Goal: Information Seeking & Learning: Learn about a topic

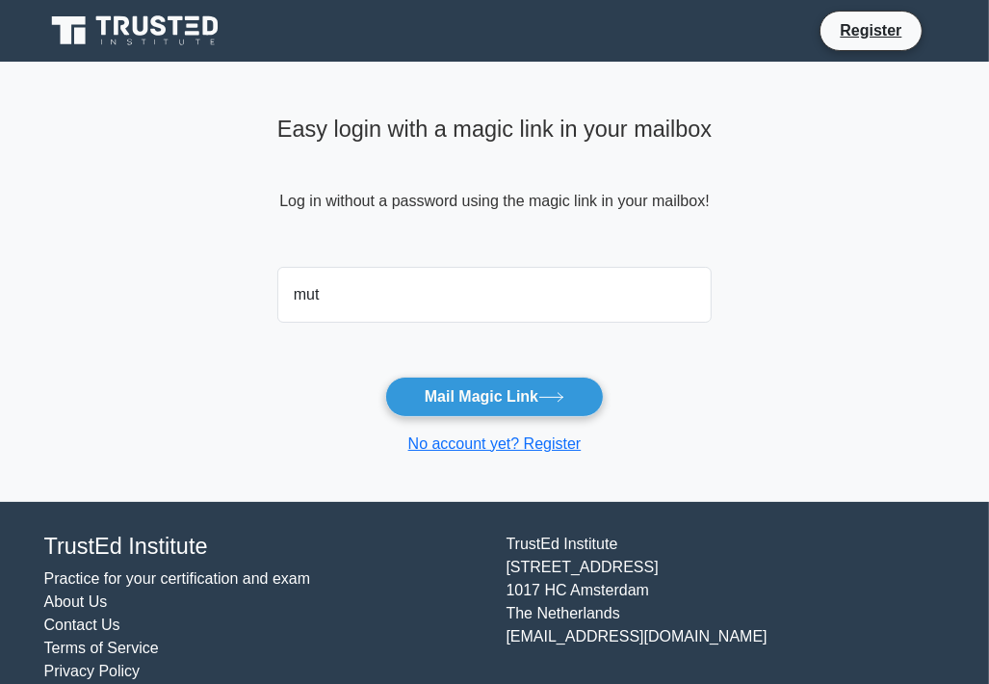
type input "mutonyieva1986@gmail.com"
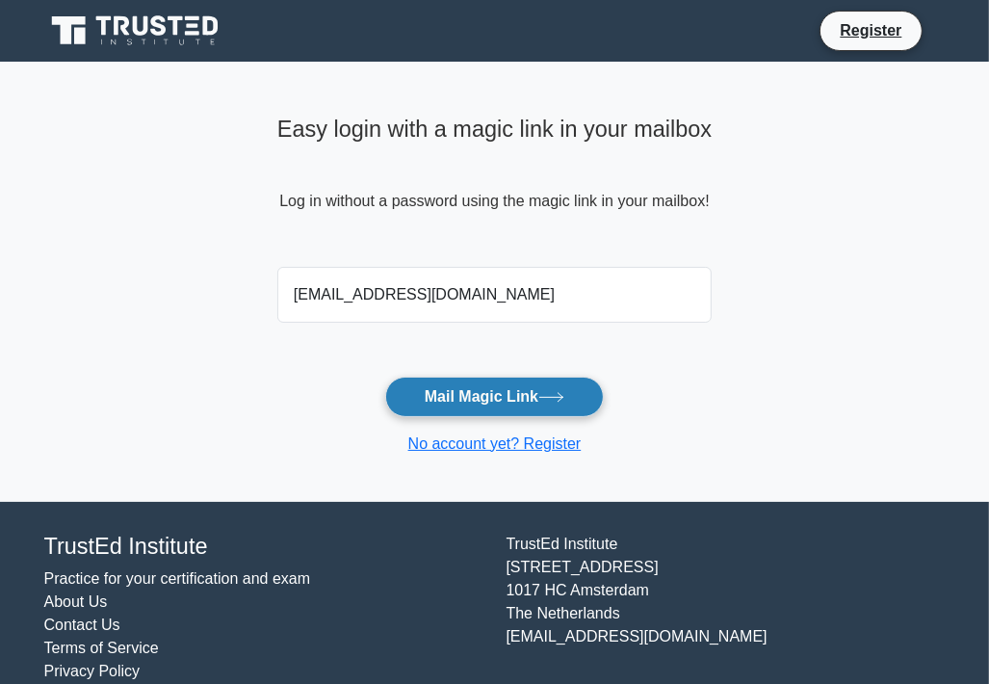
click at [513, 397] on button "Mail Magic Link" at bounding box center [494, 397] width 219 height 40
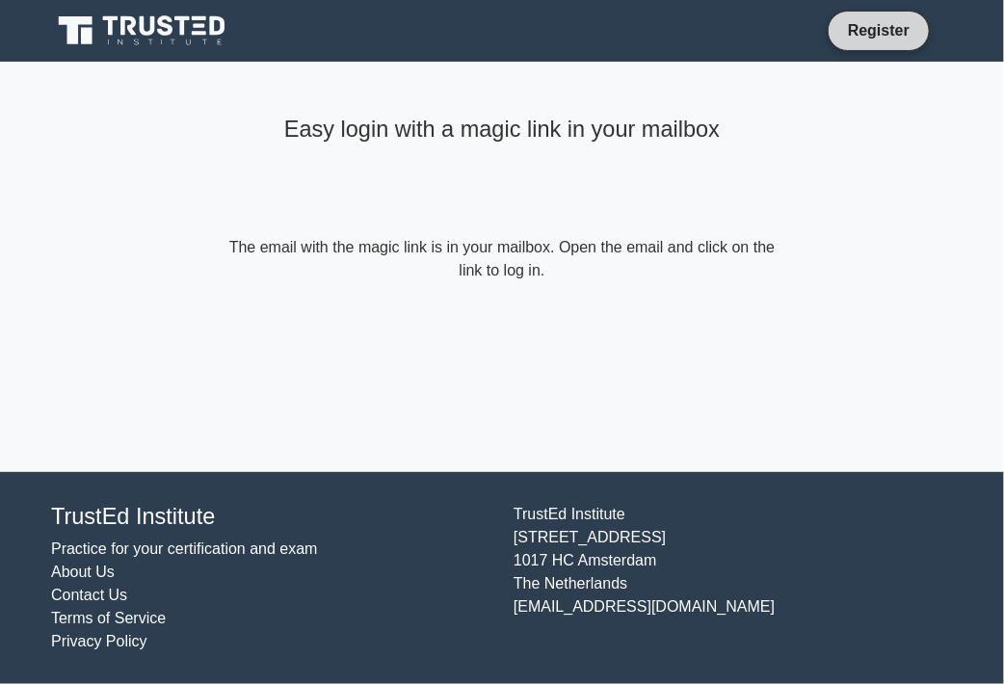
click at [879, 36] on link "Register" at bounding box center [878, 30] width 85 height 24
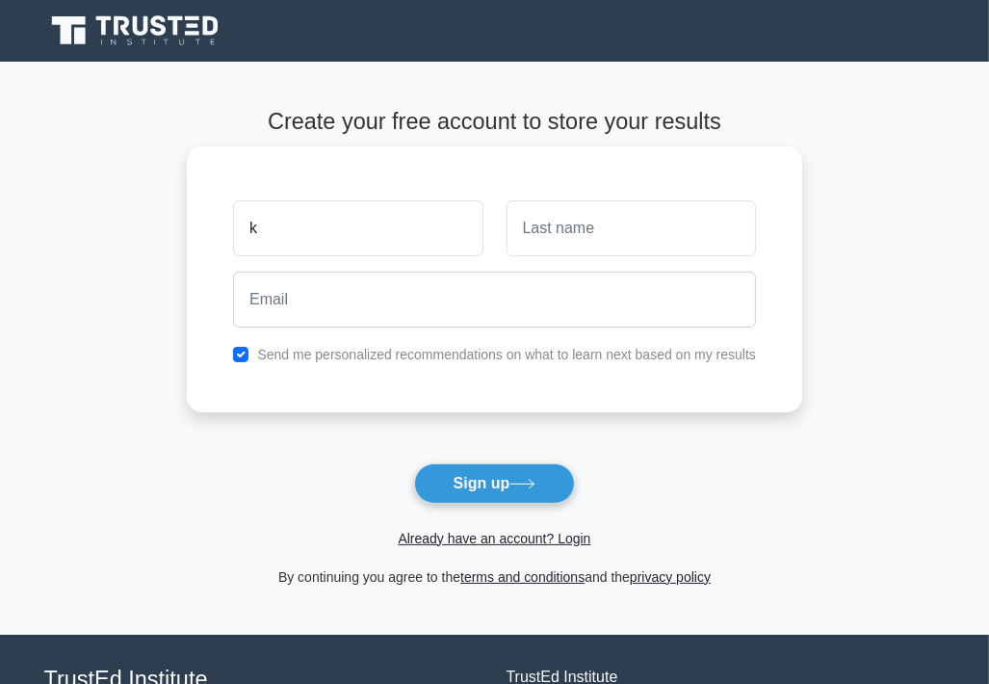
type input "kitongo"
click at [577, 243] on input "text" at bounding box center [632, 228] width 250 height 56
type input "eva"
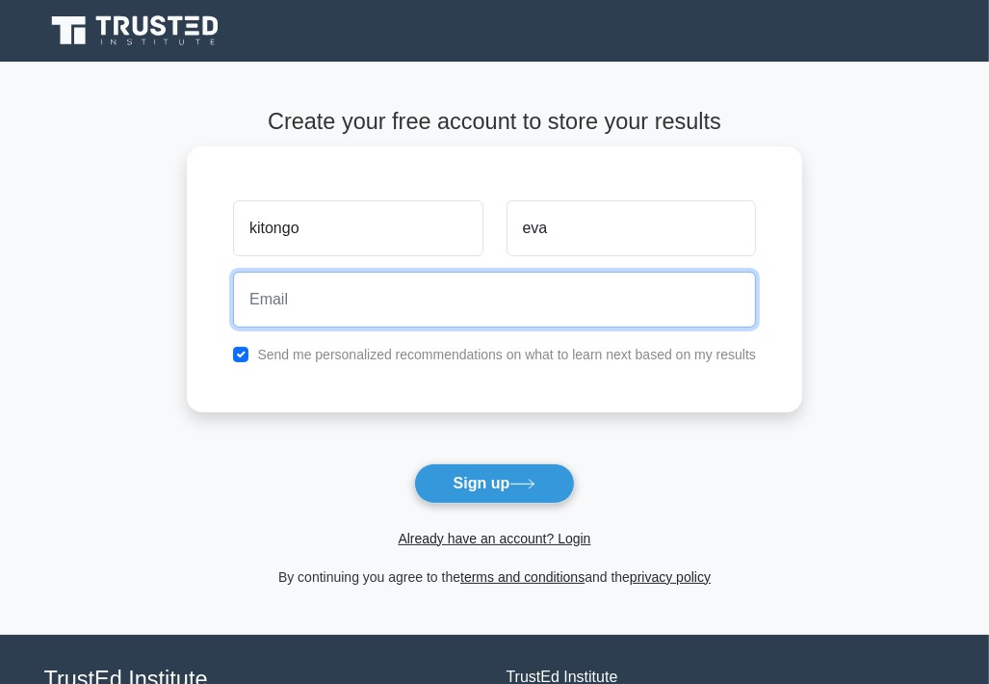
click at [366, 312] on input "email" at bounding box center [494, 300] width 523 height 56
type input "m"
click at [306, 296] on input "email" at bounding box center [494, 300] width 523 height 56
type input "mutonyieva@gmail.com"
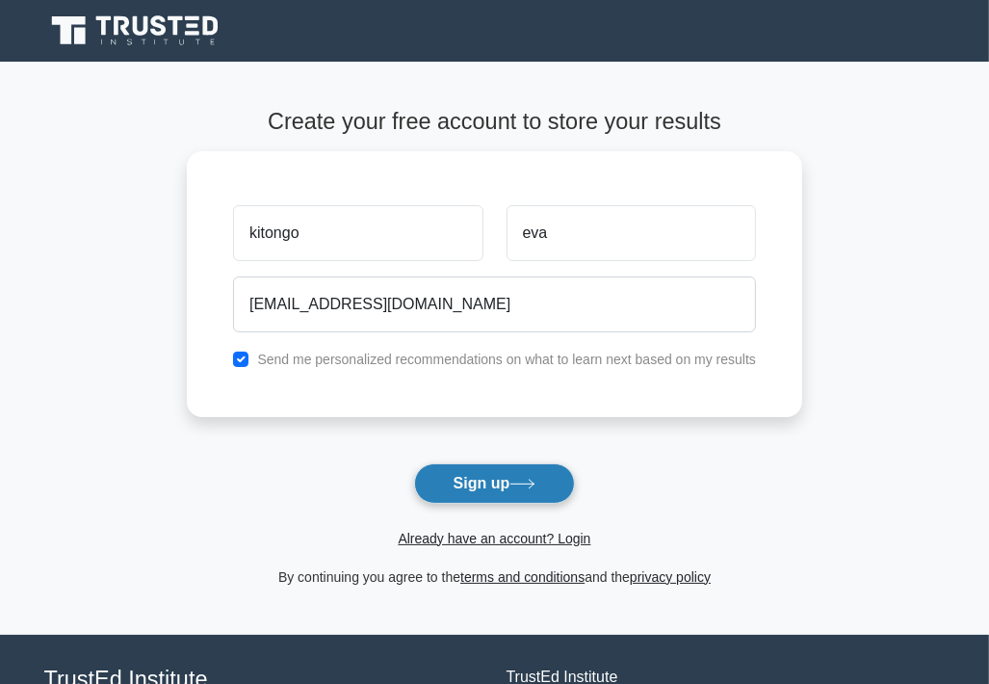
click at [482, 484] on button "Sign up" at bounding box center [495, 483] width 162 height 40
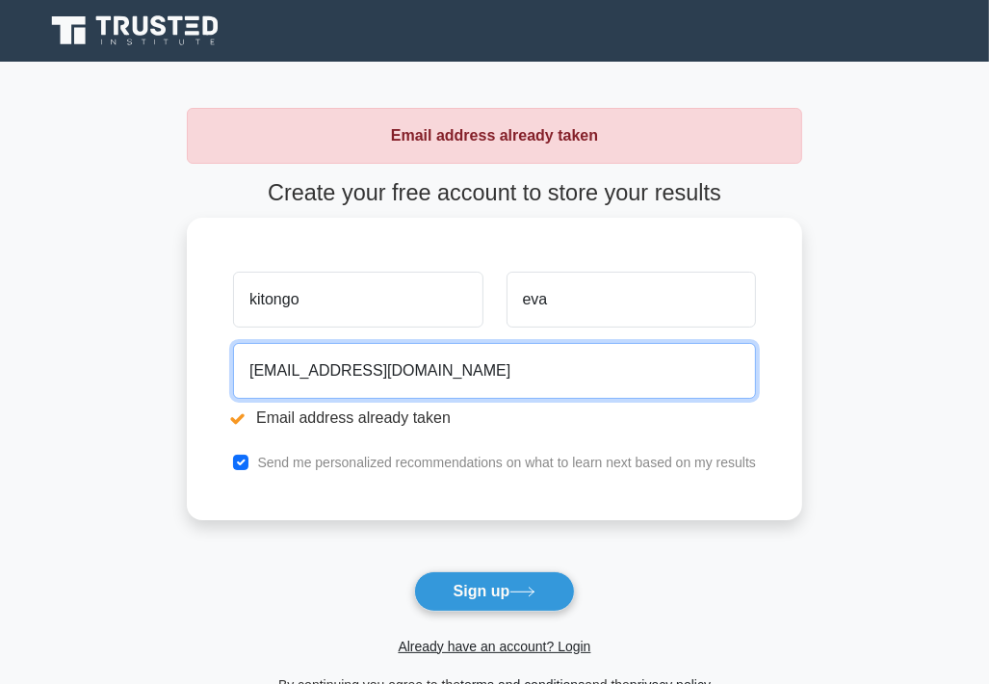
click at [442, 363] on input "[EMAIL_ADDRESS][DOMAIN_NAME]" at bounding box center [494, 371] width 523 height 56
type input "m"
click at [327, 374] on input "email" at bounding box center [494, 371] width 523 height 56
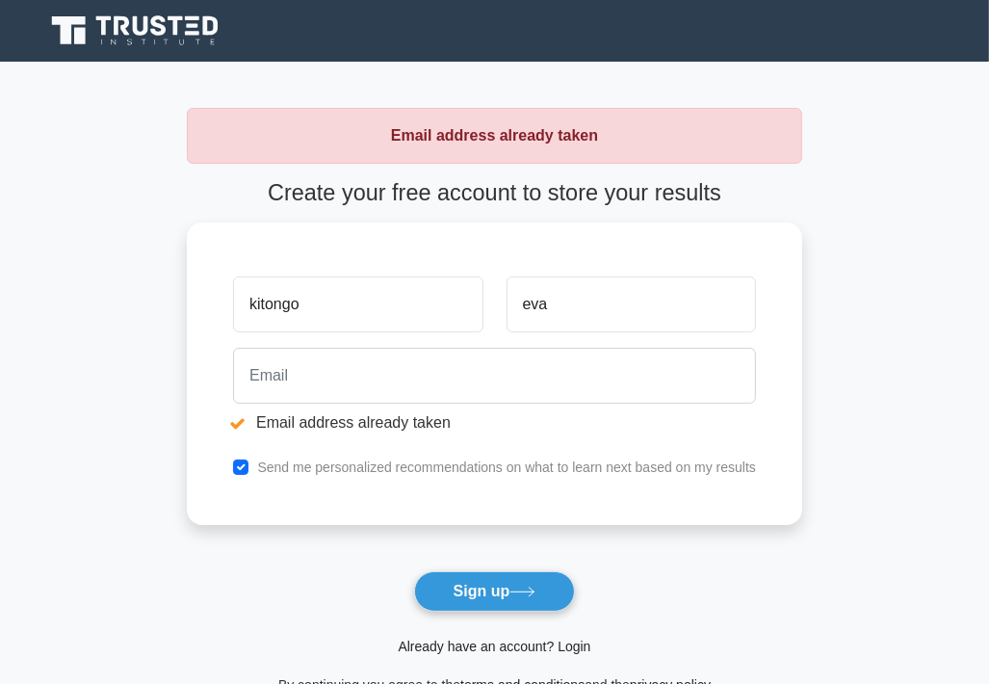
click at [479, 646] on link "Already have an account? Login" at bounding box center [494, 646] width 193 height 15
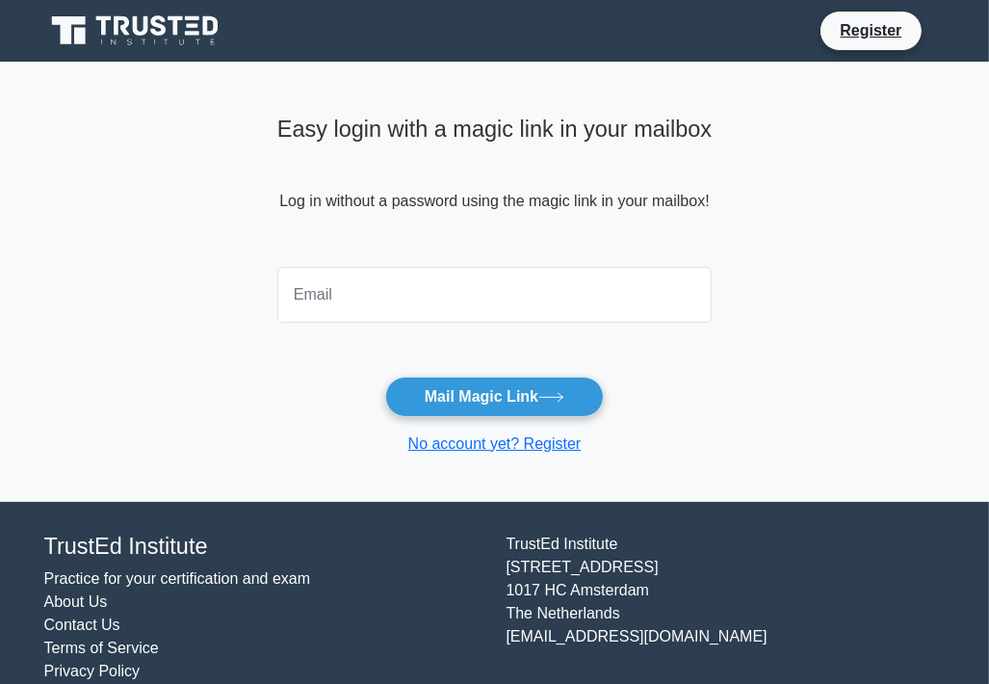
click at [345, 297] on input "email" at bounding box center [494, 295] width 434 height 56
type input "mutonyieva1986@gmail.com"
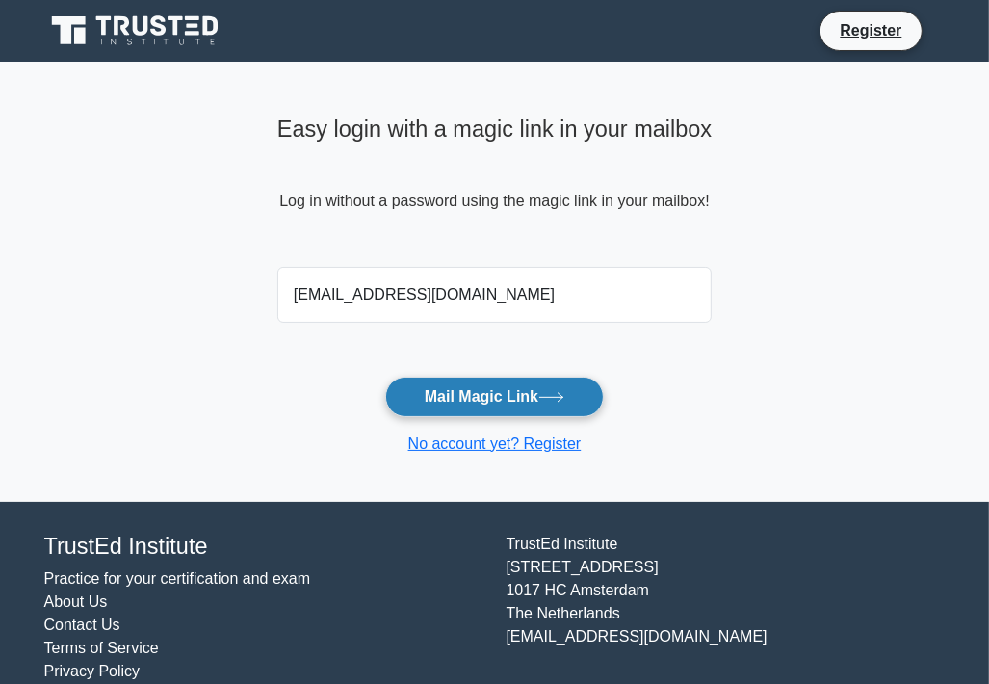
click at [424, 398] on button "Mail Magic Link" at bounding box center [494, 397] width 219 height 40
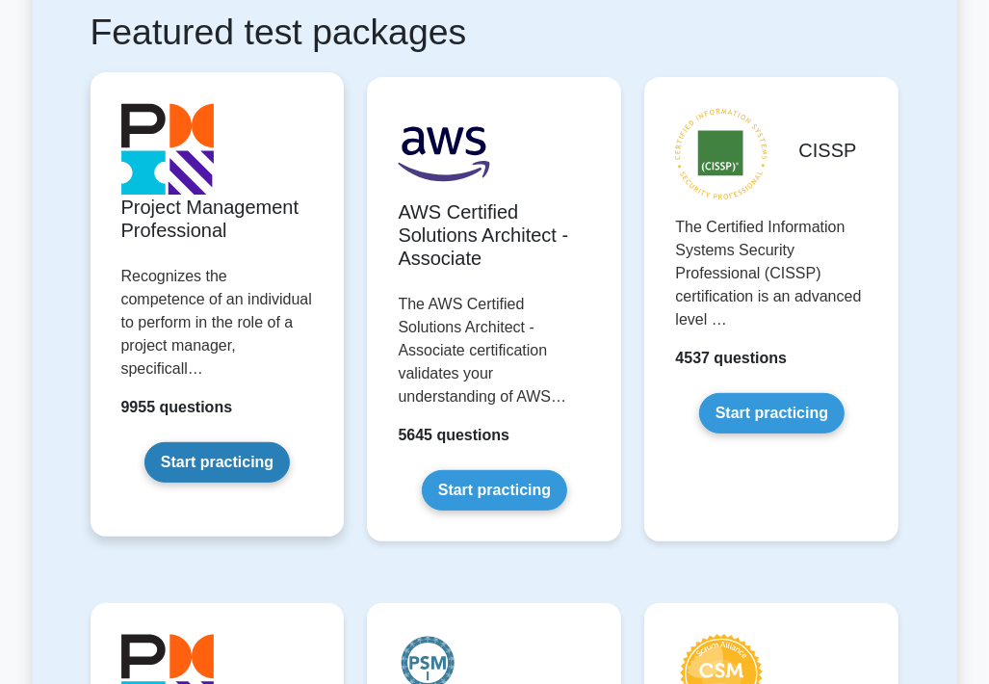
scroll to position [385, 0]
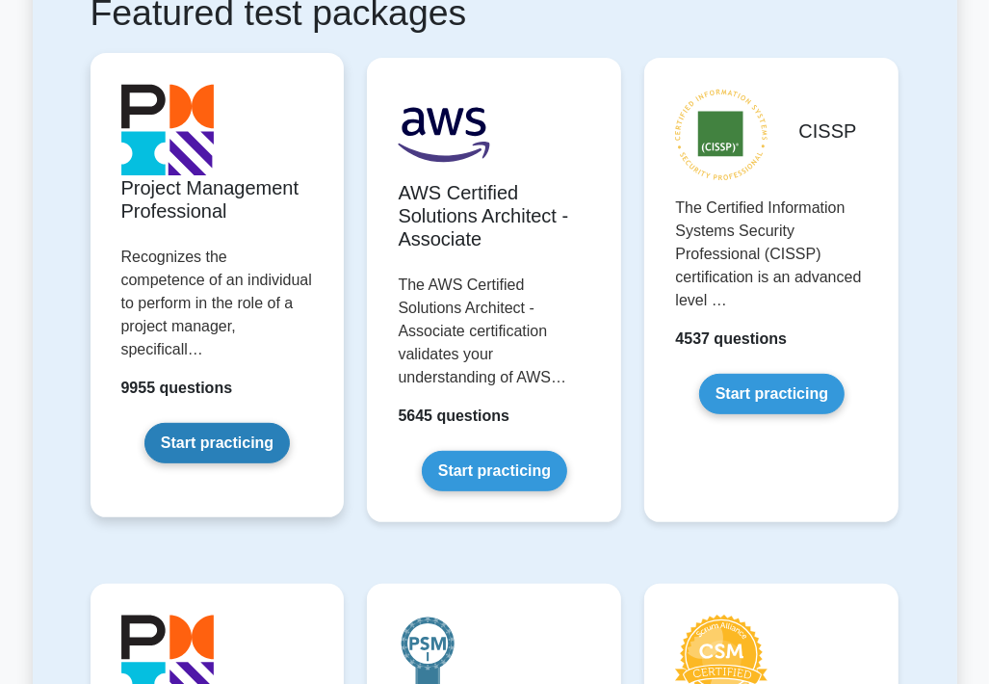
click at [183, 429] on link "Start practicing" at bounding box center [217, 443] width 145 height 40
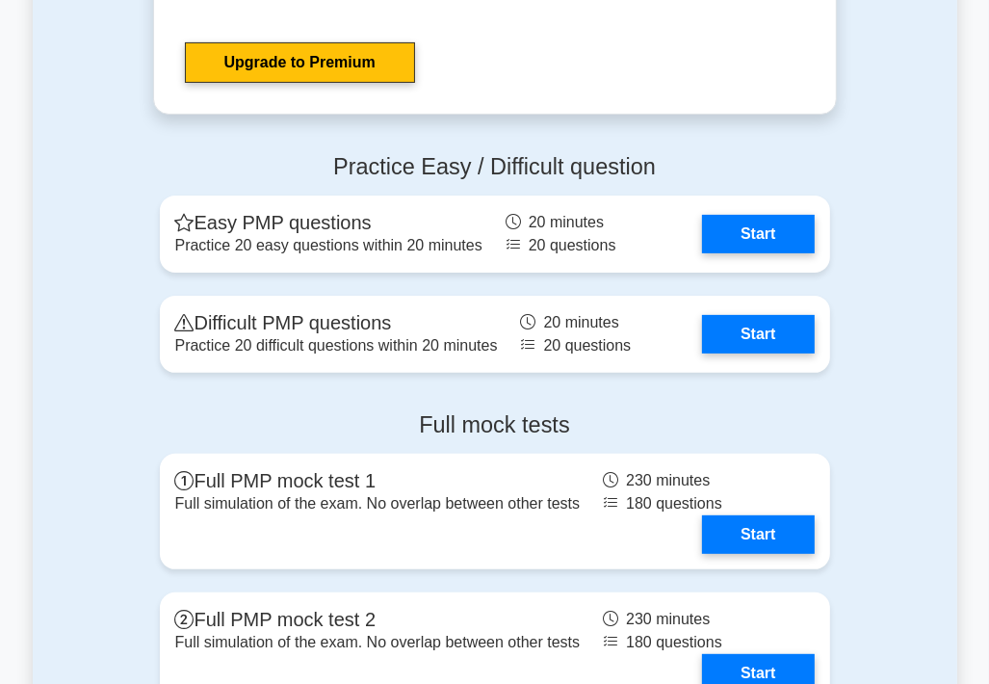
scroll to position [5395, 0]
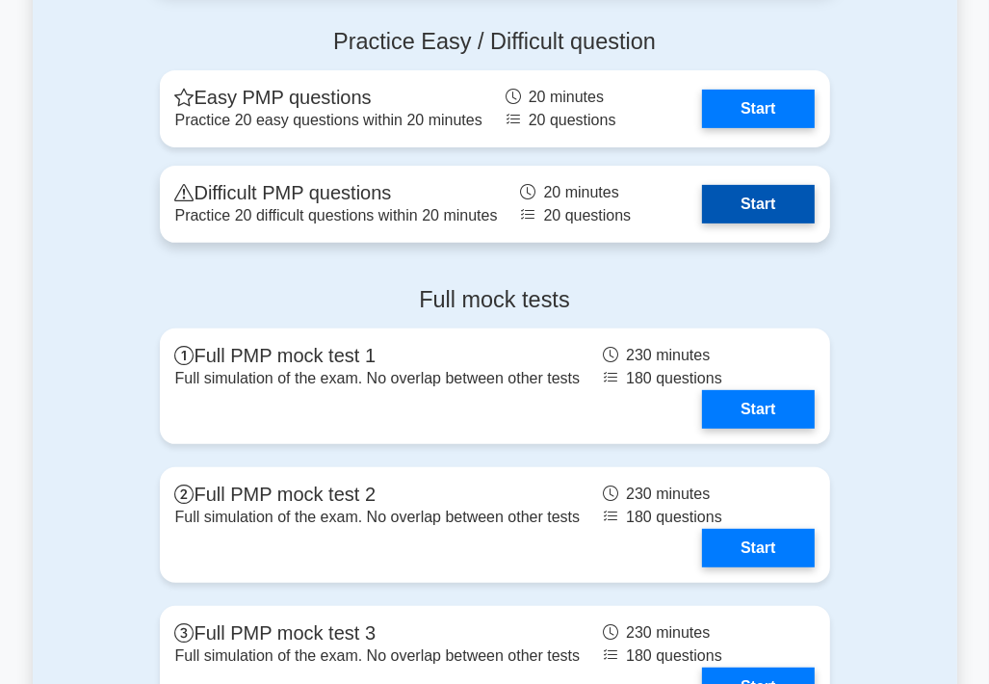
click at [702, 207] on link "Start" at bounding box center [758, 204] width 112 height 39
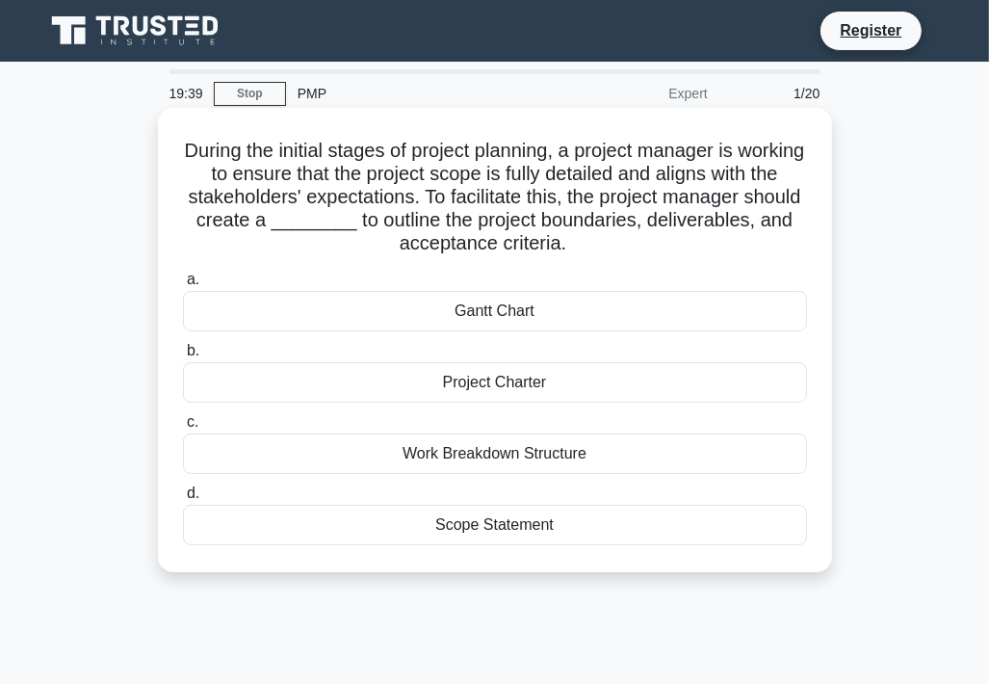
click at [401, 532] on div "Scope Statement" at bounding box center [495, 525] width 624 height 40
click at [183, 500] on input "d. Scope Statement" at bounding box center [183, 493] width 0 height 13
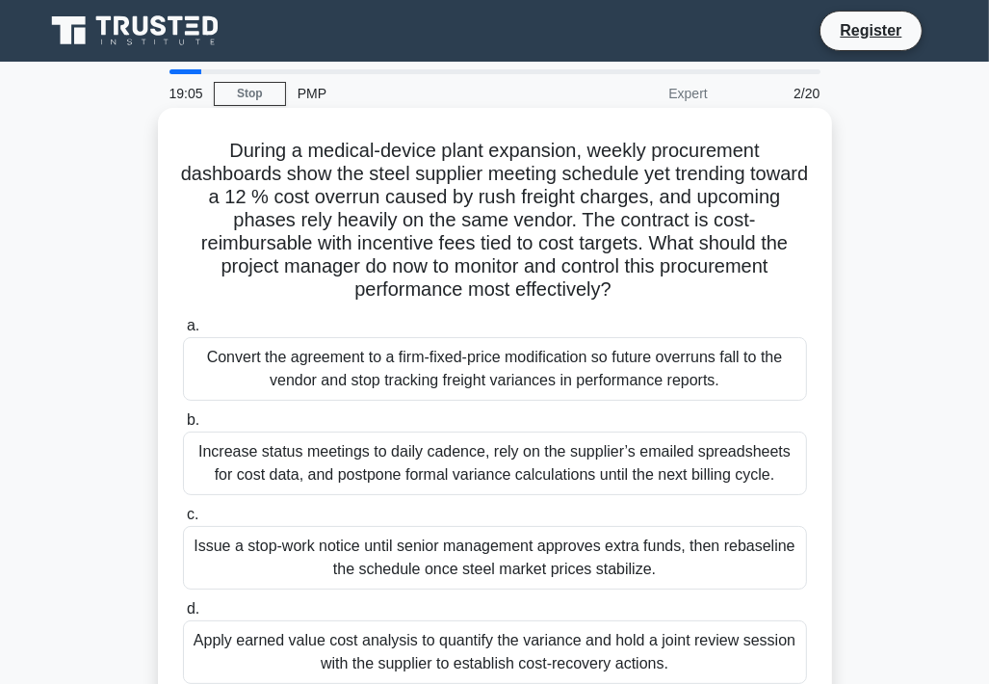
scroll to position [96, 0]
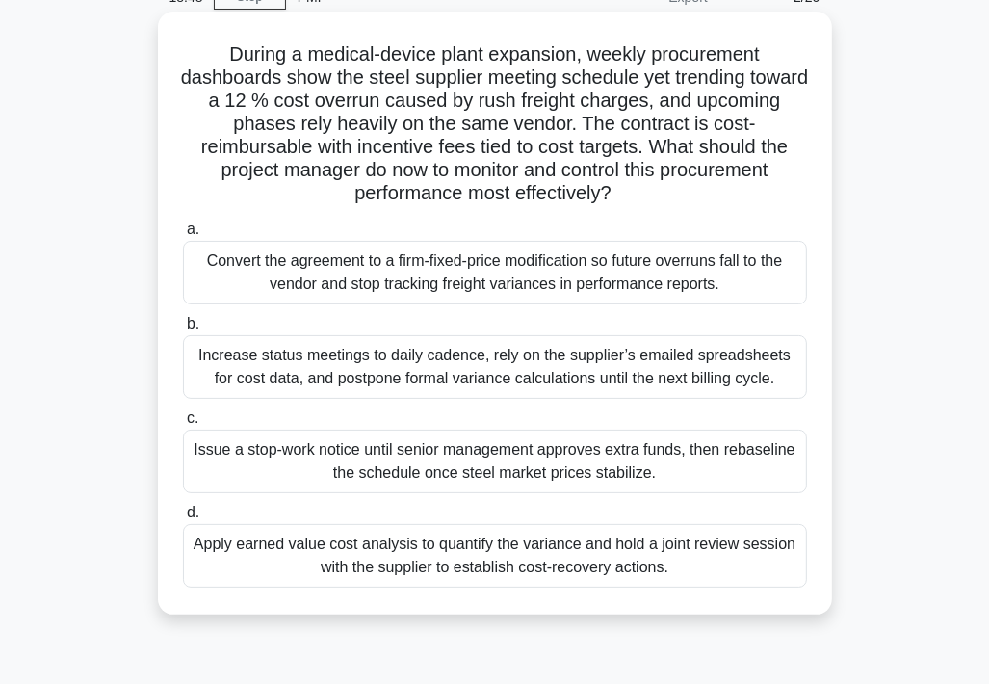
click at [658, 567] on div "Apply earned value cost analysis to quantify the variance and hold a joint revi…" at bounding box center [495, 556] width 624 height 64
click at [183, 519] on input "d. Apply earned value cost analysis to quantify the variance and hold a joint r…" at bounding box center [183, 513] width 0 height 13
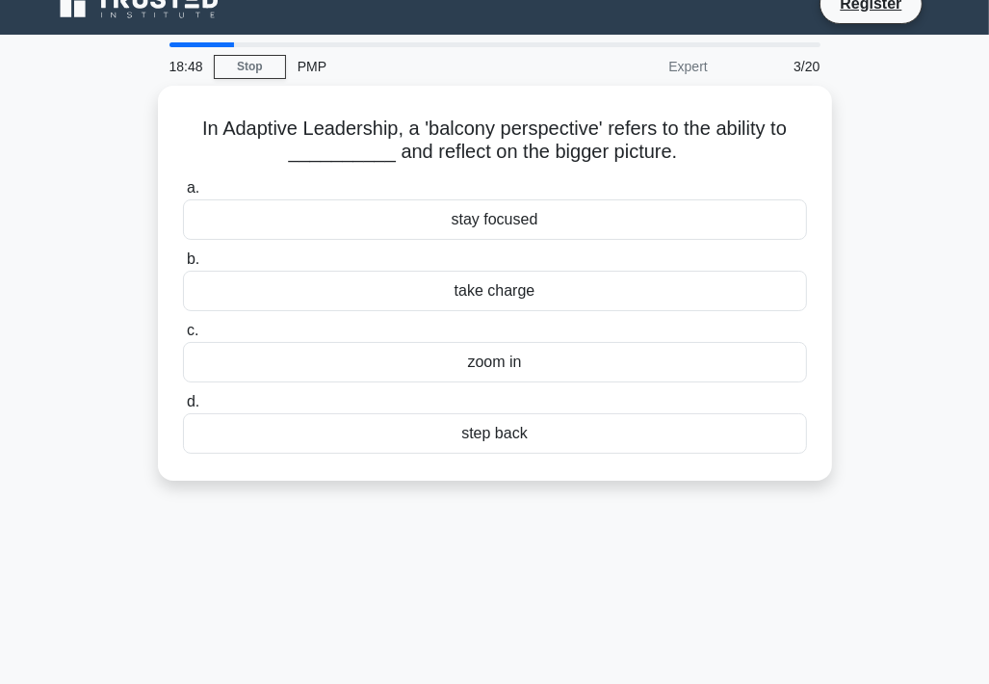
scroll to position [0, 0]
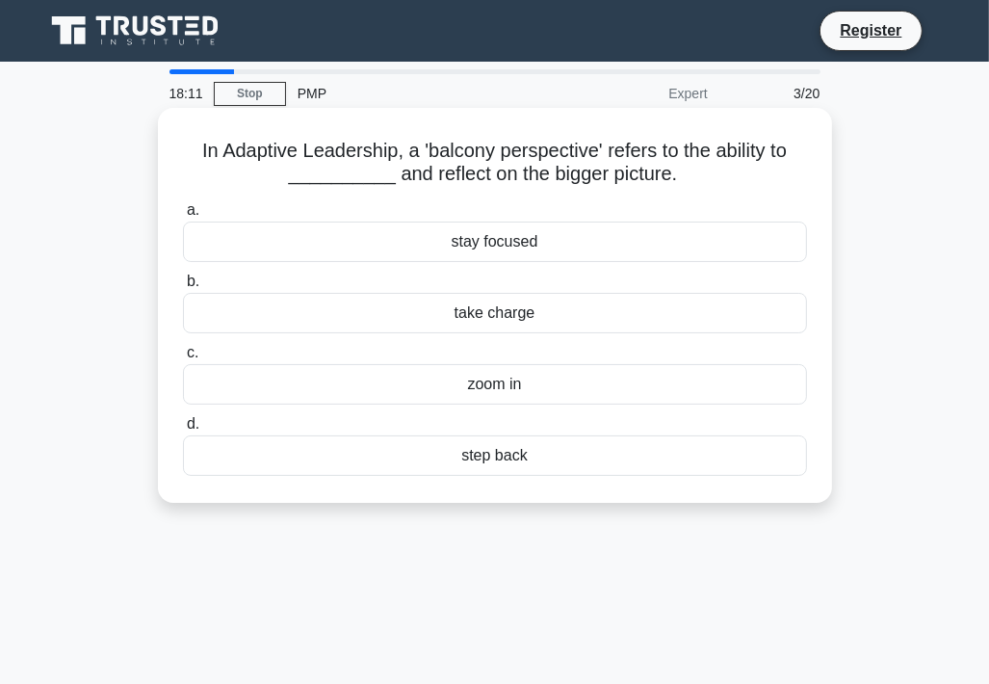
click at [501, 460] on div "step back" at bounding box center [495, 455] width 624 height 40
click at [183, 431] on input "d. step back" at bounding box center [183, 424] width 0 height 13
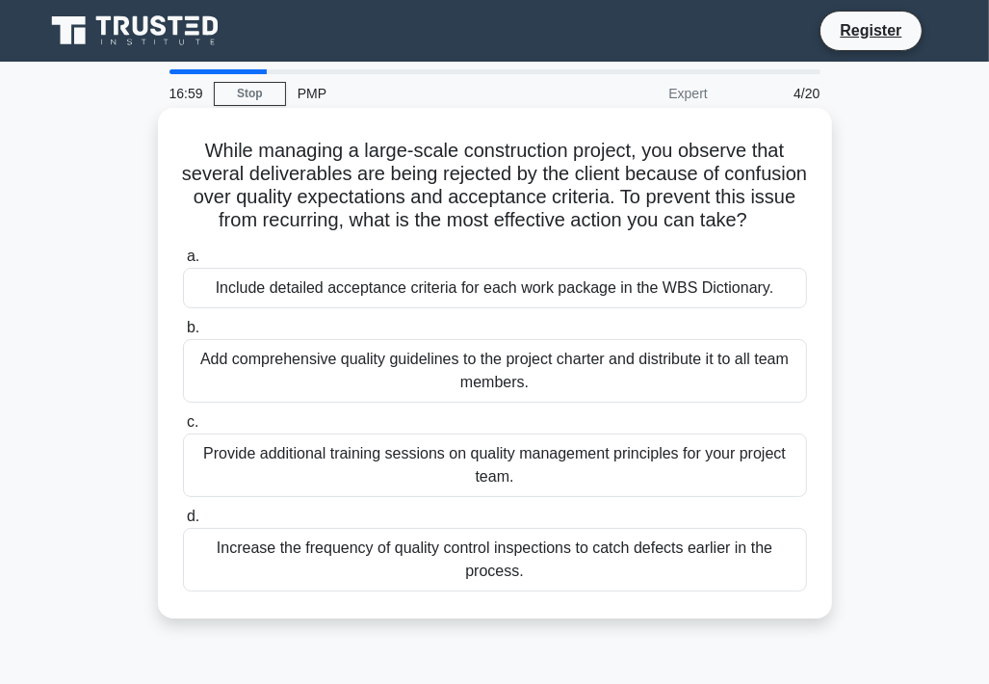
click at [586, 308] on div "Include detailed acceptance criteria for each work package in the WBS Dictionar…" at bounding box center [495, 288] width 624 height 40
click at [183, 263] on input "a. Include detailed acceptance criteria for each work package in the WBS Dictio…" at bounding box center [183, 256] width 0 height 13
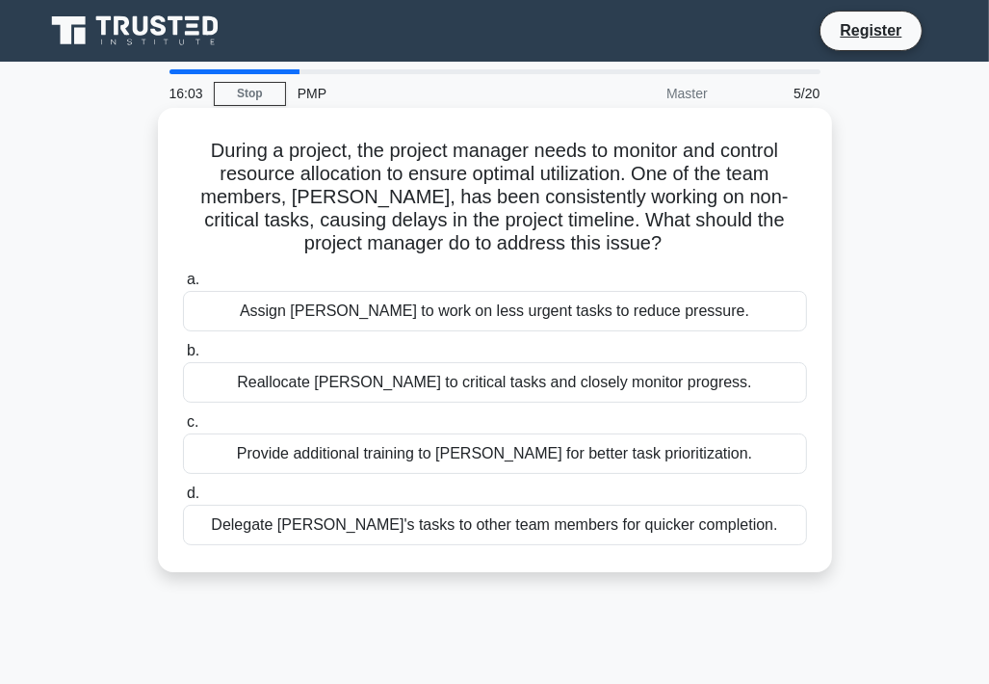
click at [407, 388] on div "Reallocate John to critical tasks and closely monitor progress." at bounding box center [495, 382] width 624 height 40
click at [183, 357] on input "b. Reallocate John to critical tasks and closely monitor progress." at bounding box center [183, 351] width 0 height 13
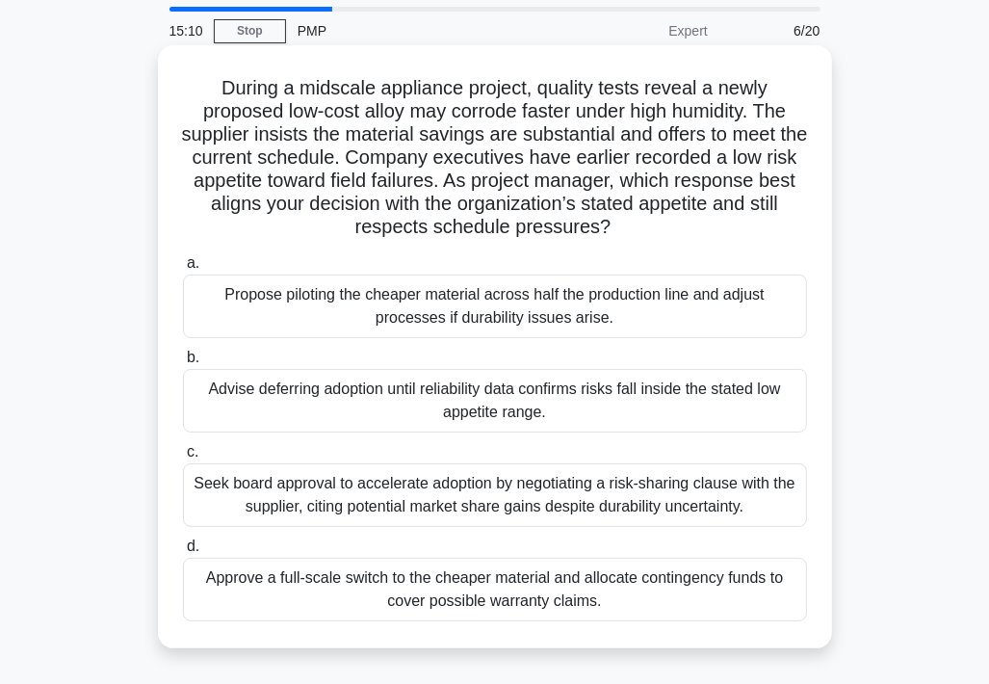
scroll to position [96, 0]
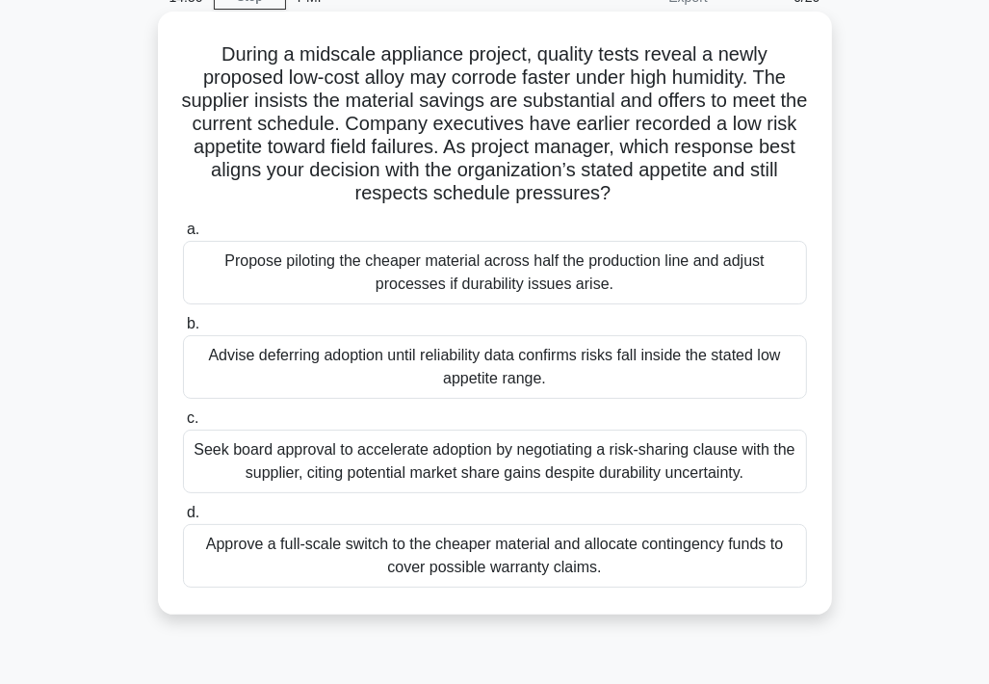
click at [399, 373] on div "Advise deferring adoption until reliability data confirms risks fall inside the…" at bounding box center [495, 367] width 624 height 64
click at [183, 330] on input "b. Advise deferring adoption until reliability data confirms risks fall inside …" at bounding box center [183, 324] width 0 height 13
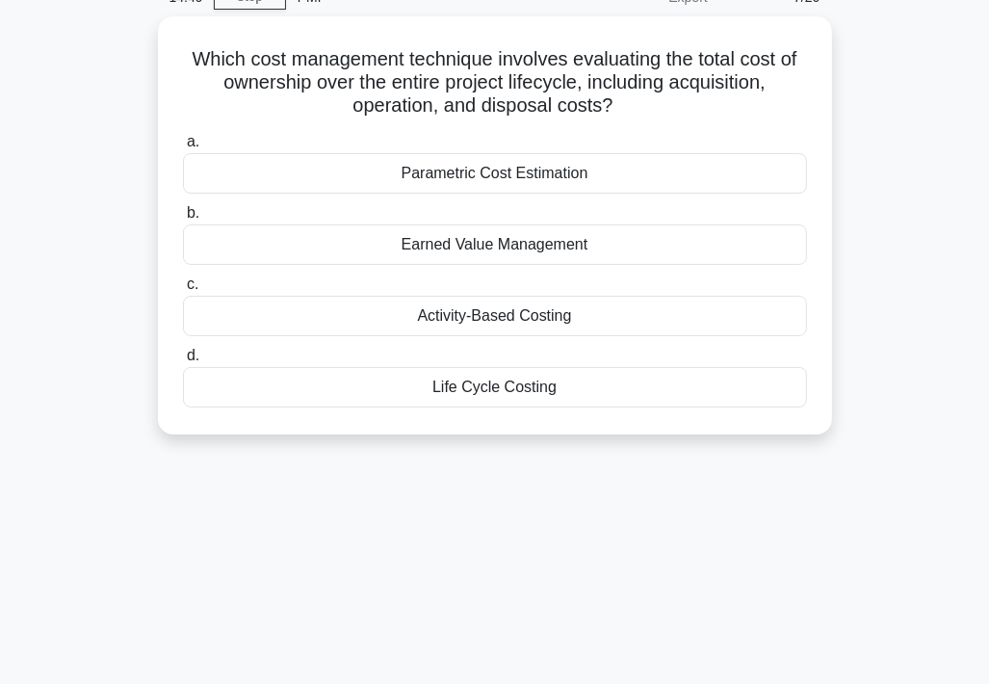
scroll to position [0, 0]
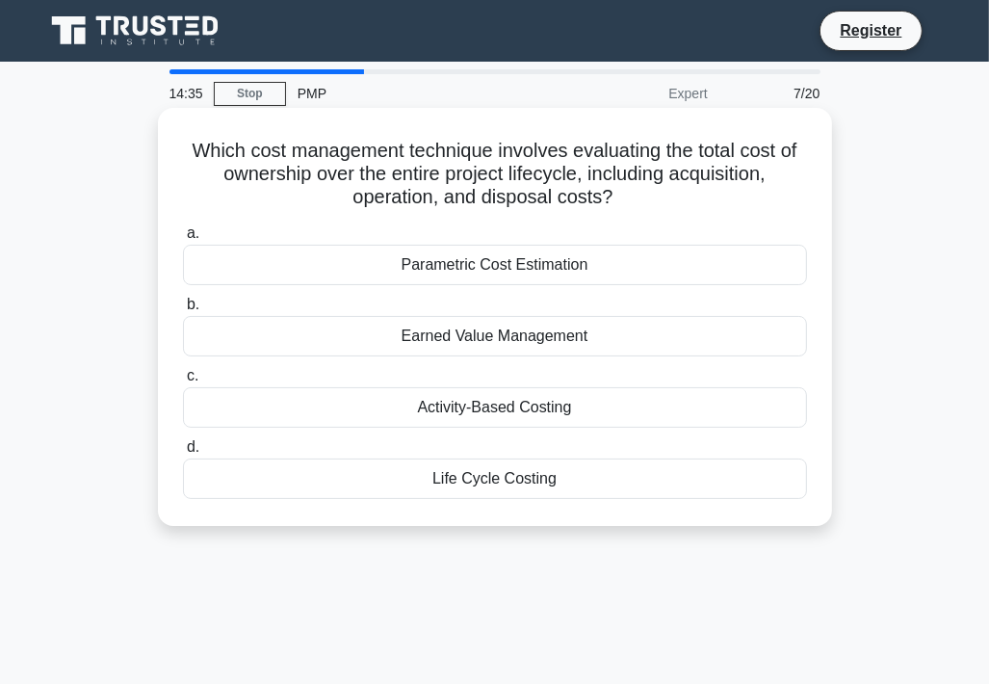
click at [389, 477] on div "Life Cycle Costing" at bounding box center [495, 479] width 624 height 40
click at [183, 454] on input "d. Life Cycle Costing" at bounding box center [183, 447] width 0 height 13
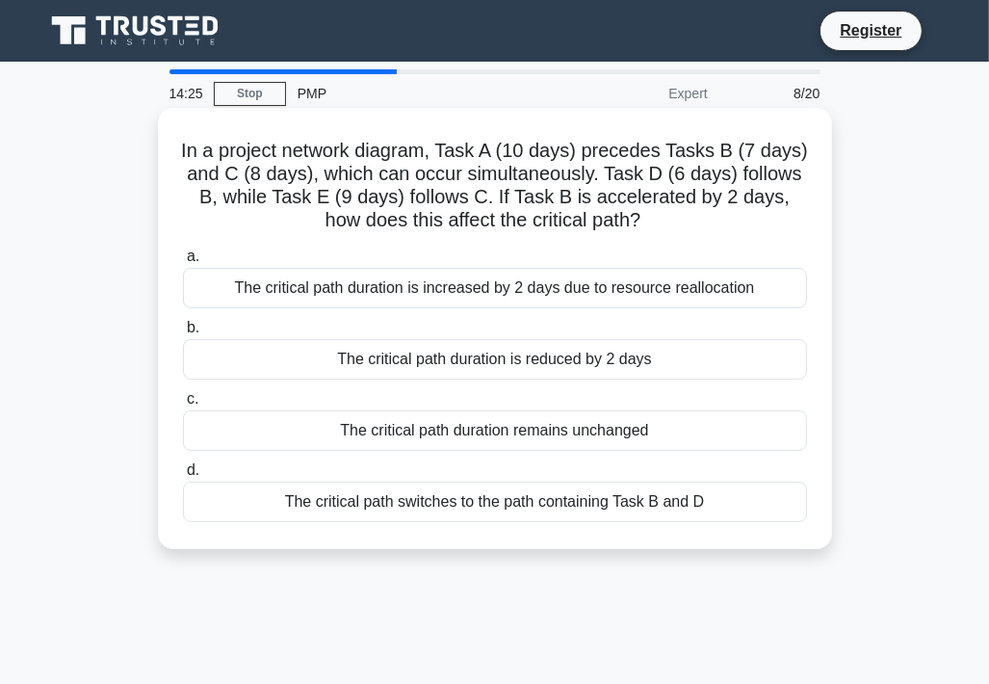
click at [397, 429] on div "The critical path duration remains unchanged" at bounding box center [495, 430] width 624 height 40
click at [183, 406] on input "c. The critical path duration remains unchanged" at bounding box center [183, 399] width 0 height 13
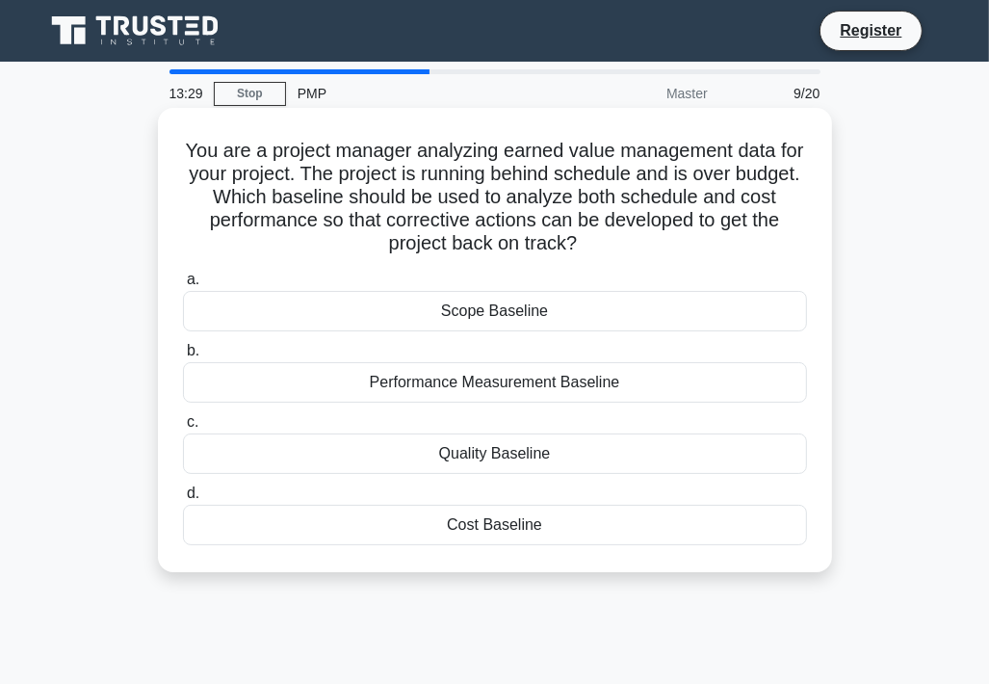
click at [455, 386] on div "Performance Measurement Baseline" at bounding box center [495, 382] width 624 height 40
click at [183, 357] on input "b. Performance Measurement Baseline" at bounding box center [183, 351] width 0 height 13
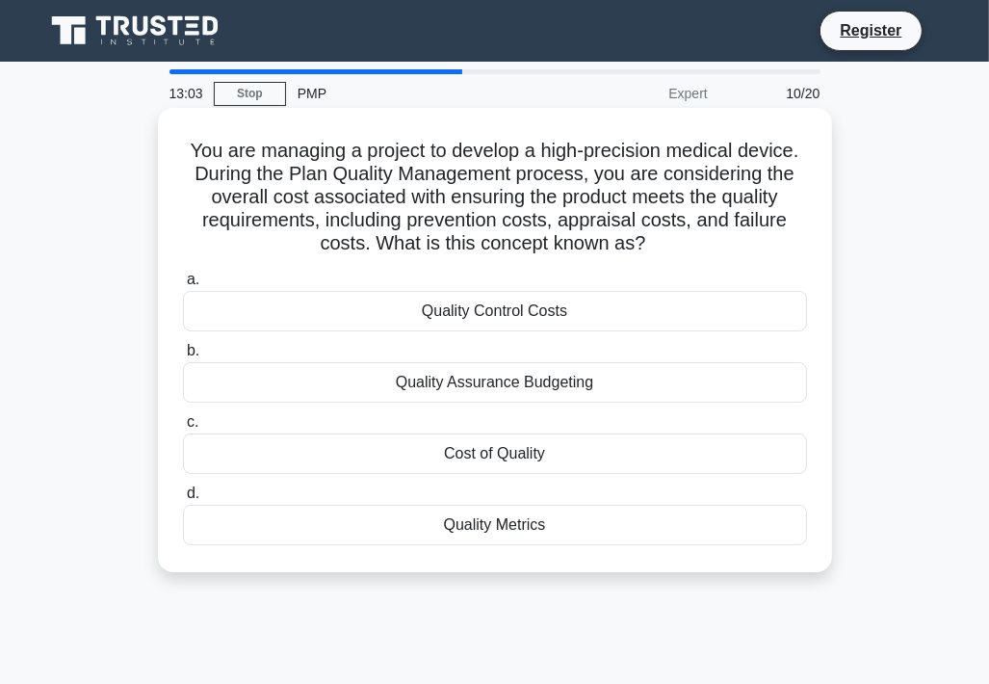
click at [448, 460] on div "Cost of Quality" at bounding box center [495, 454] width 624 height 40
click at [183, 429] on input "c. Cost of Quality" at bounding box center [183, 422] width 0 height 13
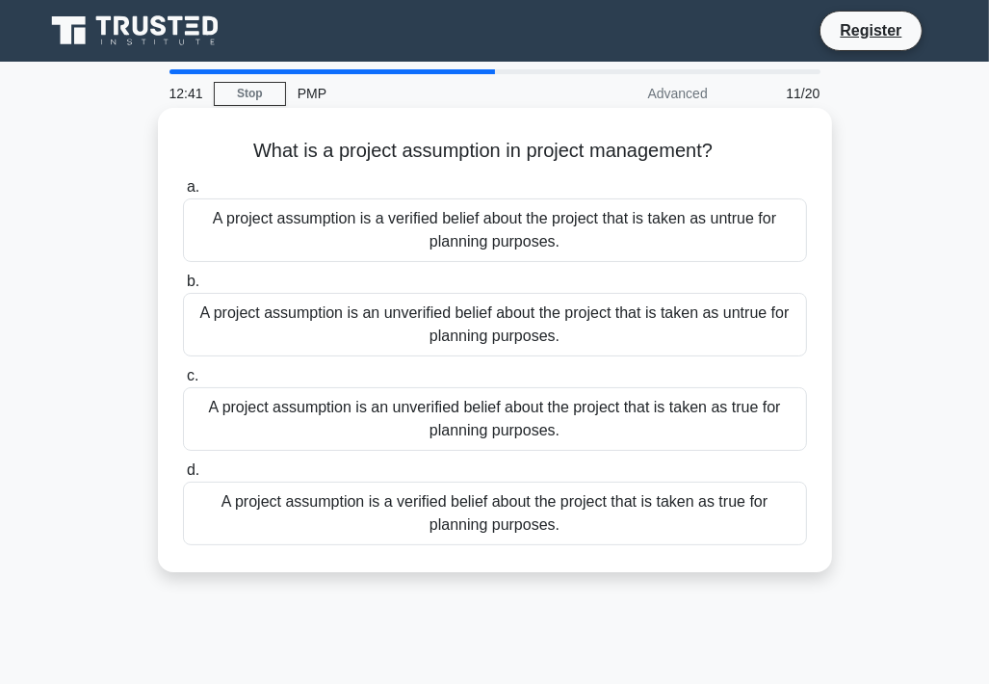
click at [510, 415] on div "A project assumption is an unverified belief about the project that is taken as…" at bounding box center [495, 419] width 624 height 64
click at [183, 382] on input "c. A project assumption is an unverified belief about the project that is taken…" at bounding box center [183, 376] width 0 height 13
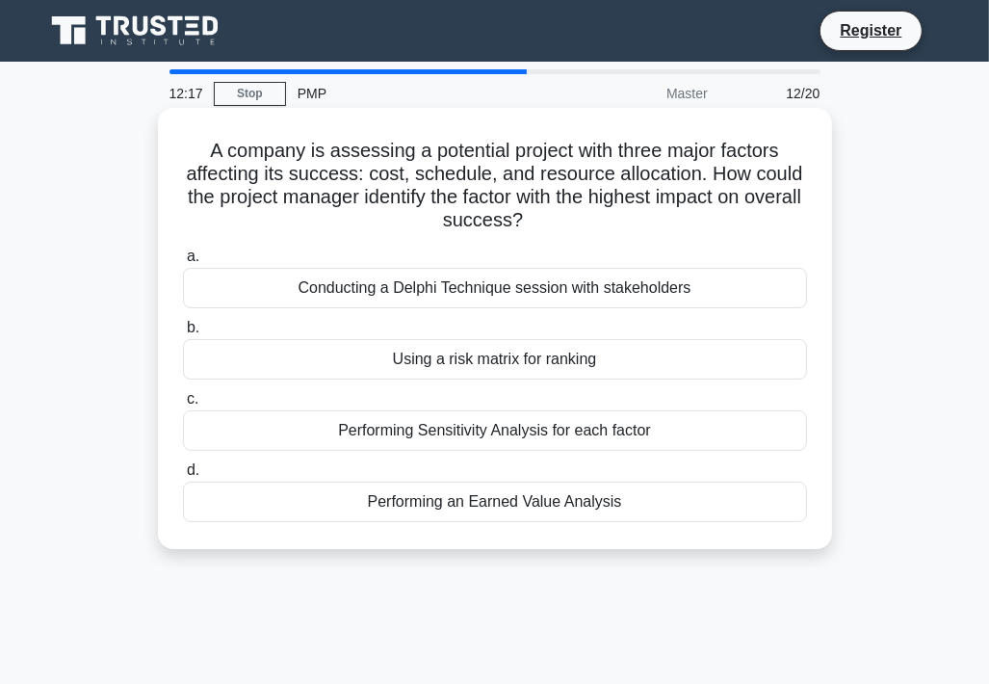
click at [481, 434] on div "Performing Sensitivity Analysis for each factor" at bounding box center [495, 430] width 624 height 40
click at [183, 406] on input "c. Performing Sensitivity Analysis for each factor" at bounding box center [183, 399] width 0 height 13
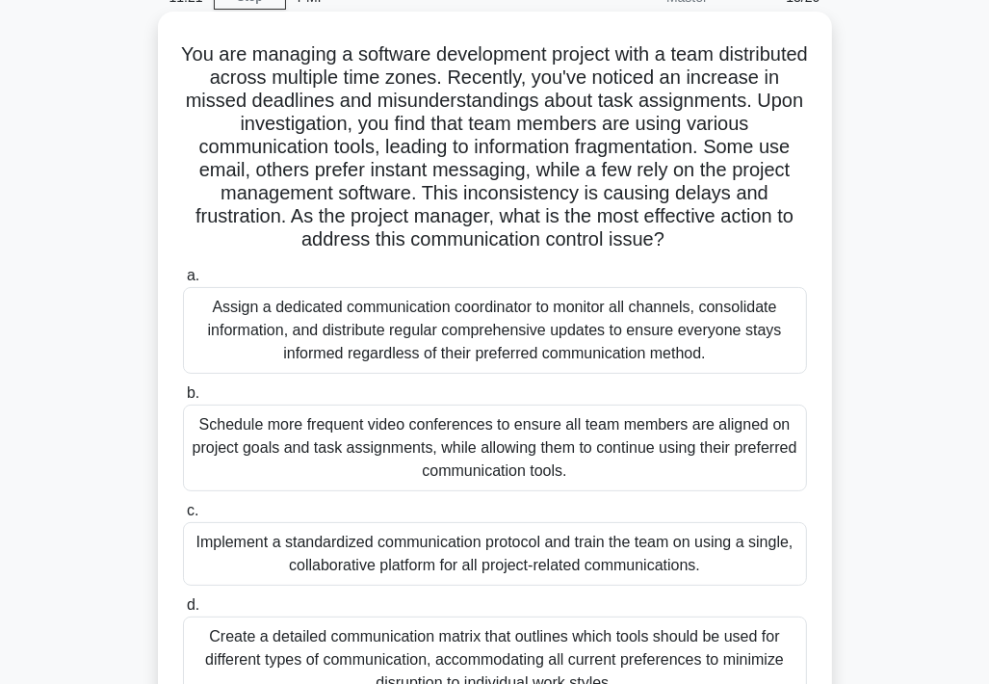
scroll to position [193, 0]
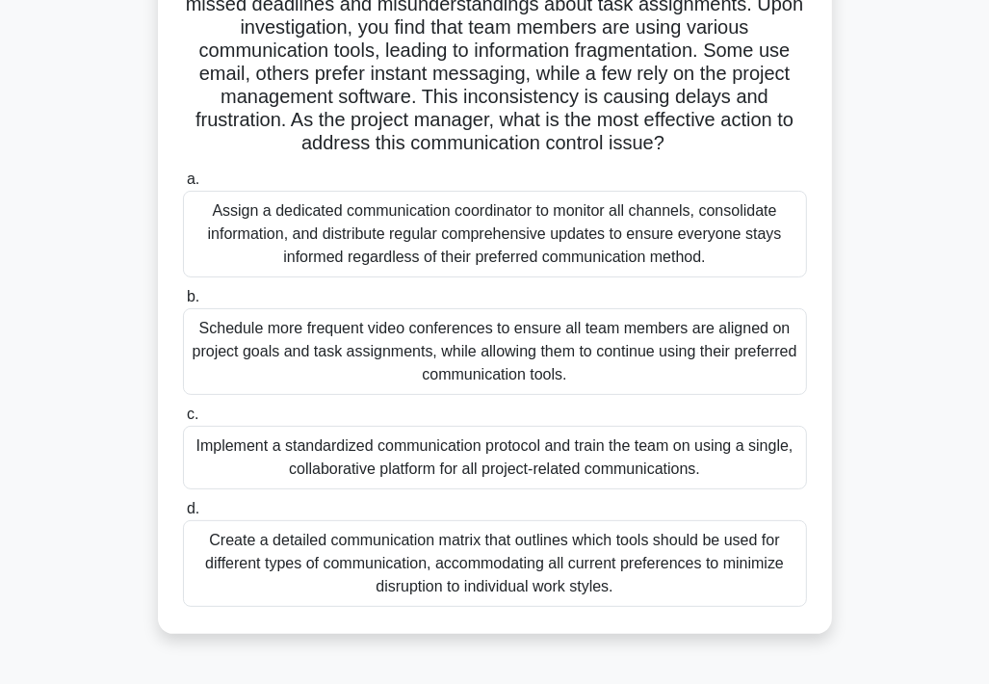
click at [393, 460] on div "Implement a standardized communication protocol and train the team on using a s…" at bounding box center [495, 458] width 624 height 64
click at [183, 421] on input "c. Implement a standardized communication protocol and train the team on using …" at bounding box center [183, 414] width 0 height 13
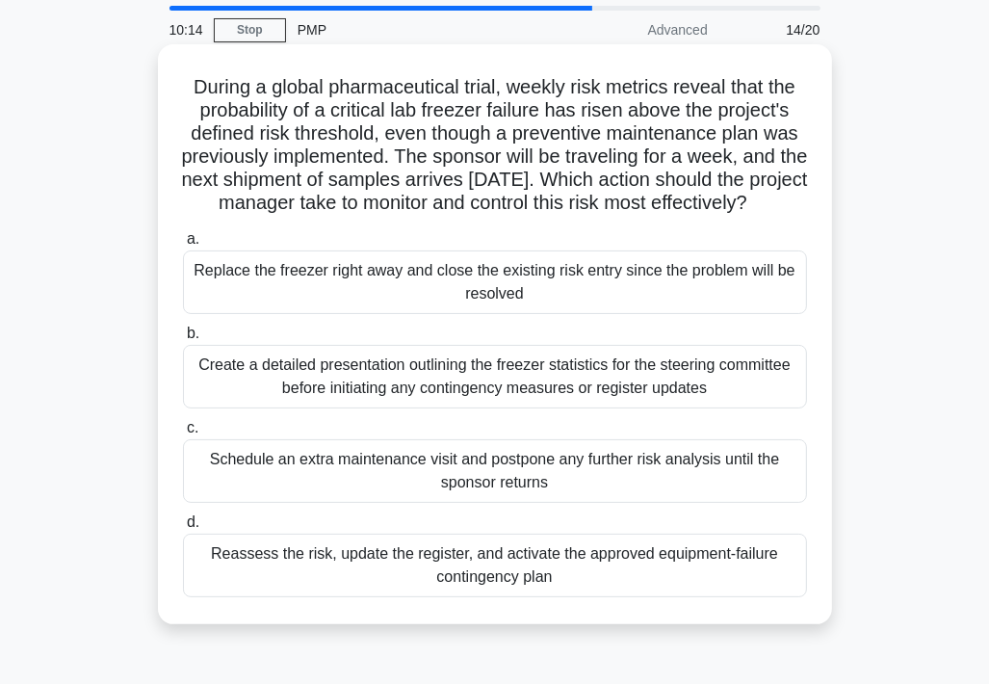
scroll to position [96, 0]
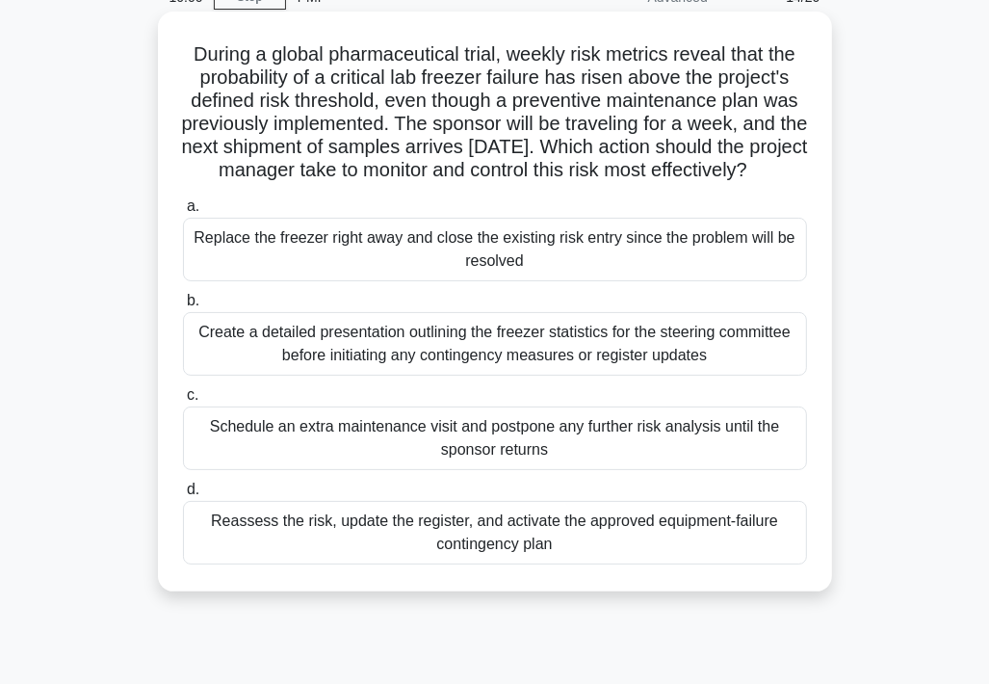
click at [597, 553] on div "Reassess the risk, update the register, and activate the approved equipment-fai…" at bounding box center [495, 533] width 624 height 64
click at [183, 496] on input "d. Reassess the risk, update the register, and activate the approved equipment-…" at bounding box center [183, 490] width 0 height 13
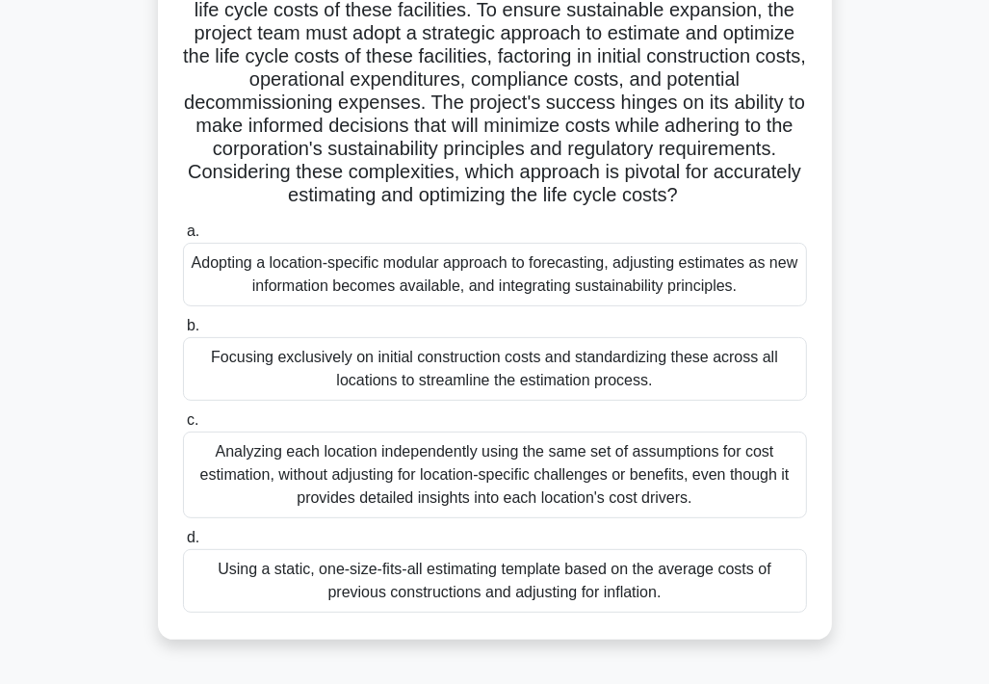
scroll to position [289, 0]
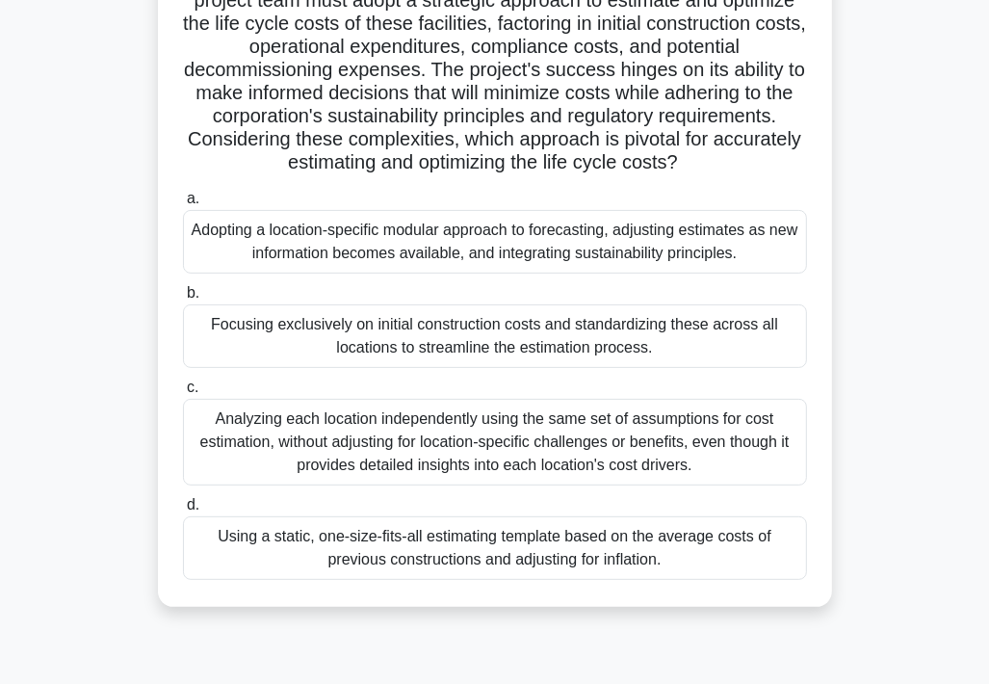
click at [383, 244] on div "Adopting a location-specific modular approach to forecasting, adjusting estimat…" at bounding box center [495, 242] width 624 height 64
click at [183, 205] on input "a. Adopting a location-specific modular approach to forecasting, adjusting esti…" at bounding box center [183, 199] width 0 height 13
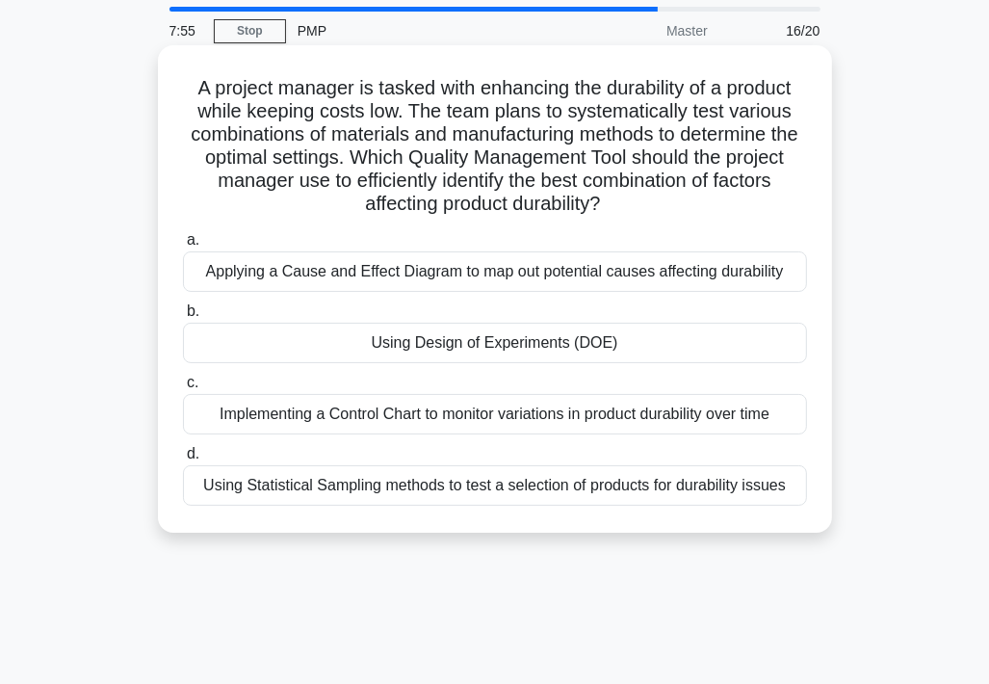
scroll to position [96, 0]
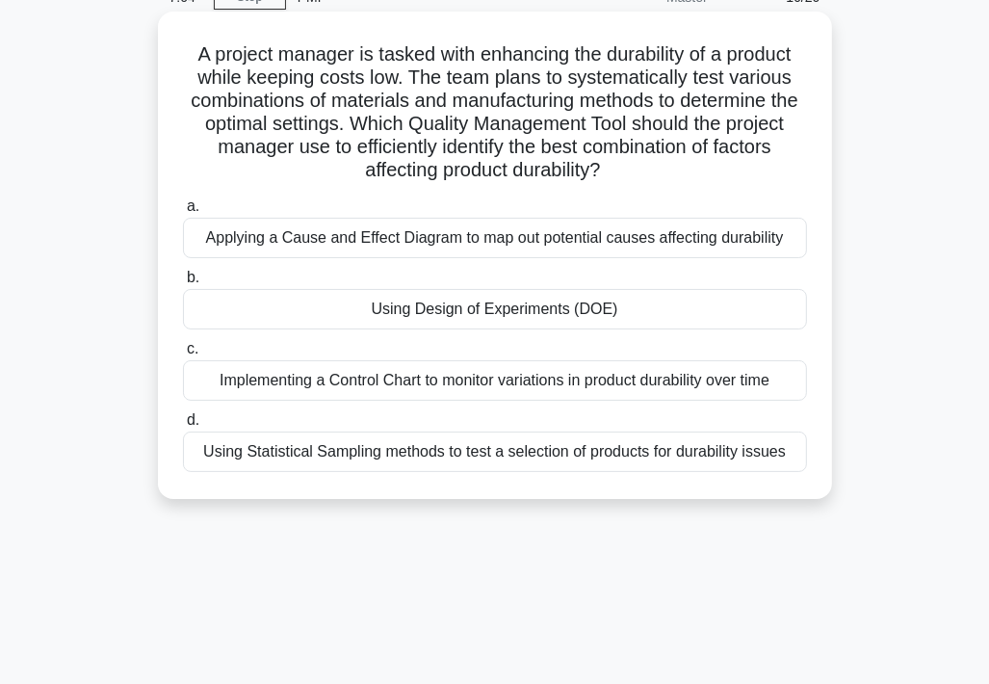
click at [432, 305] on div "Using Design of Experiments (DOE)" at bounding box center [495, 309] width 624 height 40
click at [183, 284] on input "b. Using Design of Experiments (DOE)" at bounding box center [183, 278] width 0 height 13
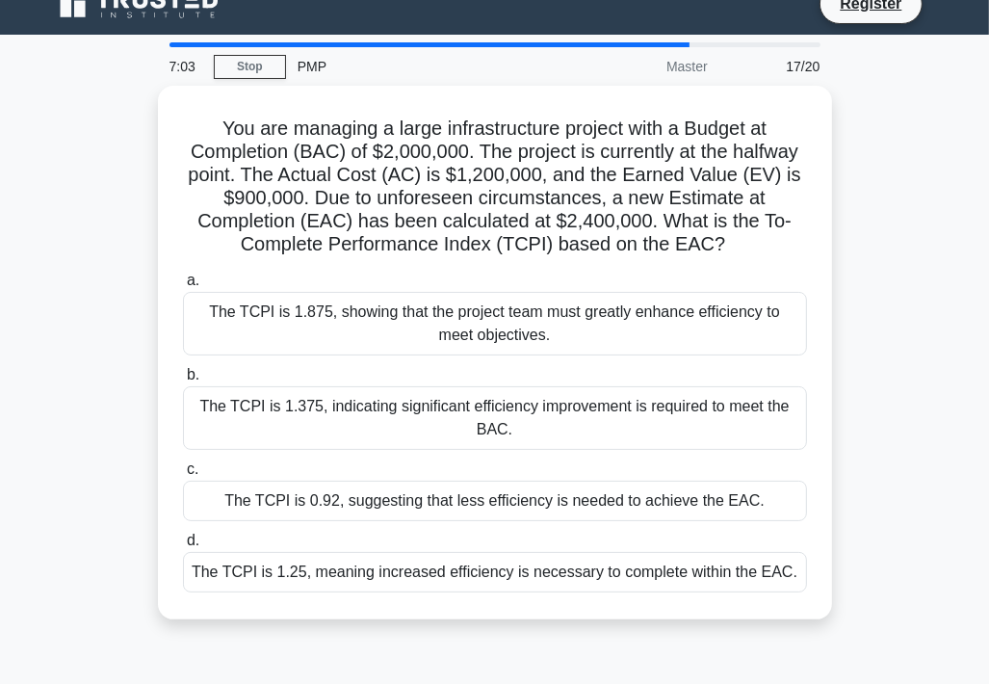
scroll to position [0, 0]
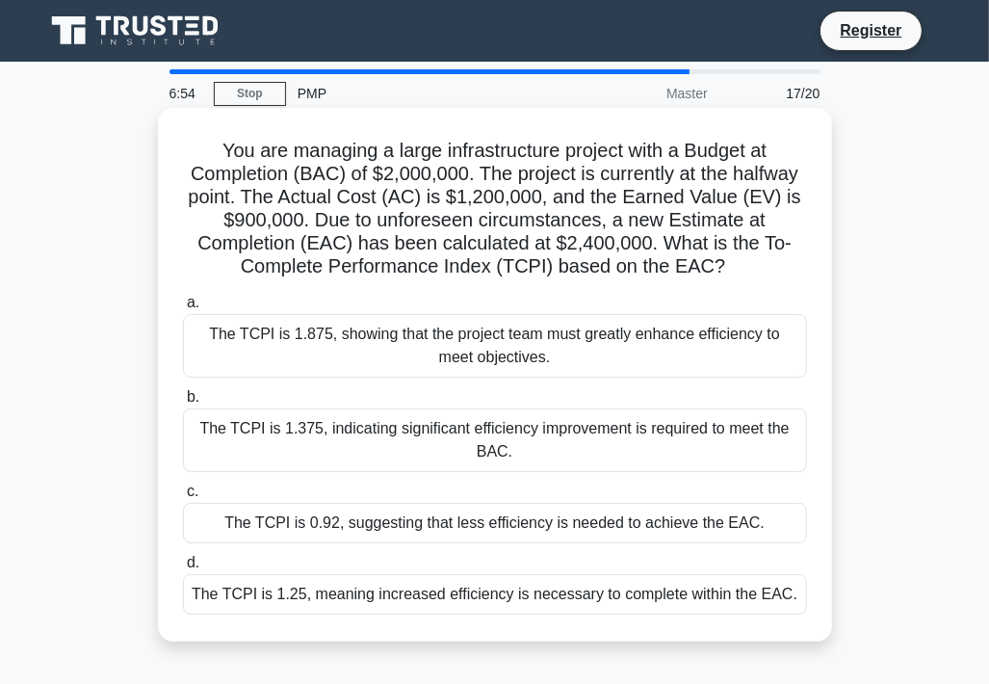
click at [239, 529] on div "The TCPI is 0.92, suggesting that less efficiency is needed to achieve the EAC." at bounding box center [495, 523] width 624 height 40
click at [183, 498] on input "c. The TCPI is 0.92, suggesting that less efficiency is needed to achieve the E…" at bounding box center [183, 492] width 0 height 13
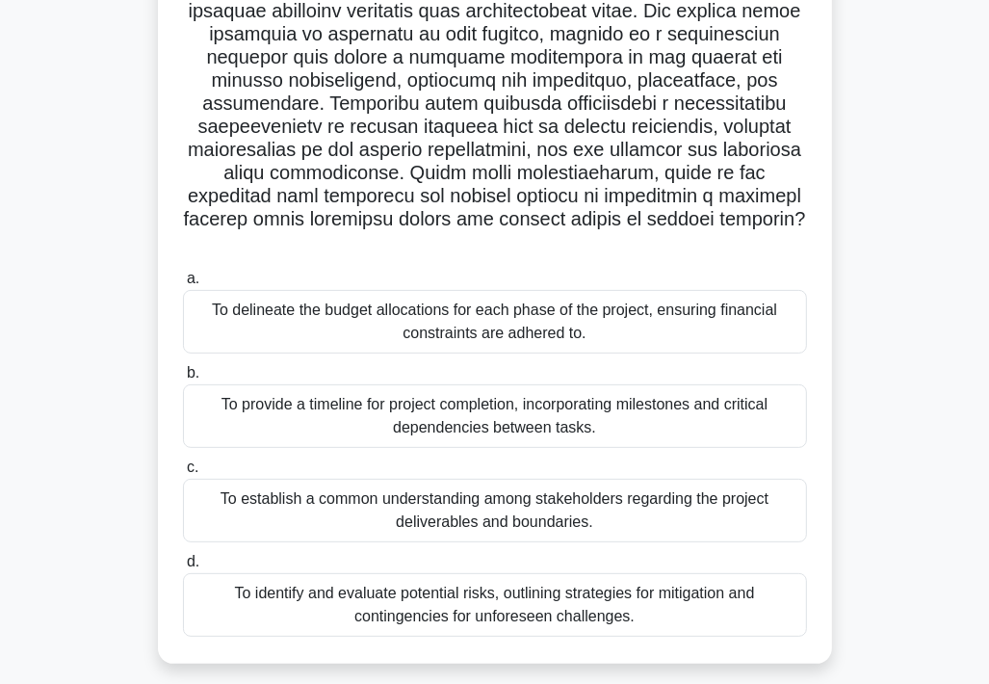
scroll to position [289, 0]
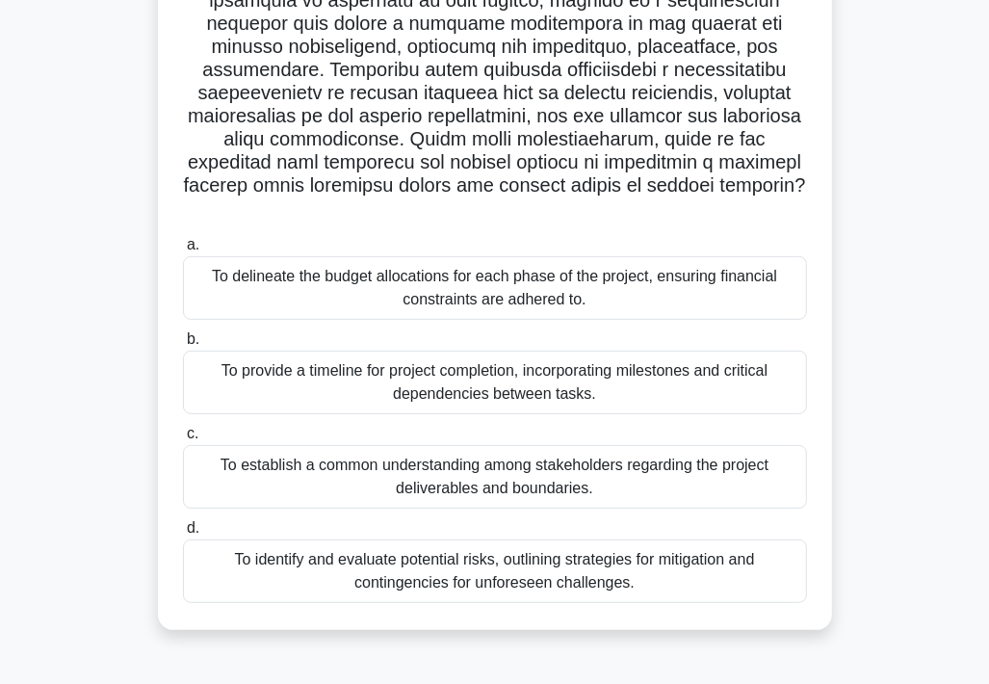
click at [343, 363] on div "To provide a timeline for project completion, incorporating milestones and crit…" at bounding box center [495, 383] width 624 height 64
click at [183, 346] on input "b. To provide a timeline for project completion, incorporating milestones and c…" at bounding box center [183, 339] width 0 height 13
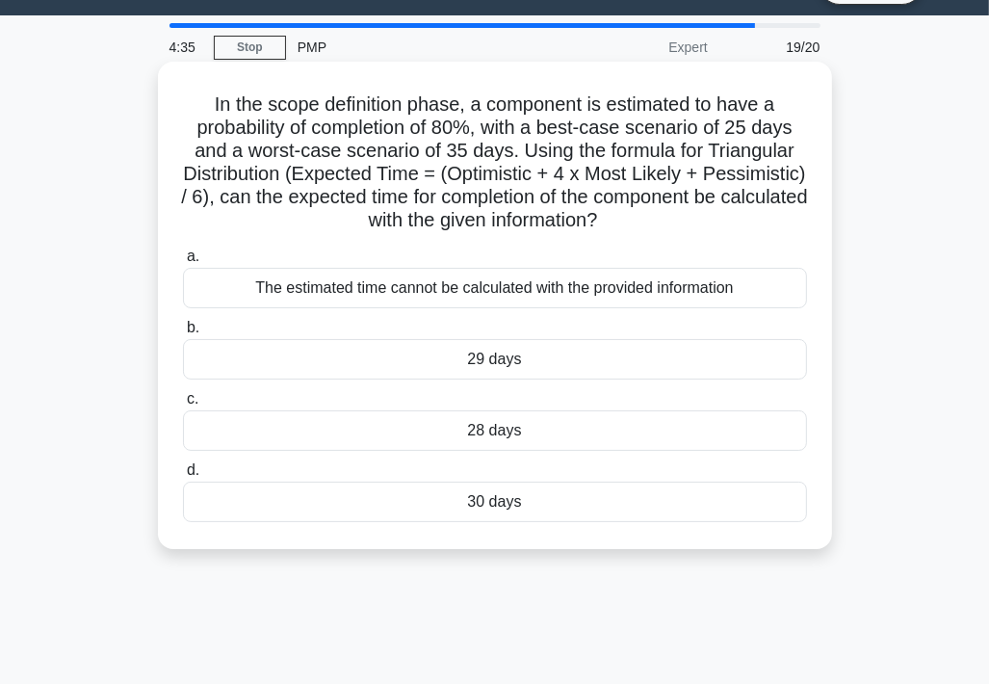
scroll to position [0, 0]
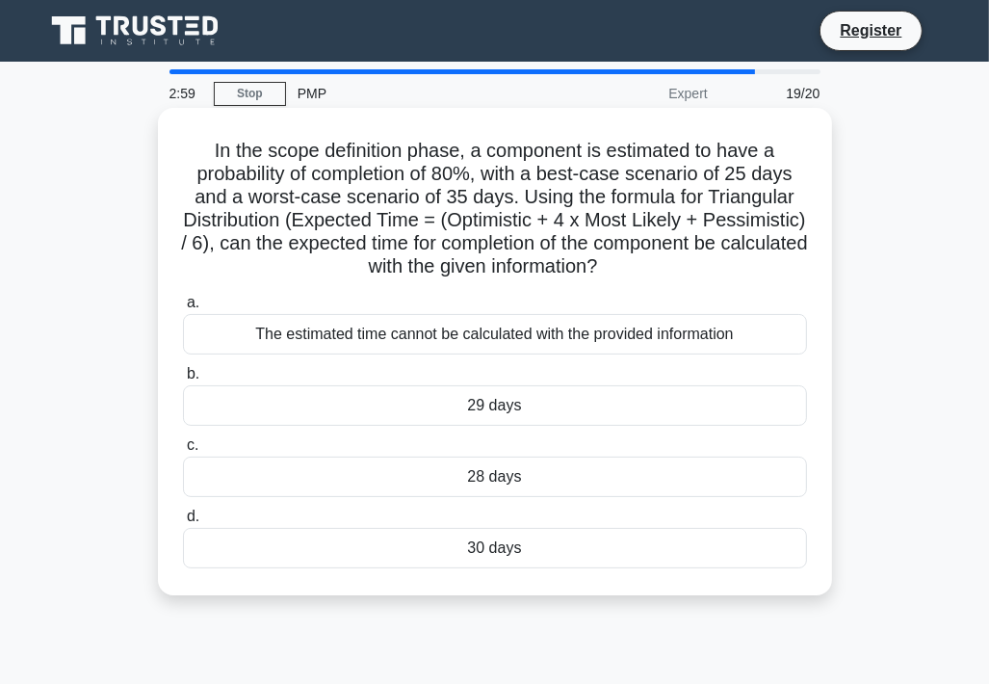
click at [509, 343] on div "The estimated time cannot be calculated with the provided information" at bounding box center [495, 334] width 624 height 40
click at [183, 309] on input "a. The estimated time cannot be calculated with the provided information" at bounding box center [183, 303] width 0 height 13
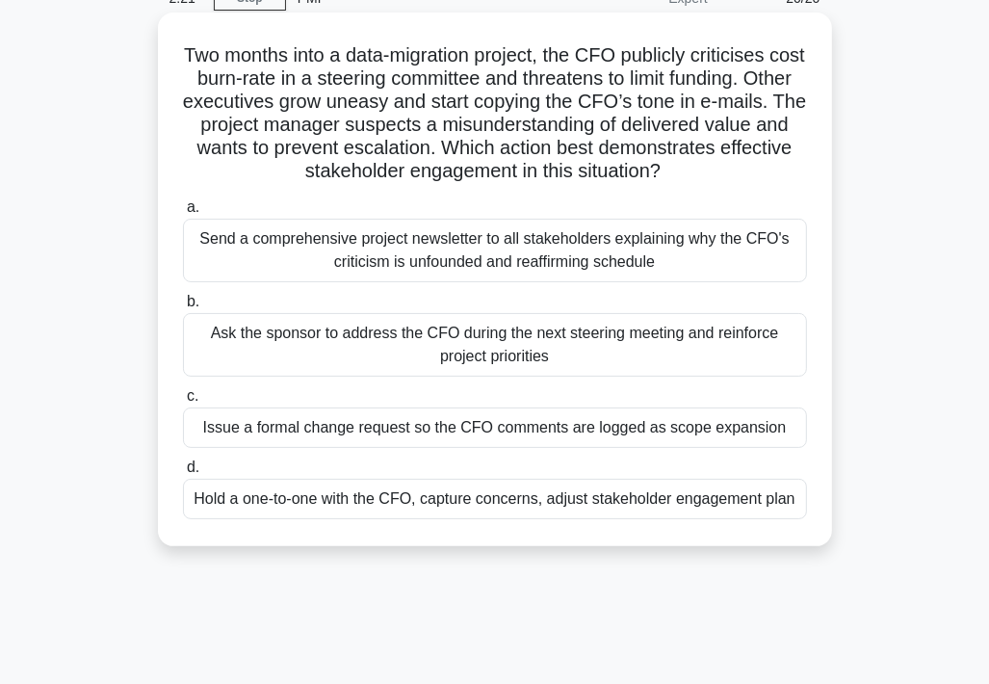
scroll to position [96, 0]
click at [397, 500] on div "Hold a one-to-one with the CFO, capture concerns, adjust stakeholder engagement…" at bounding box center [495, 498] width 624 height 40
click at [183, 473] on input "d. Hold a one-to-one with the CFO, capture concerns, adjust stakeholder engagem…" at bounding box center [183, 466] width 0 height 13
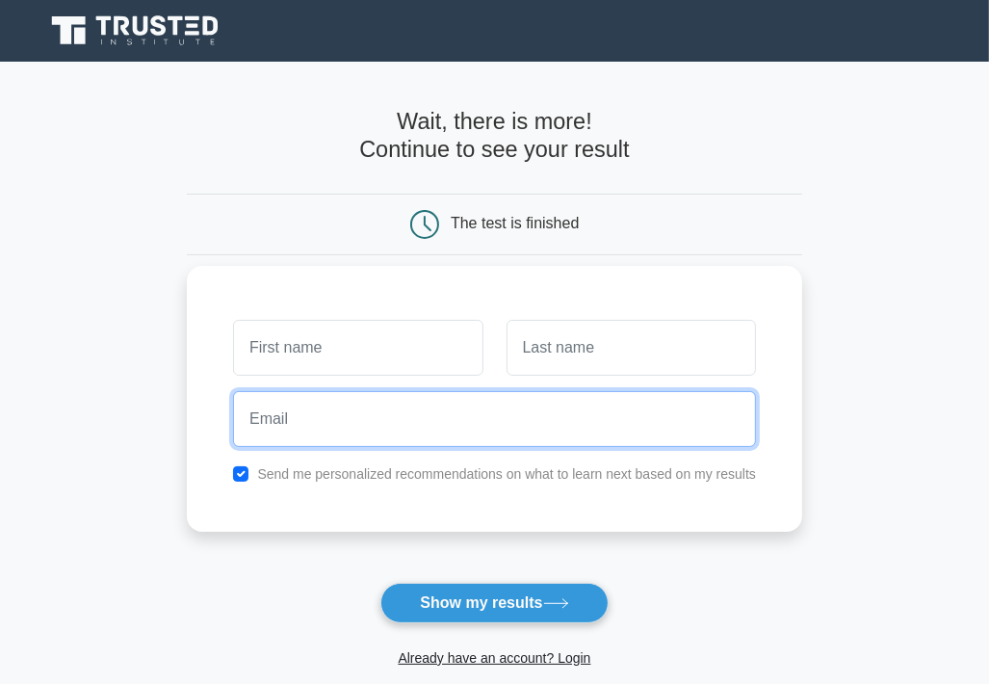
click at [364, 425] on input "email" at bounding box center [494, 419] width 523 height 56
type input "[EMAIL_ADDRESS][DOMAIN_NAME]"
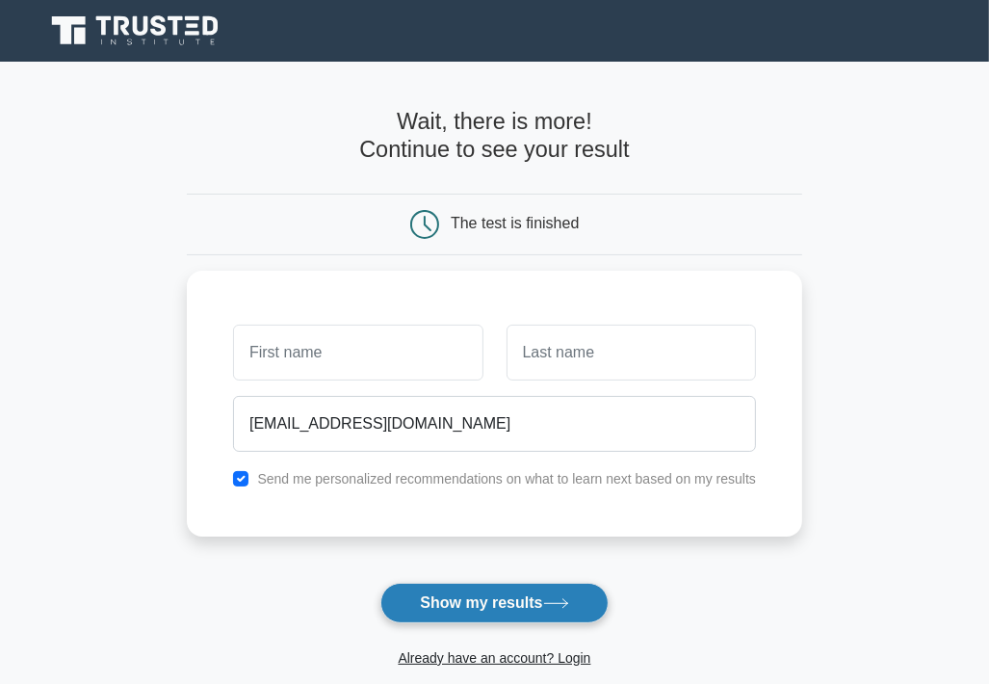
click at [486, 598] on button "Show my results" at bounding box center [494, 603] width 227 height 40
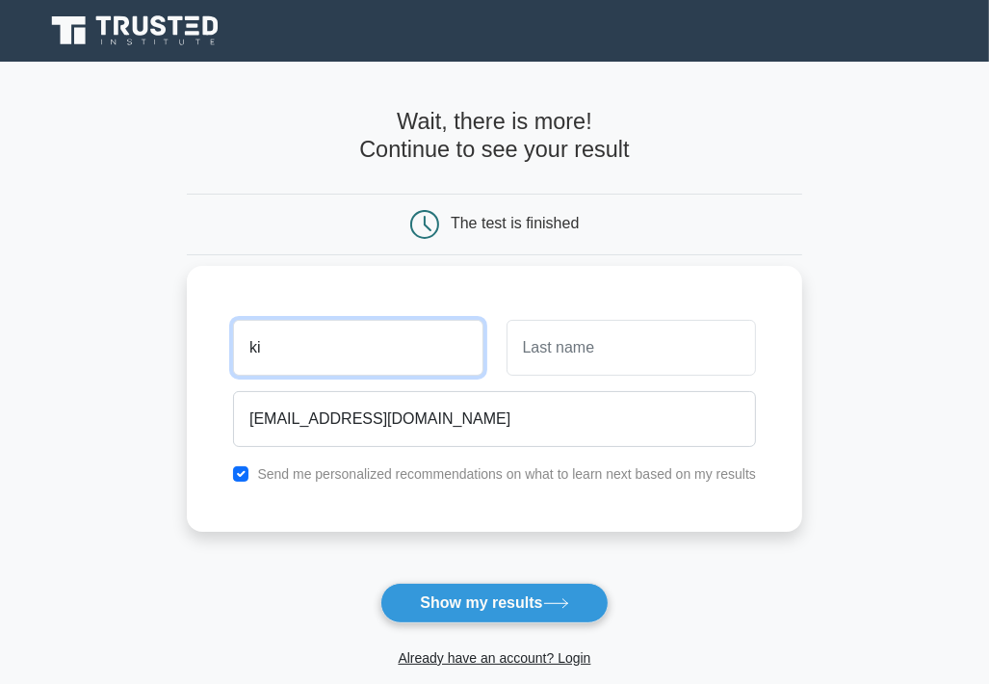
type input "kitongo"
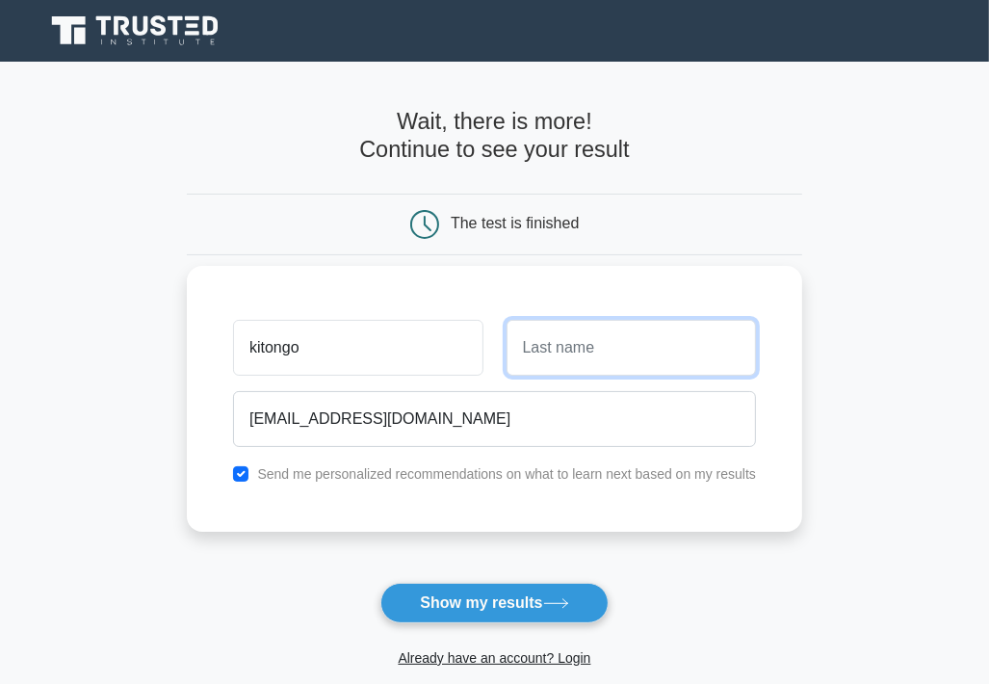
click at [545, 355] on input "text" at bounding box center [632, 348] width 250 height 56
type input "eva"
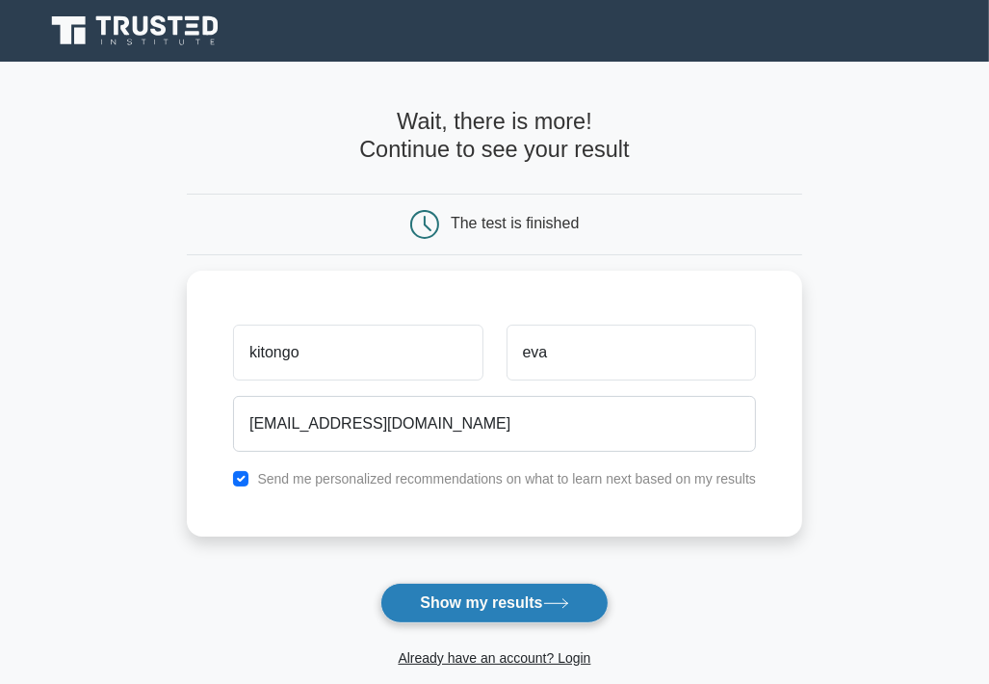
click at [472, 602] on button "Show my results" at bounding box center [494, 603] width 227 height 40
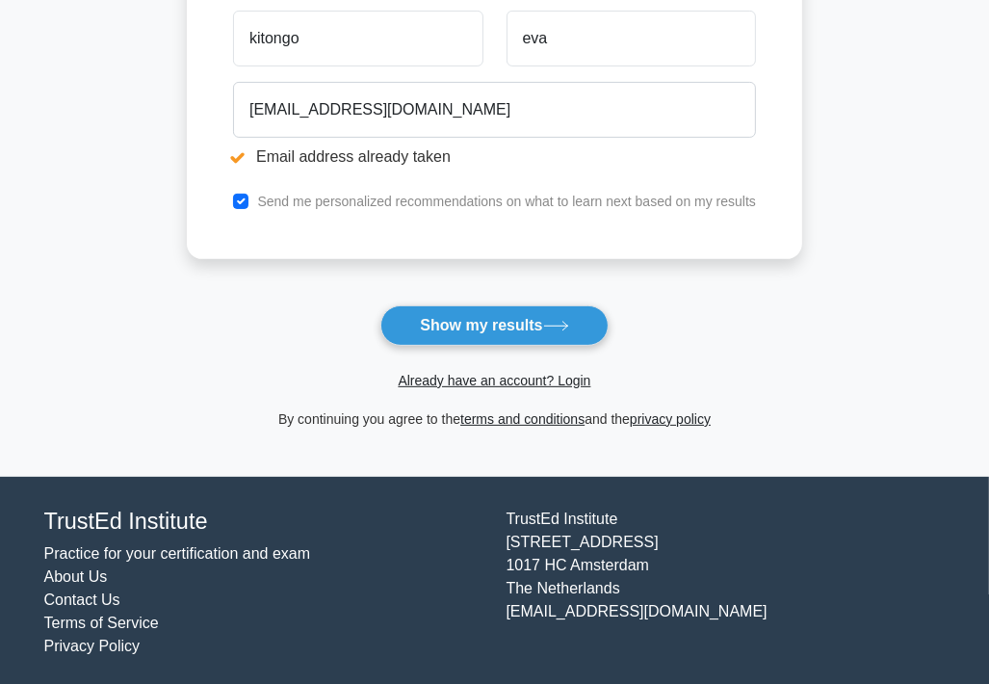
scroll to position [388, 0]
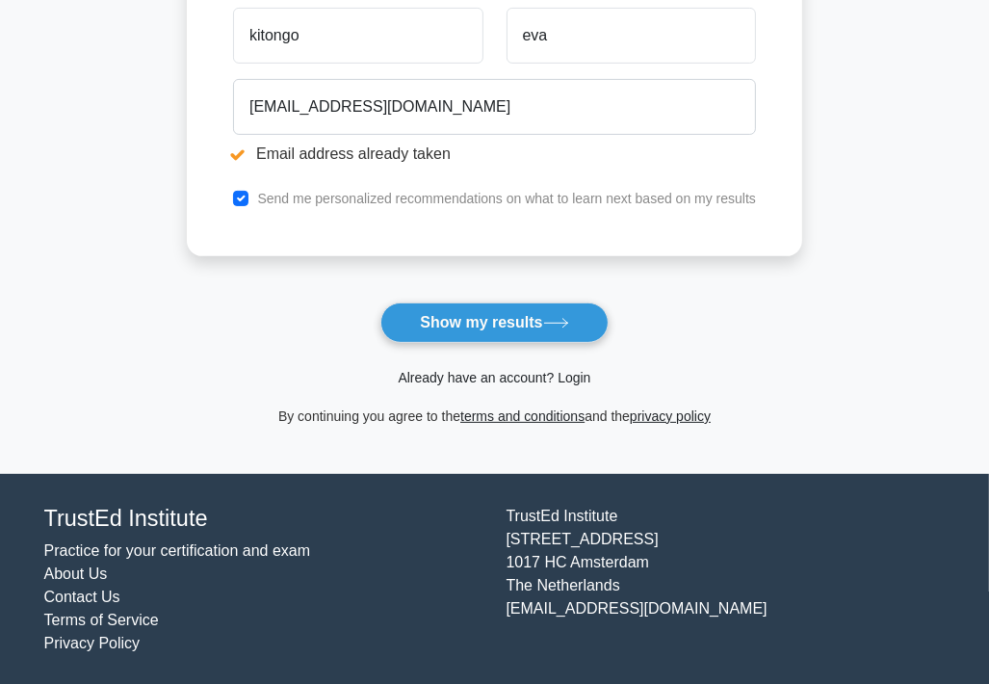
click at [487, 379] on link "Already have an account? Login" at bounding box center [494, 377] width 193 height 15
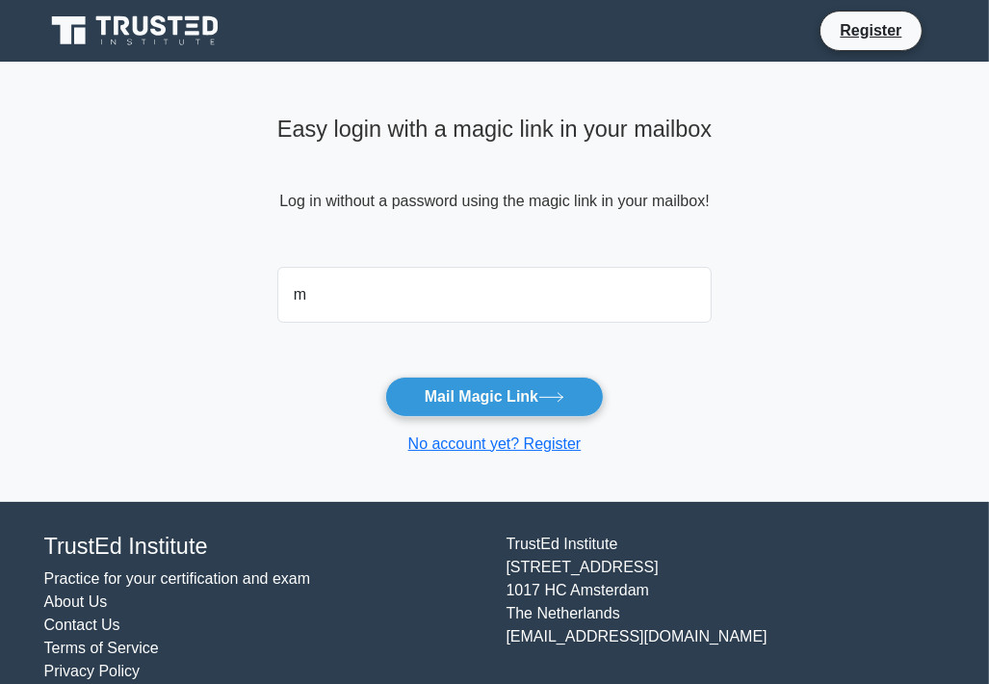
type input "[EMAIL_ADDRESS][DOMAIN_NAME]"
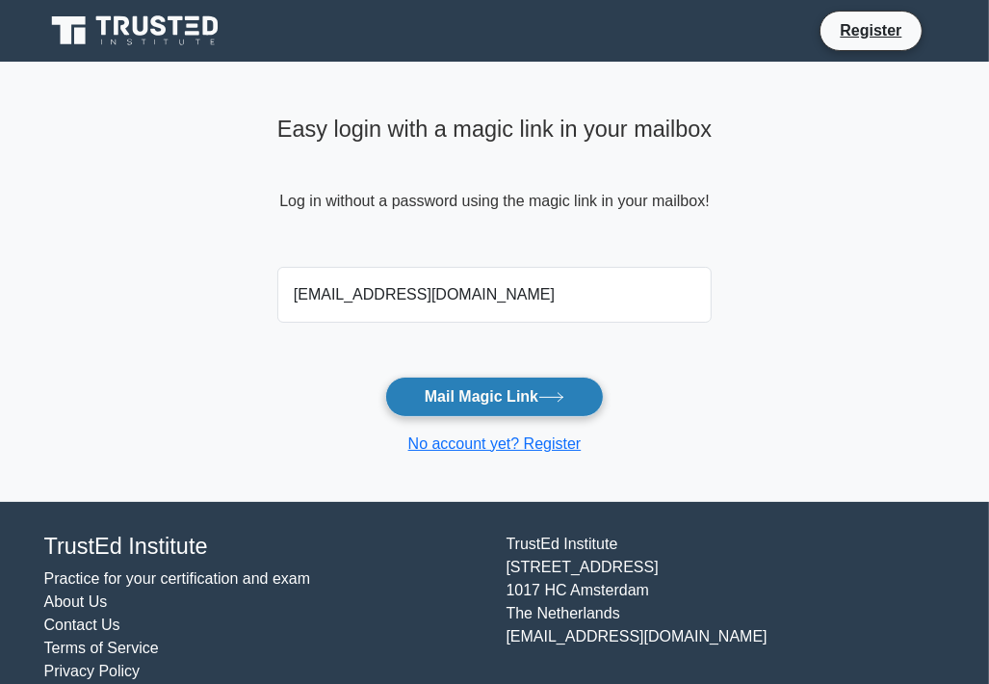
click at [517, 393] on button "Mail Magic Link" at bounding box center [494, 397] width 219 height 40
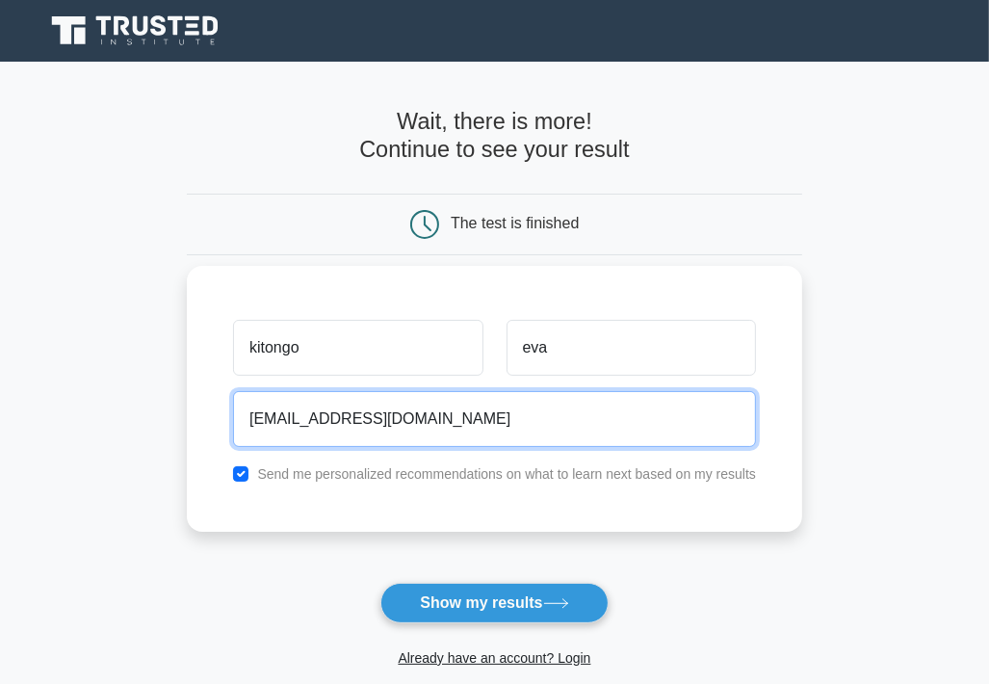
click at [363, 411] on input "mutonyieva1986@gmail.com" at bounding box center [494, 419] width 523 height 56
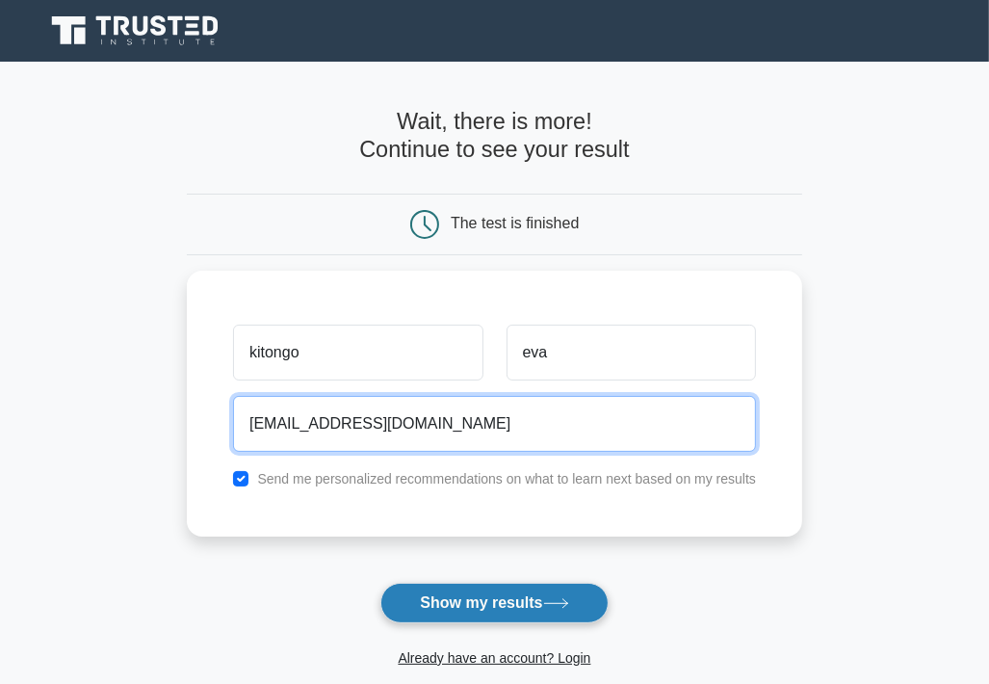
type input "mutonyieva1987@gmail.com"
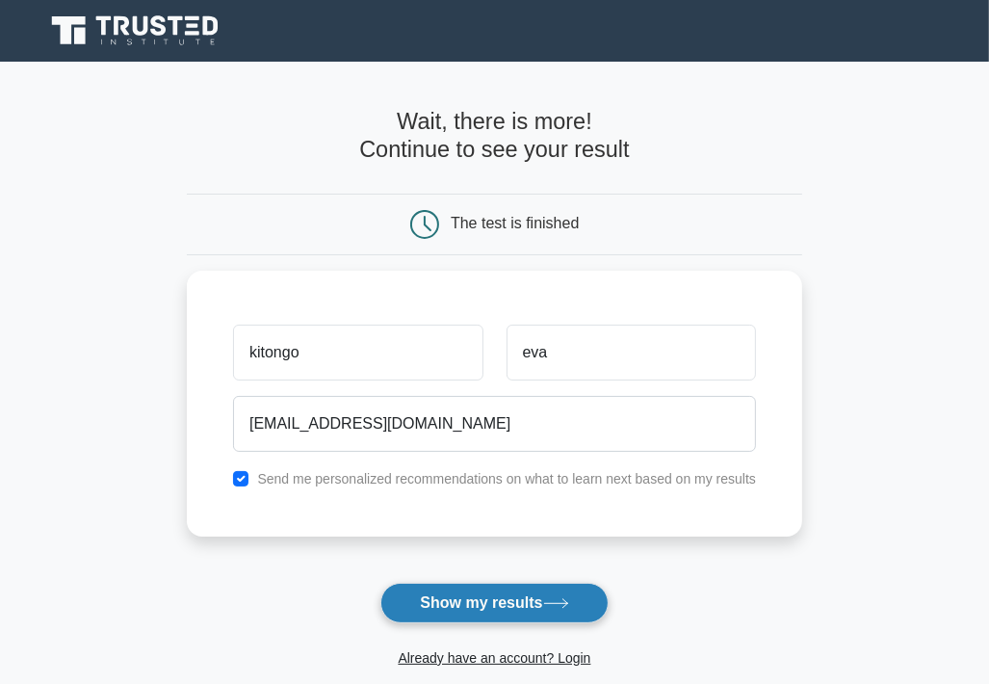
click at [463, 610] on button "Show my results" at bounding box center [494, 603] width 227 height 40
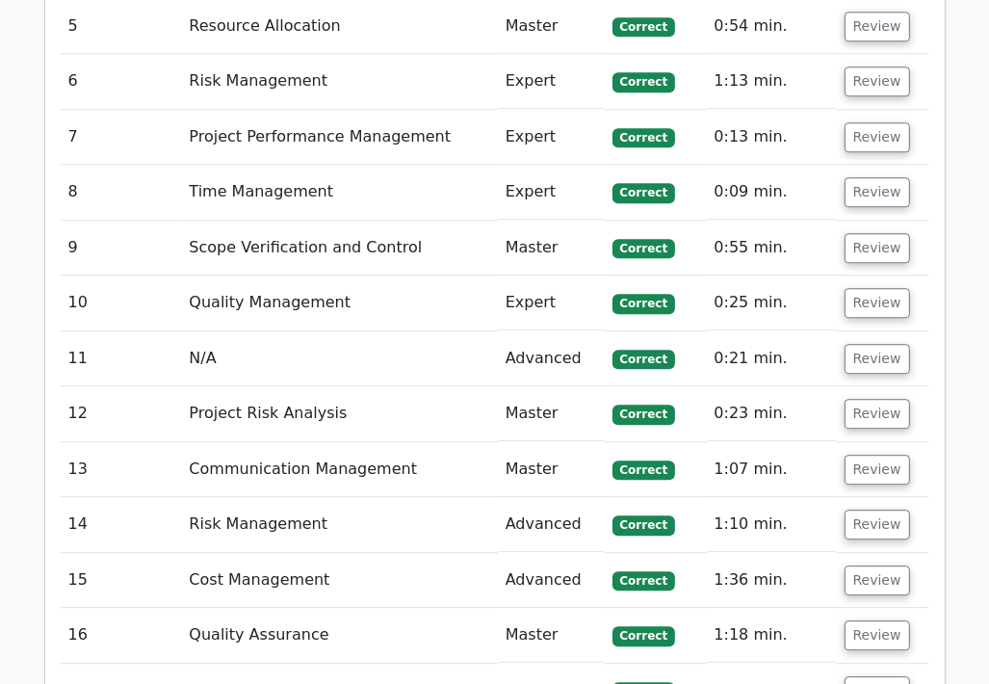
scroll to position [3372, 0]
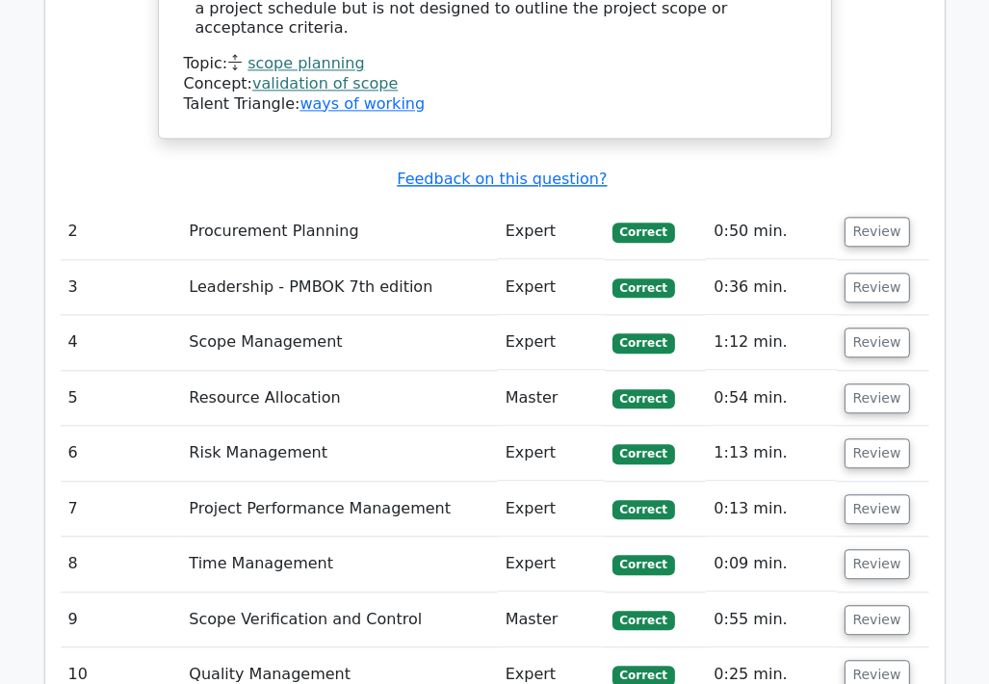
scroll to position [2896, 0]
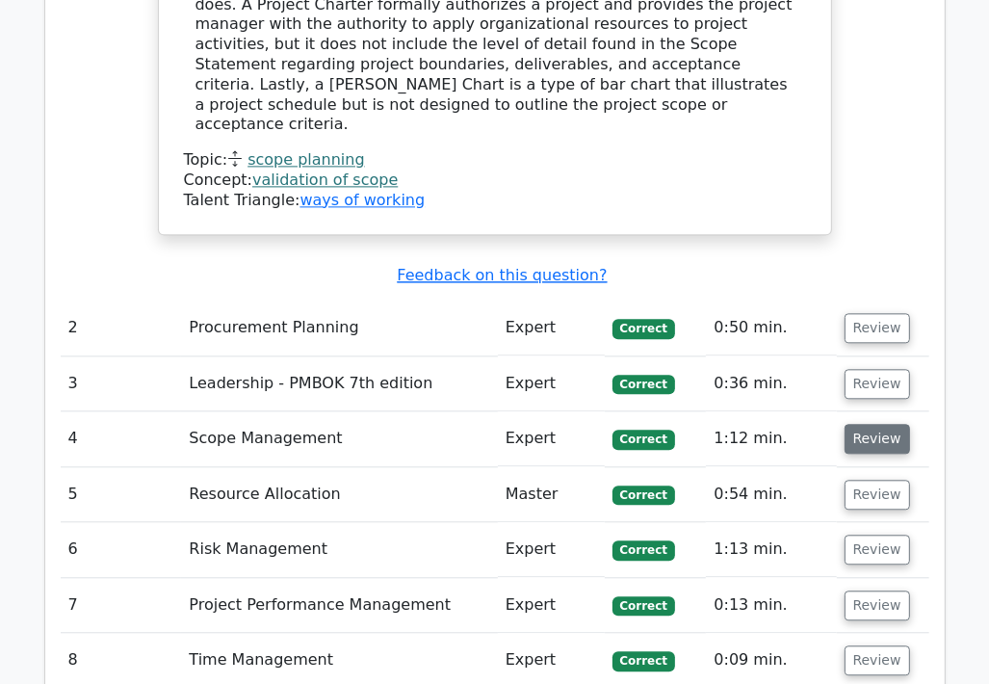
click at [892, 424] on button "Review" at bounding box center [878, 439] width 66 height 30
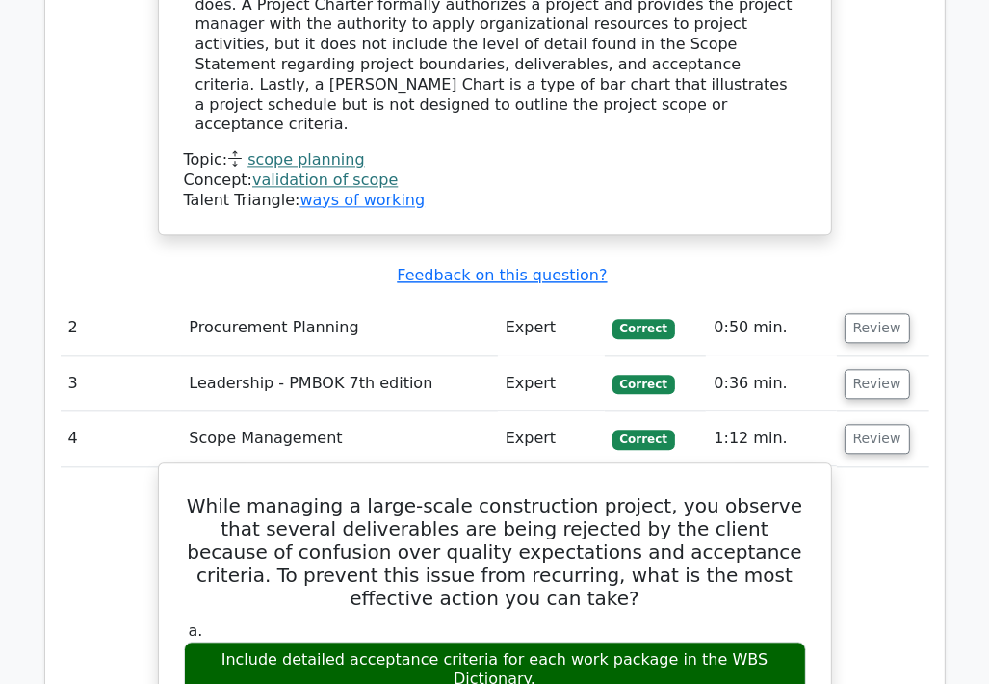
scroll to position [2800, 0]
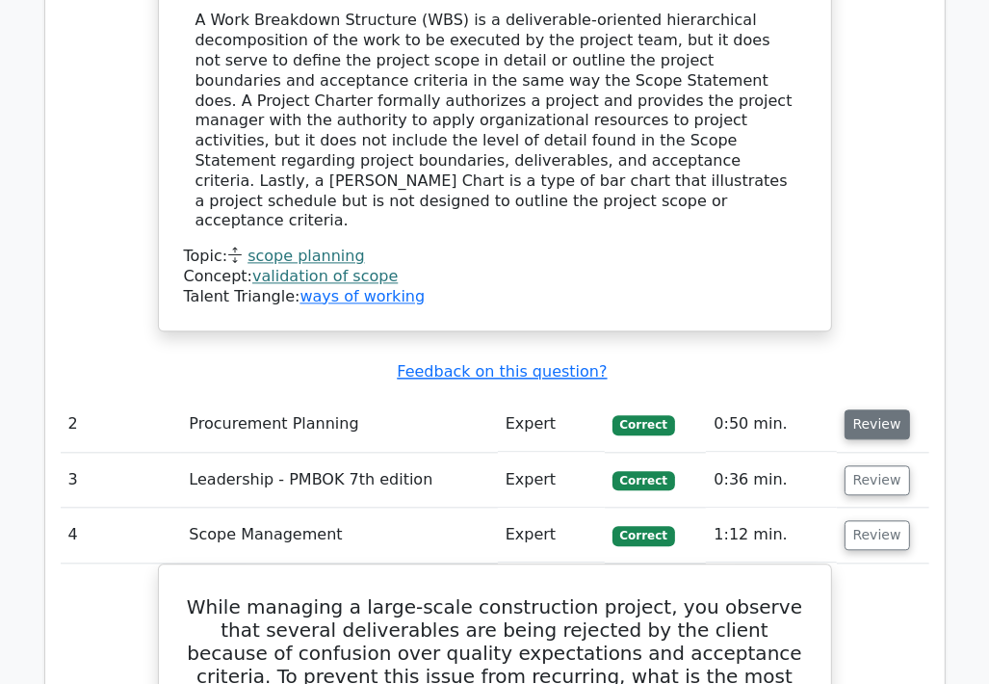
click at [866, 409] on button "Review" at bounding box center [878, 424] width 66 height 30
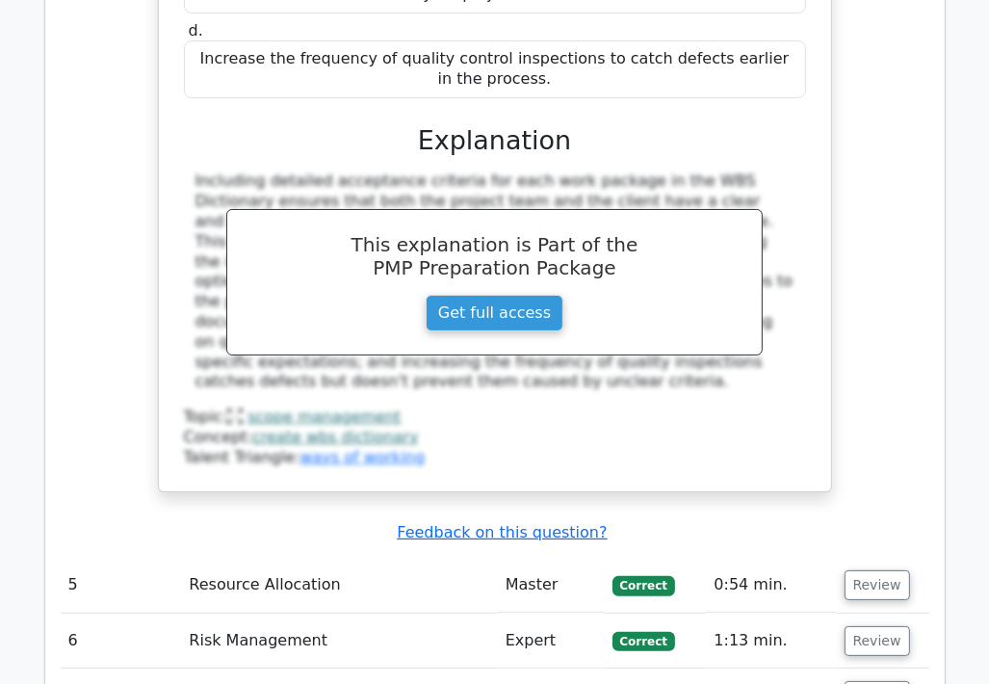
scroll to position [5015, 0]
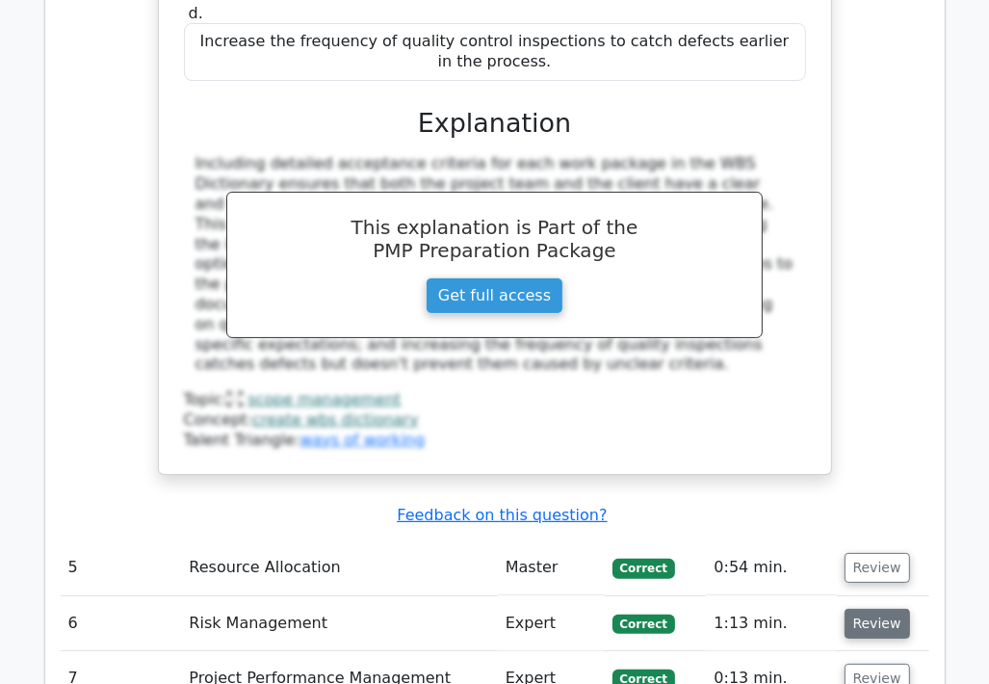
click at [871, 609] on button "Review" at bounding box center [878, 624] width 66 height 30
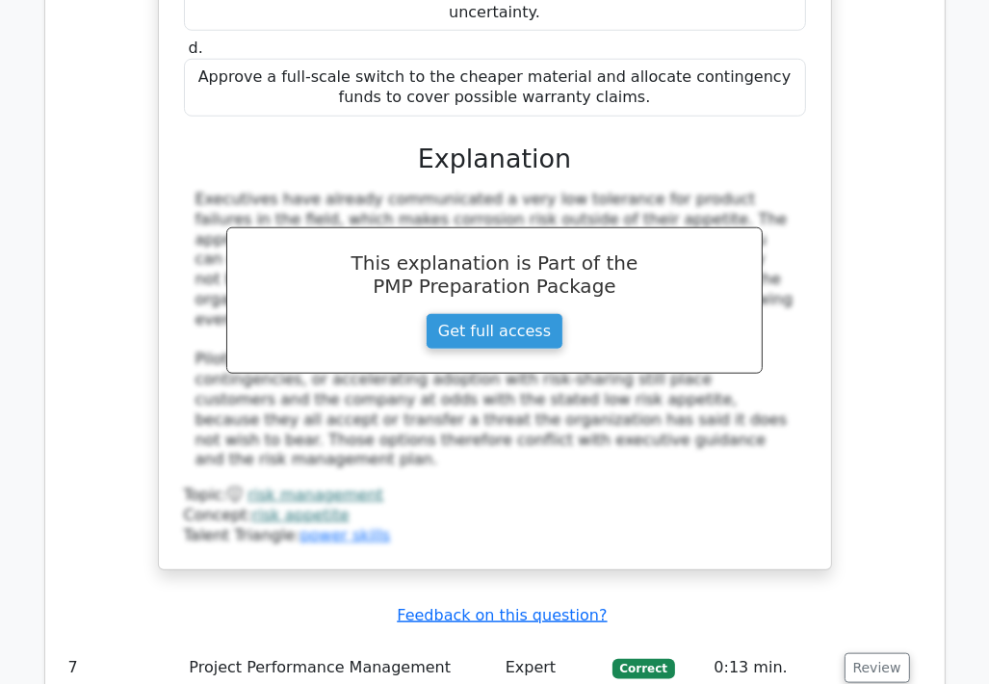
scroll to position [6171, 0]
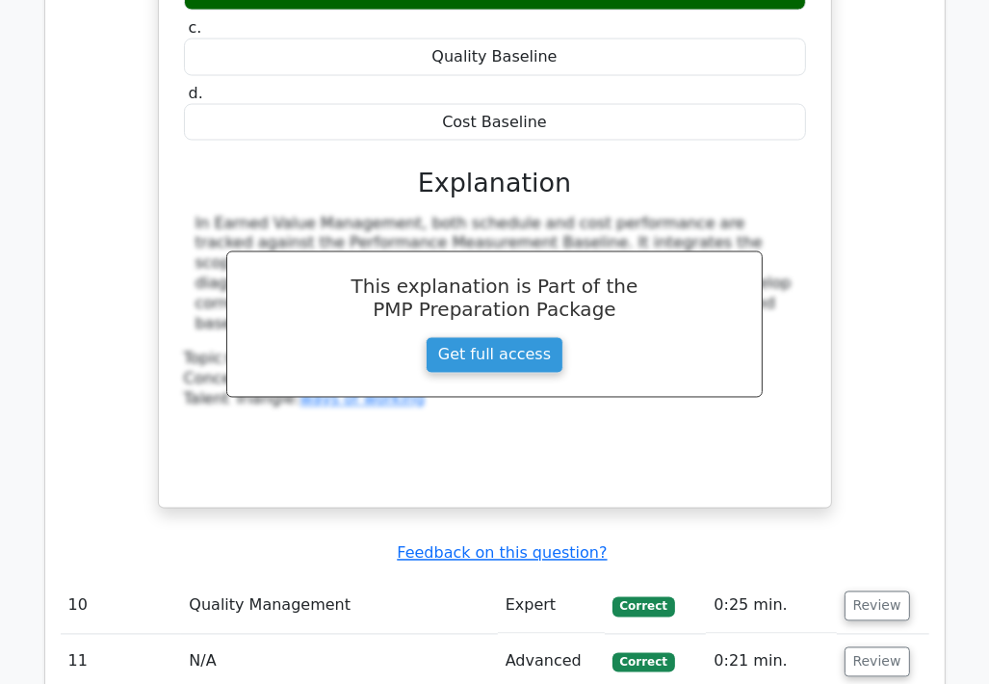
scroll to position [7231, 0]
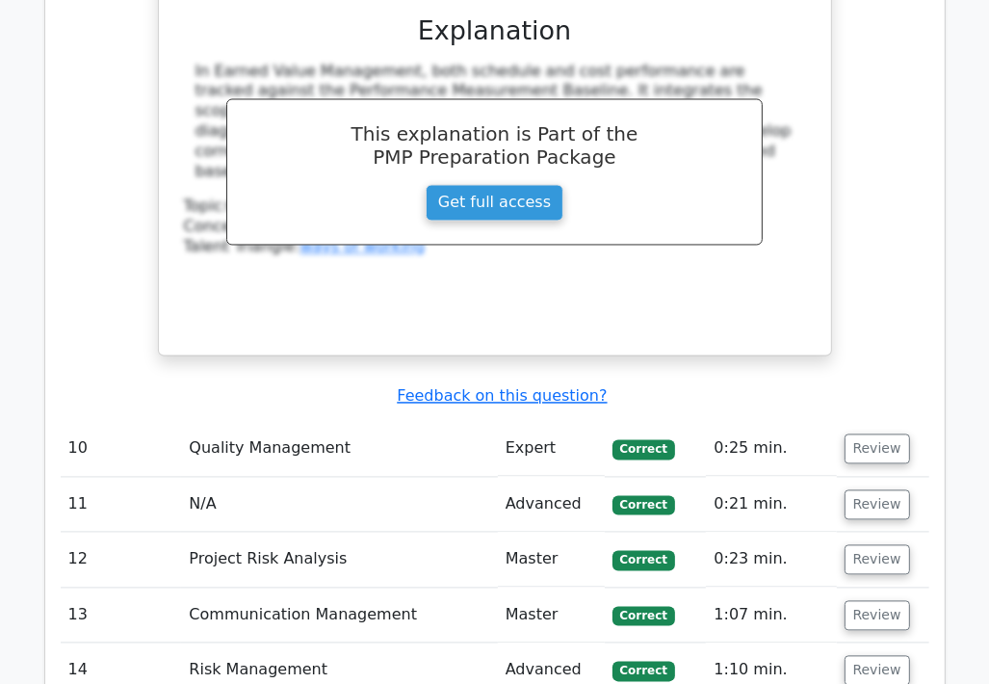
scroll to position [7327, 0]
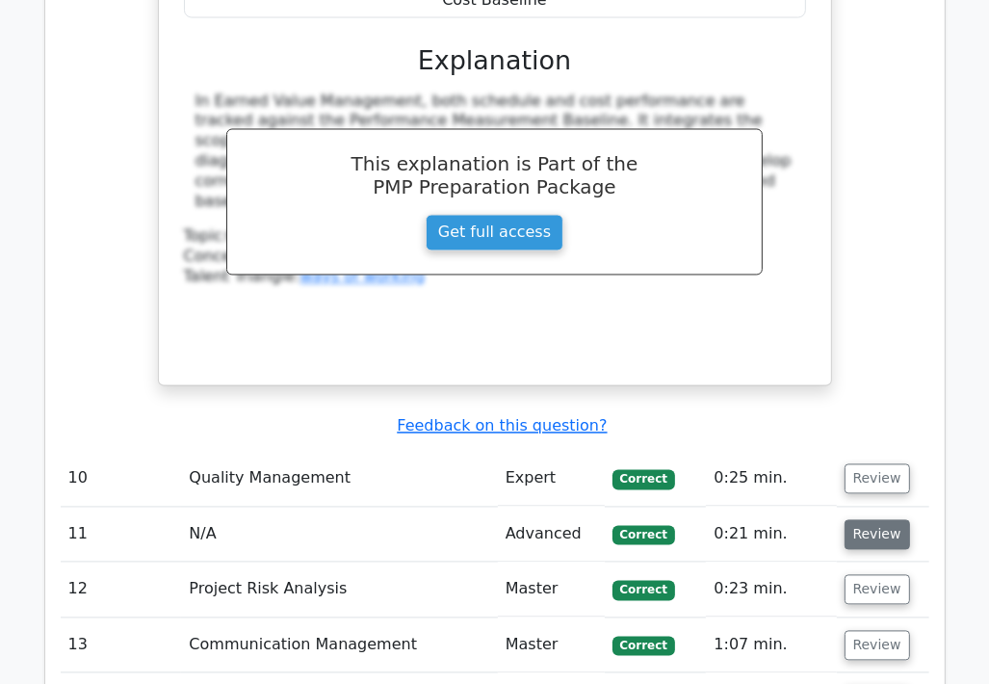
click at [887, 520] on button "Review" at bounding box center [878, 535] width 66 height 30
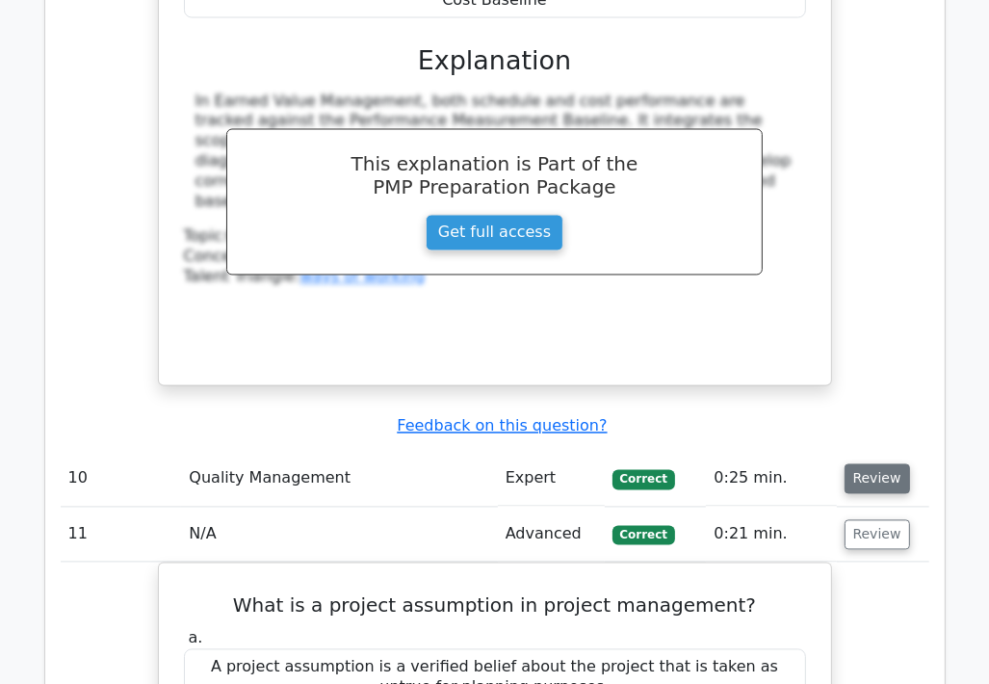
click at [879, 464] on button "Review" at bounding box center [878, 479] width 66 height 30
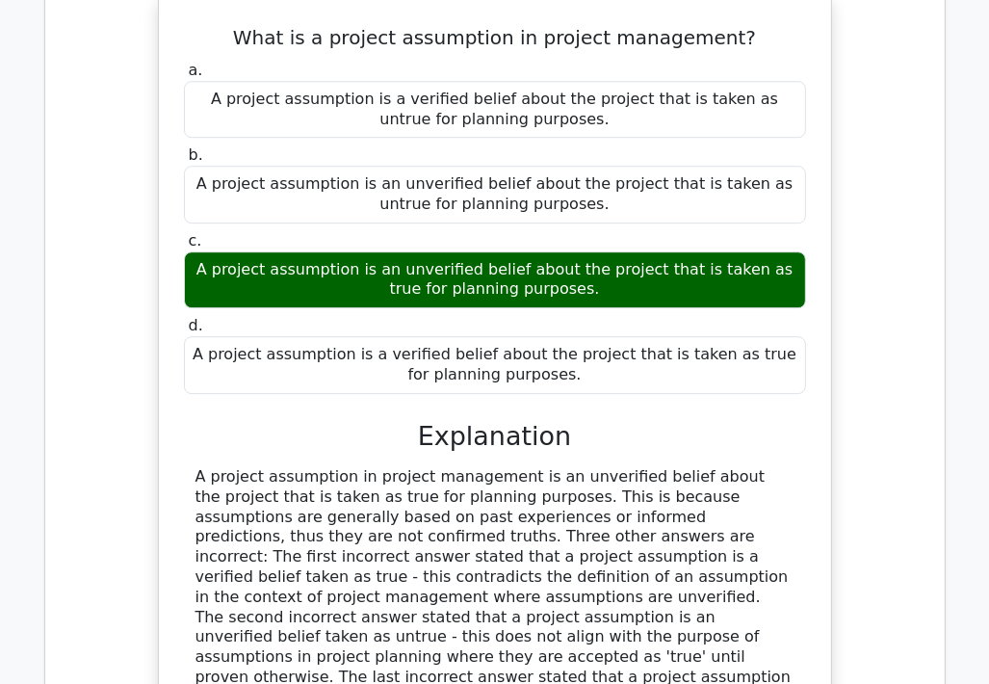
scroll to position [8965, 0]
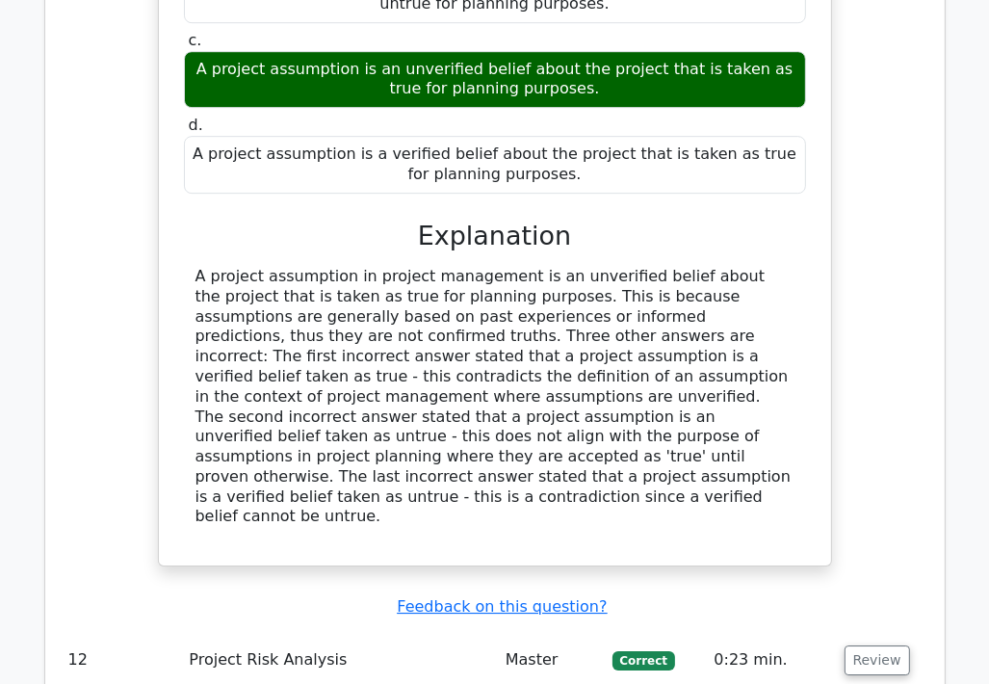
drag, startPoint x: 862, startPoint y: 276, endPoint x: 854, endPoint y: 286, distance: 13.0
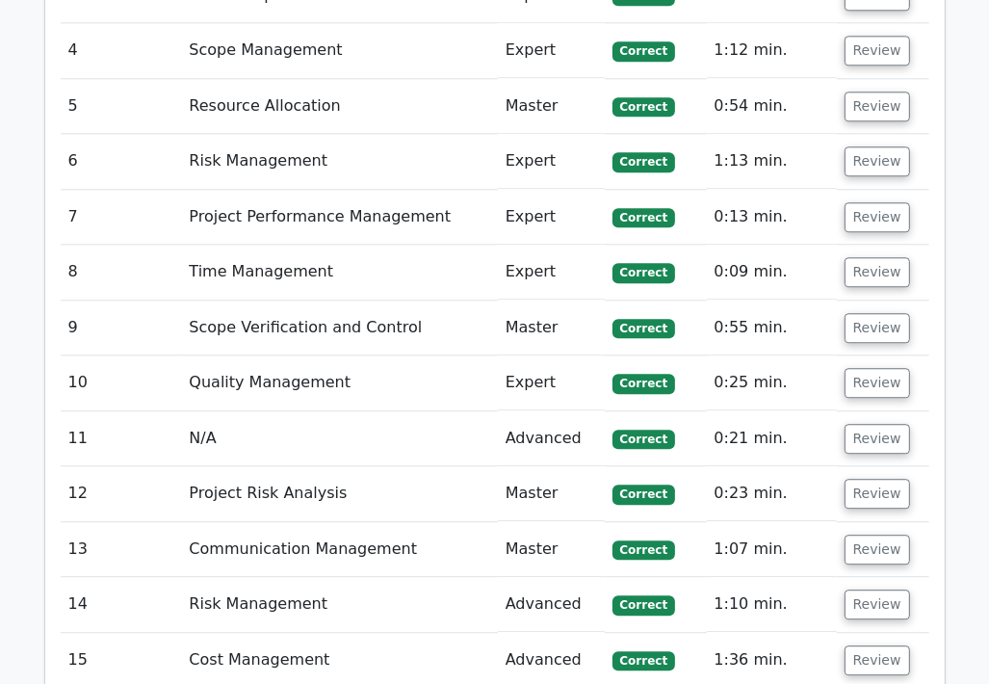
scroll to position [3187, 0]
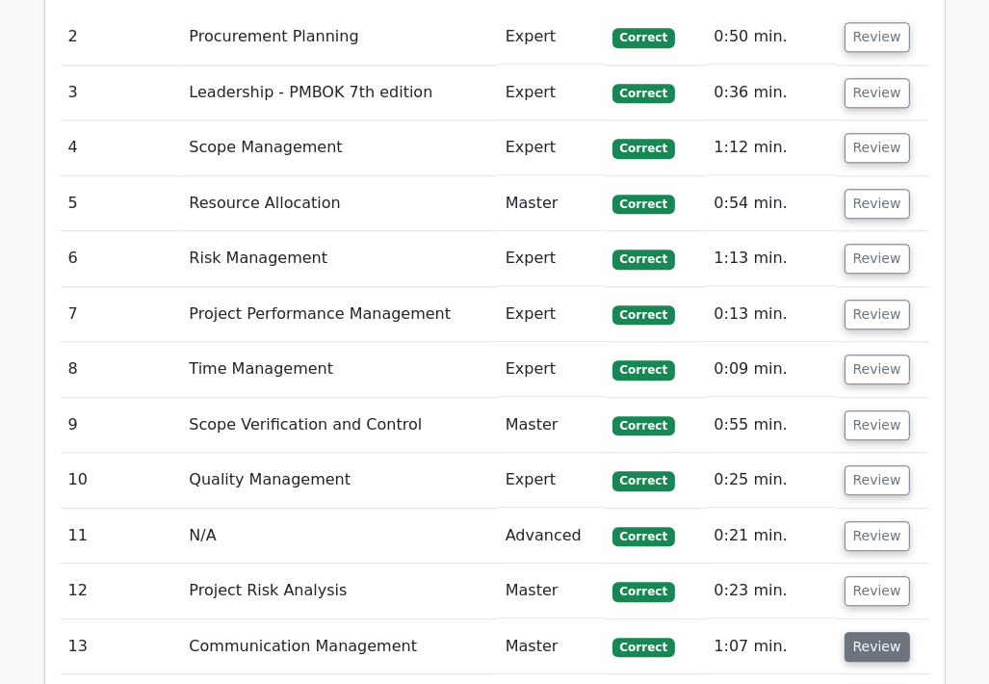
click at [886, 632] on button "Review" at bounding box center [878, 647] width 66 height 30
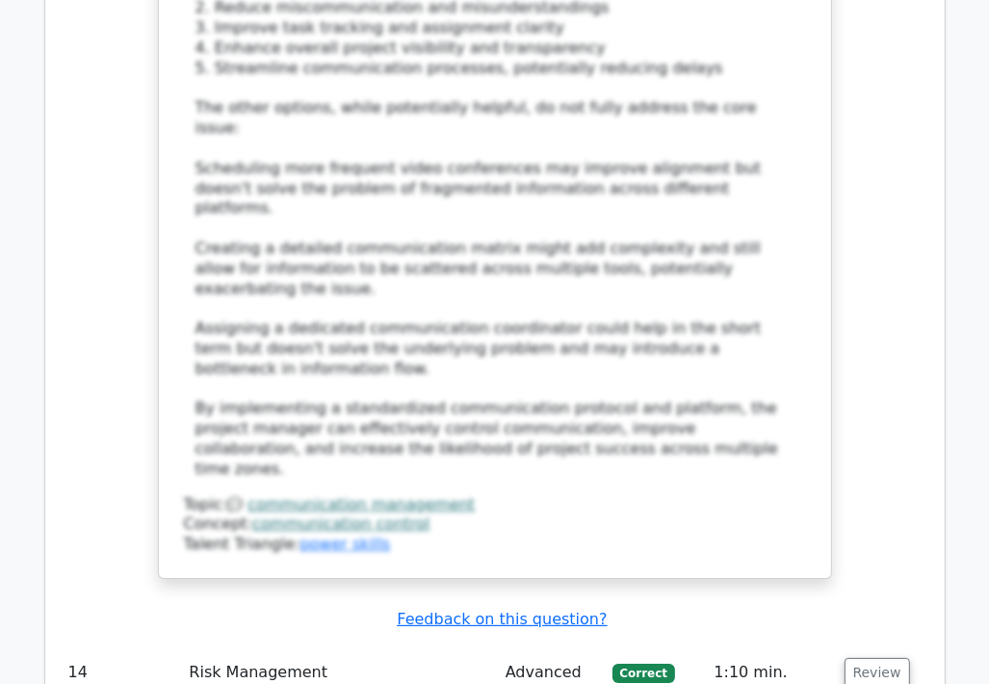
scroll to position [4921, 0]
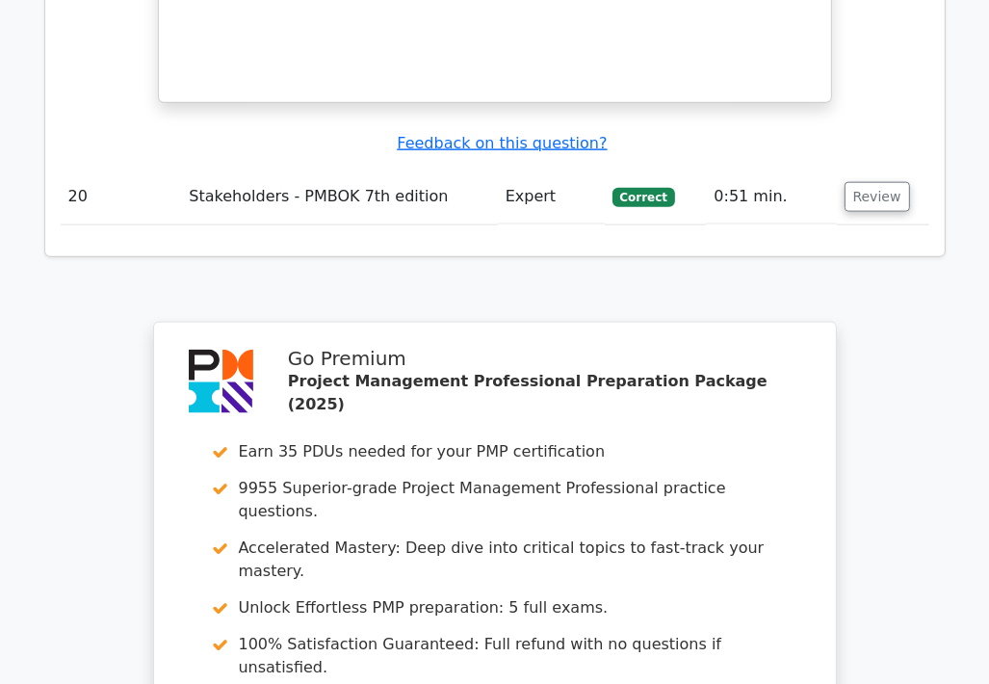
scroll to position [6655, 0]
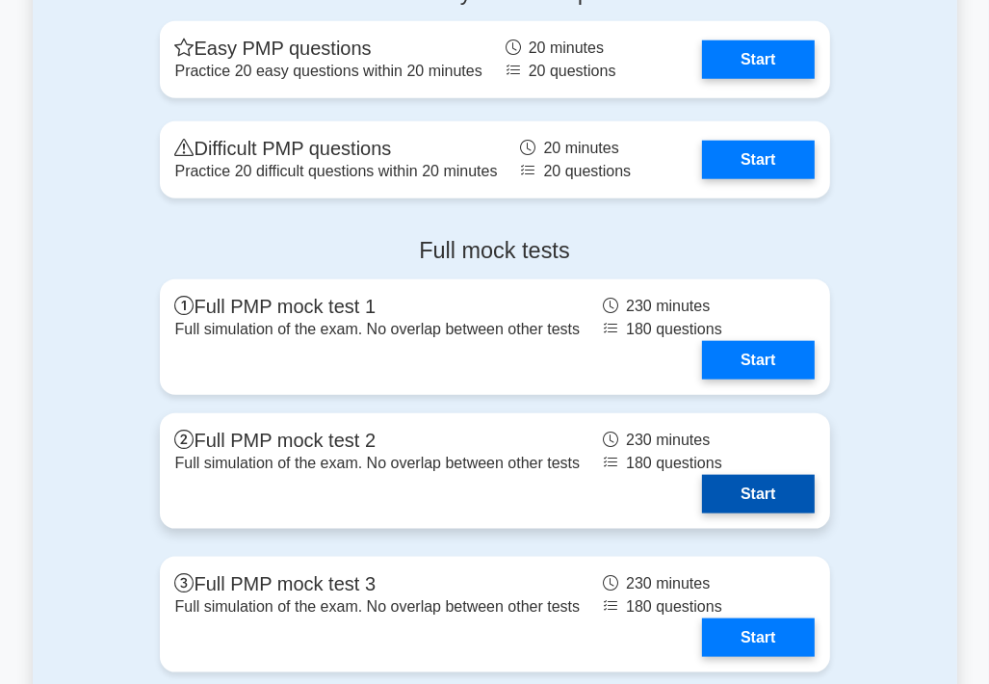
scroll to position [6262, 0]
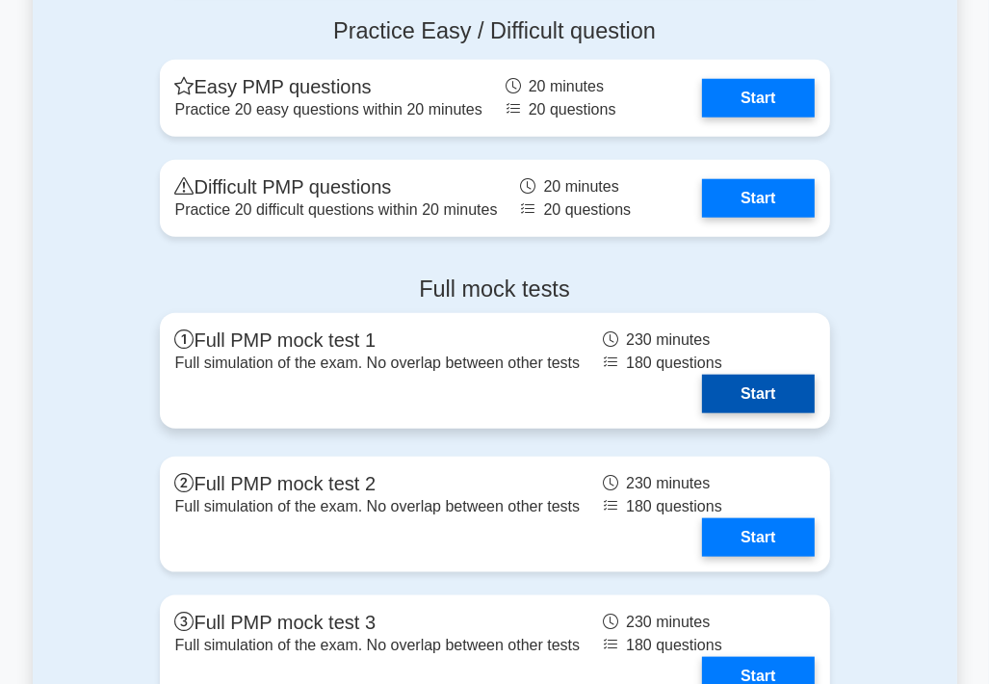
click at [751, 375] on link "Start" at bounding box center [758, 394] width 112 height 39
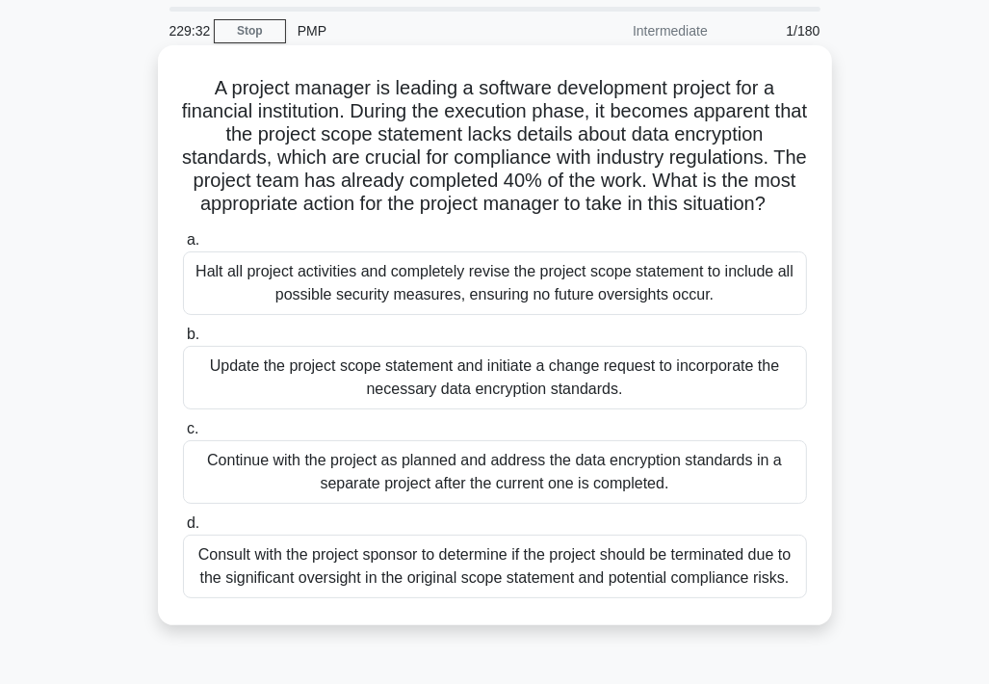
scroll to position [96, 0]
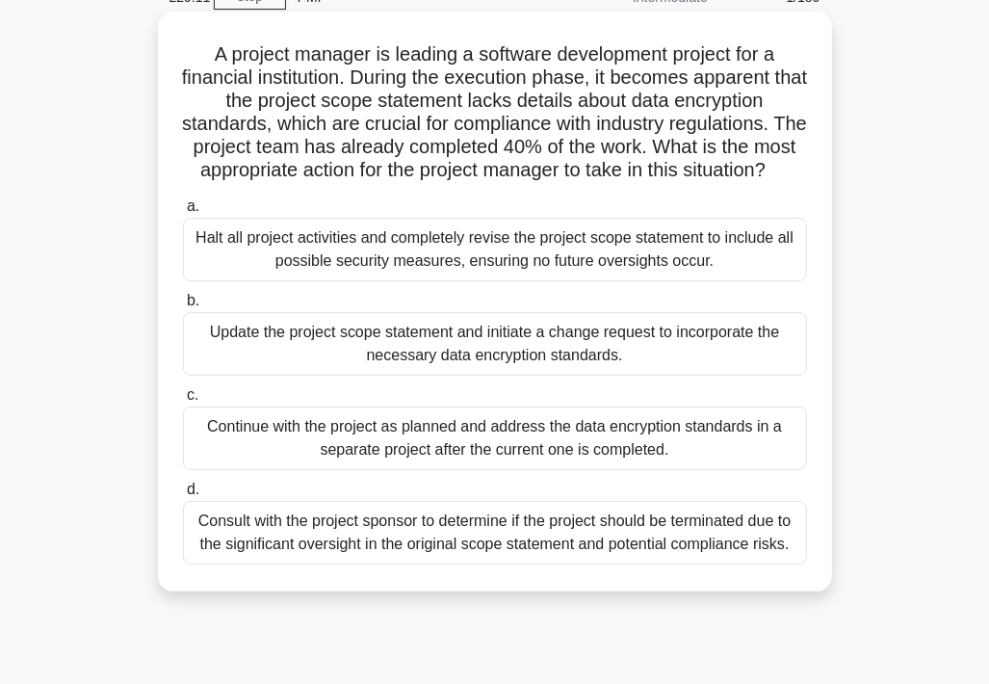
click at [445, 365] on div "Update the project scope statement and initiate a change request to incorporate…" at bounding box center [495, 344] width 624 height 64
click at [183, 307] on input "b. Update the project scope statement and initiate a change request to incorpor…" at bounding box center [183, 301] width 0 height 13
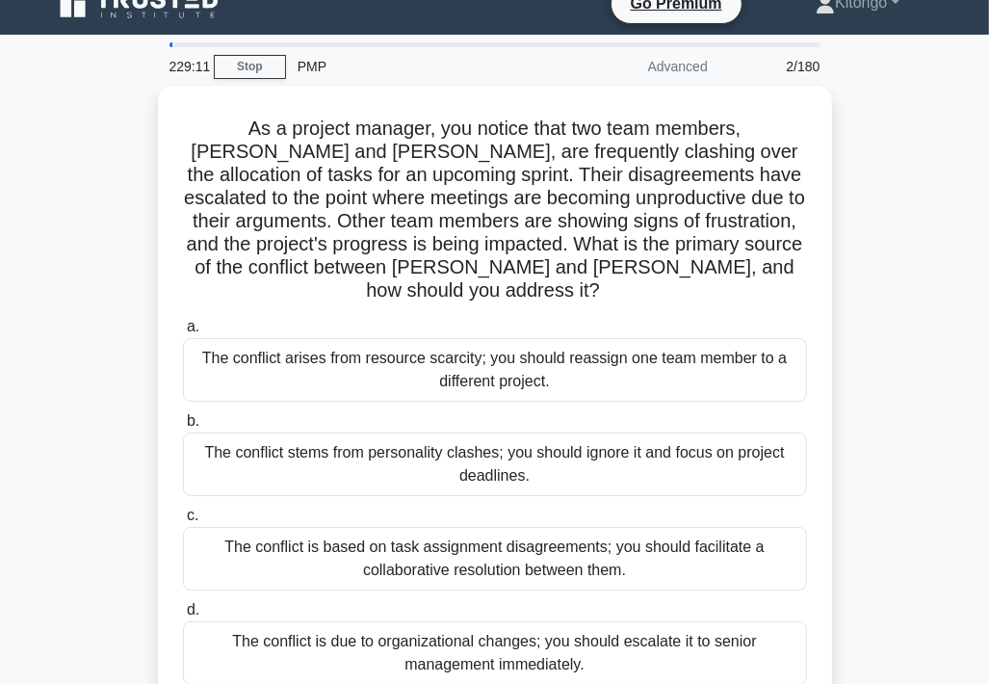
scroll to position [0, 0]
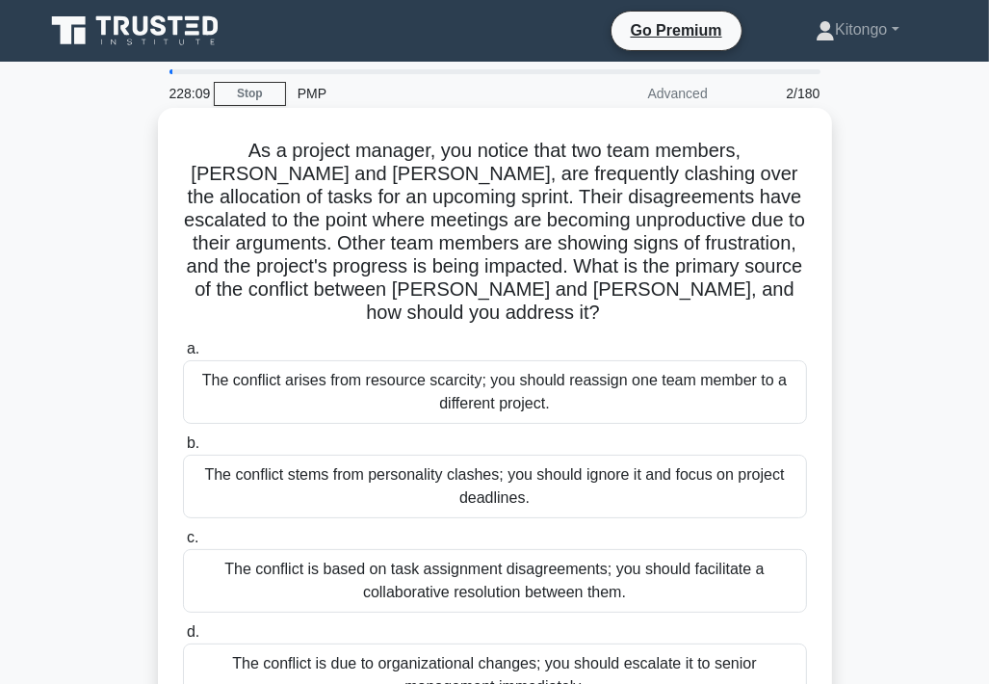
click at [443, 553] on div "The conflict is based on task assignment disagreements; you should facilitate a…" at bounding box center [495, 581] width 624 height 64
click at [183, 544] on input "c. The conflict is based on task assignment disagreements; you should facilitat…" at bounding box center [183, 538] width 0 height 13
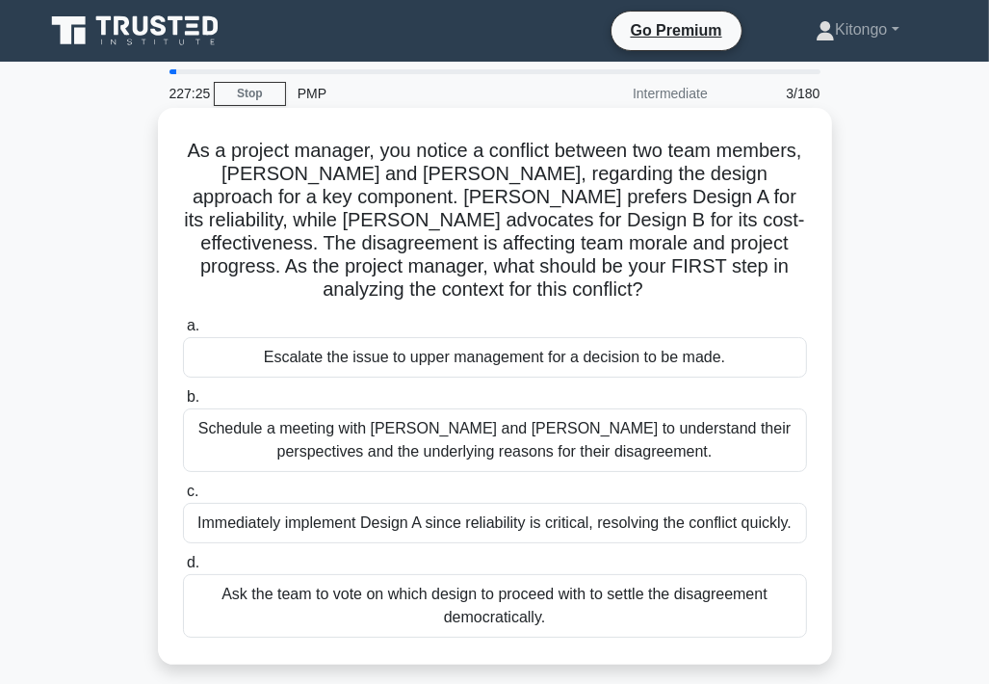
click at [462, 446] on div "Schedule a meeting with [PERSON_NAME] and [PERSON_NAME] to understand their per…" at bounding box center [495, 440] width 624 height 64
click at [183, 404] on input "b. Schedule a meeting with [PERSON_NAME] and [PERSON_NAME] to understand their …" at bounding box center [183, 397] width 0 height 13
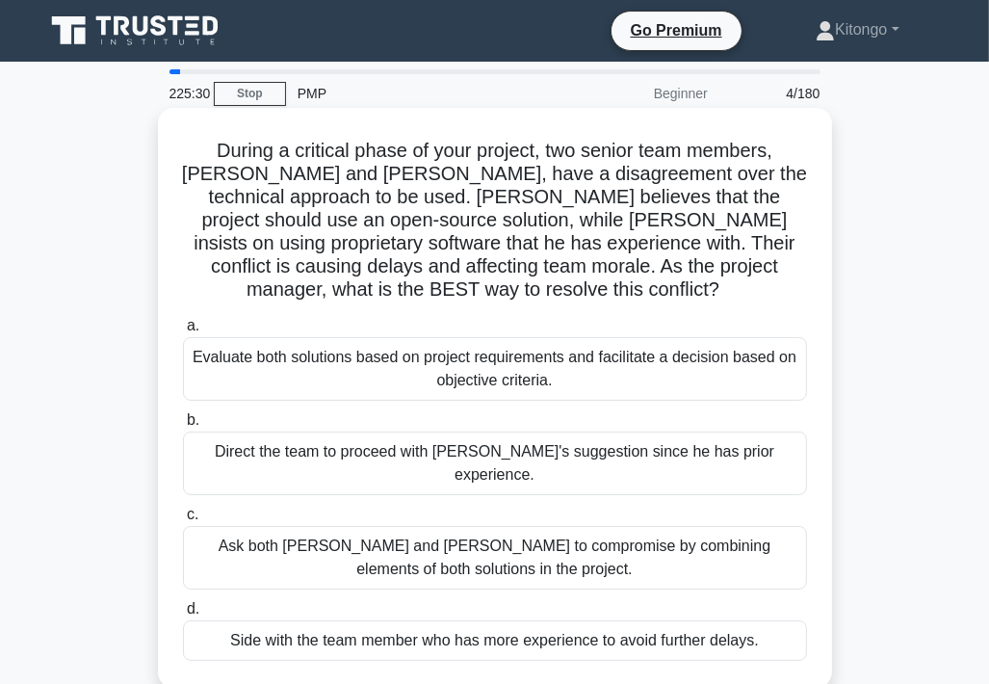
click at [389, 526] on div "Ask both [PERSON_NAME] and [PERSON_NAME] to compromise by combining elements of…" at bounding box center [495, 558] width 624 height 64
click at [183, 514] on input "c. Ask both [PERSON_NAME] and [PERSON_NAME] to compromise by combining elements…" at bounding box center [183, 515] width 0 height 13
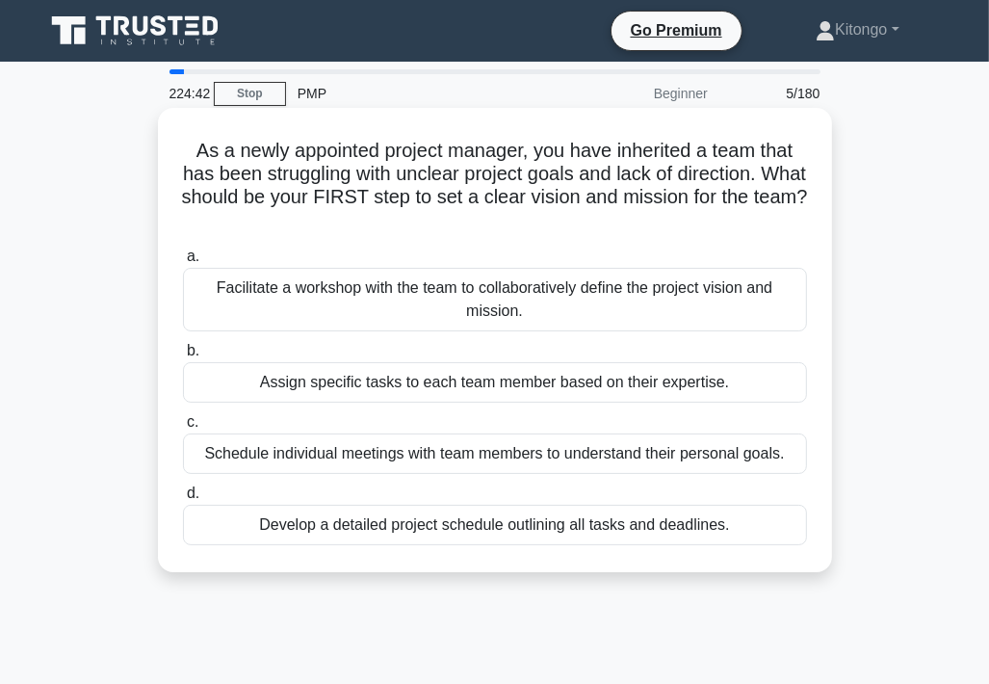
click at [479, 294] on div "Facilitate a workshop with the team to collaboratively define the project visio…" at bounding box center [495, 300] width 624 height 64
click at [183, 263] on input "a. Facilitate a workshop with the team to collaboratively define the project vi…" at bounding box center [183, 256] width 0 height 13
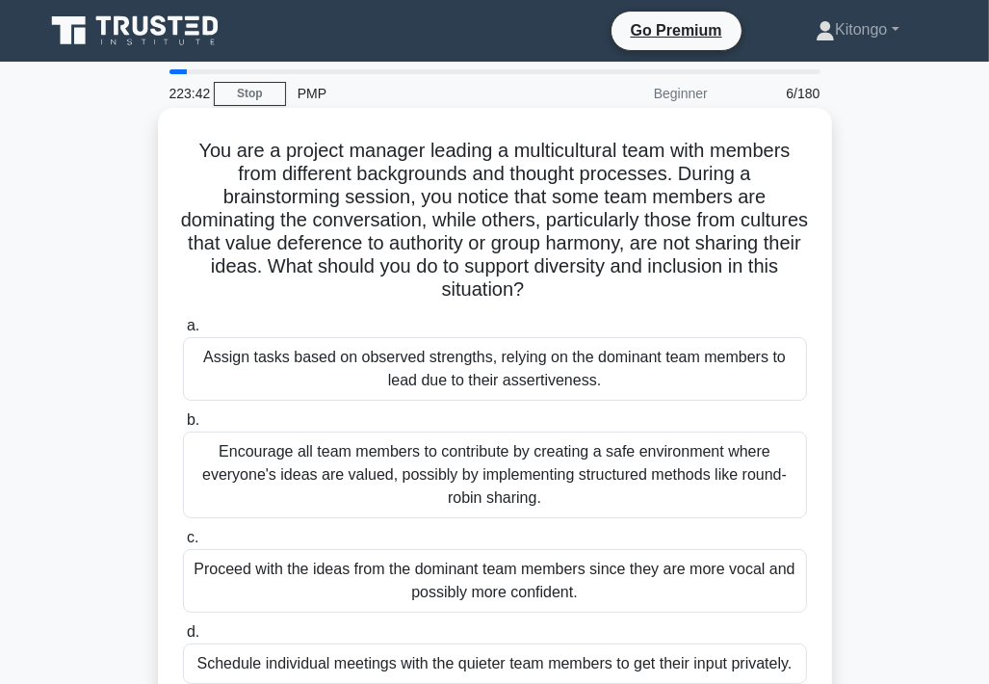
click at [466, 475] on div "Encourage all team members to contribute by creating a safe environment where e…" at bounding box center [495, 475] width 624 height 87
click at [183, 427] on input "b. Encourage all team members to contribute by creating a safe environment wher…" at bounding box center [183, 420] width 0 height 13
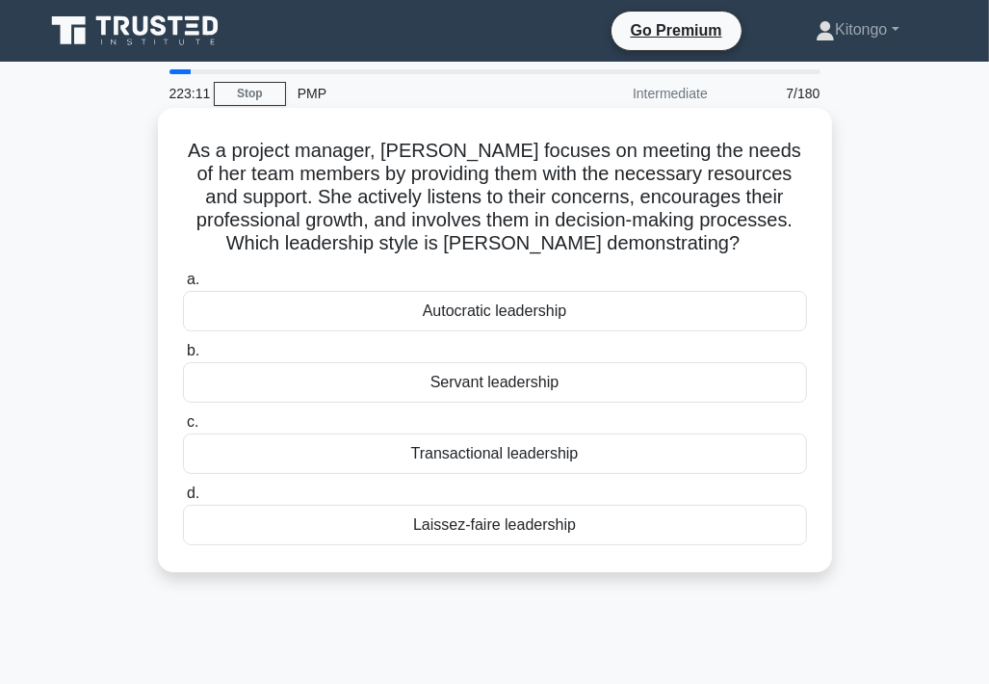
click at [440, 386] on div "Servant leadership" at bounding box center [495, 382] width 624 height 40
click at [183, 357] on input "b. Servant leadership" at bounding box center [183, 351] width 0 height 13
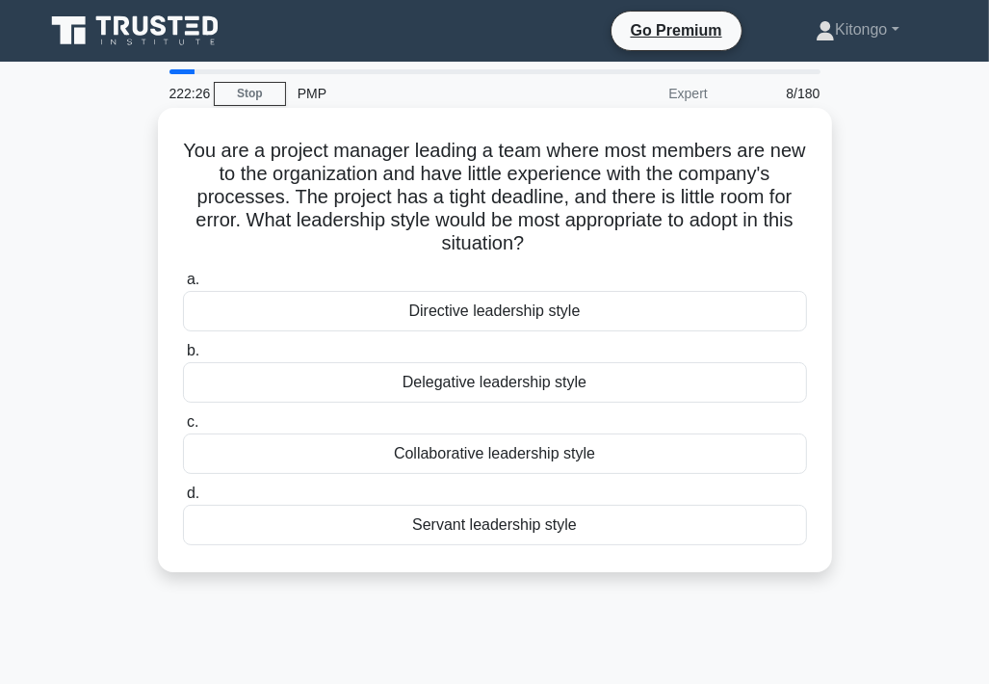
click at [448, 527] on div "Servant leadership style" at bounding box center [495, 525] width 624 height 40
click at [183, 500] on input "d. Servant leadership style" at bounding box center [183, 493] width 0 height 13
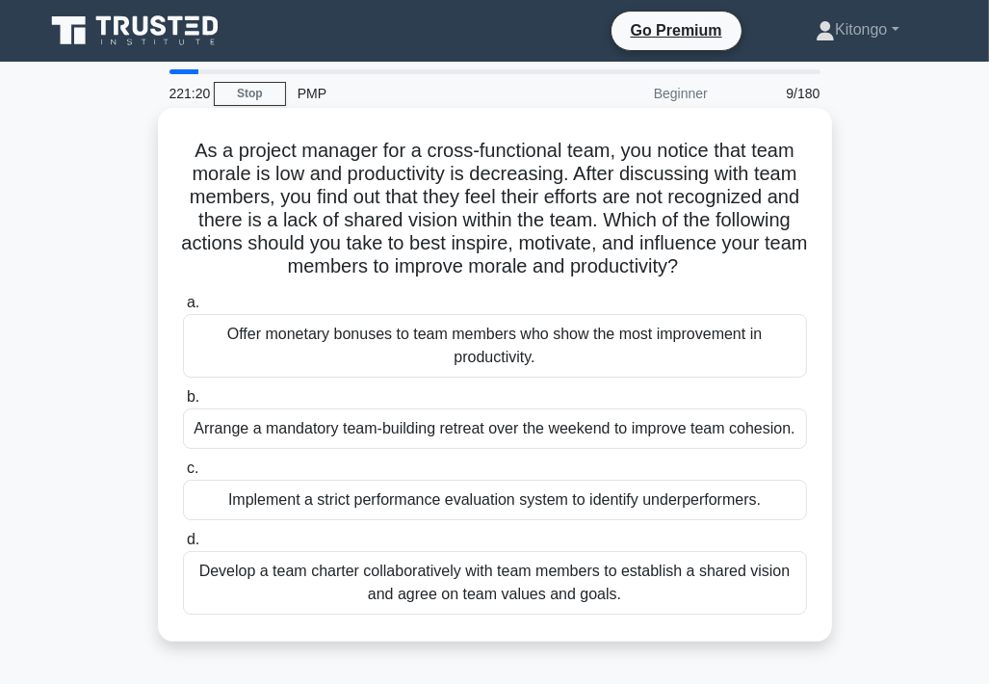
click at [326, 573] on div "Develop a team charter collaboratively with team members to establish a shared …" at bounding box center [495, 583] width 624 height 64
click at [183, 546] on input "d. Develop a team charter collaboratively with team members to establish a shar…" at bounding box center [183, 540] width 0 height 13
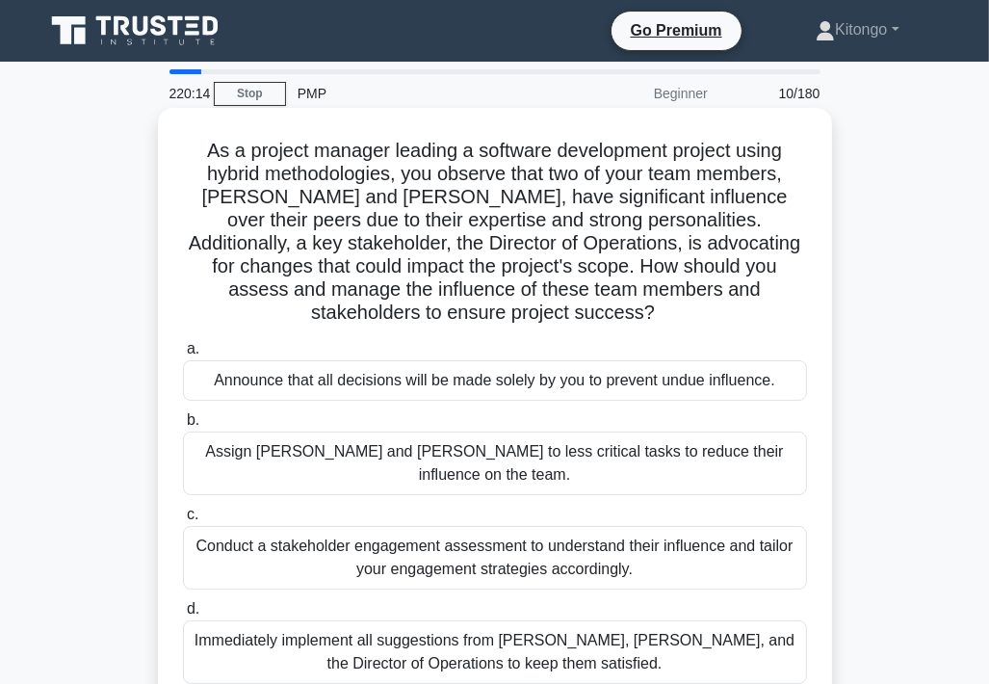
click at [512, 526] on div "Conduct a stakeholder engagement assessment to understand their influence and t…" at bounding box center [495, 558] width 624 height 64
click at [183, 510] on input "c. Conduct a stakeholder engagement assessment to understand their influence an…" at bounding box center [183, 515] width 0 height 13
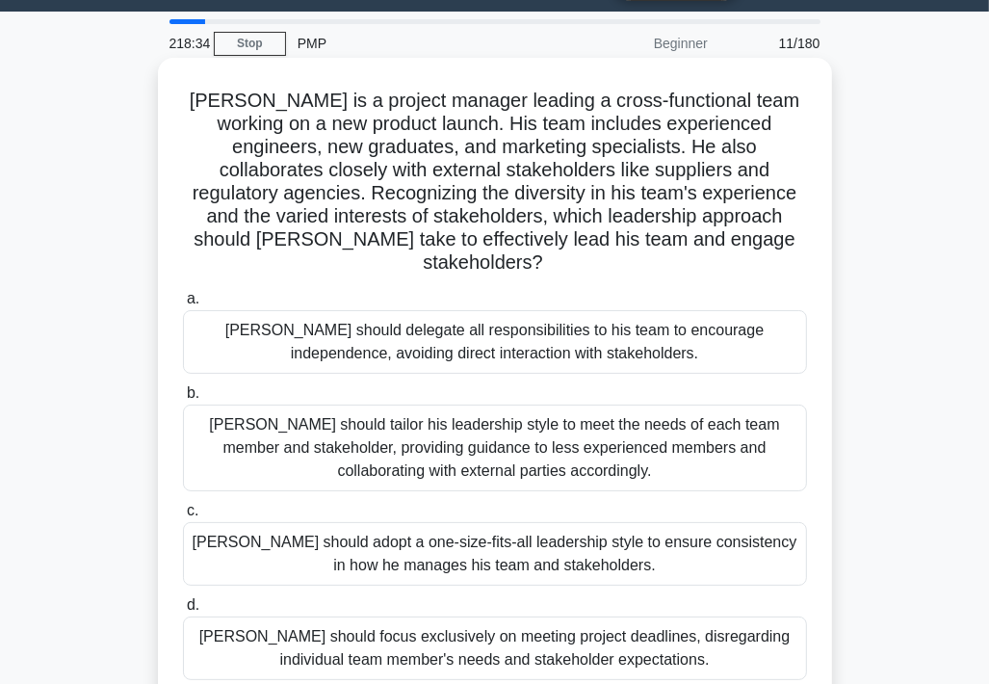
scroll to position [96, 0]
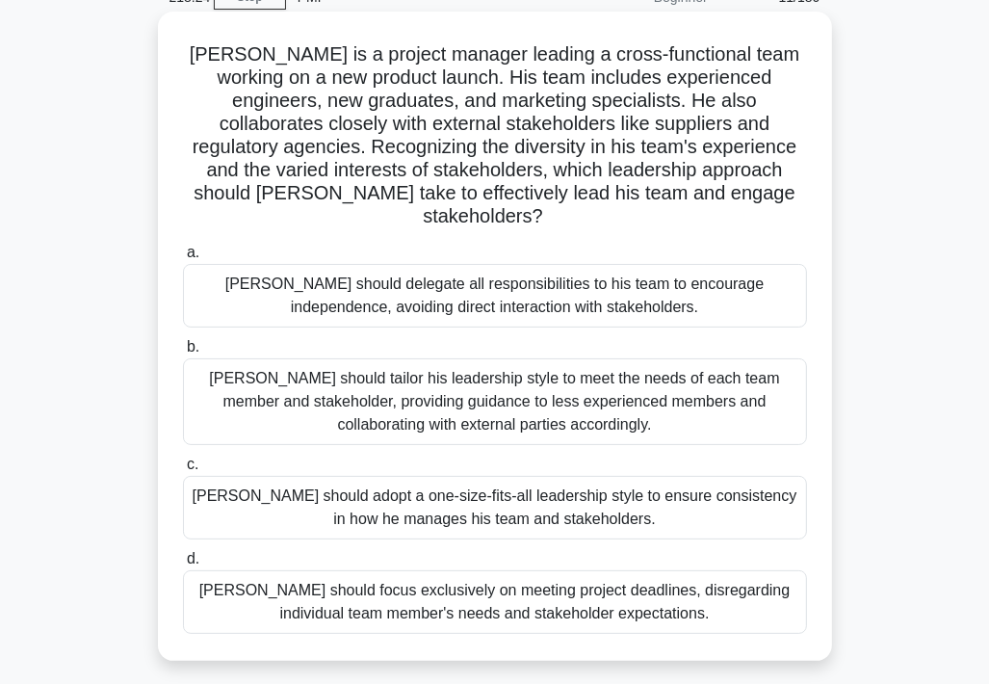
click at [412, 377] on div "John should tailor his leadership style to meet the needs of each team member a…" at bounding box center [495, 401] width 624 height 87
click at [183, 354] on input "b. John should tailor his leadership style to meet the needs of each team membe…" at bounding box center [183, 347] width 0 height 13
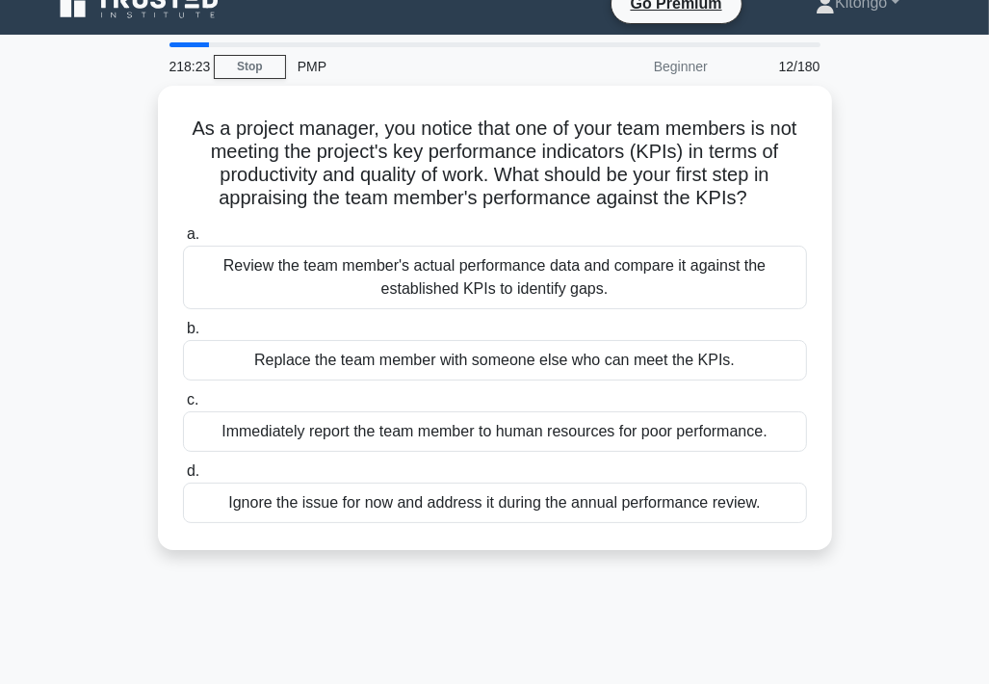
scroll to position [0, 0]
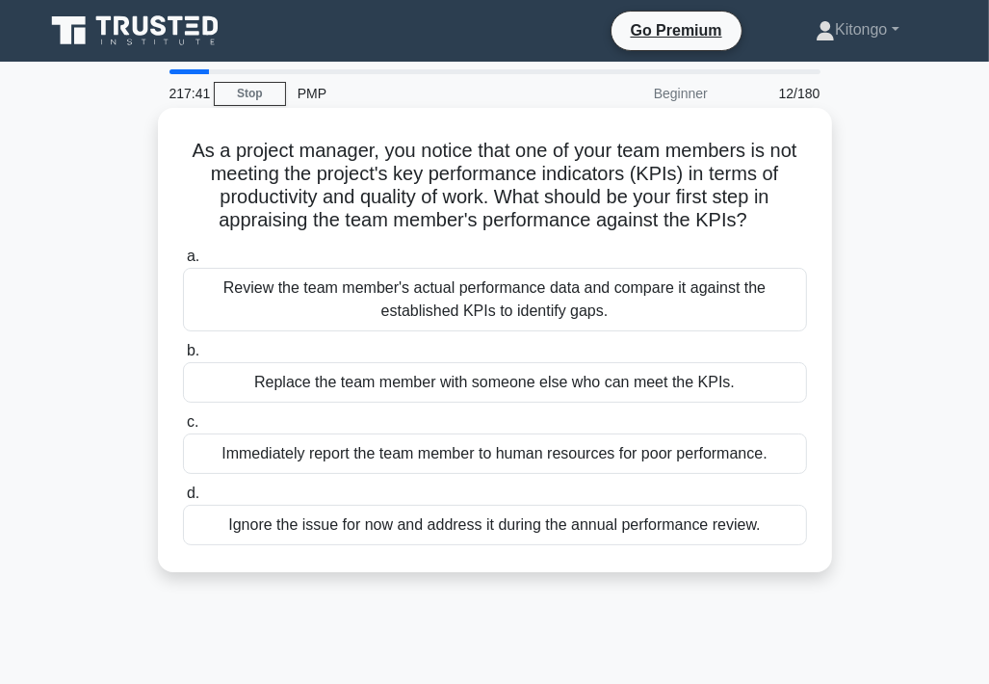
click at [360, 319] on div "Review the team member's actual performance data and compare it against the est…" at bounding box center [495, 300] width 624 height 64
click at [183, 263] on input "a. Review the team member's actual performance data and compare it against the …" at bounding box center [183, 256] width 0 height 13
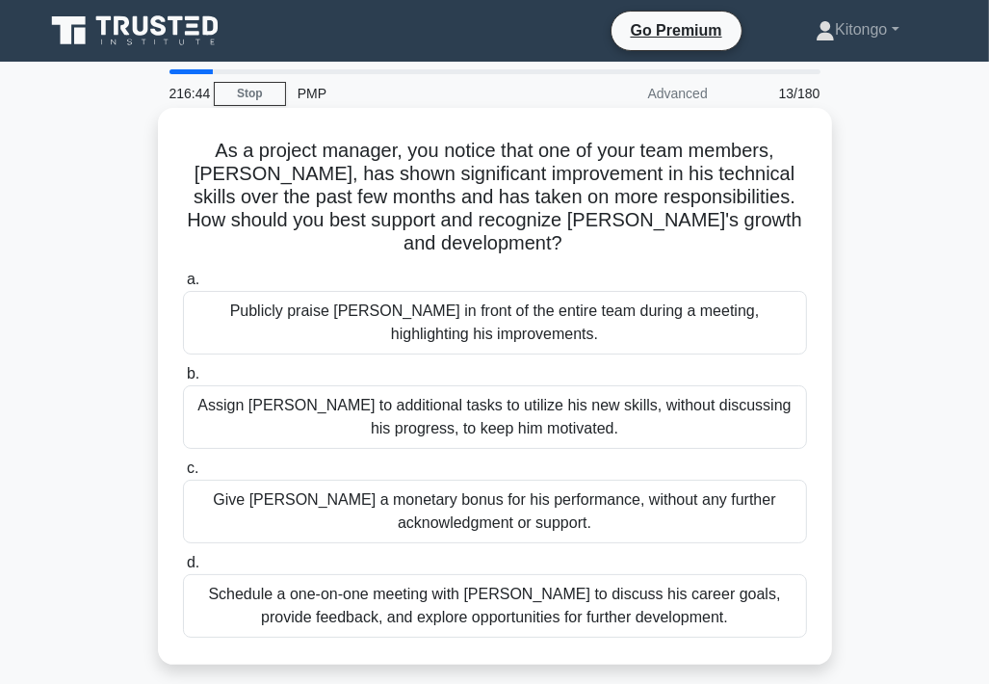
click at [382, 575] on div "Schedule a one-on-one meeting with Alex to discuss his career goals, provide fe…" at bounding box center [495, 606] width 624 height 64
click at [183, 569] on input "d. Schedule a one-on-one meeting with Alex to discuss his career goals, provide…" at bounding box center [183, 563] width 0 height 13
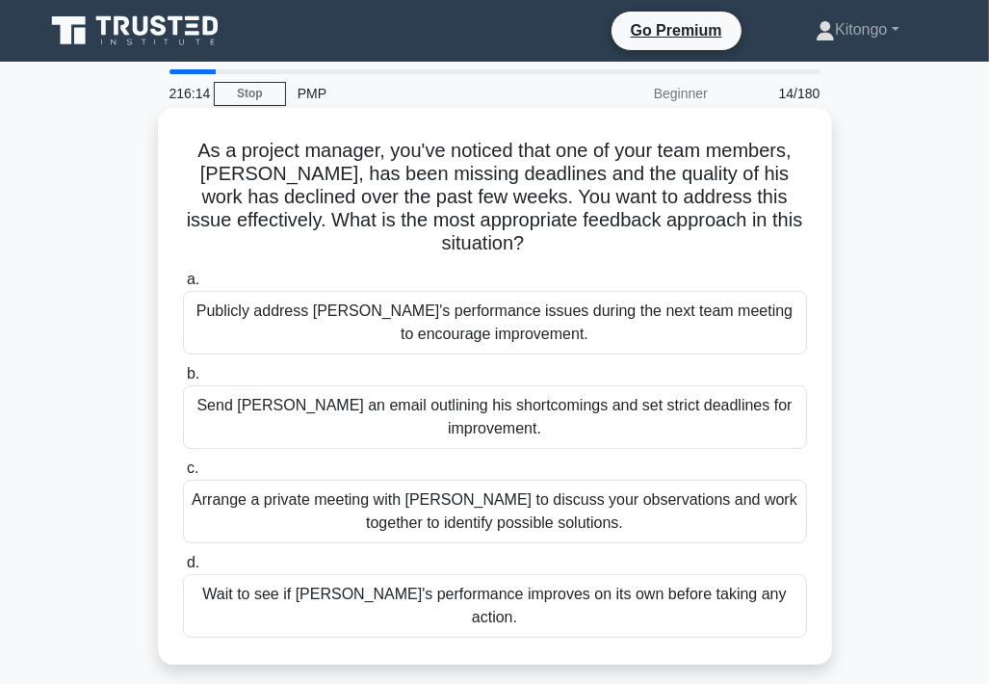
click at [351, 489] on div "Arrange a private meeting with Alex to discuss your observations and work toget…" at bounding box center [495, 512] width 624 height 64
click at [183, 475] on input "c. Arrange a private meeting with Alex to discuss your observations and work to…" at bounding box center [183, 468] width 0 height 13
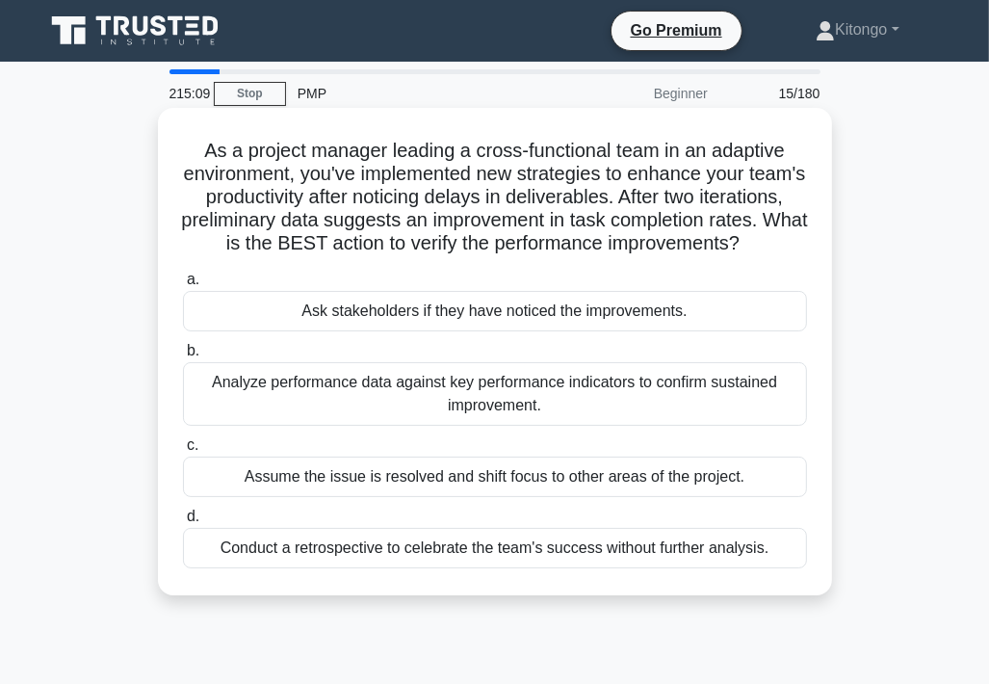
click at [435, 426] on div "Analyze performance data against key performance indicators to confirm sustaine…" at bounding box center [495, 394] width 624 height 64
click at [183, 357] on input "b. Analyze performance data against key performance indicators to confirm susta…" at bounding box center [183, 351] width 0 height 13
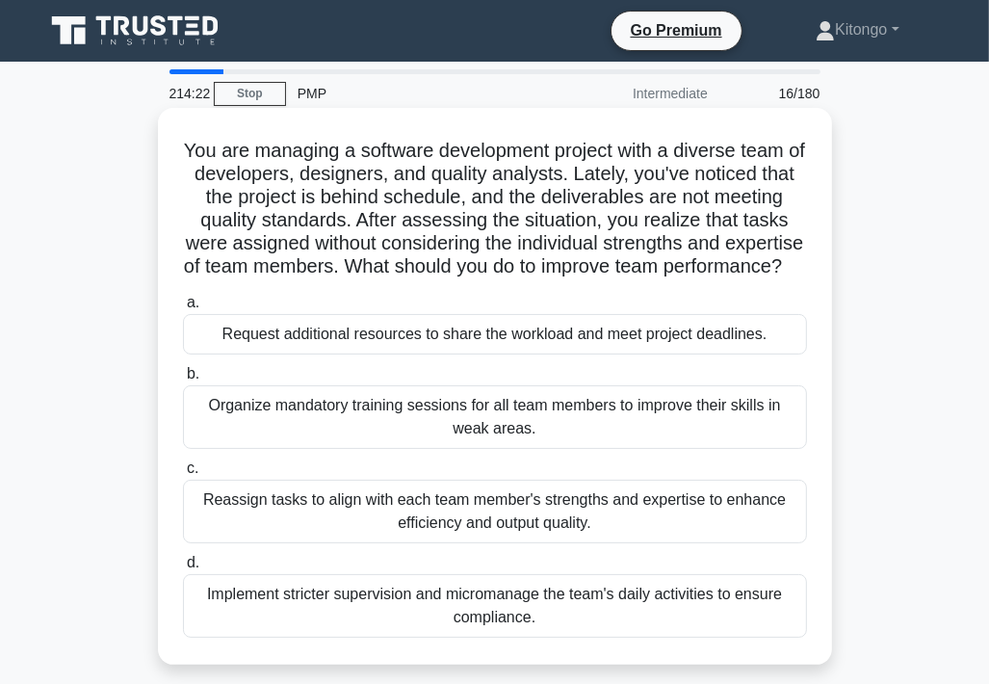
click at [511, 543] on div "Reassign tasks to align with each team member's strengths and expertise to enha…" at bounding box center [495, 512] width 624 height 64
click at [183, 475] on input "c. Reassign tasks to align with each team member's strengths and expertise to e…" at bounding box center [183, 468] width 0 height 13
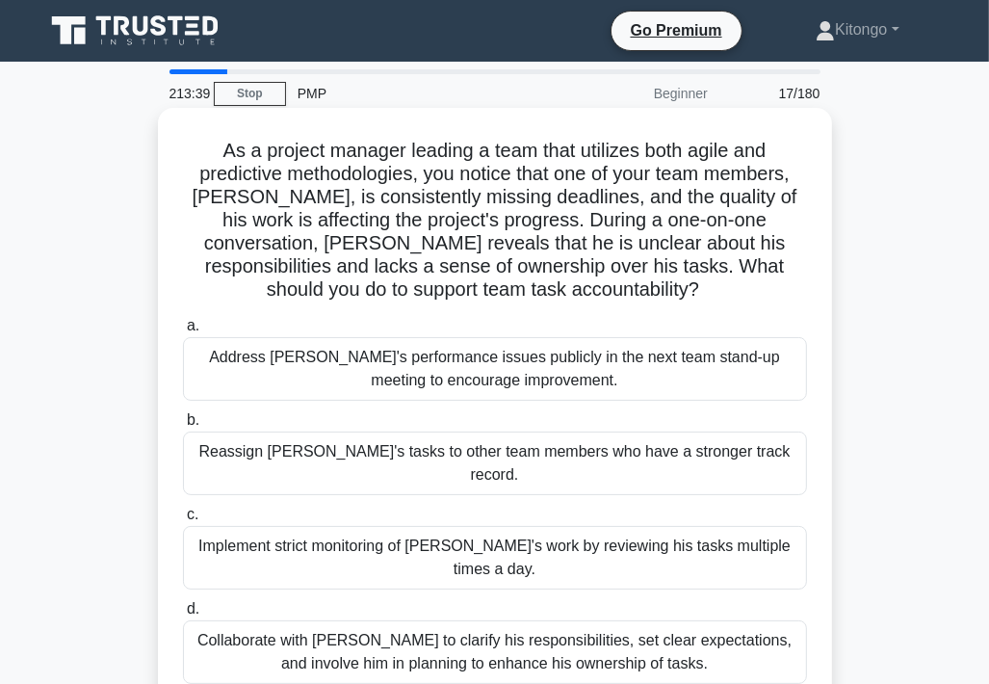
click at [372, 620] on div "Collaborate with Alex to clarify his responsibilities, set clear expectations, …" at bounding box center [495, 652] width 624 height 64
click at [183, 610] on input "d. Collaborate with Alex to clarify his responsibilities, set clear expectation…" at bounding box center [183, 609] width 0 height 13
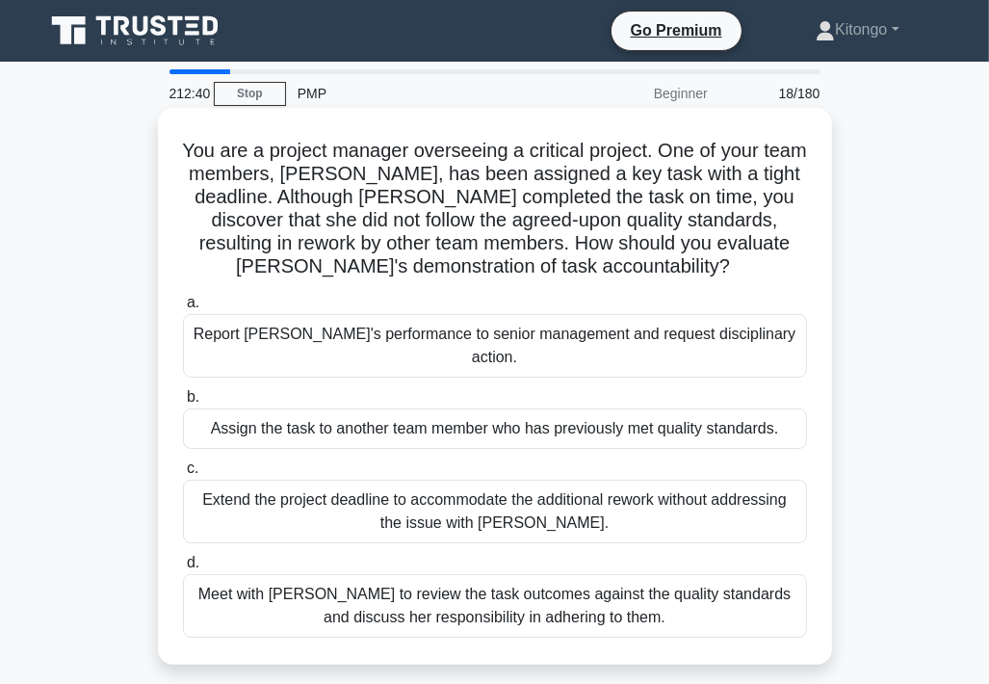
click at [486, 575] on div "Meet with Priya to review the task outcomes against the quality standards and d…" at bounding box center [495, 606] width 624 height 64
click at [183, 569] on input "d. Meet with Priya to review the task outcomes against the quality standards an…" at bounding box center [183, 563] width 0 height 13
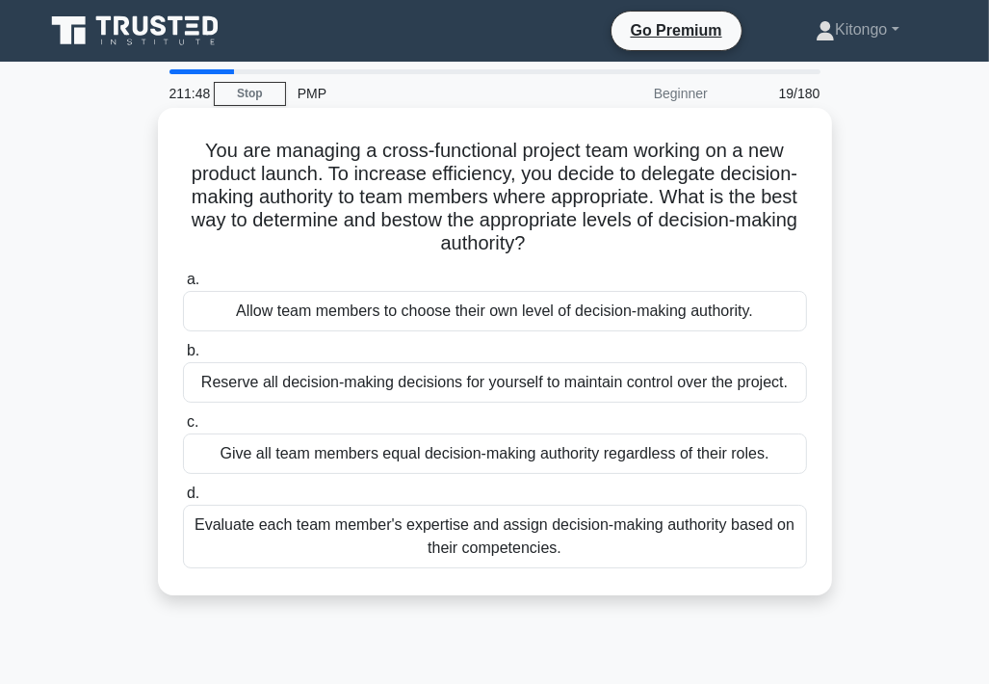
click at [494, 544] on div "Evaluate each team member's expertise and assign decision-making authority base…" at bounding box center [495, 537] width 624 height 64
click at [183, 500] on input "d. Evaluate each team member's expertise and assign decision-making authority b…" at bounding box center [183, 493] width 0 height 13
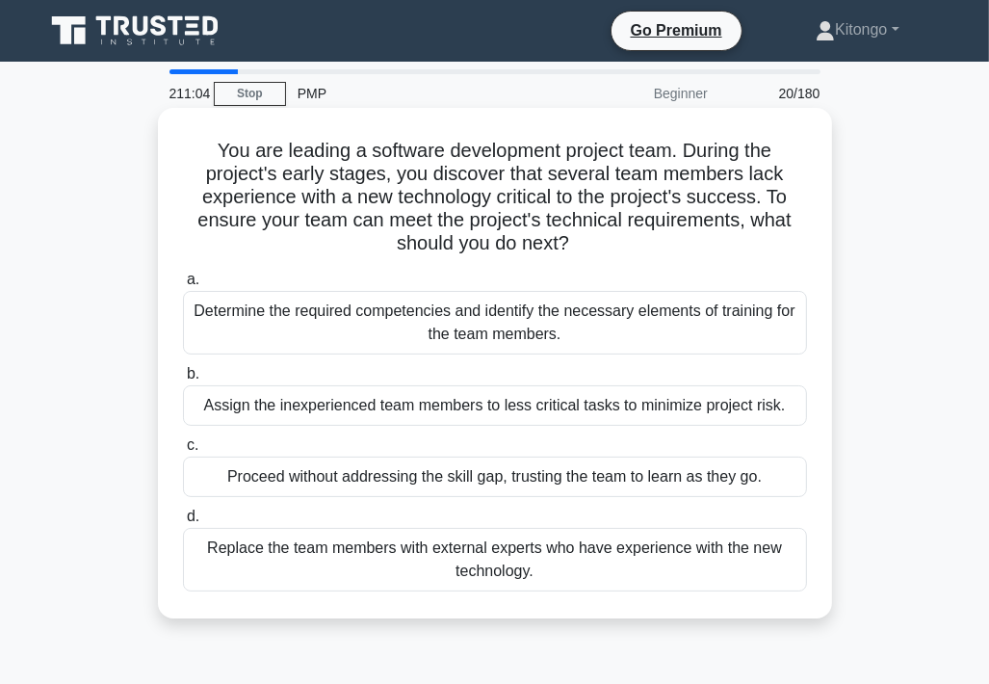
click at [289, 332] on div "Determine the required competencies and identify the necessary elements of trai…" at bounding box center [495, 323] width 624 height 64
click at [183, 286] on input "a. Determine the required competencies and identify the necessary elements of t…" at bounding box center [183, 280] width 0 height 13
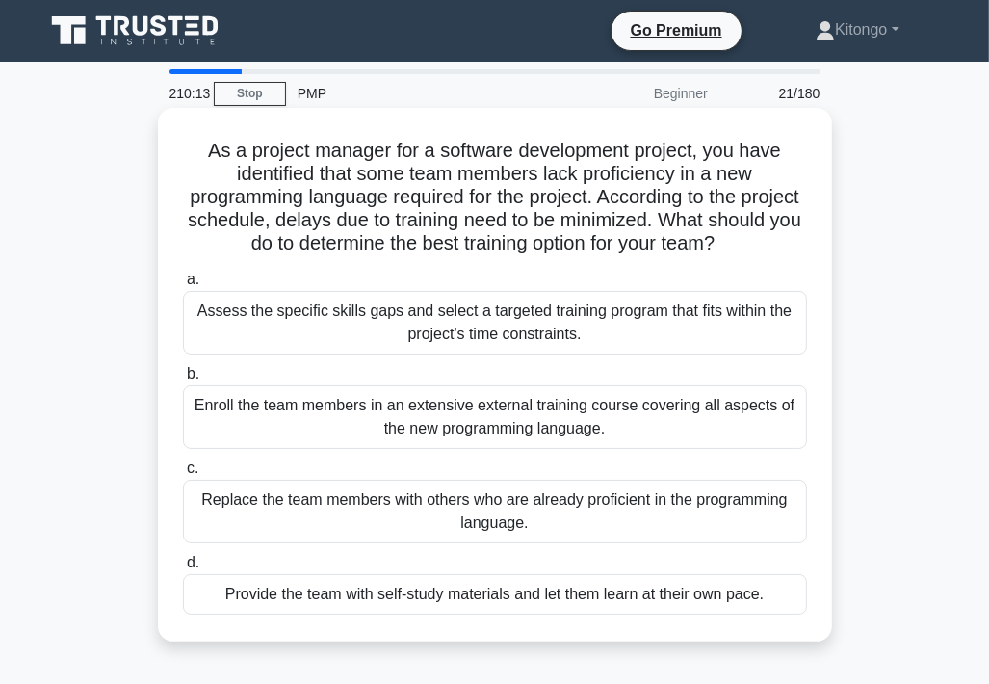
click at [394, 329] on div "Assess the specific skills gaps and select a targeted training program that fit…" at bounding box center [495, 323] width 624 height 64
click at [183, 286] on input "a. Assess the specific skills gaps and select a targeted training program that …" at bounding box center [183, 280] width 0 height 13
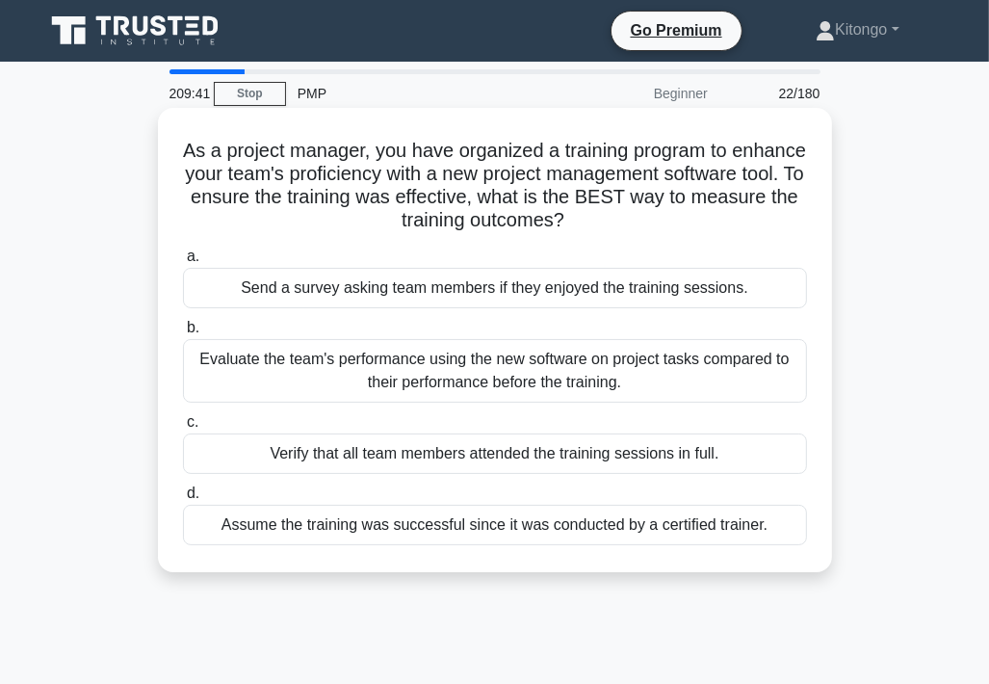
click at [537, 385] on div "Evaluate the team's performance using the new software on project tasks compare…" at bounding box center [495, 371] width 624 height 64
click at [183, 334] on input "b. Evaluate the team's performance using the new software on project tasks comp…" at bounding box center [183, 328] width 0 height 13
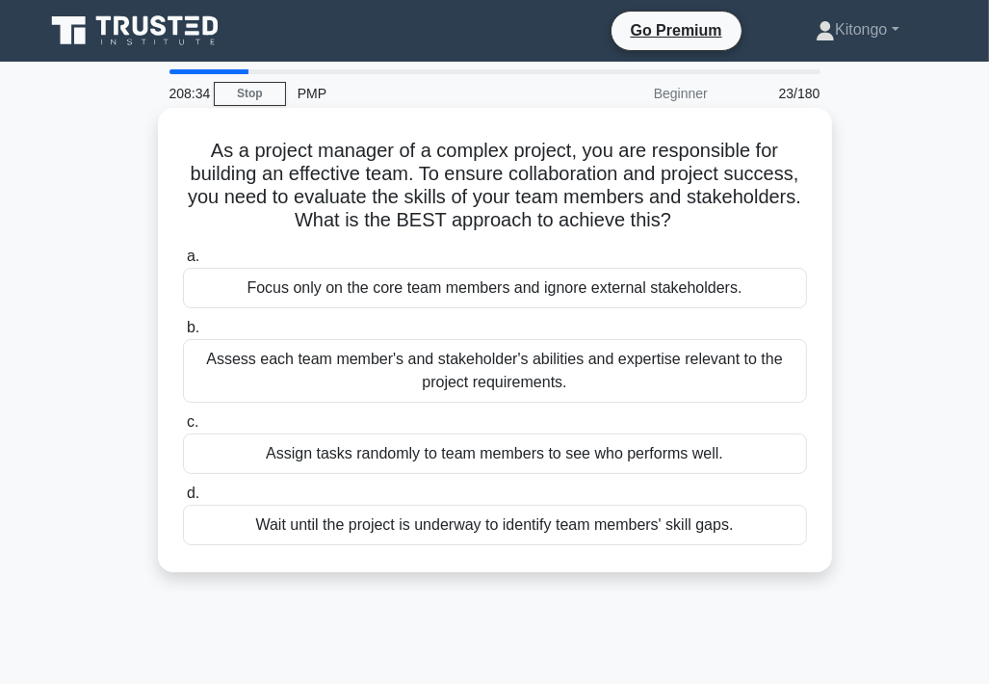
click at [657, 359] on div "Assess each team member's and stakeholder's abilities and expertise relevant to…" at bounding box center [495, 371] width 624 height 64
click at [183, 334] on input "b. Assess each team member's and stakeholder's abilities and expertise relevant…" at bounding box center [183, 328] width 0 height 13
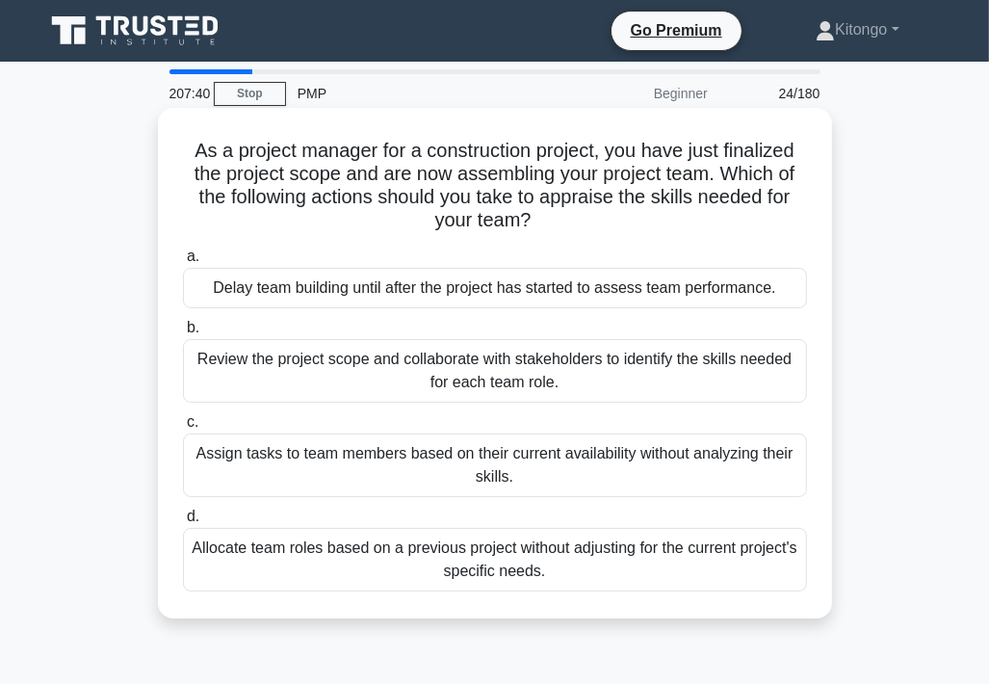
click at [403, 361] on div "Review the project scope and collaborate with stakeholders to identify the skil…" at bounding box center [495, 371] width 624 height 64
click at [183, 334] on input "b. Review the project scope and collaborate with stakeholders to identify the s…" at bounding box center [183, 328] width 0 height 13
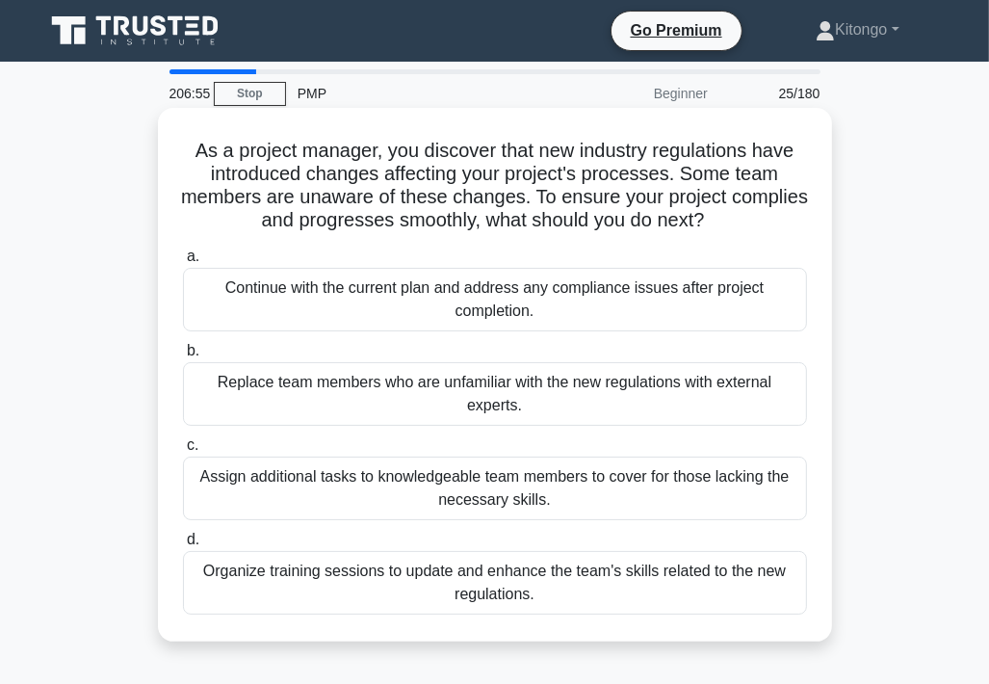
click at [452, 598] on div "Organize training sessions to update and enhance the team's skills related to t…" at bounding box center [495, 583] width 624 height 64
click at [183, 546] on input "d. Organize training sessions to update and enhance the team's skills related t…" at bounding box center [183, 540] width 0 height 13
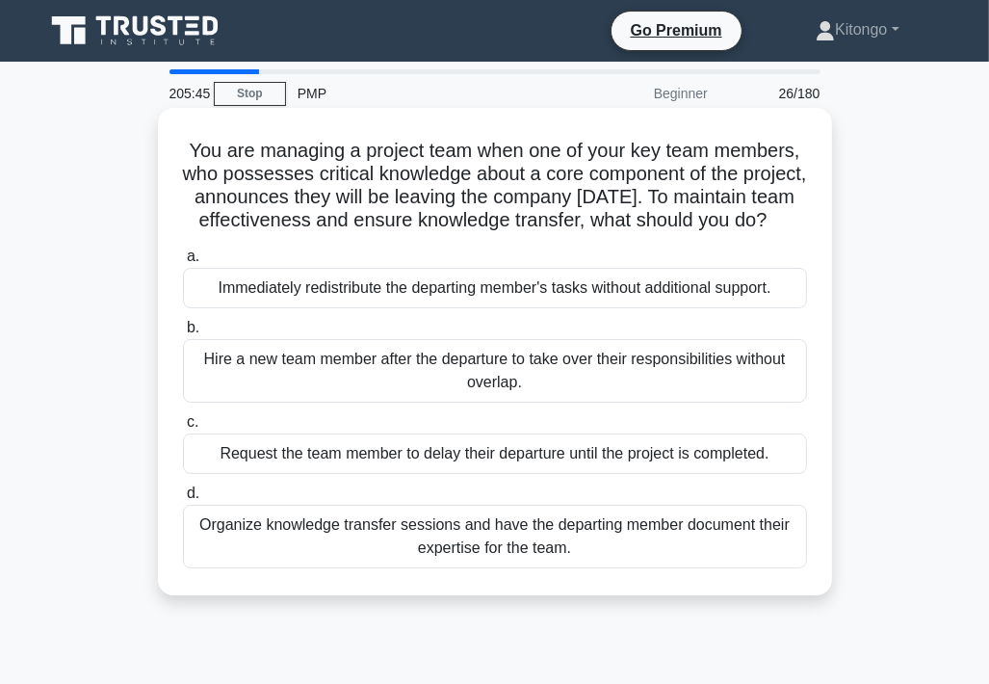
click at [414, 549] on div "Organize knowledge transfer sessions and have the departing member document the…" at bounding box center [495, 537] width 624 height 64
click at [183, 500] on input "d. Organize knowledge transfer sessions and have the departing member document …" at bounding box center [183, 493] width 0 height 13
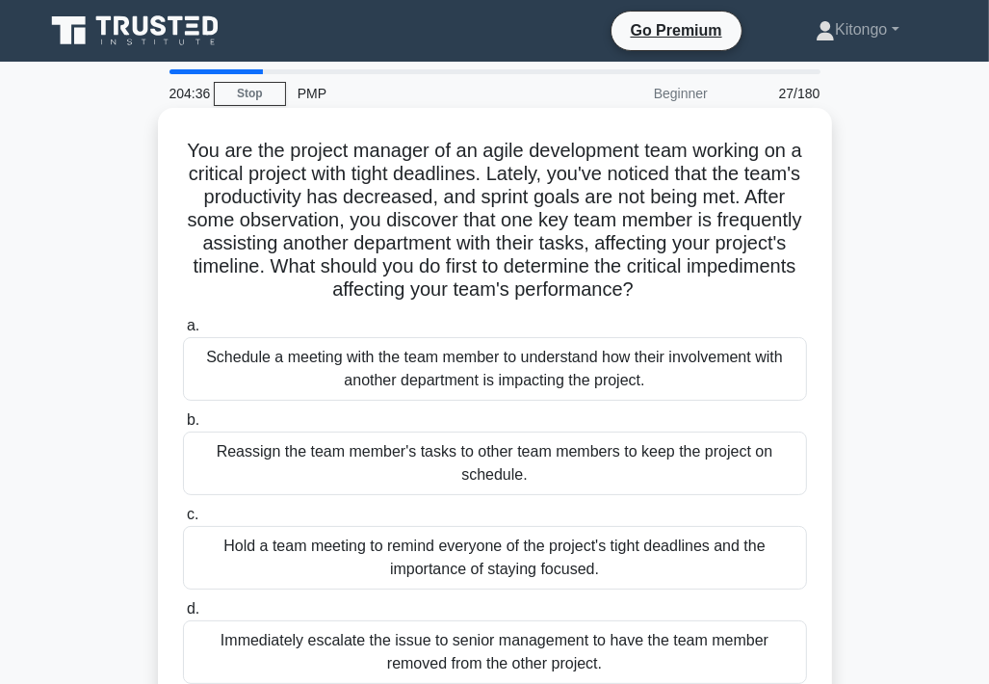
click at [355, 375] on div "Schedule a meeting with the team member to understand how their involvement wit…" at bounding box center [495, 369] width 624 height 64
click at [183, 332] on input "a. Schedule a meeting with the team member to understand how their involvement …" at bounding box center [183, 326] width 0 height 13
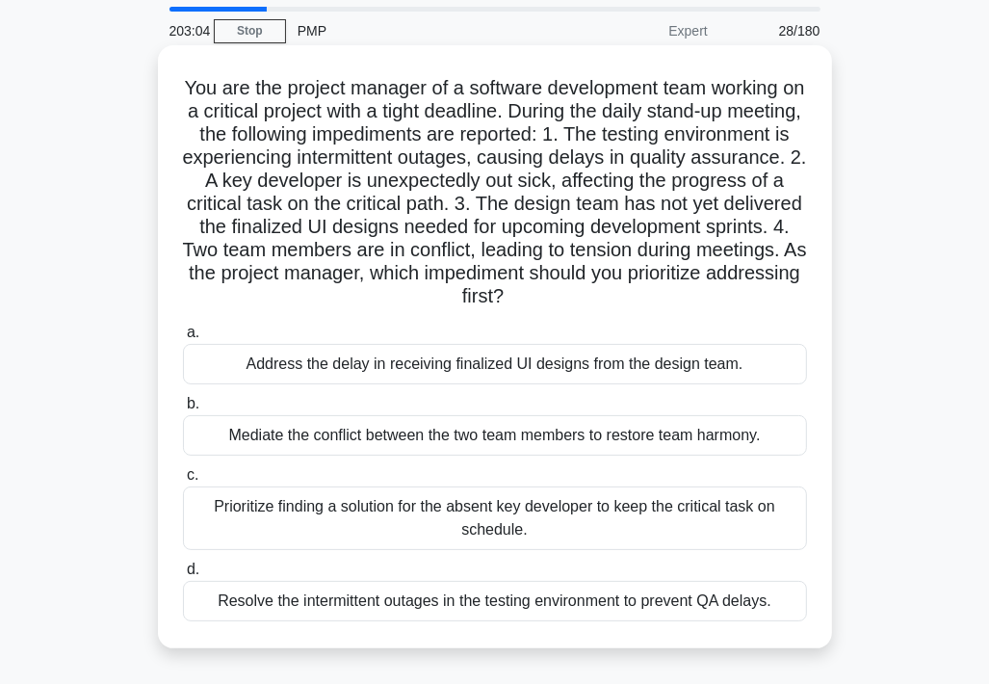
scroll to position [96, 0]
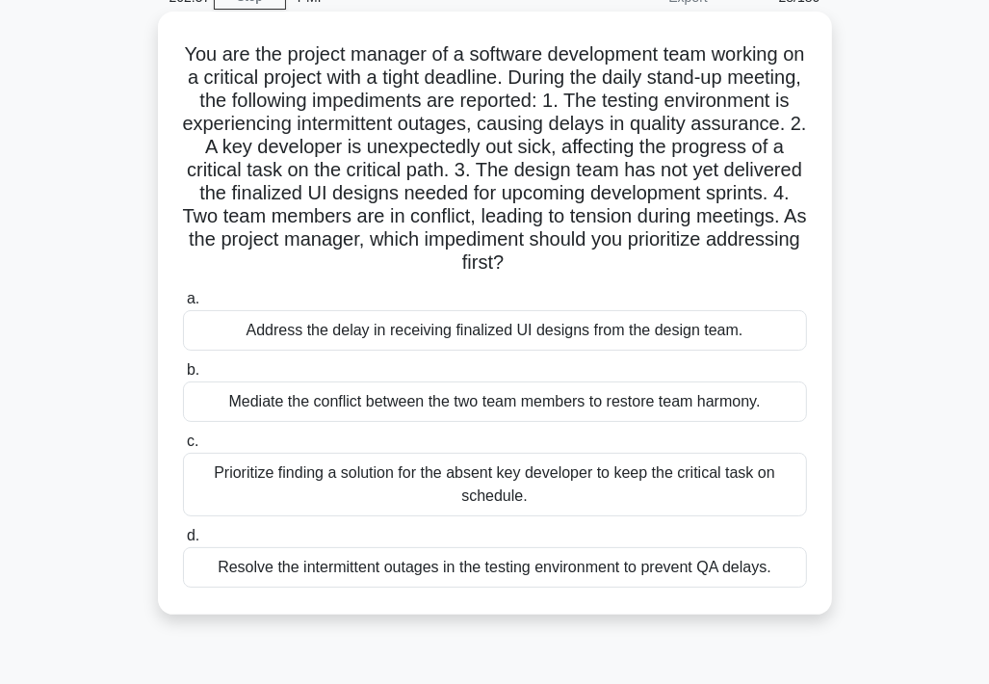
click at [667, 479] on div "Prioritize finding a solution for the absent key developer to keep the critical…" at bounding box center [495, 485] width 624 height 64
click at [183, 448] on input "c. Prioritize finding a solution for the absent key developer to keep the criti…" at bounding box center [183, 441] width 0 height 13
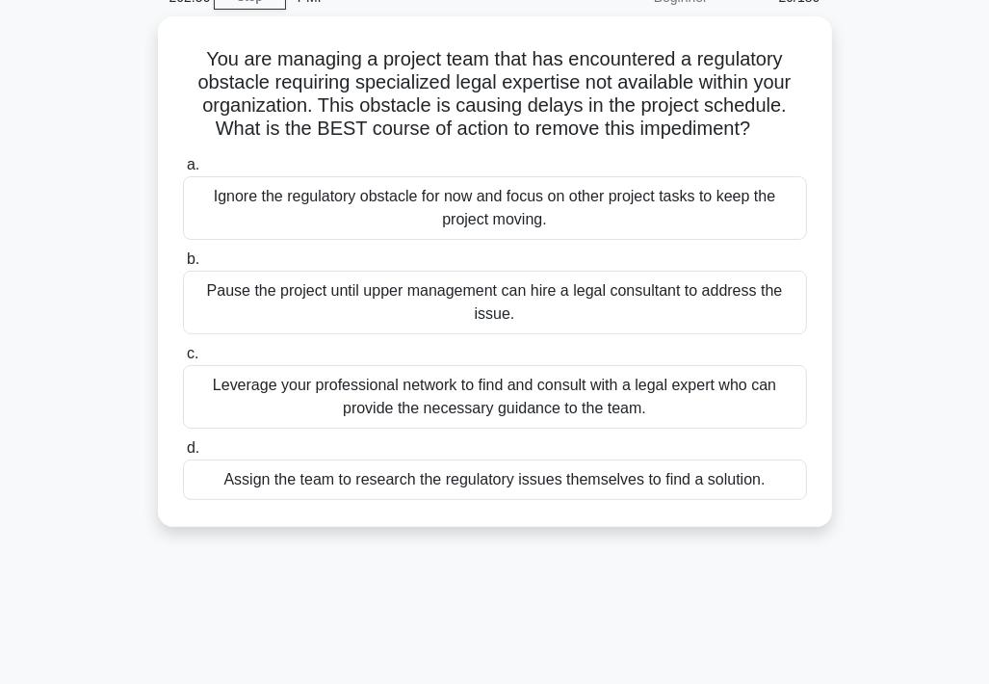
scroll to position [0, 0]
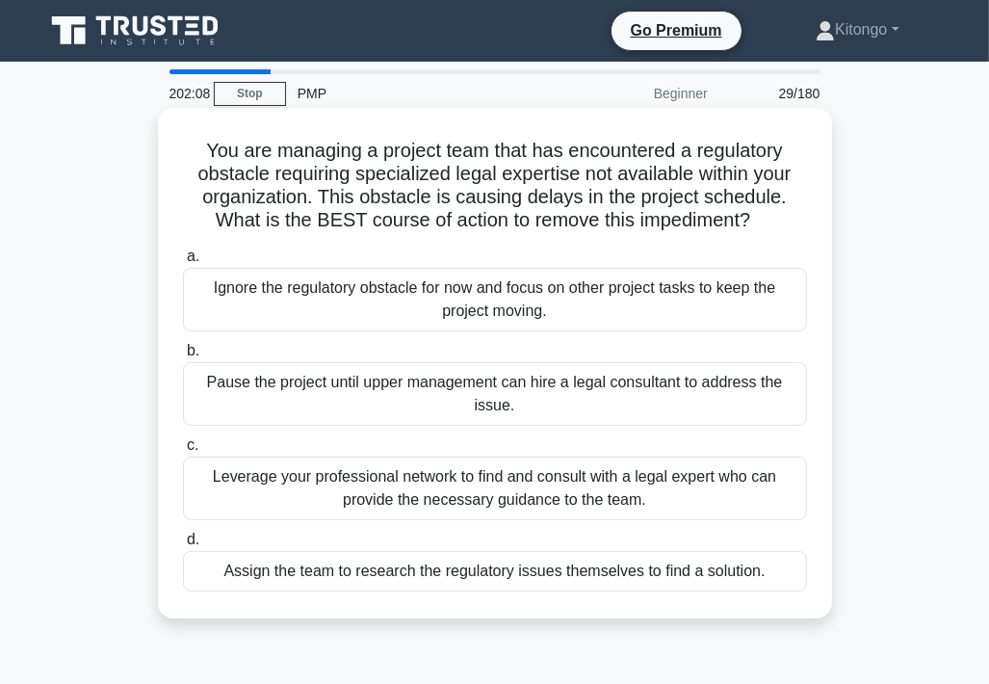
click at [418, 490] on div "Leverage your professional network to find and consult with a legal expert who …" at bounding box center [495, 489] width 624 height 64
click at [183, 452] on input "c. Leverage your professional network to find and consult with a legal expert w…" at bounding box center [183, 445] width 0 height 13
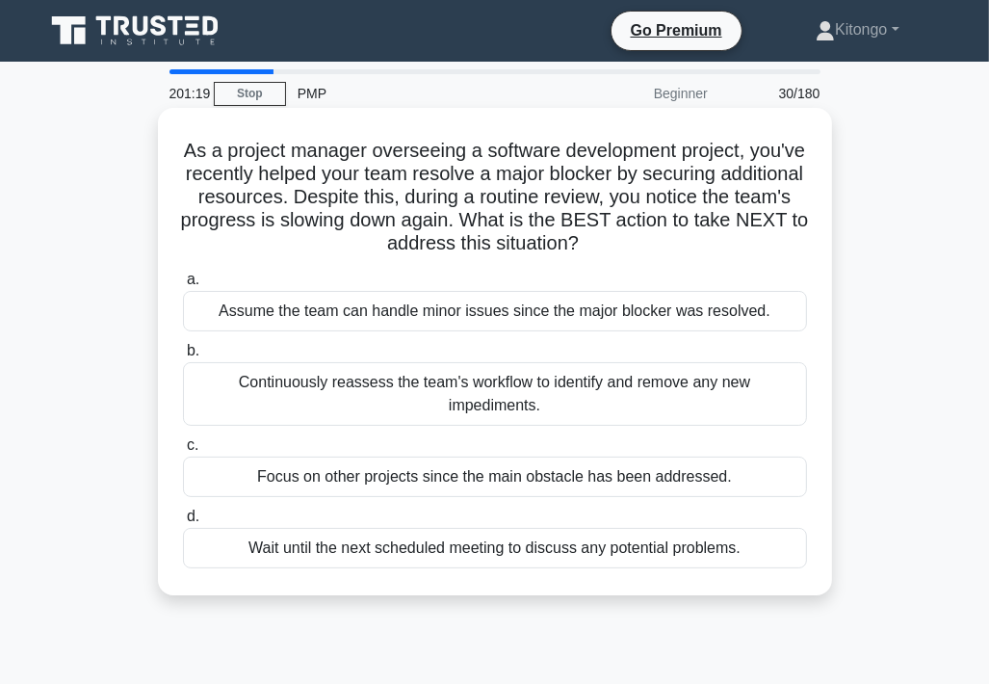
click at [320, 390] on div "Continuously reassess the team's workflow to identify and remove any new impedi…" at bounding box center [495, 394] width 624 height 64
click at [183, 357] on input "b. Continuously reassess the team's workflow to identify and remove any new imp…" at bounding box center [183, 351] width 0 height 13
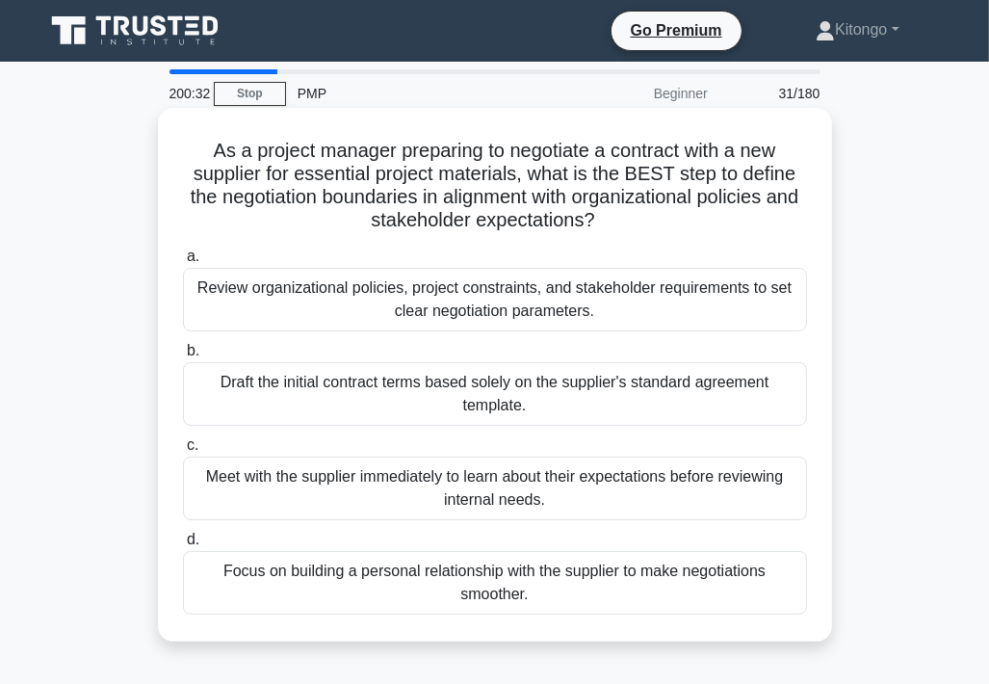
click at [502, 308] on div "Review organizational policies, project constraints, and stakeholder requiremen…" at bounding box center [495, 300] width 624 height 64
click at [183, 263] on input "a. Review organizational policies, project constraints, and stakeholder require…" at bounding box center [183, 256] width 0 height 13
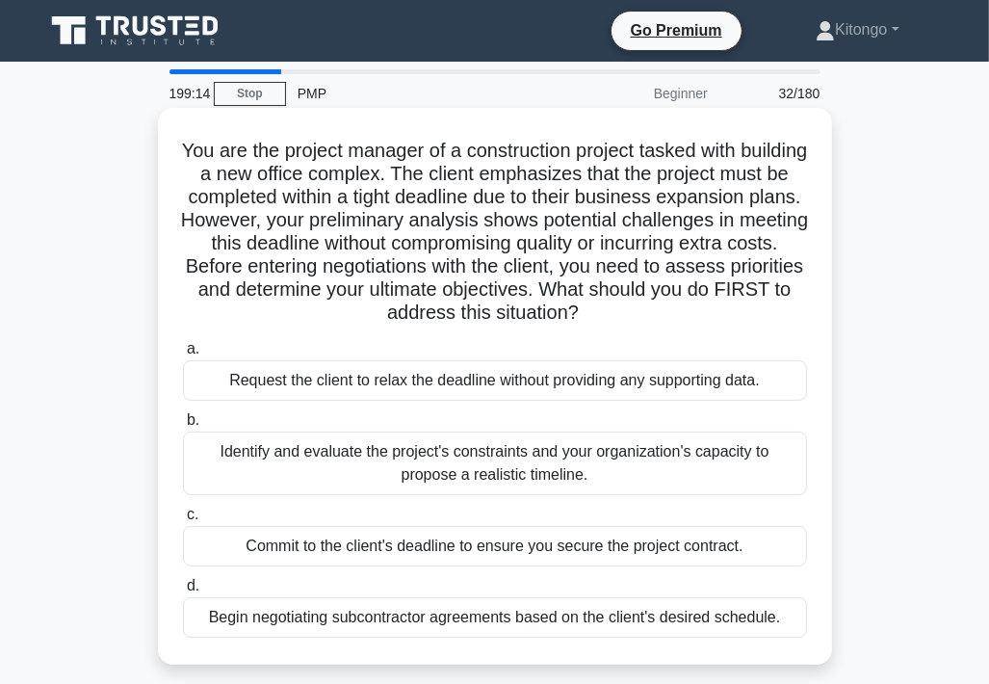
click at [551, 480] on div "Identify and evaluate the project's constraints and your organization's capacit…" at bounding box center [495, 464] width 624 height 64
click at [183, 427] on input "b. Identify and evaluate the project's constraints and your organization's capa…" at bounding box center [183, 420] width 0 height 13
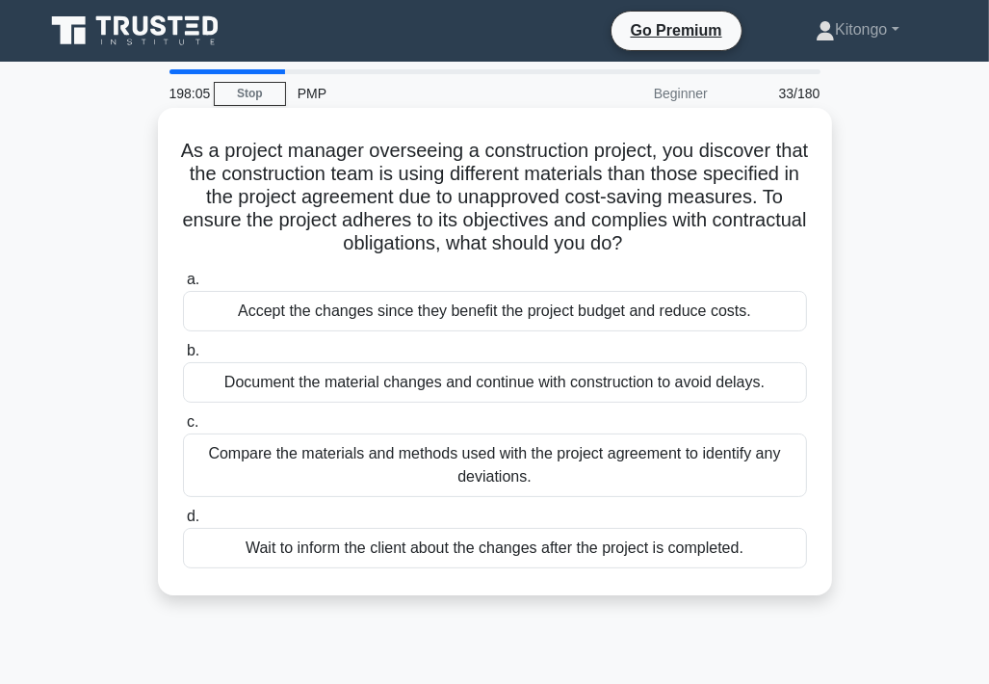
click at [642, 460] on div "Compare the materials and methods used with the project agreement to identify a…" at bounding box center [495, 466] width 624 height 64
click at [183, 429] on input "c. Compare the materials and methods used with the project agreement to identif…" at bounding box center [183, 422] width 0 height 13
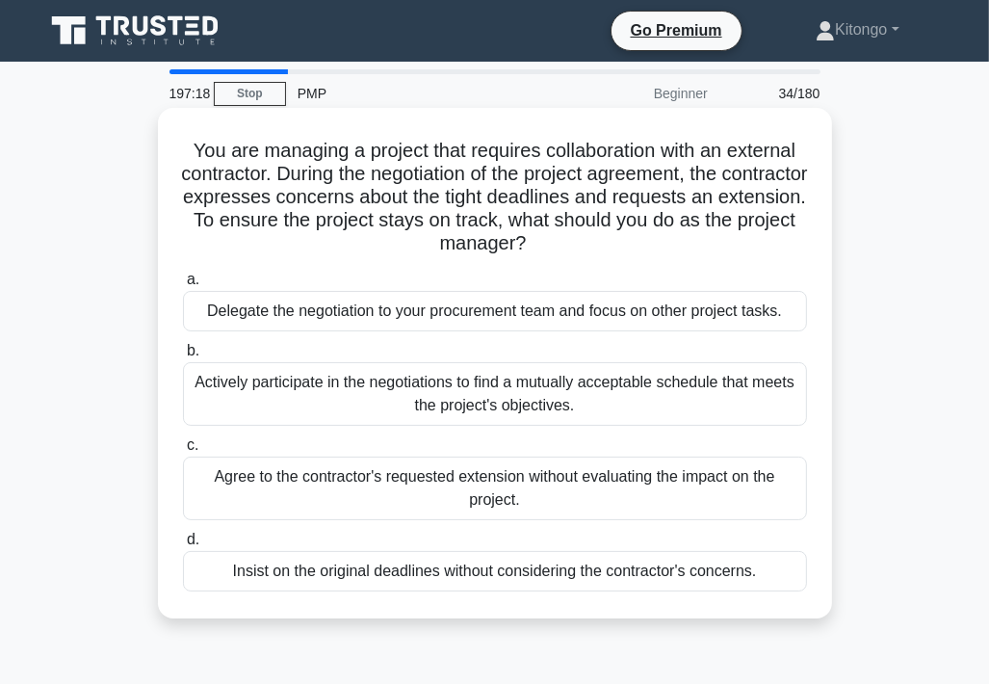
click at [439, 389] on div "Actively participate in the negotiations to find a mutually acceptable schedule…" at bounding box center [495, 394] width 624 height 64
click at [183, 357] on input "b. Actively participate in the negotiations to find a mutually acceptable sched…" at bounding box center [183, 351] width 0 height 13
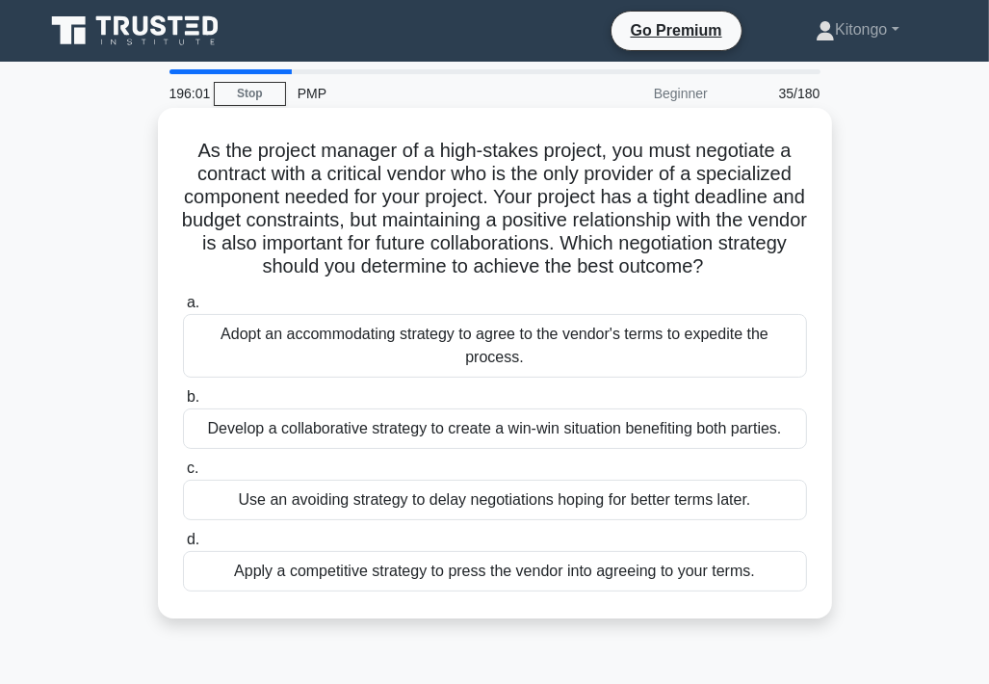
click at [349, 349] on div "Adopt an accommodating strategy to agree to the vendor's terms to expedite the …" at bounding box center [495, 346] width 624 height 64
click at [183, 309] on input "a. Adopt an accommodating strategy to agree to the vendor's terms to expedite t…" at bounding box center [183, 303] width 0 height 13
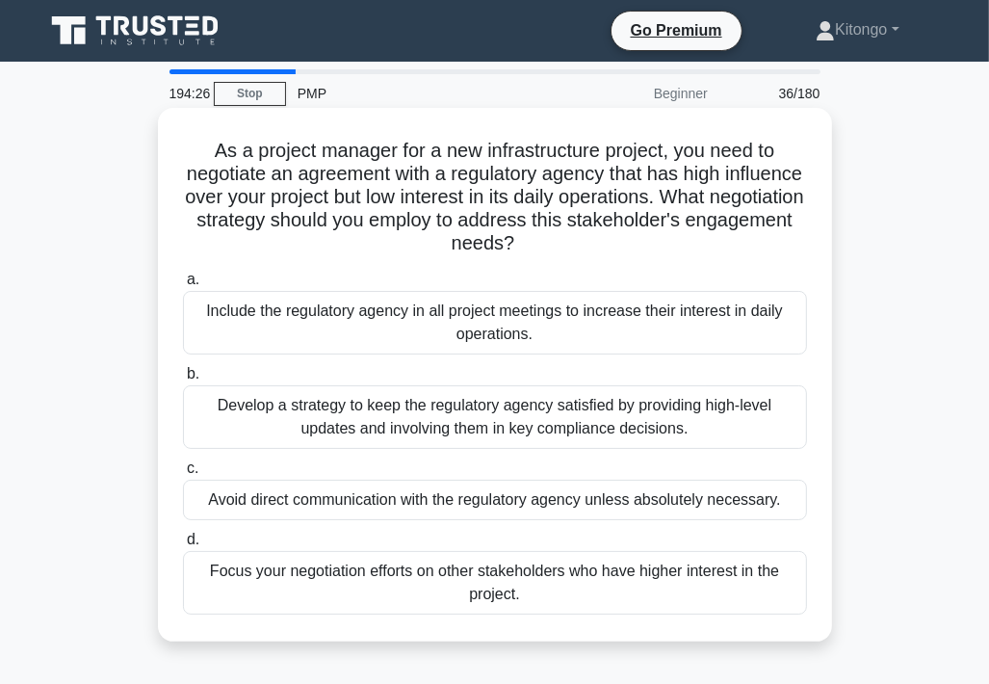
click at [505, 422] on div "Develop a strategy to keep the regulatory agency satisfied by providing high-le…" at bounding box center [495, 417] width 624 height 64
click at [183, 381] on input "b. Develop a strategy to keep the regulatory agency satisfied by providing high…" at bounding box center [183, 374] width 0 height 13
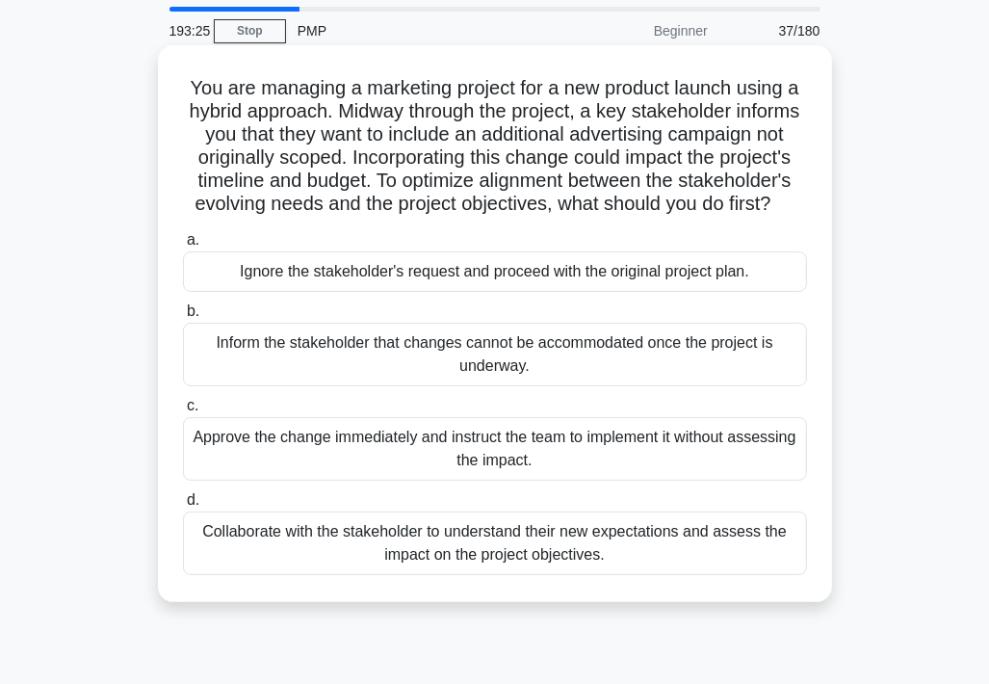
scroll to position [96, 0]
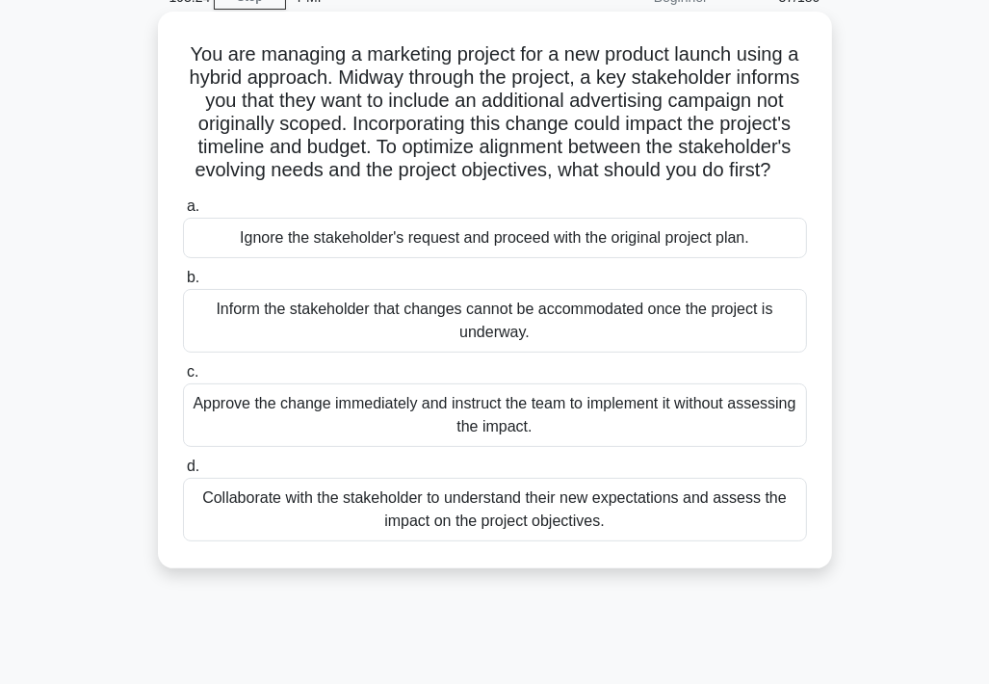
click at [250, 530] on div "Collaborate with the stakeholder to understand their new expectations and asses…" at bounding box center [495, 510] width 624 height 64
click at [183, 473] on input "d. Collaborate with the stakeholder to understand their new expectations and as…" at bounding box center [183, 466] width 0 height 13
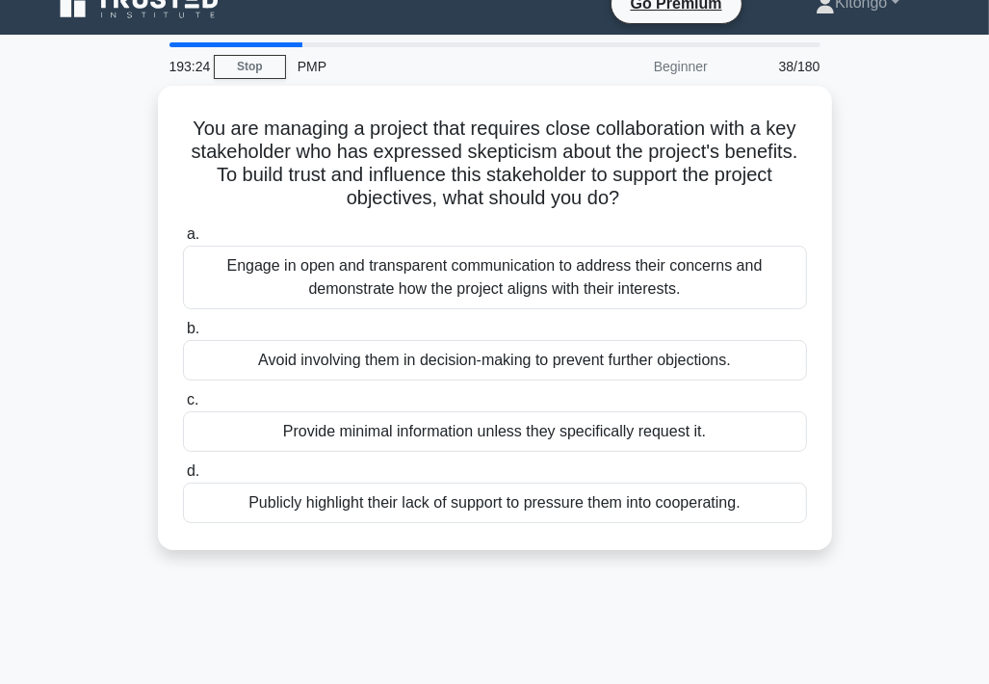
scroll to position [0, 0]
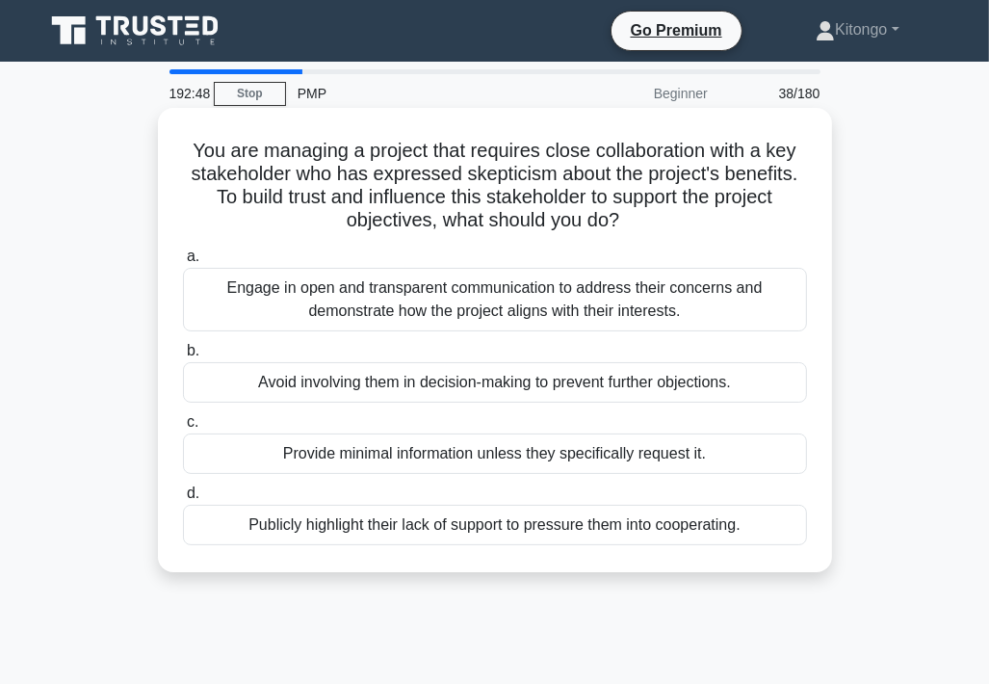
click at [346, 310] on div "Engage in open and transparent communication to address their concerns and demo…" at bounding box center [495, 300] width 624 height 64
click at [183, 263] on input "a. Engage in open and transparent communication to address their concerns and d…" at bounding box center [183, 256] width 0 height 13
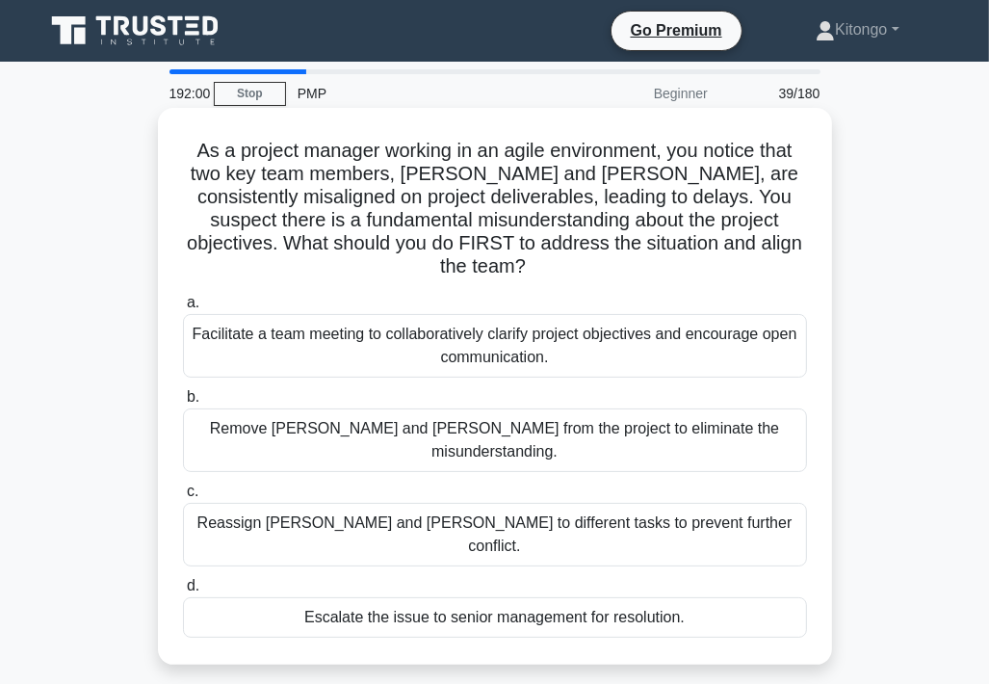
click at [308, 327] on div "Facilitate a team meeting to collaboratively clarify project objectives and enc…" at bounding box center [495, 346] width 624 height 64
click at [183, 309] on input "a. Facilitate a team meeting to collaboratively clarify project objectives and …" at bounding box center [183, 303] width 0 height 13
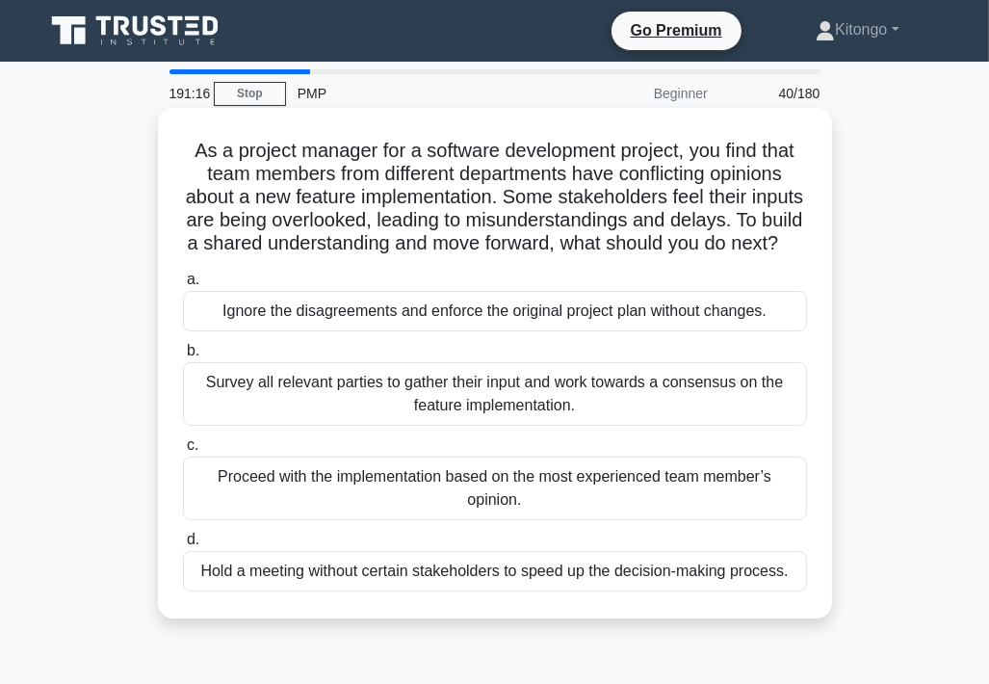
click at [281, 402] on div "Survey all relevant parties to gather their input and work towards a consensus …" at bounding box center [495, 394] width 624 height 64
click at [183, 357] on input "b. Survey all relevant parties to gather their input and work towards a consens…" at bounding box center [183, 351] width 0 height 13
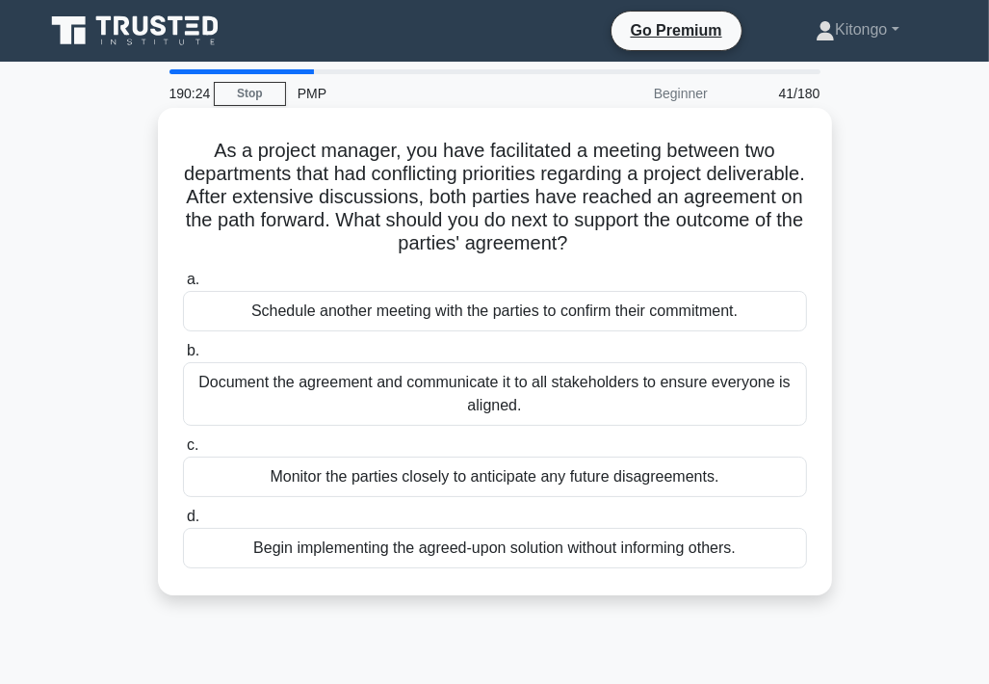
click at [454, 400] on div "Document the agreement and communicate it to all stakeholders to ensure everyon…" at bounding box center [495, 394] width 624 height 64
click at [183, 357] on input "b. Document the agreement and communicate it to all stakeholders to ensure ever…" at bounding box center [183, 351] width 0 height 13
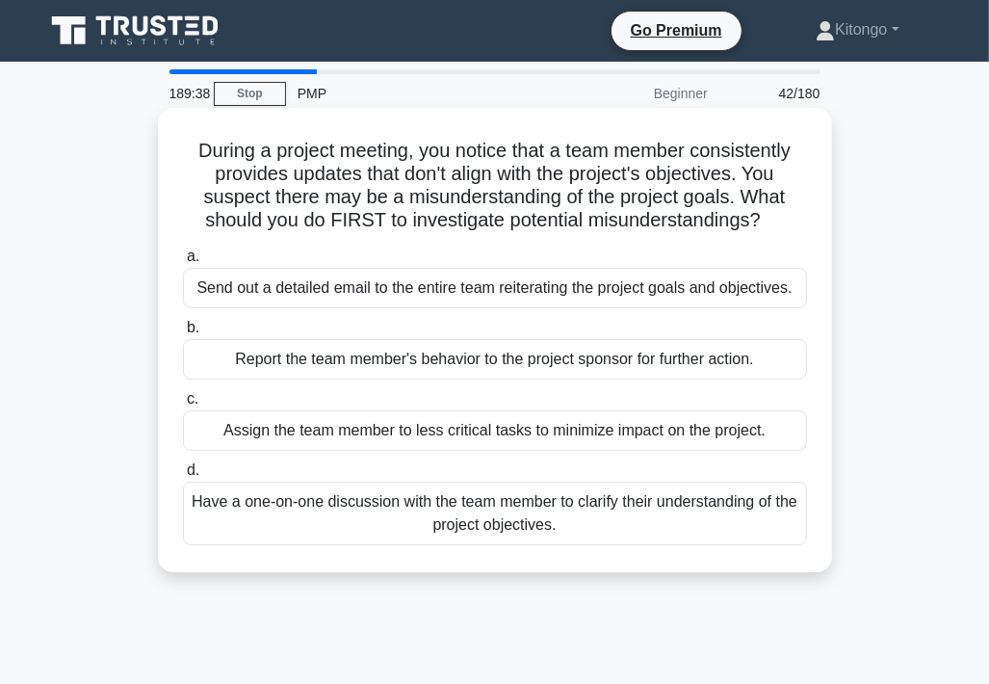
click at [334, 506] on div "Have a one-on-one discussion with the team member to clarify their understandin…" at bounding box center [495, 514] width 624 height 64
click at [183, 477] on input "d. Have a one-on-one discussion with the team member to clarify their understan…" at bounding box center [183, 470] width 0 height 13
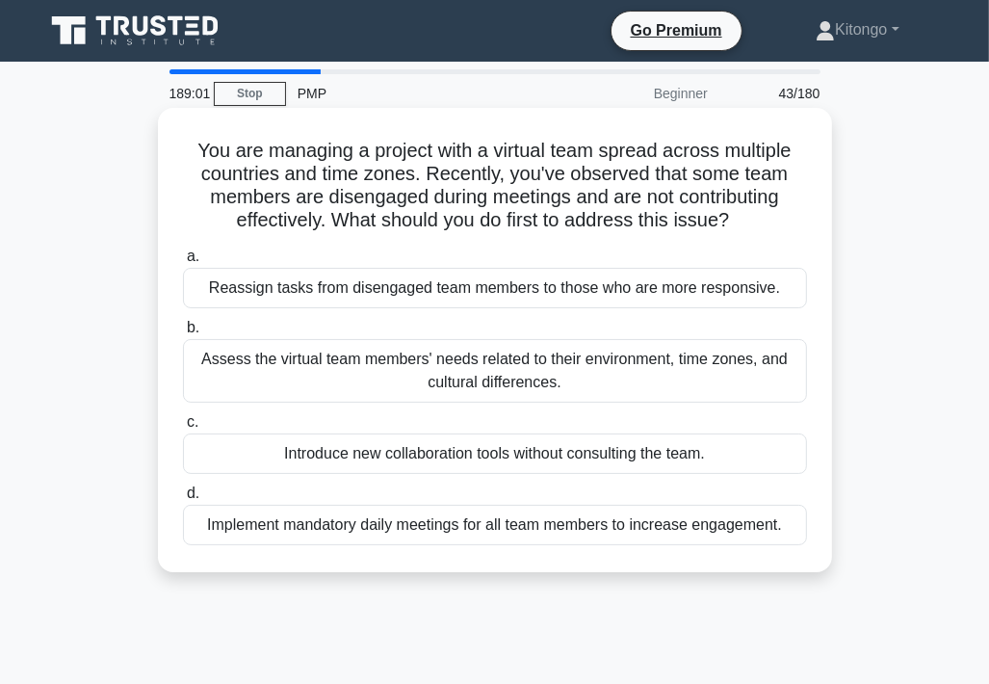
click at [384, 367] on div "Assess the virtual team members' needs related to their environment, time zones…" at bounding box center [495, 371] width 624 height 64
click at [183, 334] on input "b. Assess the virtual team members' needs related to their environment, time zo…" at bounding box center [183, 328] width 0 height 13
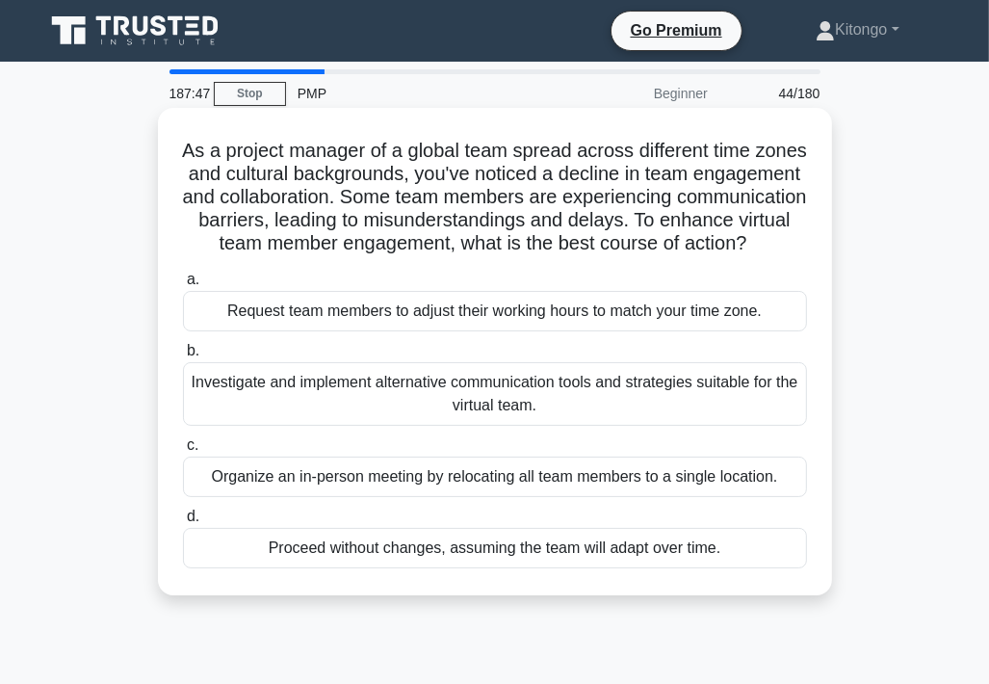
click at [297, 413] on div "Investigate and implement alternative communication tools and strategies suitab…" at bounding box center [495, 394] width 624 height 64
click at [183, 357] on input "b. Investigate and implement alternative communication tools and strategies sui…" at bounding box center [183, 351] width 0 height 13
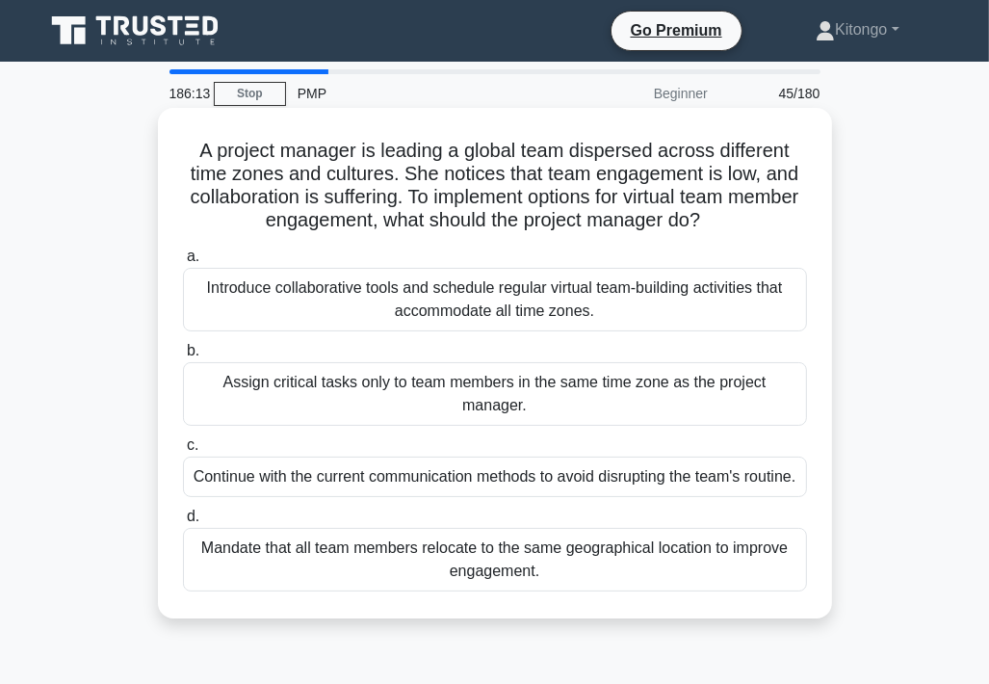
click at [475, 309] on div "Introduce collaborative tools and schedule regular virtual team-building activi…" at bounding box center [495, 300] width 624 height 64
click at [183, 263] on input "a. Introduce collaborative tools and schedule regular virtual team-building act…" at bounding box center [183, 256] width 0 height 13
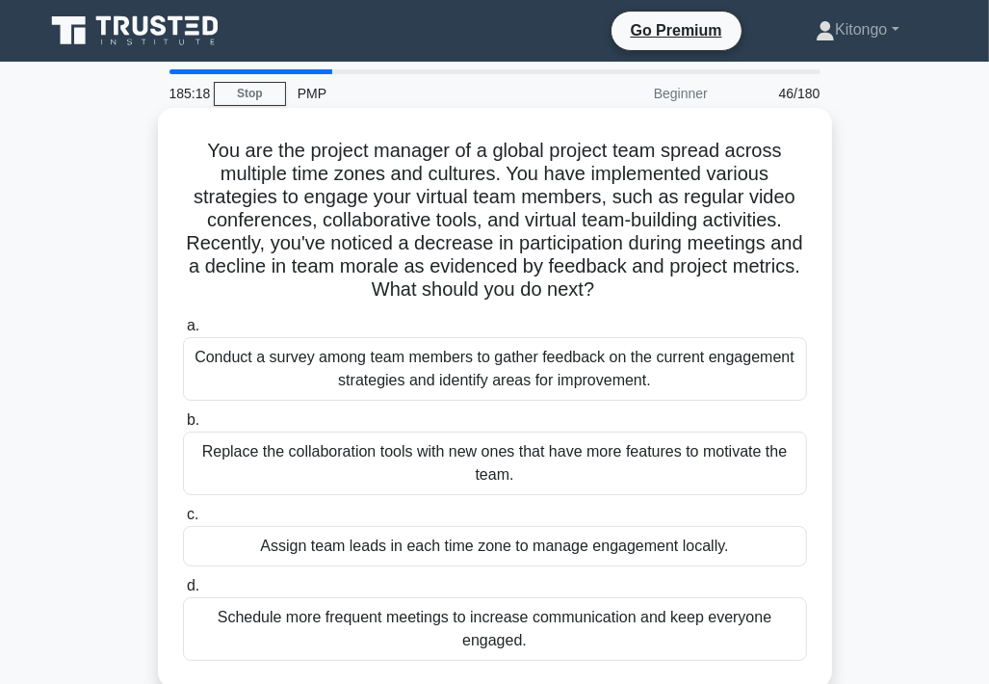
click at [465, 375] on div "Conduct a survey among team members to gather feedback on the current engagemen…" at bounding box center [495, 369] width 624 height 64
click at [183, 332] on input "a. Conduct a survey among team members to gather feedback on the current engage…" at bounding box center [183, 326] width 0 height 13
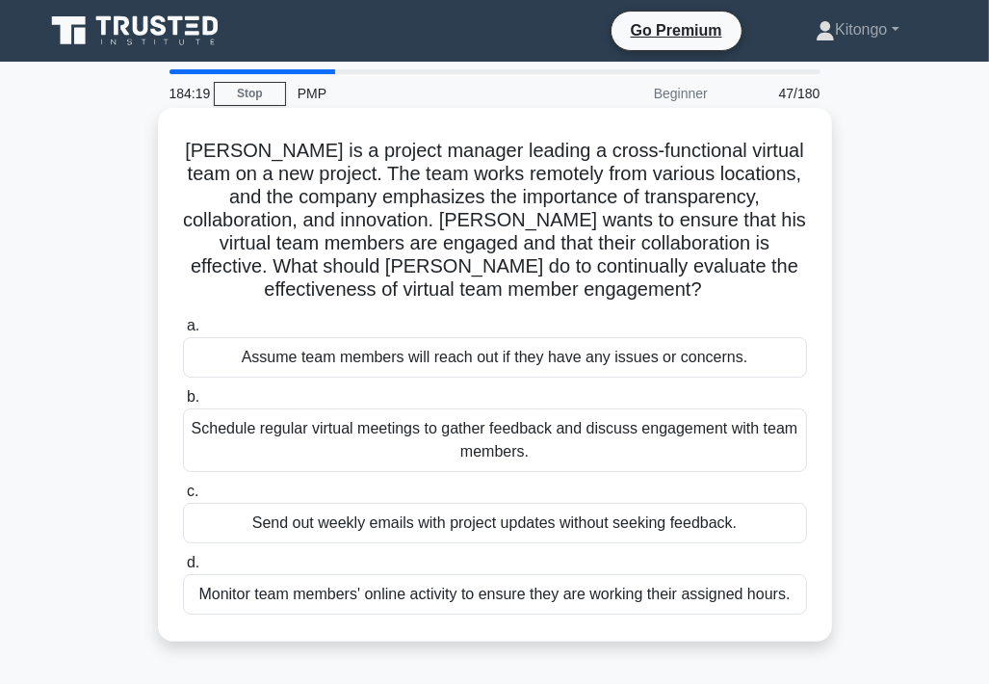
click at [277, 436] on div "Schedule regular virtual meetings to gather feedback and discuss engagement wit…" at bounding box center [495, 440] width 624 height 64
click at [183, 404] on input "b. Schedule regular virtual meetings to gather feedback and discuss engagement …" at bounding box center [183, 397] width 0 height 13
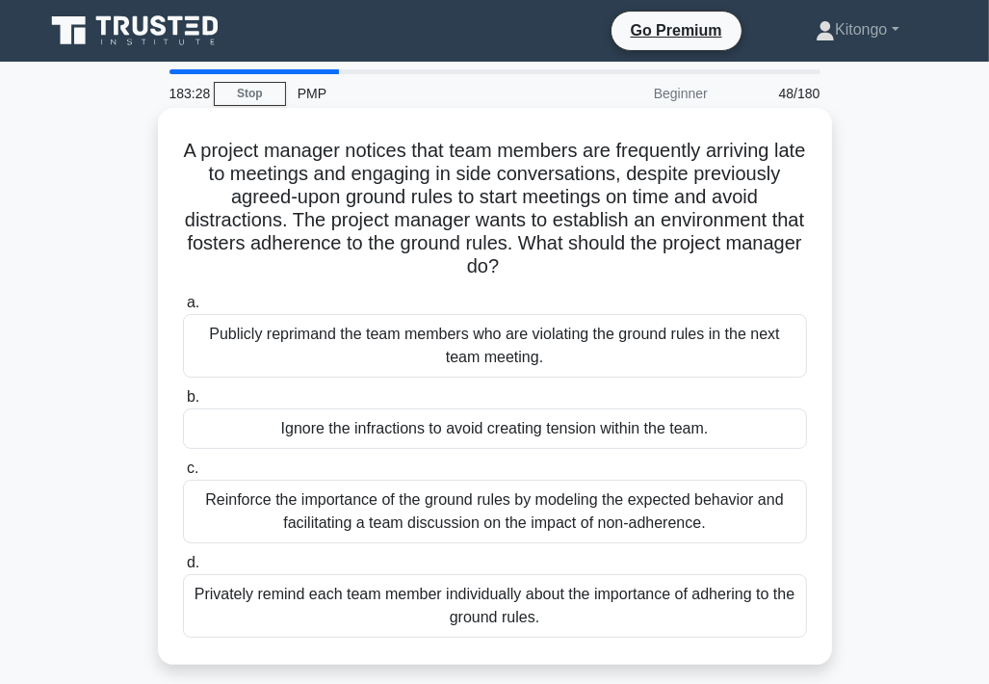
click at [294, 533] on div "Reinforce the importance of the ground rules by modeling the expected behavior …" at bounding box center [495, 512] width 624 height 64
click at [183, 475] on input "c. Reinforce the importance of the ground rules by modeling the expected behavi…" at bounding box center [183, 468] width 0 height 13
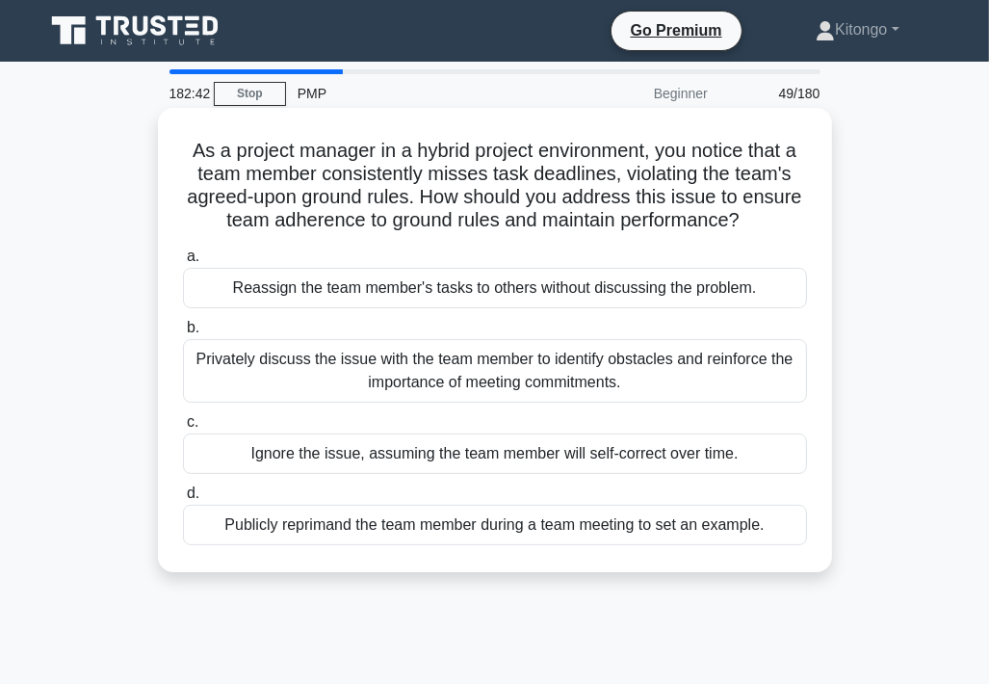
click at [384, 368] on div "Privately discuss the issue with the team member to identify obstacles and rein…" at bounding box center [495, 371] width 624 height 64
click at [183, 334] on input "b. Privately discuss the issue with the team member to identify obstacles and r…" at bounding box center [183, 328] width 0 height 13
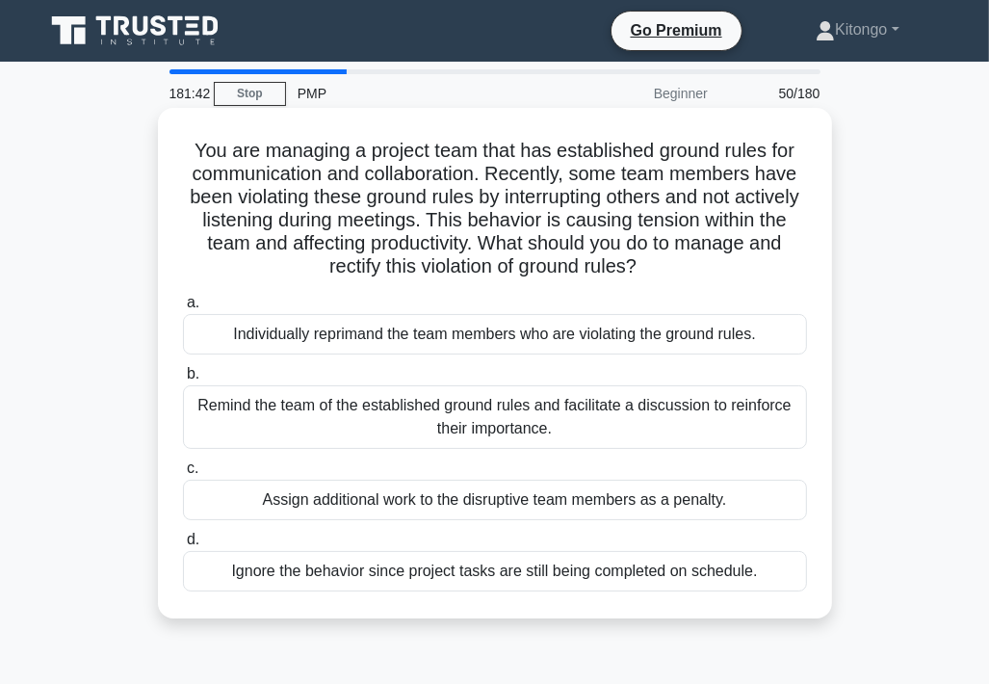
click at [381, 398] on div "Remind the team of the established ground rules and facilitate a discussion to …" at bounding box center [495, 417] width 624 height 64
click at [183, 381] on input "b. Remind the team of the established ground rules and facilitate a discussion …" at bounding box center [183, 374] width 0 height 13
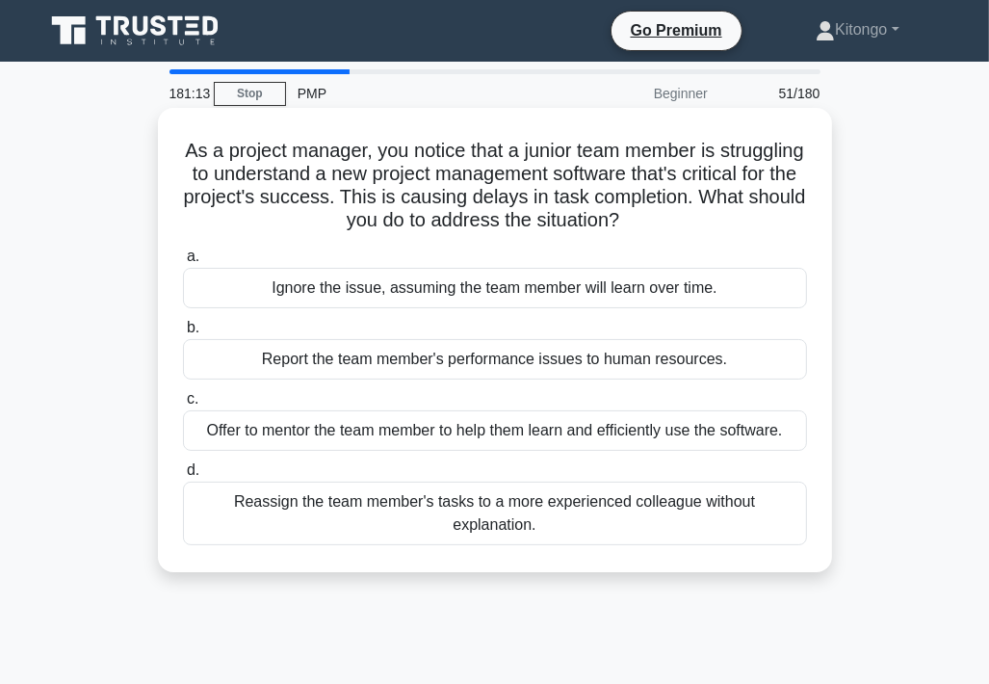
click at [549, 438] on div "Offer to mentor the team member to help them learn and efficiently use the soft…" at bounding box center [495, 430] width 624 height 40
click at [183, 406] on input "c. Offer to mentor the team member to help them learn and efficiently use the s…" at bounding box center [183, 399] width 0 height 13
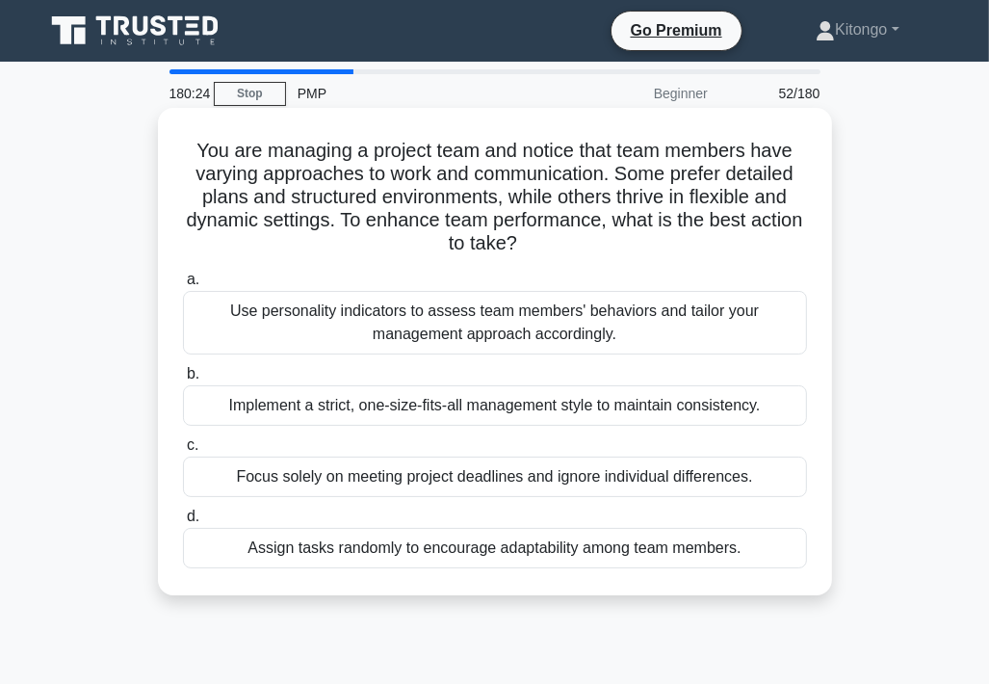
click at [349, 336] on div "Use personality indicators to assess team members' behaviors and tailor your ma…" at bounding box center [495, 323] width 624 height 64
click at [183, 286] on input "a. Use personality indicators to assess team members' behaviors and tailor your…" at bounding box center [183, 280] width 0 height 13
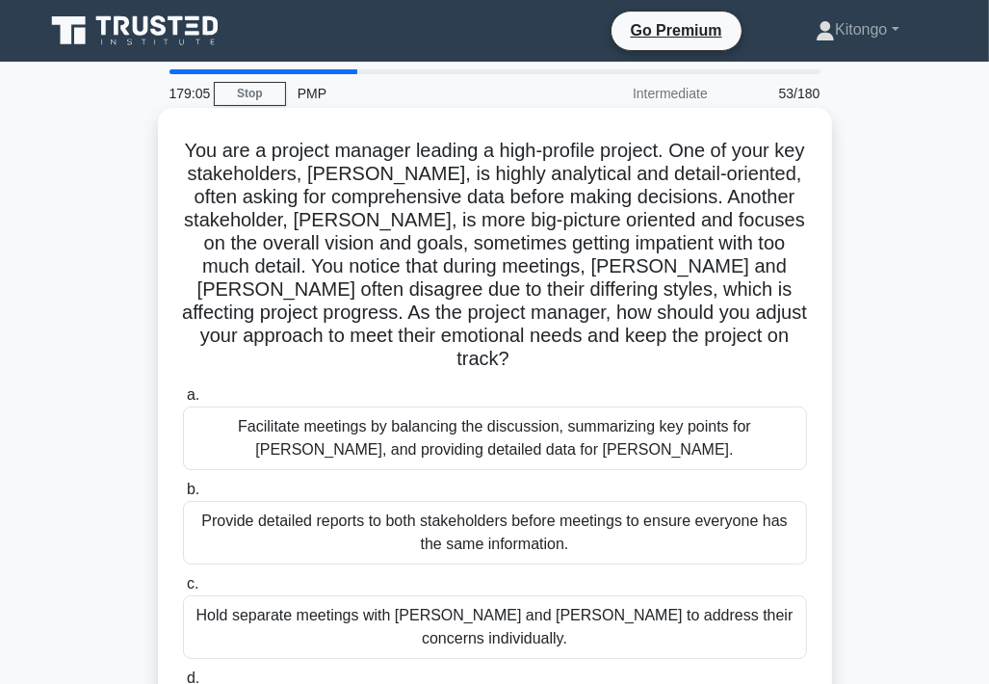
scroll to position [96, 0]
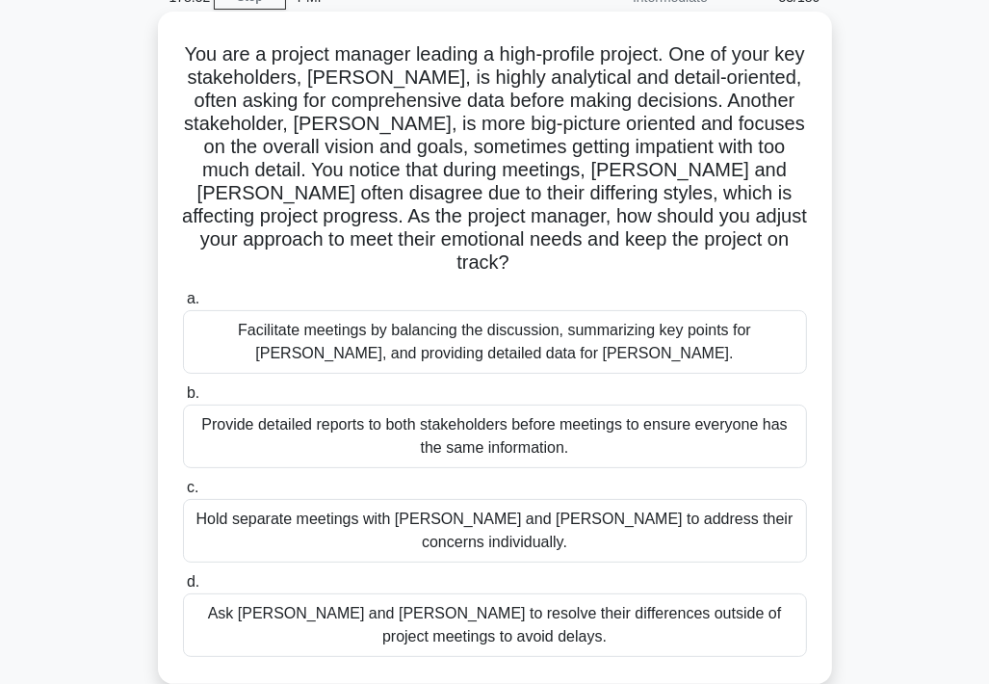
click at [282, 310] on div "Facilitate meetings by balancing the discussion, summarizing key points for Joh…" at bounding box center [495, 342] width 624 height 64
click at [183, 304] on input "a. Facilitate meetings by balancing the discussion, summarizing key points for …" at bounding box center [183, 299] width 0 height 13
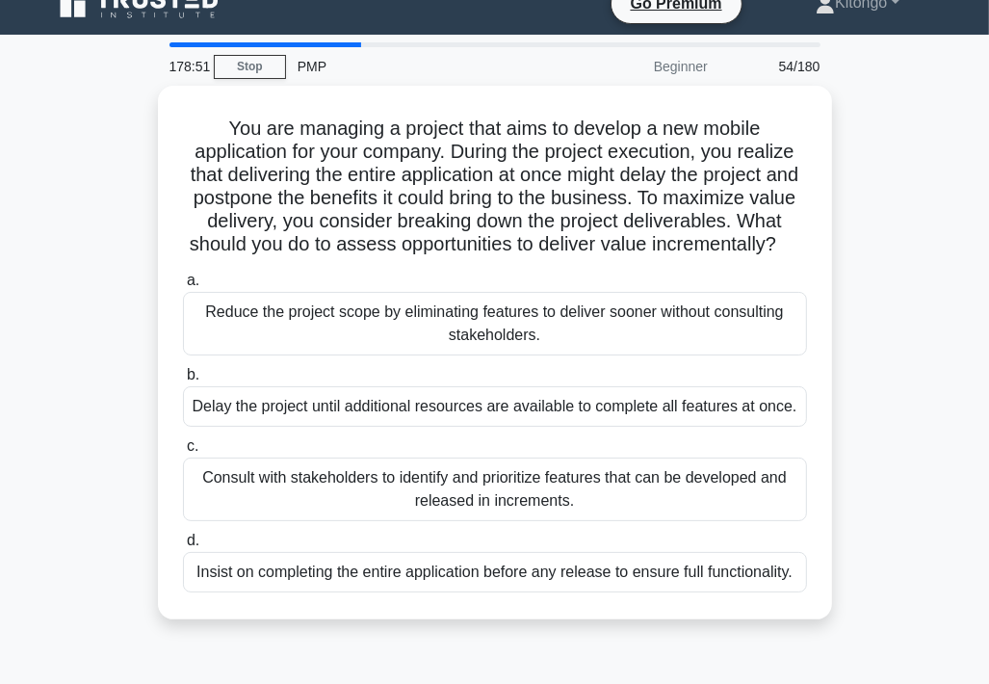
scroll to position [0, 0]
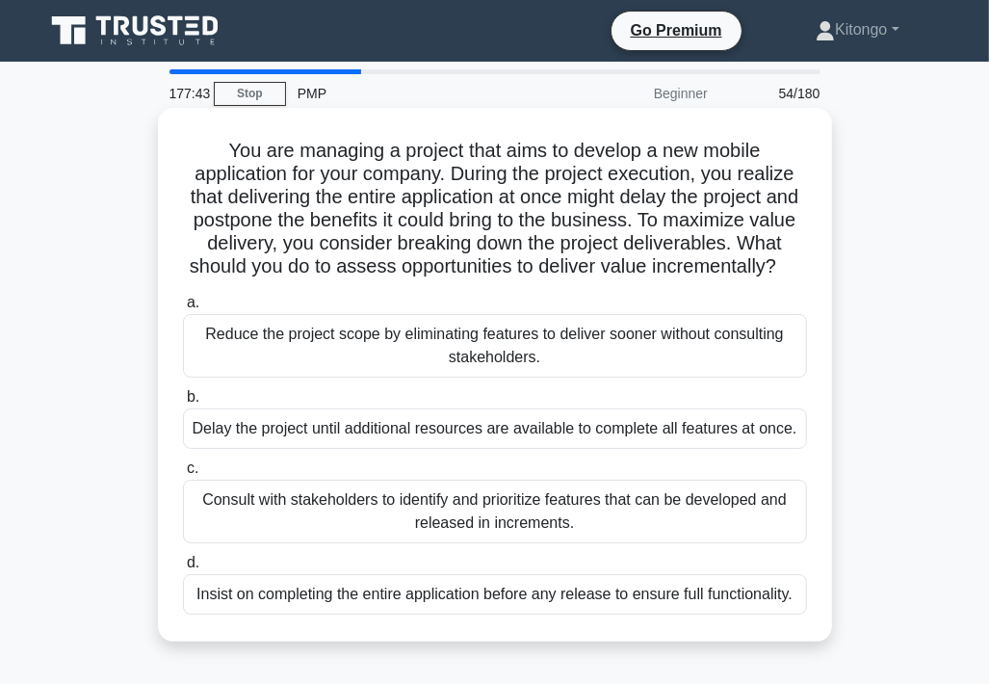
click at [312, 531] on div "Consult with stakeholders to identify and prioritize features that can be devel…" at bounding box center [495, 512] width 624 height 64
click at [183, 475] on input "c. Consult with stakeholders to identify and prioritize features that can be de…" at bounding box center [183, 468] width 0 height 13
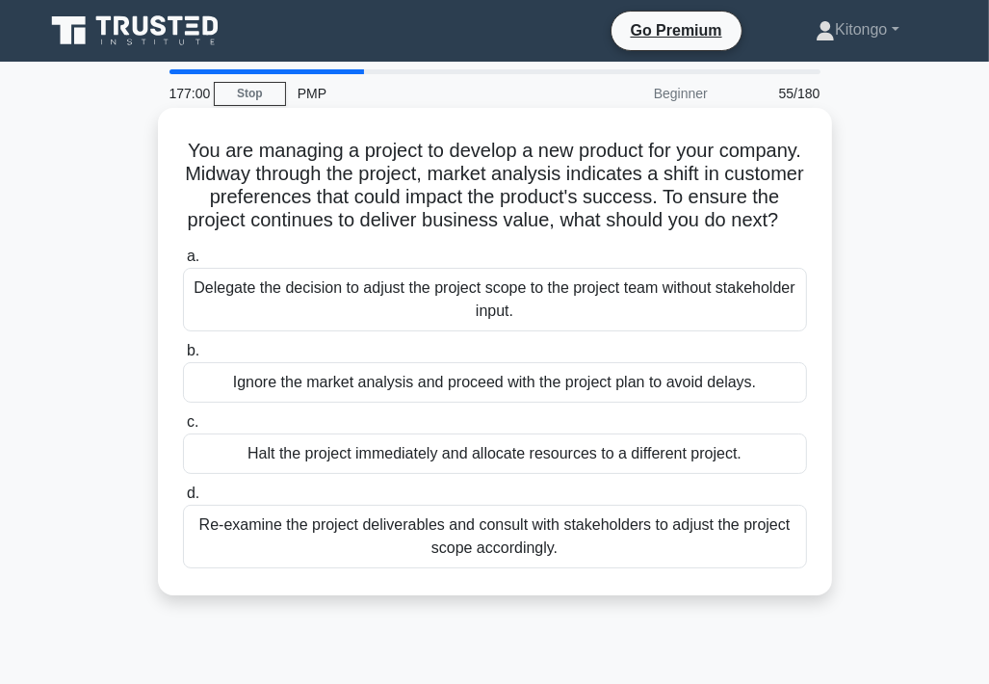
click at [509, 568] on div "Re-examine the project deliverables and consult with stakeholders to adjust the…" at bounding box center [495, 537] width 624 height 64
click at [183, 500] on input "d. Re-examine the project deliverables and consult with stakeholders to adjust …" at bounding box center [183, 493] width 0 height 13
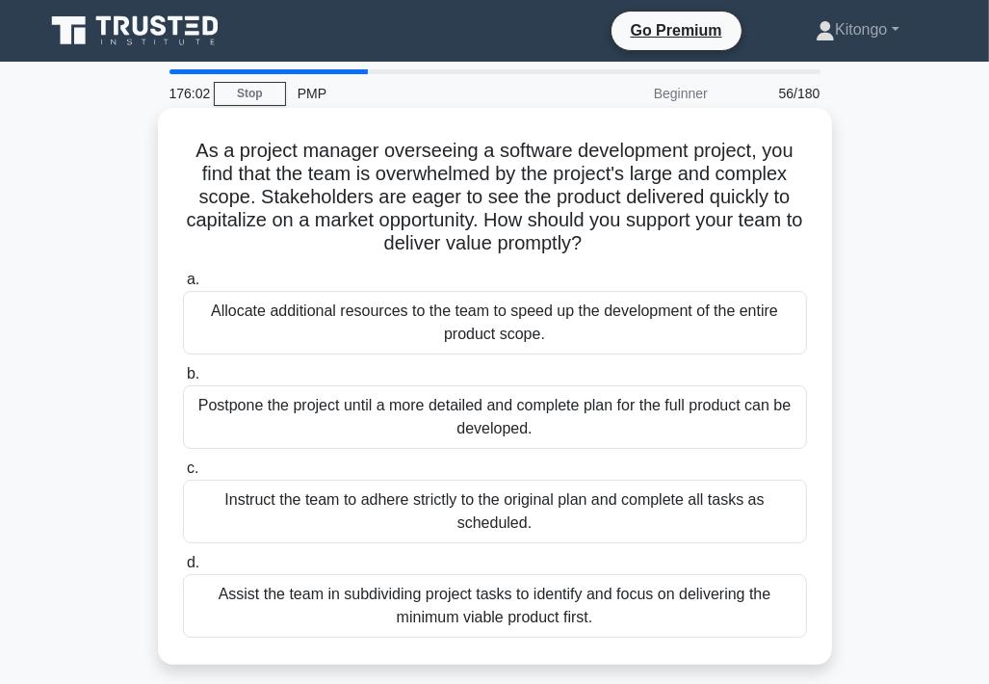
click at [430, 605] on div "Assist the team in subdividing project tasks to identify and focus on deliverin…" at bounding box center [495, 606] width 624 height 64
click at [183, 569] on input "d. Assist the team in subdividing project tasks to identify and focus on delive…" at bounding box center [183, 563] width 0 height 13
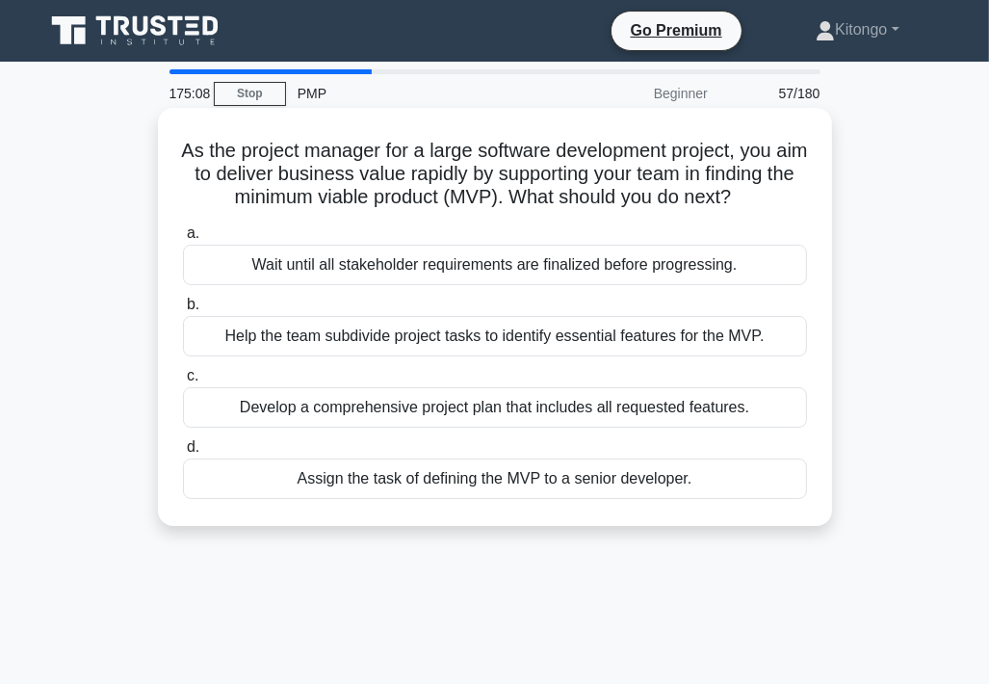
click at [393, 355] on div "Help the team subdivide project tasks to identify essential features for the MV…" at bounding box center [495, 336] width 624 height 40
click at [183, 311] on input "b. Help the team subdivide project tasks to identify essential features for the…" at bounding box center [183, 305] width 0 height 13
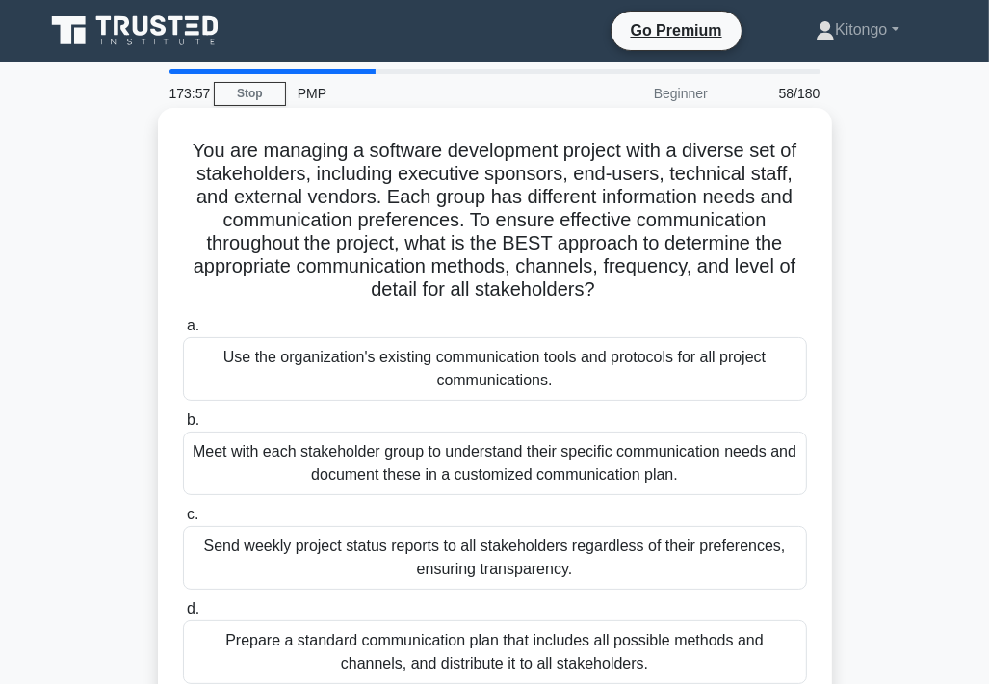
click at [282, 456] on div "Meet with each stakeholder group to understand their specific communication nee…" at bounding box center [495, 464] width 624 height 64
click at [183, 427] on input "b. Meet with each stakeholder group to understand their specific communication …" at bounding box center [183, 420] width 0 height 13
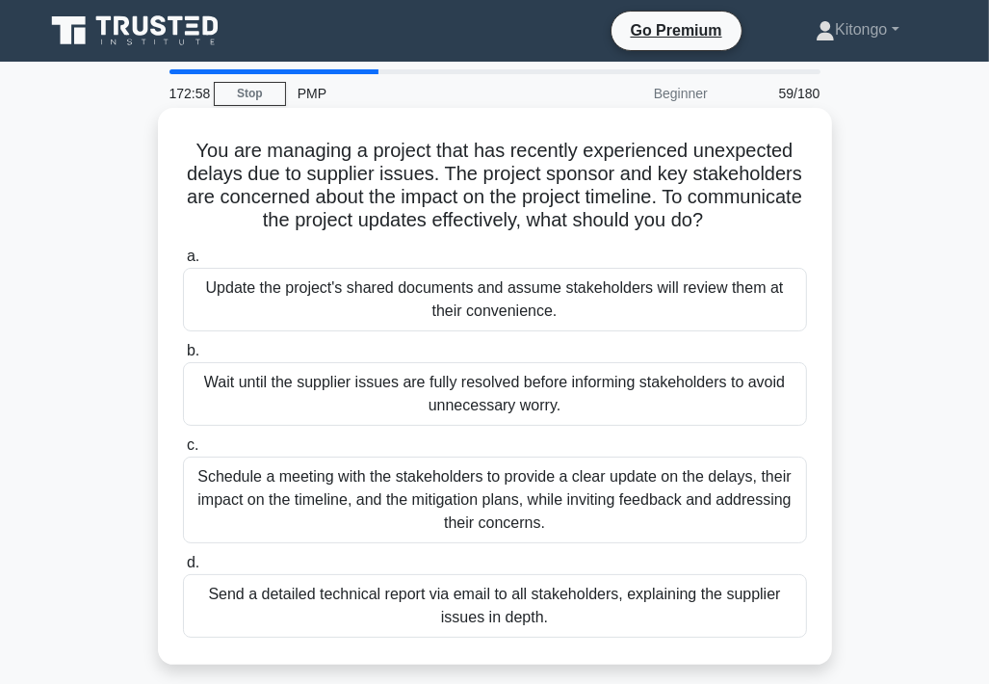
click at [231, 490] on div "Schedule a meeting with the stakeholders to provide a clear update on the delay…" at bounding box center [495, 500] width 624 height 87
click at [183, 452] on input "c. Schedule a meeting with the stakeholders to provide a clear update on the de…" at bounding box center [183, 445] width 0 height 13
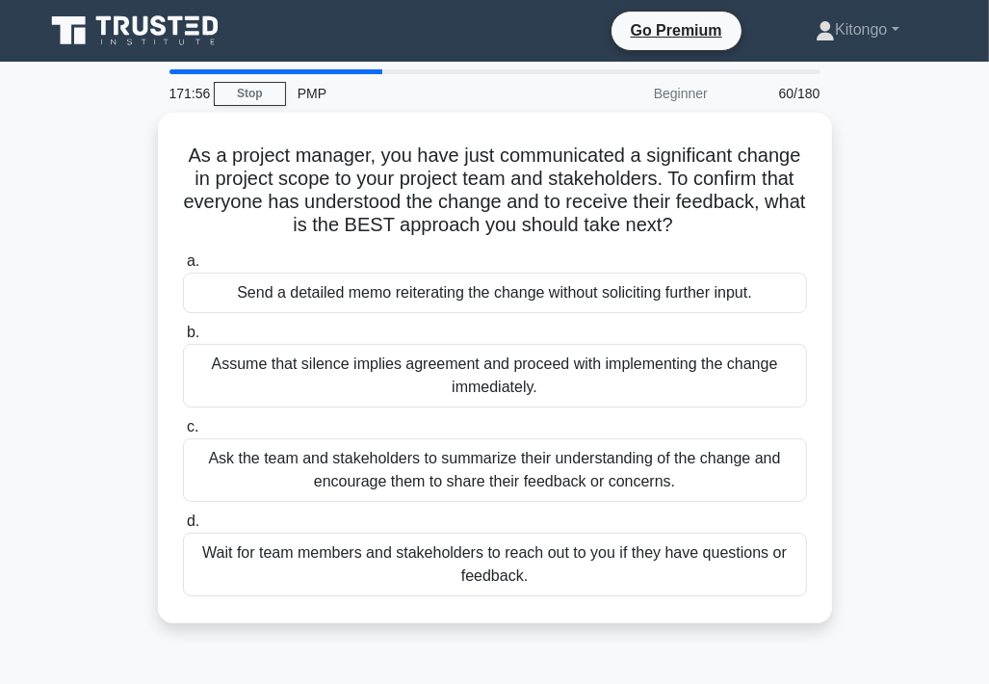
click at [231, 490] on div "Ask the team and stakeholders to summarize their understanding of the change an…" at bounding box center [495, 470] width 624 height 64
click at [183, 434] on input "c. Ask the team and stakeholders to summarize their understanding of the change…" at bounding box center [183, 427] width 0 height 13
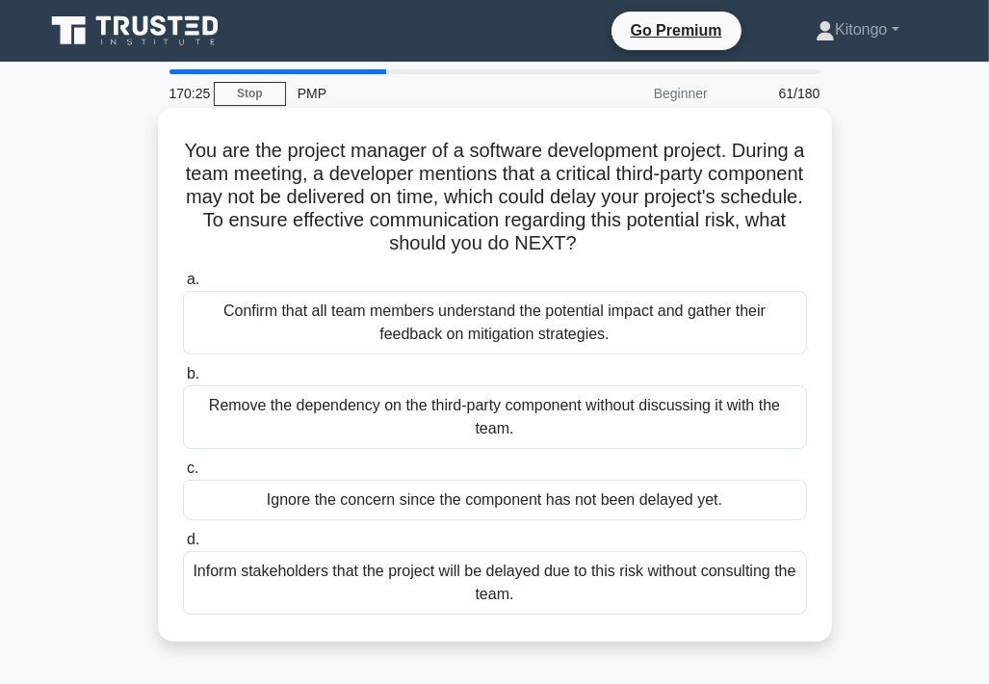
click at [309, 317] on div "Confirm that all team members understand the potential impact and gather their …" at bounding box center [495, 323] width 624 height 64
click at [183, 286] on input "a. Confirm that all team members understand the potential impact and gather the…" at bounding box center [183, 280] width 0 height 13
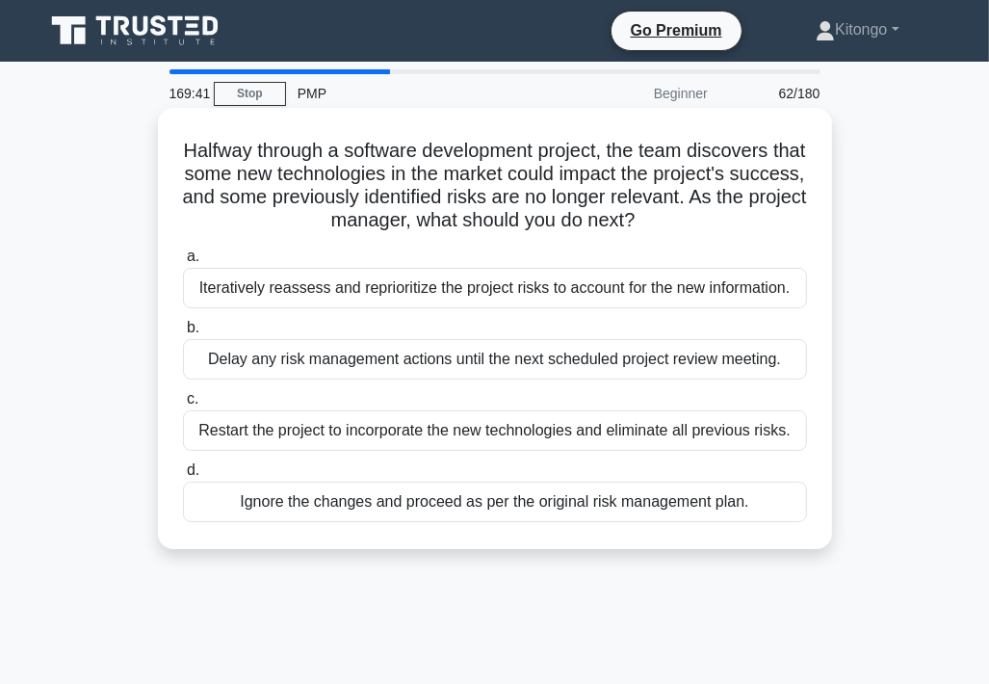
click at [495, 293] on div "Iteratively reassess and reprioritize the project risks to account for the new …" at bounding box center [495, 288] width 624 height 40
click at [183, 263] on input "a. Iteratively reassess and reprioritize the project risks to account for the n…" at bounding box center [183, 256] width 0 height 13
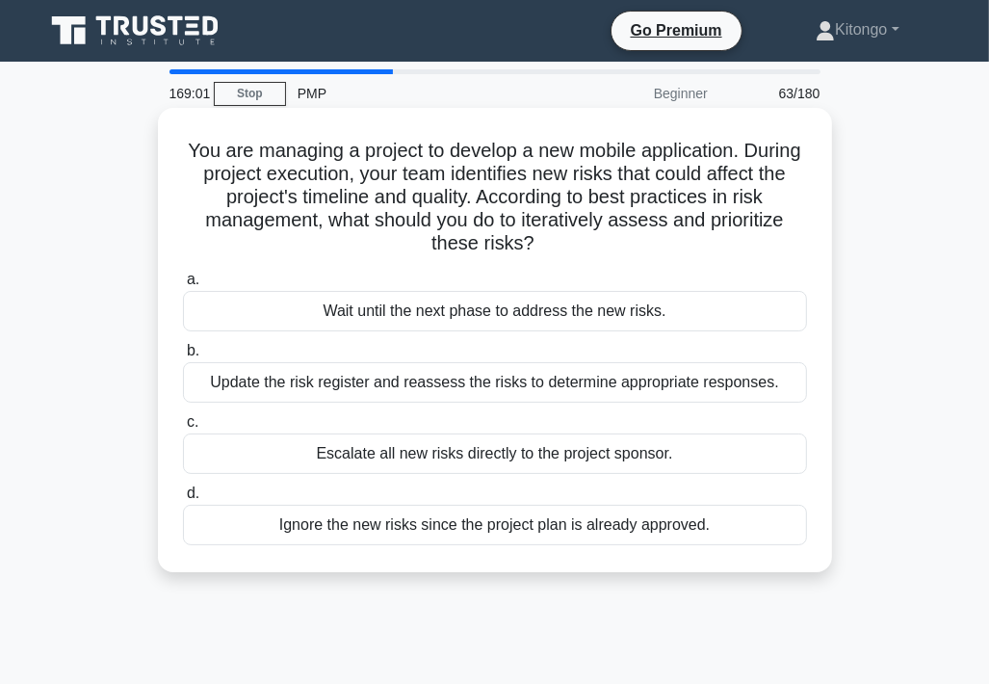
click at [497, 392] on div "Update the risk register and reassess the risks to determine appropriate respon…" at bounding box center [495, 382] width 624 height 40
click at [183, 357] on input "b. Update the risk register and reassess the risks to determine appropriate res…" at bounding box center [183, 351] width 0 height 13
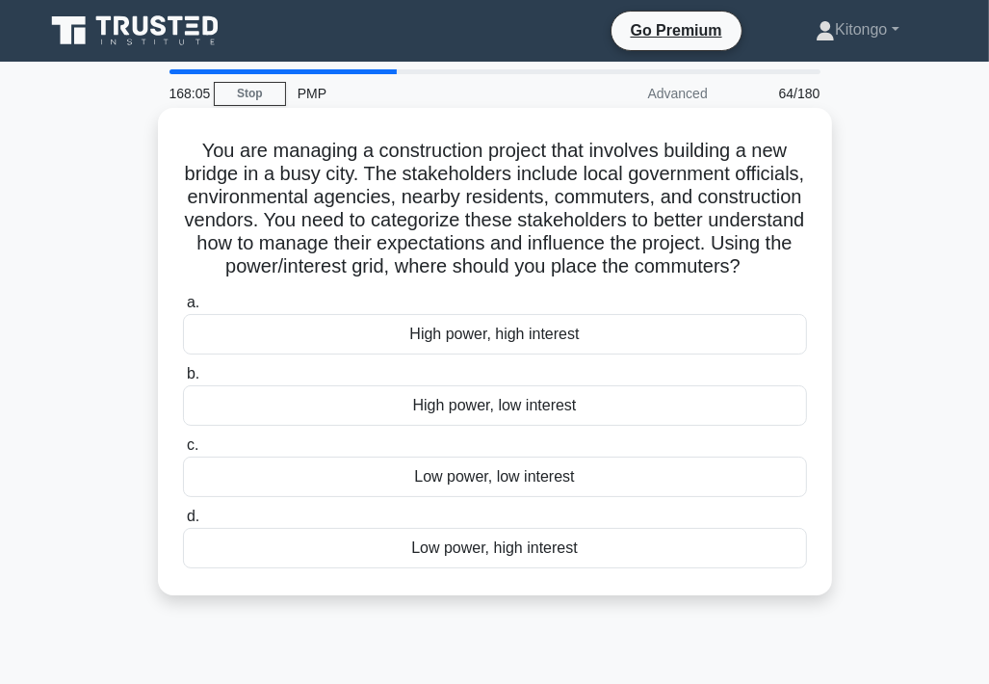
click at [523, 568] on div "Low power, high interest" at bounding box center [495, 548] width 624 height 40
click at [183, 523] on input "d. Low power, high interest" at bounding box center [183, 517] width 0 height 13
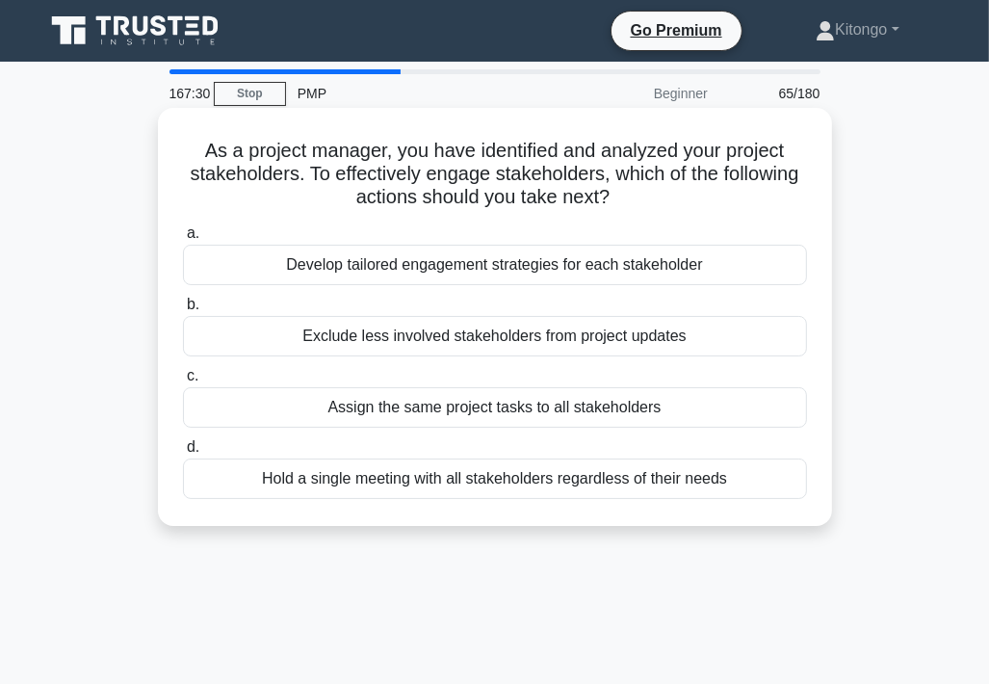
click at [466, 267] on div "Develop tailored engagement strategies for each stakeholder" at bounding box center [495, 265] width 624 height 40
click at [183, 240] on input "a. Develop tailored engagement strategies for each stakeholder" at bounding box center [183, 233] width 0 height 13
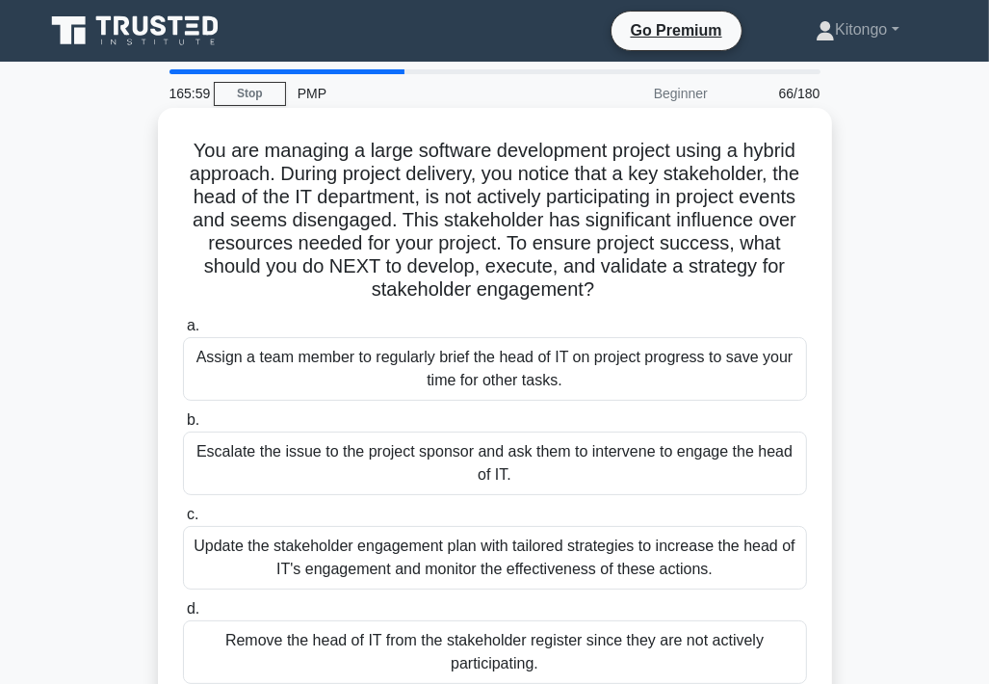
click at [366, 567] on div "Update the stakeholder engagement plan with tailored strategies to increase the…" at bounding box center [495, 558] width 624 height 64
click at [183, 521] on input "c. Update the stakeholder engagement plan with tailored strategies to increase …" at bounding box center [183, 515] width 0 height 13
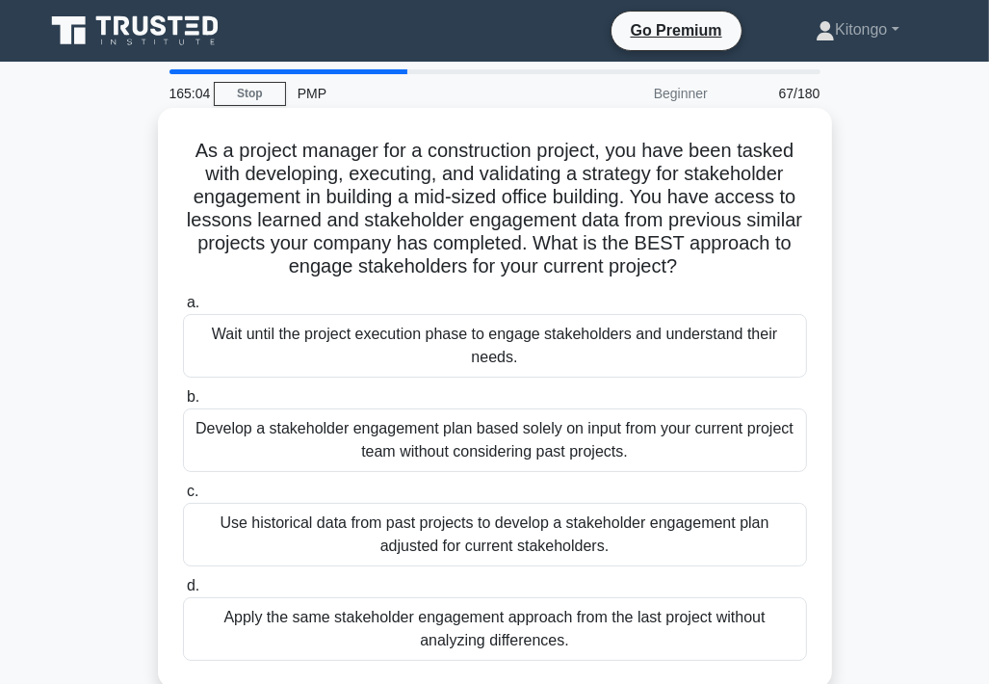
click at [479, 550] on div "Use historical data from past projects to develop a stakeholder engagement plan…" at bounding box center [495, 535] width 624 height 64
click at [183, 498] on input "c. Use historical data from past projects to develop a stakeholder engagement p…" at bounding box center [183, 492] width 0 height 13
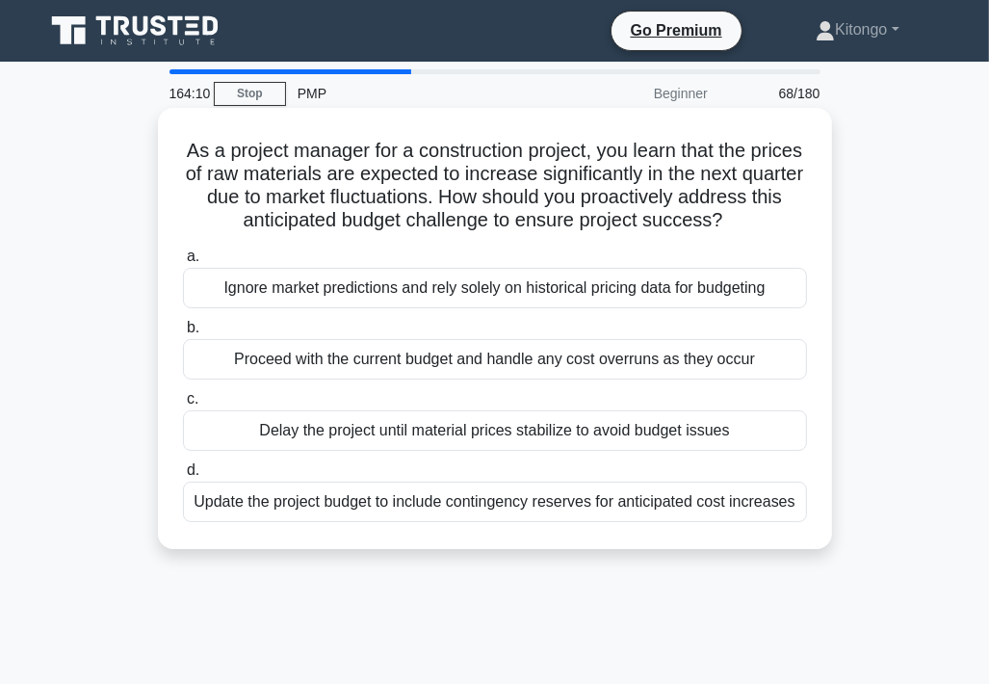
click at [587, 509] on div "Update the project budget to include contingency reserves for anticipated cost …" at bounding box center [495, 502] width 624 height 40
click at [183, 477] on input "d. Update the project budget to include contingency reserves for anticipated co…" at bounding box center [183, 470] width 0 height 13
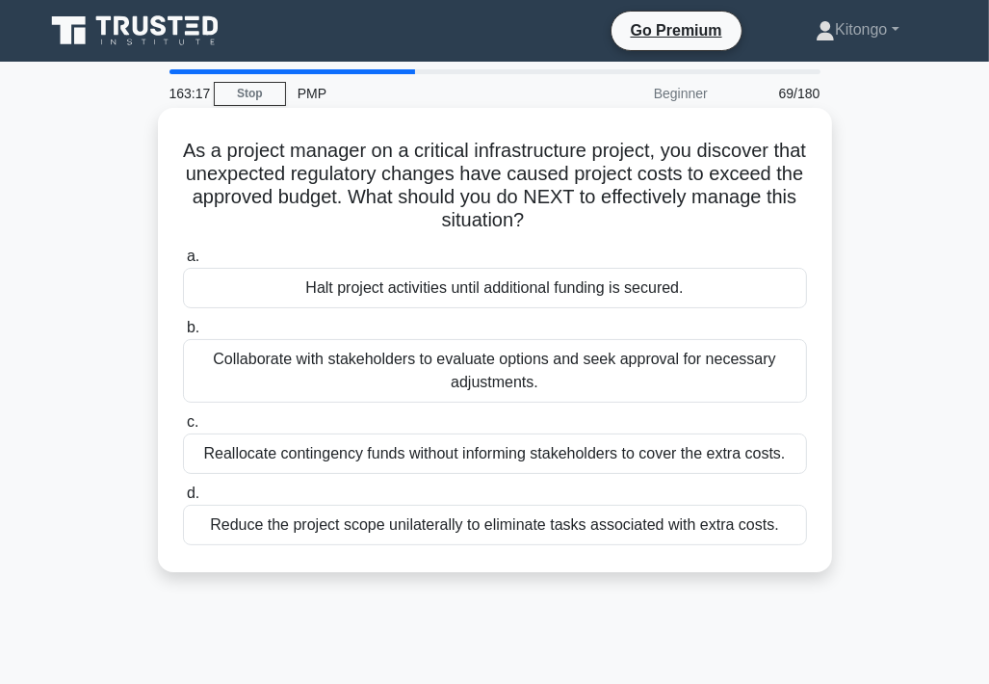
click at [218, 366] on div "Collaborate with stakeholders to evaluate options and seek approval for necessa…" at bounding box center [495, 371] width 624 height 64
click at [183, 334] on input "b. Collaborate with stakeholders to evaluate options and seek approval for nece…" at bounding box center [183, 328] width 0 height 13
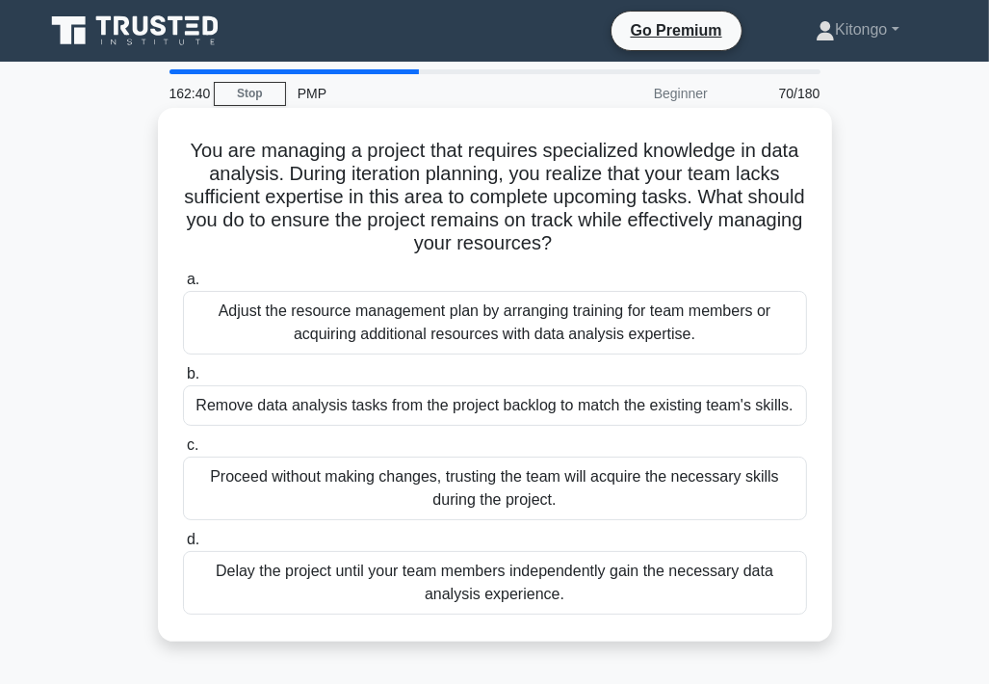
click at [612, 353] on div "Adjust the resource management plan by arranging training for team members or a…" at bounding box center [495, 323] width 624 height 64
click at [183, 286] on input "a. Adjust the resource management plan by arranging training for team members o…" at bounding box center [183, 280] width 0 height 13
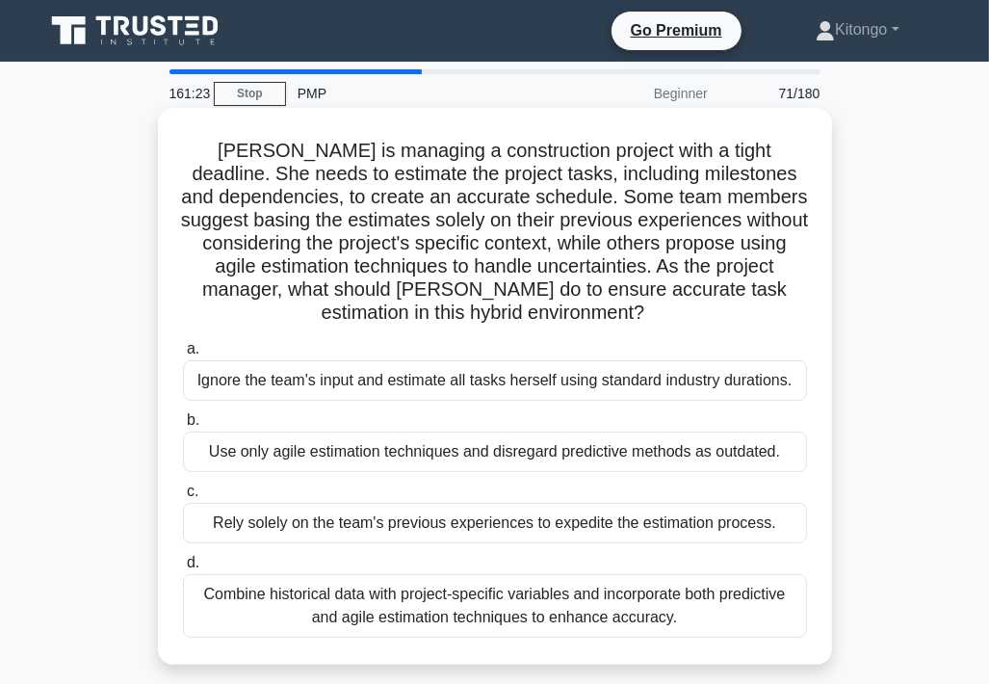
click at [555, 613] on div "Combine historical data with project-specific variables and incorporate both pr…" at bounding box center [495, 606] width 624 height 64
click at [183, 569] on input "d. Combine historical data with project-specific variables and incorporate both…" at bounding box center [183, 563] width 0 height 13
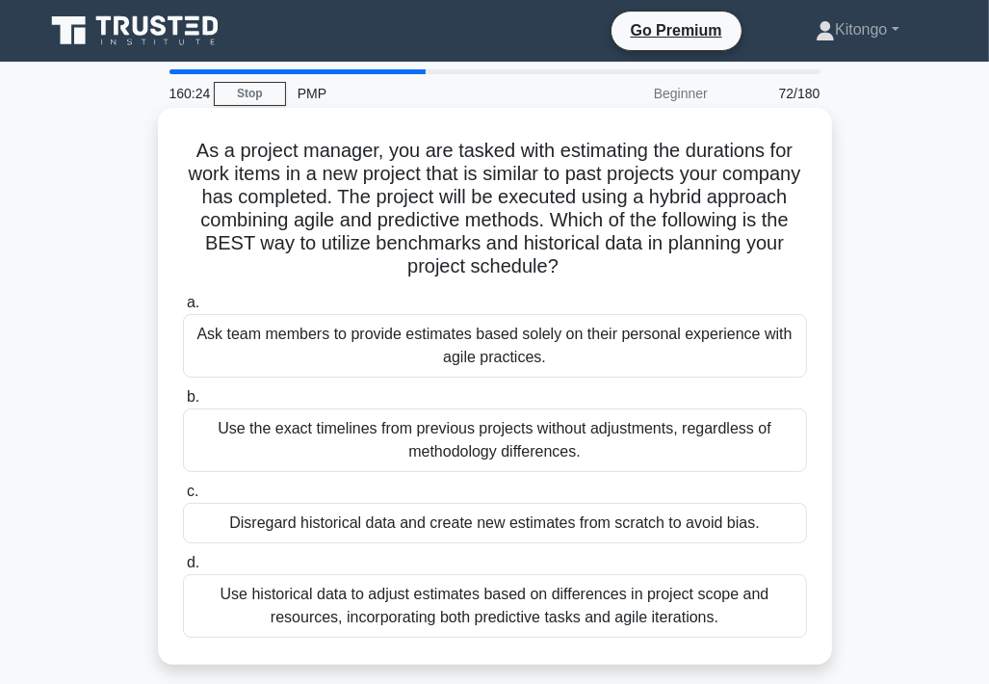
click at [592, 616] on div "Use historical data to adjust estimates based on differences in project scope a…" at bounding box center [495, 606] width 624 height 64
click at [183, 569] on input "d. Use historical data to adjust estimates based on differences in project scop…" at bounding box center [183, 563] width 0 height 13
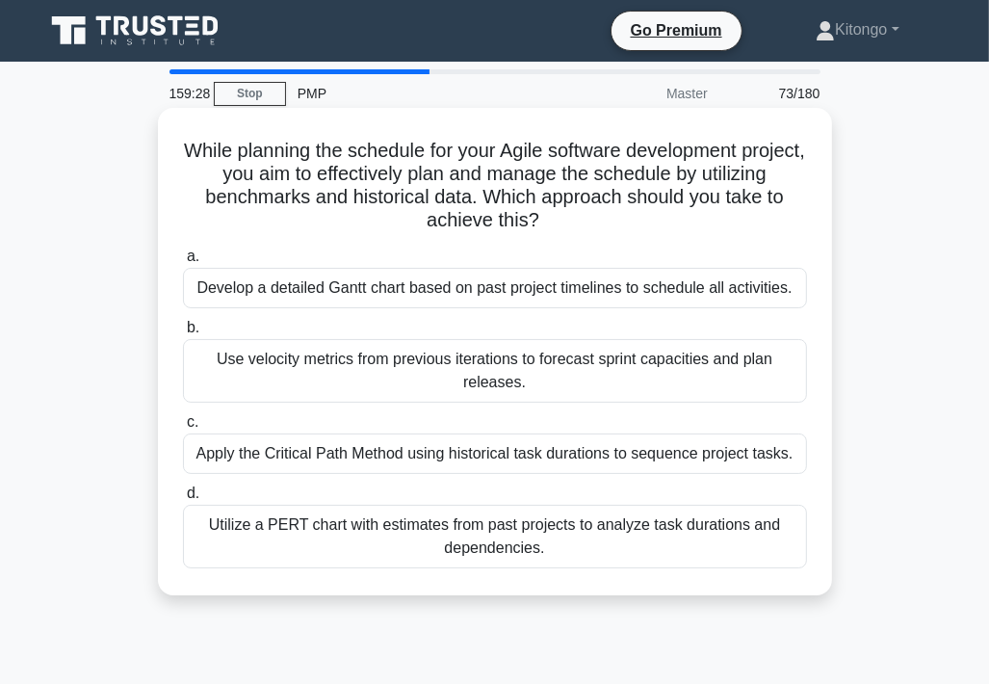
click at [362, 380] on div "Use velocity metrics from previous iterations to forecast sprint capacities and…" at bounding box center [495, 371] width 624 height 64
click at [183, 334] on input "b. Use velocity metrics from previous iterations to forecast sprint capacities …" at bounding box center [183, 328] width 0 height 13
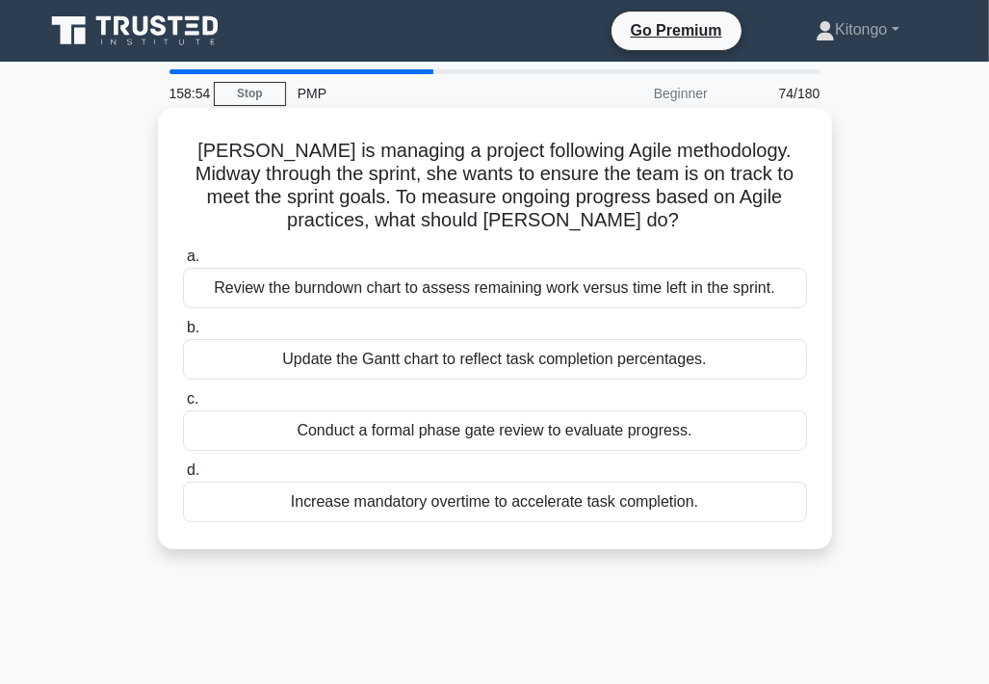
click at [308, 286] on div "Review the burndown chart to assess remaining work versus time left in the spri…" at bounding box center [495, 288] width 624 height 40
click at [183, 263] on input "a. Review the burndown chart to assess remaining work versus time left in the s…" at bounding box center [183, 256] width 0 height 13
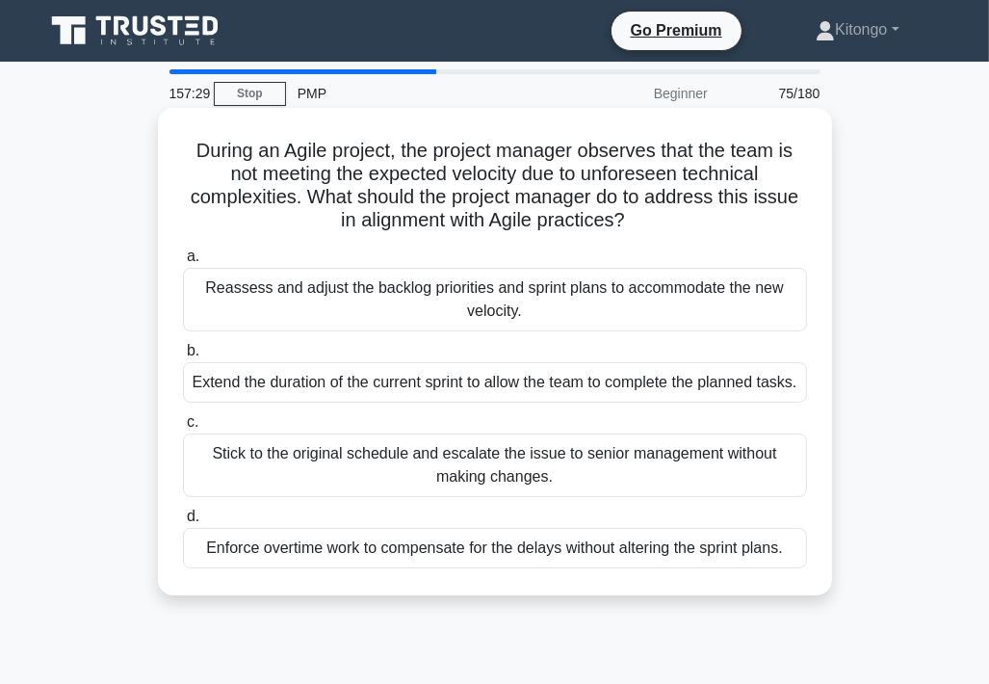
click at [593, 296] on div "Reassess and adjust the backlog priorities and sprint plans to accommodate the …" at bounding box center [495, 300] width 624 height 64
click at [183, 263] on input "a. Reassess and adjust the backlog priorities and sprint plans to accommodate t…" at bounding box center [183, 256] width 0 height 13
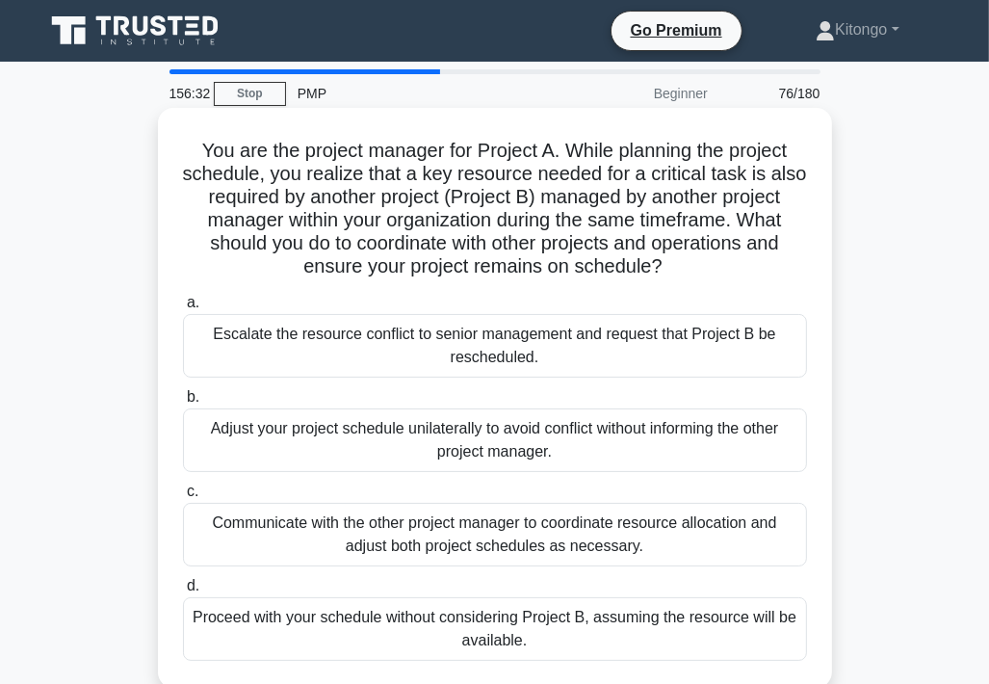
click at [360, 547] on div "Communicate with the other project manager to coordinate resource allocation an…" at bounding box center [495, 535] width 624 height 64
click at [183, 498] on input "c. Communicate with the other project manager to coordinate resource allocation…" at bounding box center [183, 492] width 0 height 13
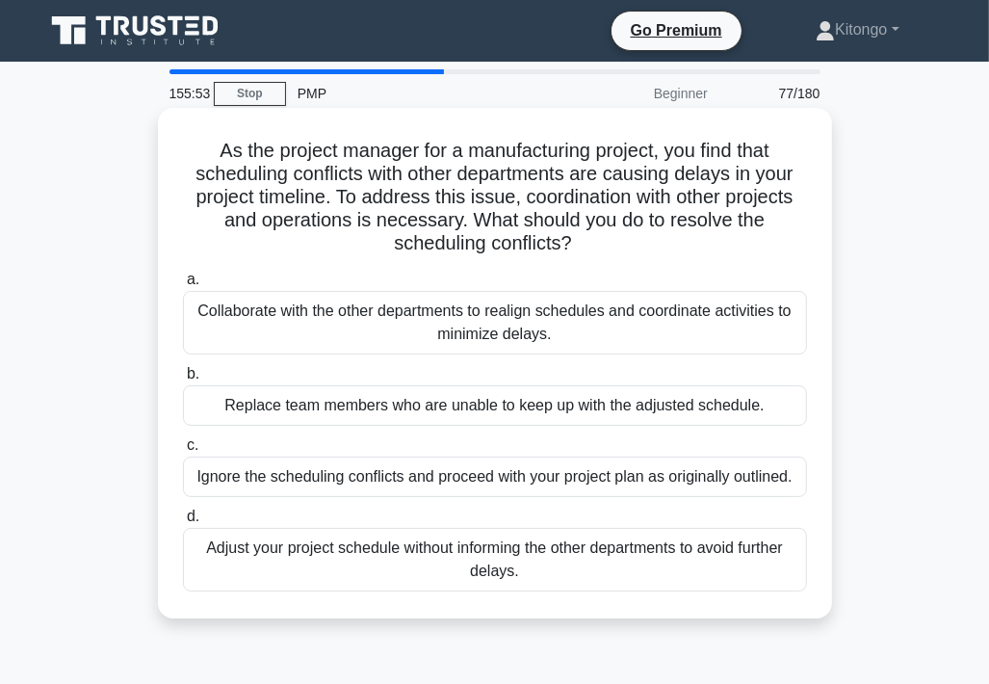
click at [361, 336] on div "Collaborate with the other departments to realign schedules and coordinate acti…" at bounding box center [495, 323] width 624 height 64
click at [183, 286] on input "a. Collaborate with the other departments to realign schedules and coordinate a…" at bounding box center [183, 280] width 0 height 13
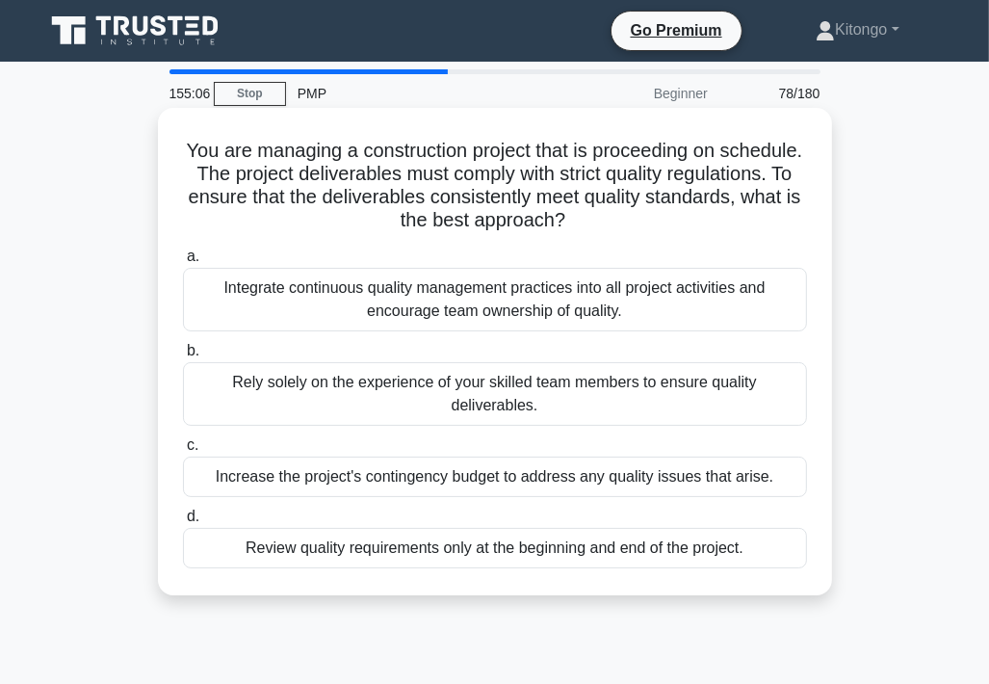
click at [276, 305] on div "Integrate continuous quality management practices into all project activities a…" at bounding box center [495, 300] width 624 height 64
click at [183, 263] on input "a. Integrate continuous quality management practices into all project activitie…" at bounding box center [183, 256] width 0 height 13
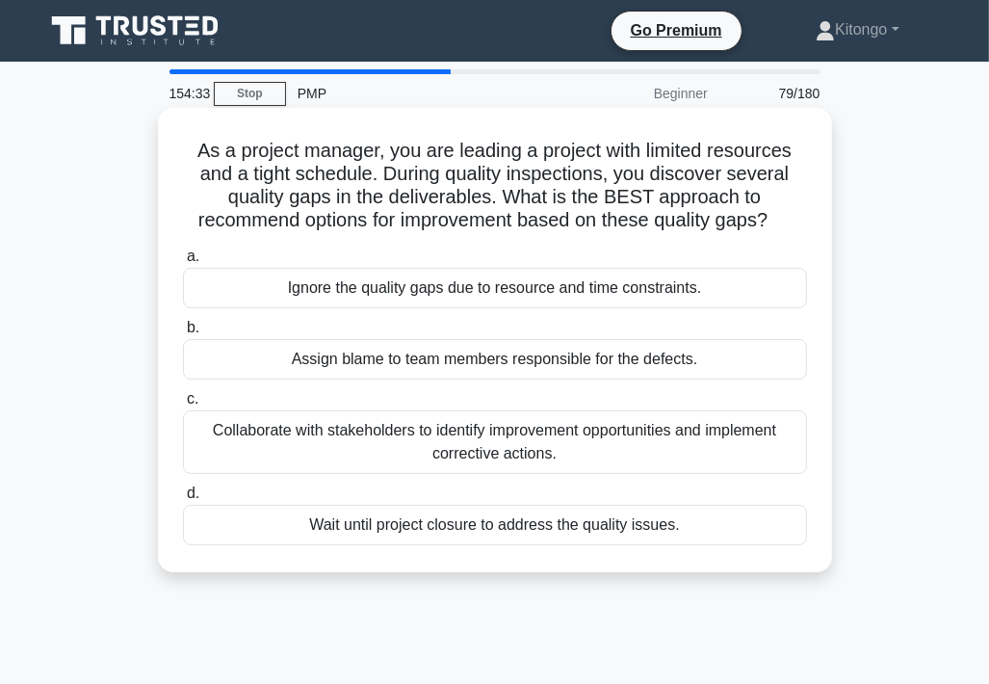
click at [461, 453] on div "Collaborate with stakeholders to identify improvement opportunities and impleme…" at bounding box center [495, 442] width 624 height 64
click at [183, 406] on input "c. Collaborate with stakeholders to identify improvement opportunities and impl…" at bounding box center [183, 399] width 0 height 13
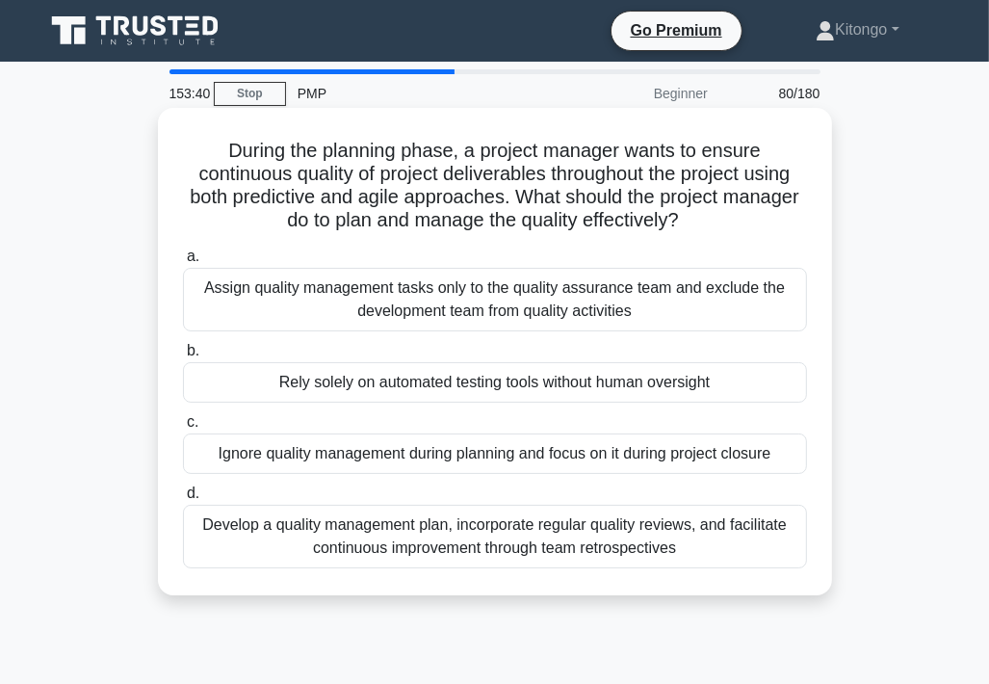
click at [395, 540] on div "Develop a quality management plan, incorporate regular quality reviews, and fac…" at bounding box center [495, 537] width 624 height 64
click at [183, 500] on input "d. Develop a quality management plan, incorporate regular quality reviews, and …" at bounding box center [183, 493] width 0 height 13
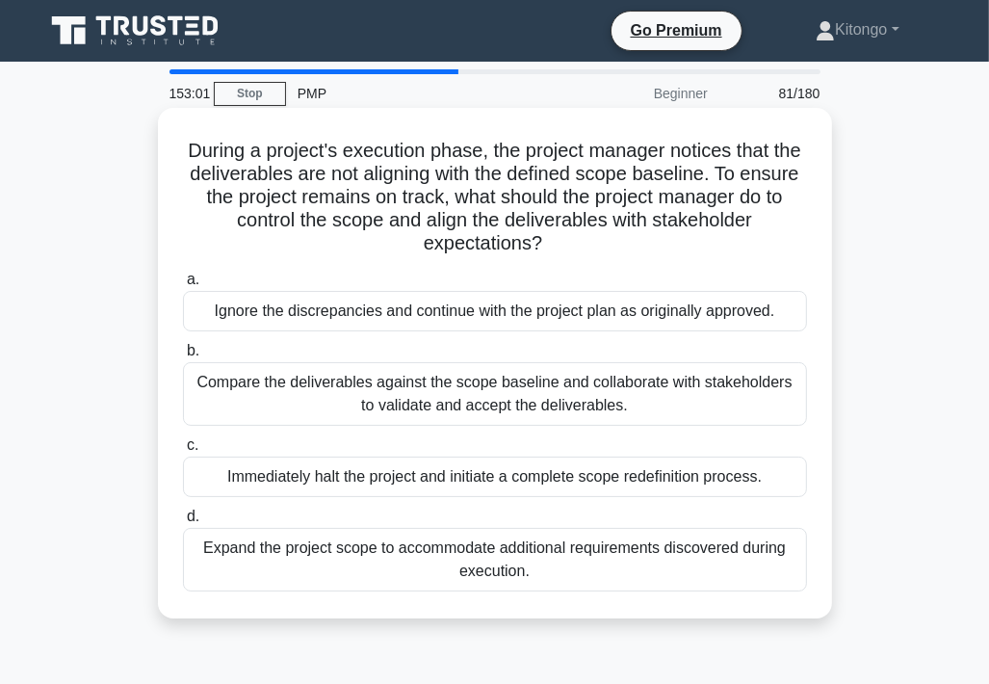
click at [501, 413] on div "Compare the deliverables against the scope baseline and collaborate with stakeh…" at bounding box center [495, 394] width 624 height 64
click at [183, 357] on input "b. Compare the deliverables against the scope baseline and collaborate with sta…" at bounding box center [183, 351] width 0 height 13
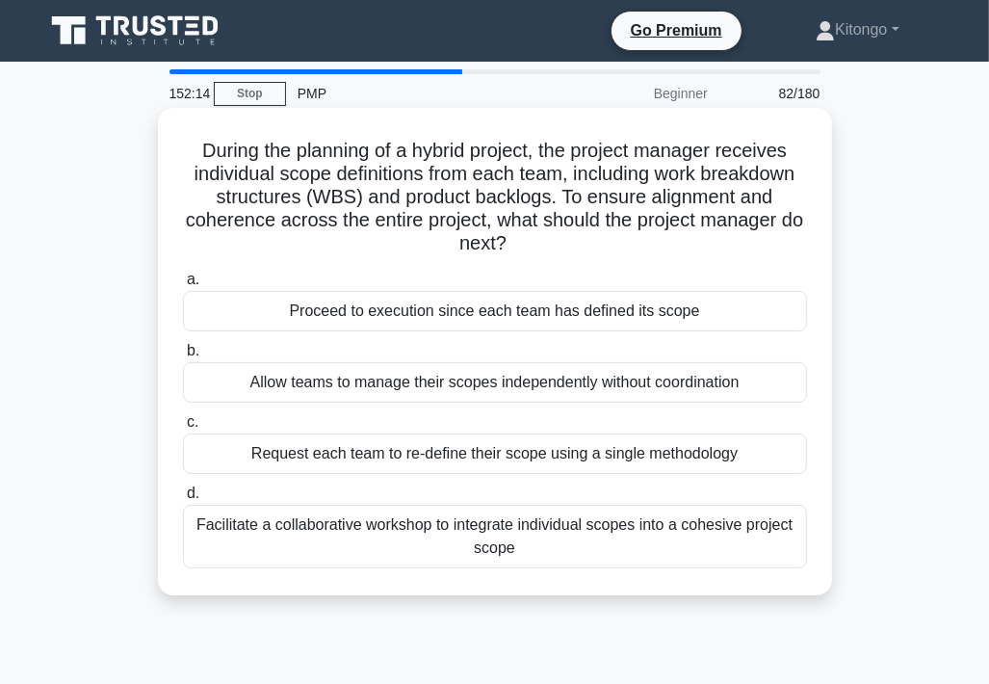
click at [462, 543] on div "Facilitate a collaborative workshop to integrate individual scopes into a cohes…" at bounding box center [495, 537] width 624 height 64
click at [183, 500] on input "d. Facilitate a collaborative workshop to integrate individual scopes into a co…" at bounding box center [183, 493] width 0 height 13
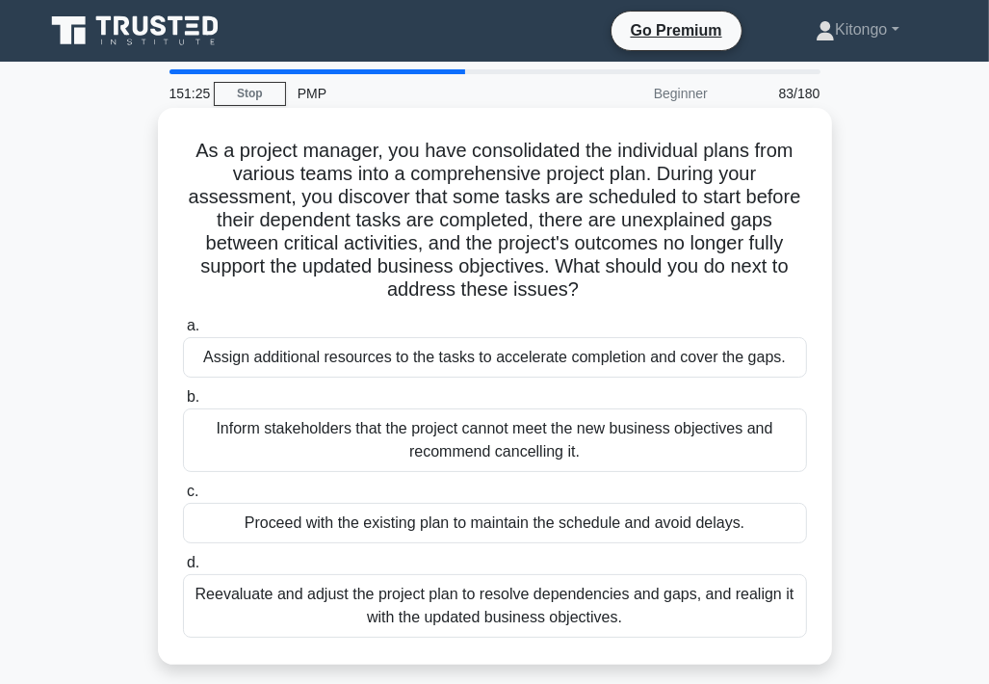
click at [460, 636] on div "Reevaluate and adjust the project plan to resolve dependencies and gaps, and re…" at bounding box center [495, 606] width 624 height 64
click at [183, 569] on input "d. Reevaluate and adjust the project plan to resolve dependencies and gaps, and…" at bounding box center [183, 563] width 0 height 13
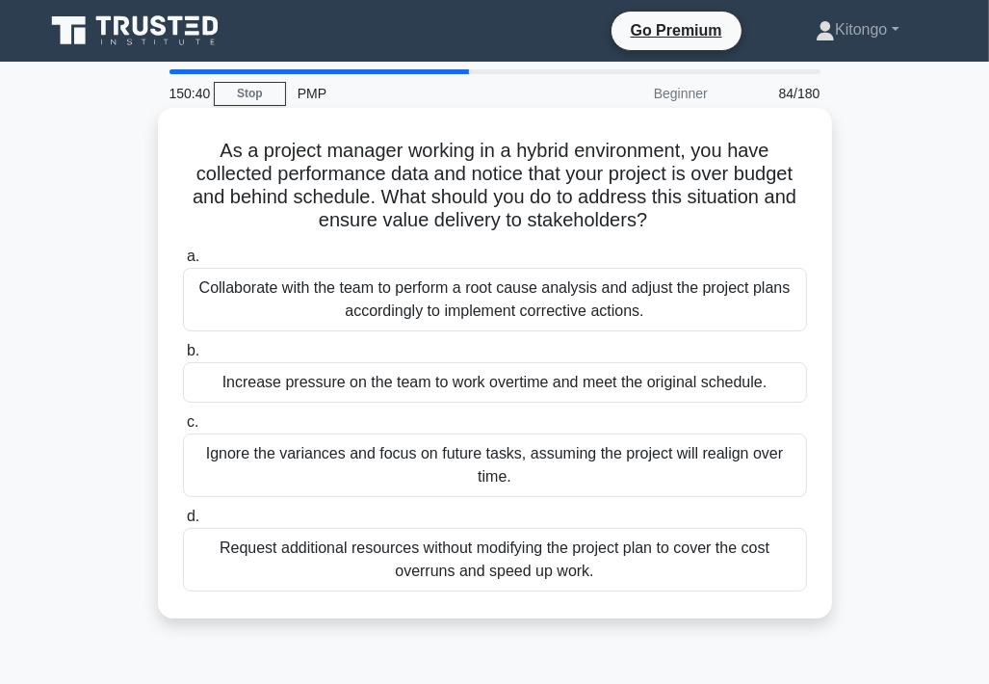
click at [329, 313] on div "Collaborate with the team to perform a root cause analysis and adjust the proje…" at bounding box center [495, 300] width 624 height 64
click at [183, 263] on input "a. Collaborate with the team to perform a root cause analysis and adjust the pr…" at bounding box center [183, 256] width 0 height 13
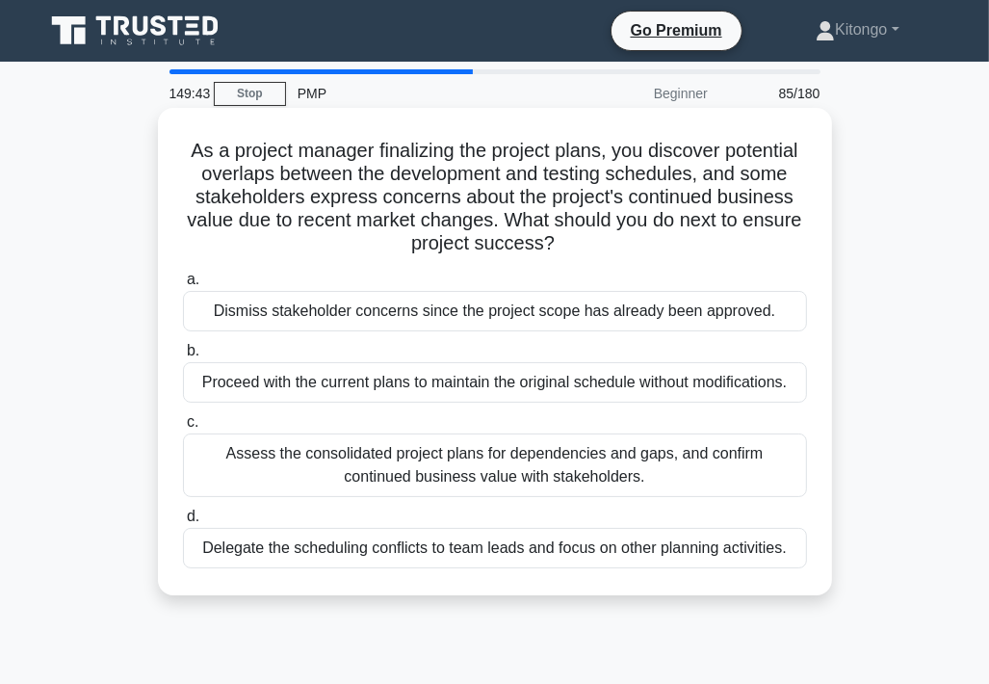
click at [369, 467] on div "Assess the consolidated project plans for dependencies and gaps, and confirm co…" at bounding box center [495, 466] width 624 height 64
click at [183, 429] on input "c. Assess the consolidated project plans for dependencies and gaps, and confirm…" at bounding box center [183, 422] width 0 height 13
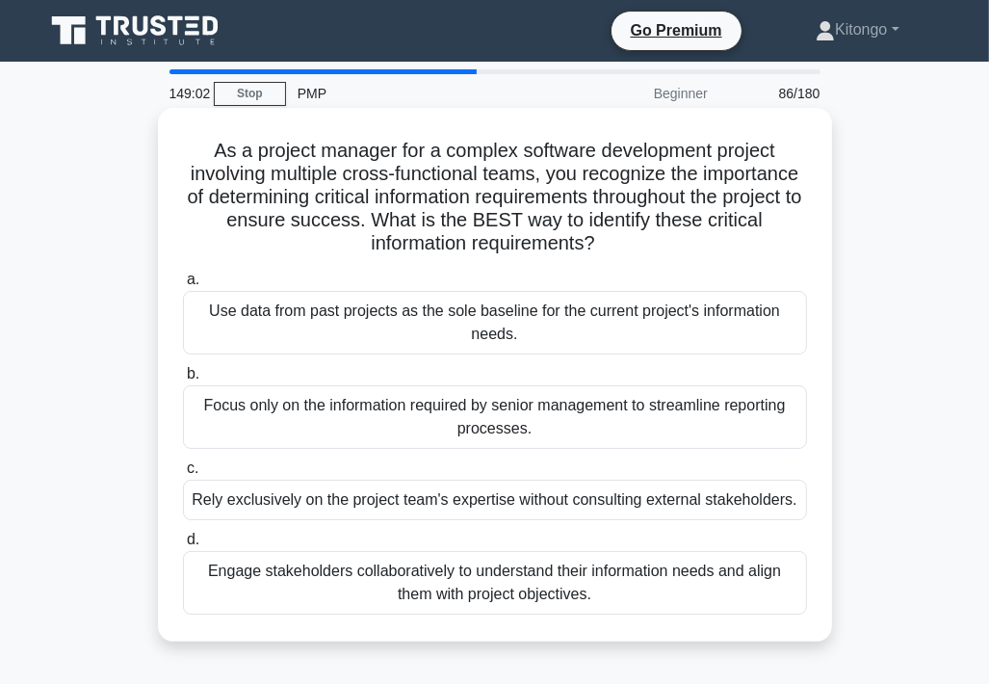
click at [289, 578] on div "Engage stakeholders collaboratively to understand their information needs and a…" at bounding box center [495, 583] width 624 height 64
click at [183, 546] on input "d. Engage stakeholders collaboratively to understand their information needs an…" at bounding box center [183, 540] width 0 height 13
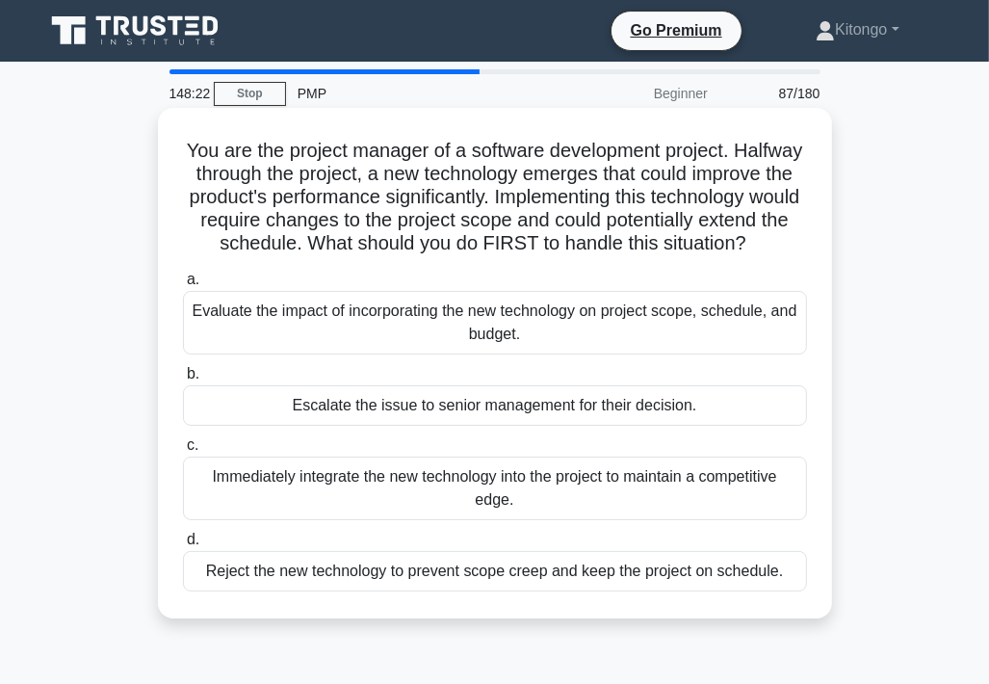
click at [486, 339] on div "Evaluate the impact of incorporating the new technology on project scope, sched…" at bounding box center [495, 323] width 624 height 64
click at [183, 286] on input "a. Evaluate the impact of incorporating the new technology on project scope, sc…" at bounding box center [183, 280] width 0 height 13
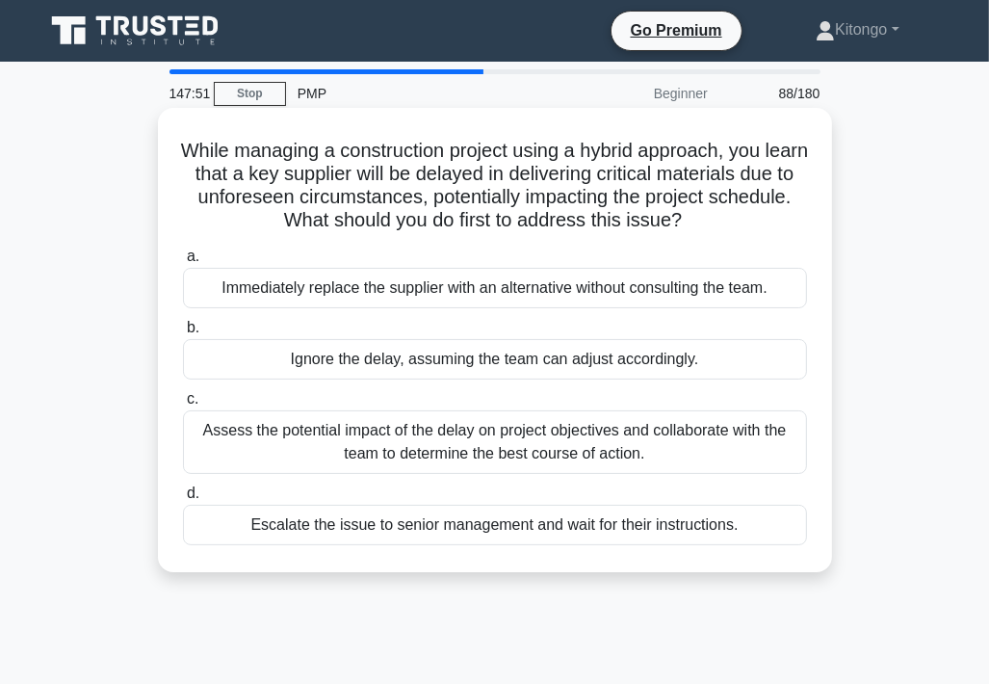
click at [697, 434] on div "Assess the potential impact of the delay on project objectives and collaborate …" at bounding box center [495, 442] width 624 height 64
click at [183, 406] on input "c. Assess the potential impact of the delay on project objectives and collabora…" at bounding box center [183, 399] width 0 height 13
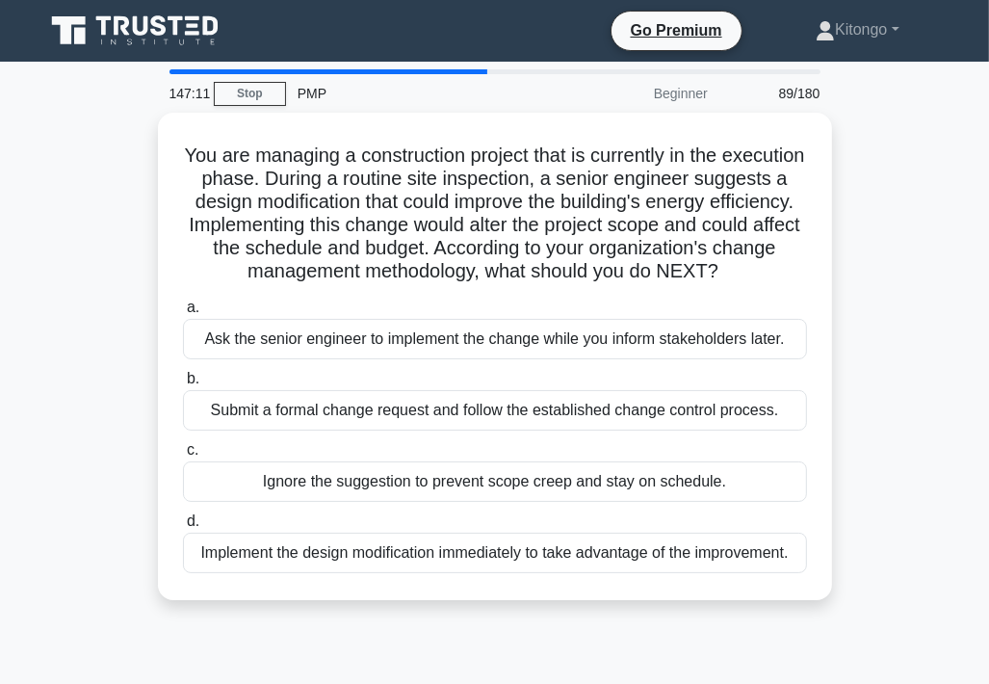
click at [697, 431] on div "Submit a formal change request and follow the established change control proces…" at bounding box center [495, 410] width 624 height 40
click at [183, 385] on input "b. Submit a formal change request and follow the established change control pro…" at bounding box center [183, 379] width 0 height 13
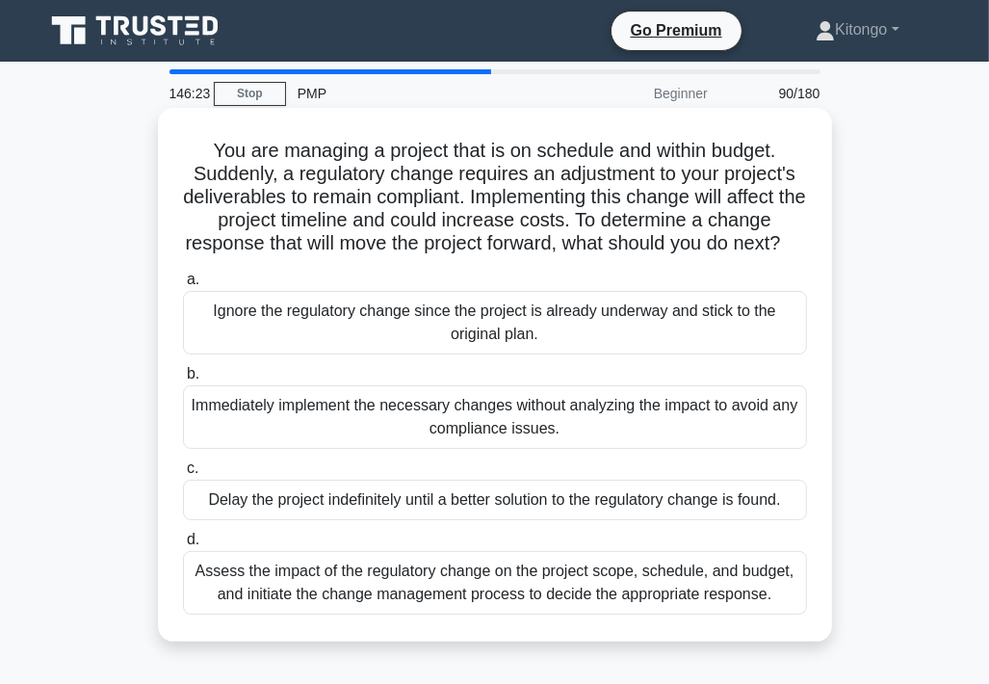
click at [402, 615] on div "Assess the impact of the regulatory change on the project scope, schedule, and …" at bounding box center [495, 583] width 624 height 64
click at [183, 546] on input "d. Assess the impact of the regulatory change on the project scope, schedule, a…" at bounding box center [183, 540] width 0 height 13
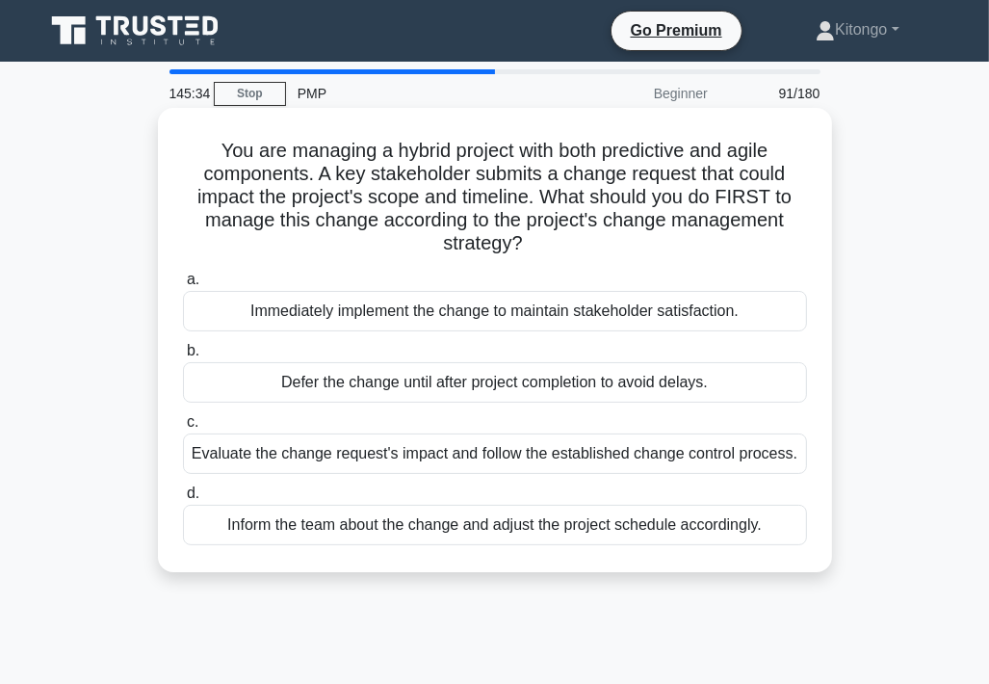
click at [532, 456] on div "Evaluate the change request's impact and follow the established change control …" at bounding box center [495, 454] width 624 height 40
click at [183, 429] on input "c. Evaluate the change request's impact and follow the established change contr…" at bounding box center [183, 422] width 0 height 13
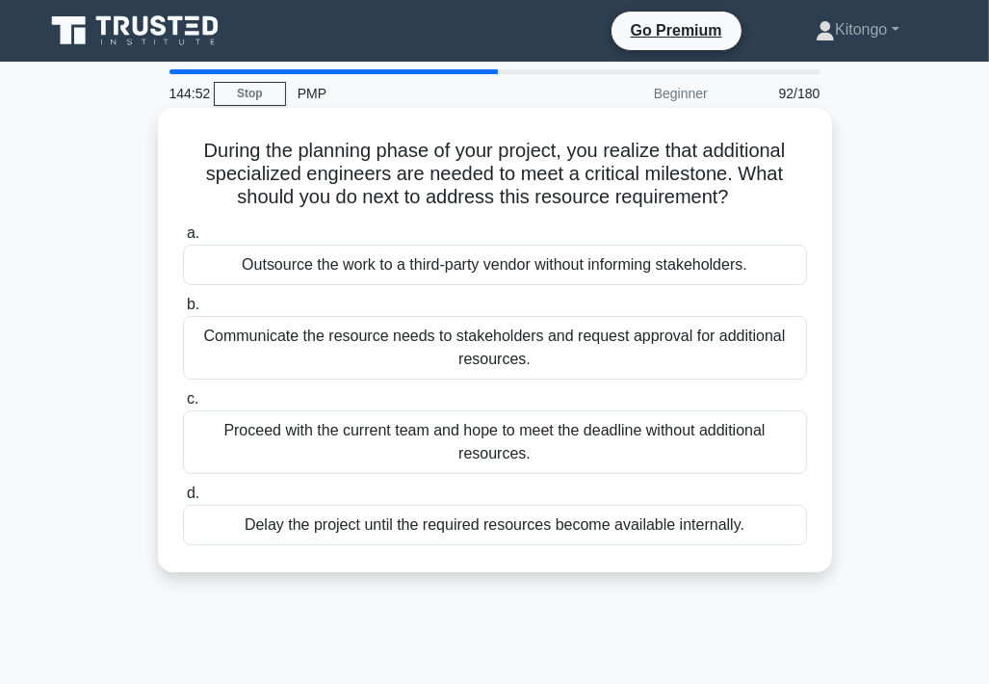
click at [436, 352] on div "Communicate the resource needs to stakeholders and request approval for additio…" at bounding box center [495, 348] width 624 height 64
click at [183, 311] on input "b. Communicate the resource needs to stakeholders and request approval for addi…" at bounding box center [183, 305] width 0 height 13
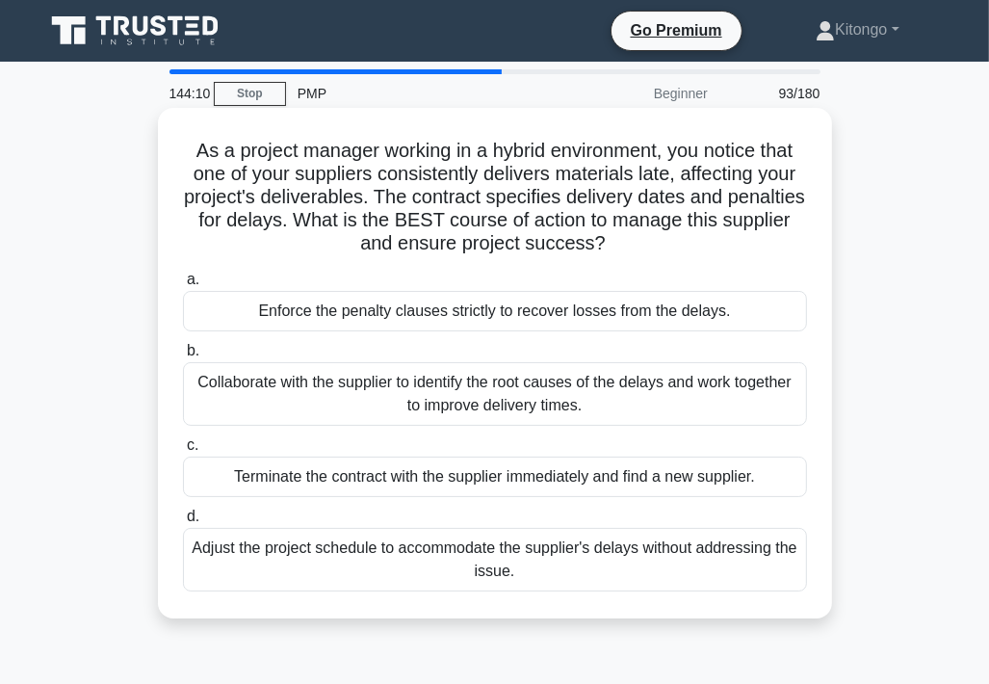
click at [269, 388] on div "Collaborate with the supplier to identify the root causes of the delays and wor…" at bounding box center [495, 394] width 624 height 64
click at [183, 357] on input "b. Collaborate with the supplier to identify the root causes of the delays and …" at bounding box center [183, 351] width 0 height 13
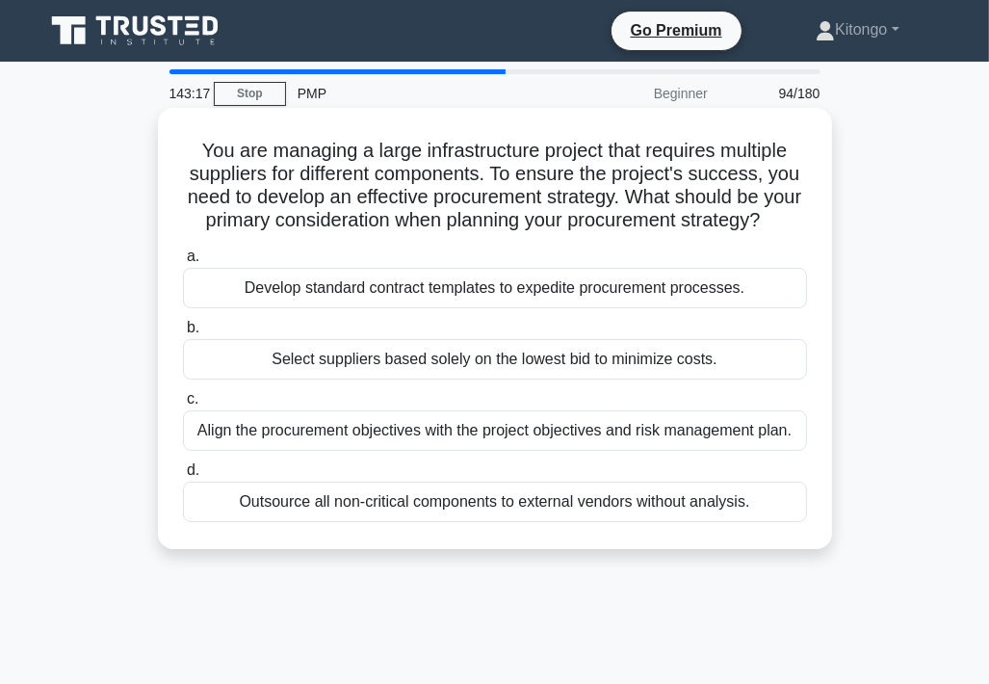
click at [258, 451] on div "Align the procurement objectives with the project objectives and risk managemen…" at bounding box center [495, 430] width 624 height 40
click at [183, 406] on input "c. Align the procurement objectives with the project objectives and risk manage…" at bounding box center [183, 399] width 0 height 13
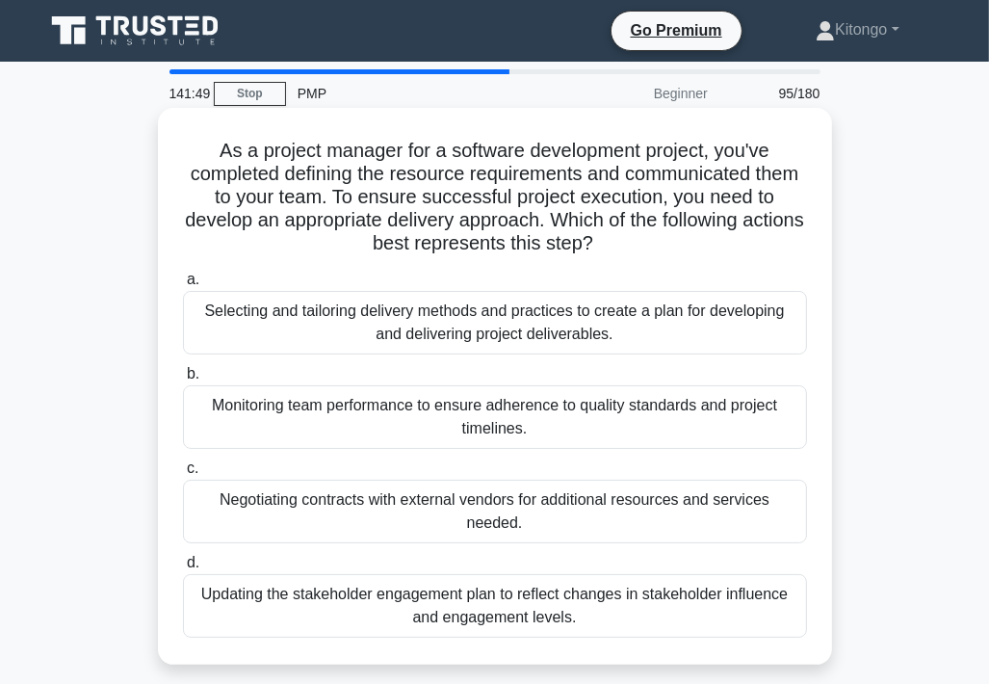
click at [505, 322] on div "Selecting and tailoring delivery methods and practices to create a plan for dev…" at bounding box center [495, 323] width 624 height 64
click at [183, 286] on input "a. Selecting and tailoring delivery methods and practices to create a plan for …" at bounding box center [183, 280] width 0 height 13
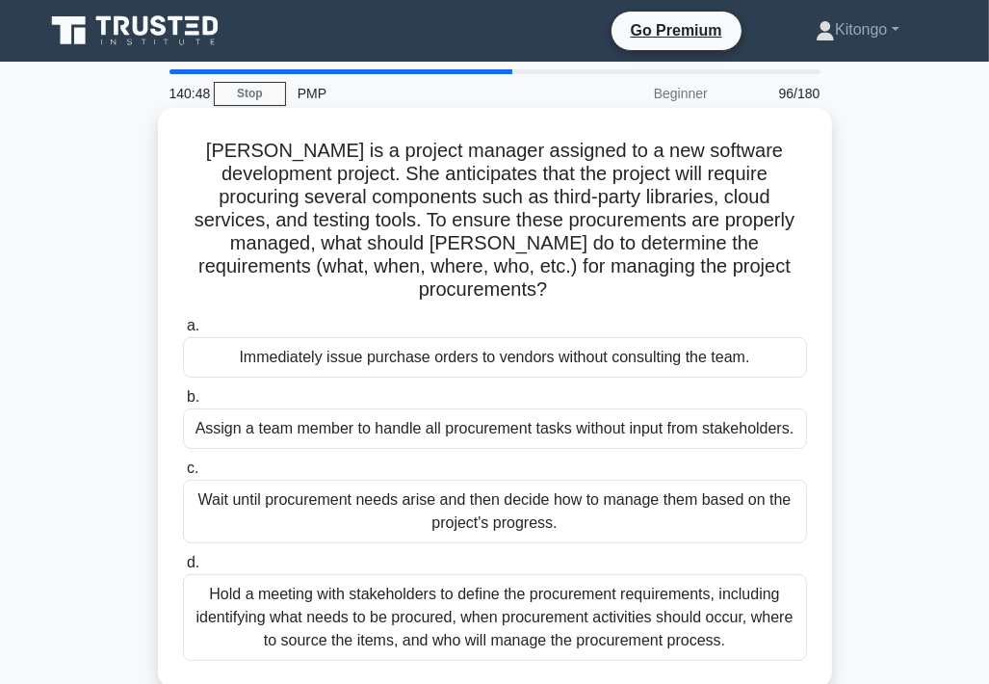
click at [385, 588] on div "Hold a meeting with stakeholders to define the procurement requirements, includ…" at bounding box center [495, 617] width 624 height 87
click at [183, 569] on input "d. Hold a meeting with stakeholders to define the procurement requirements, inc…" at bounding box center [183, 563] width 0 height 13
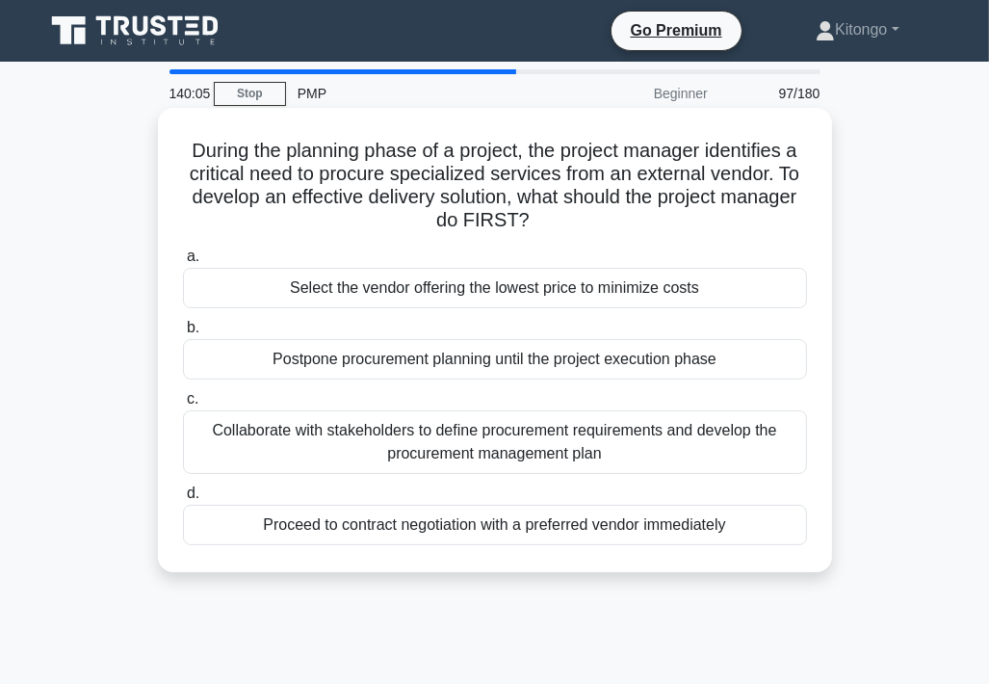
click at [273, 439] on div "Collaborate with stakeholders to define procurement requirements and develop th…" at bounding box center [495, 442] width 624 height 64
click at [183, 406] on input "c. Collaborate with stakeholders to define procurement requirements and develop…" at bounding box center [183, 399] width 0 height 13
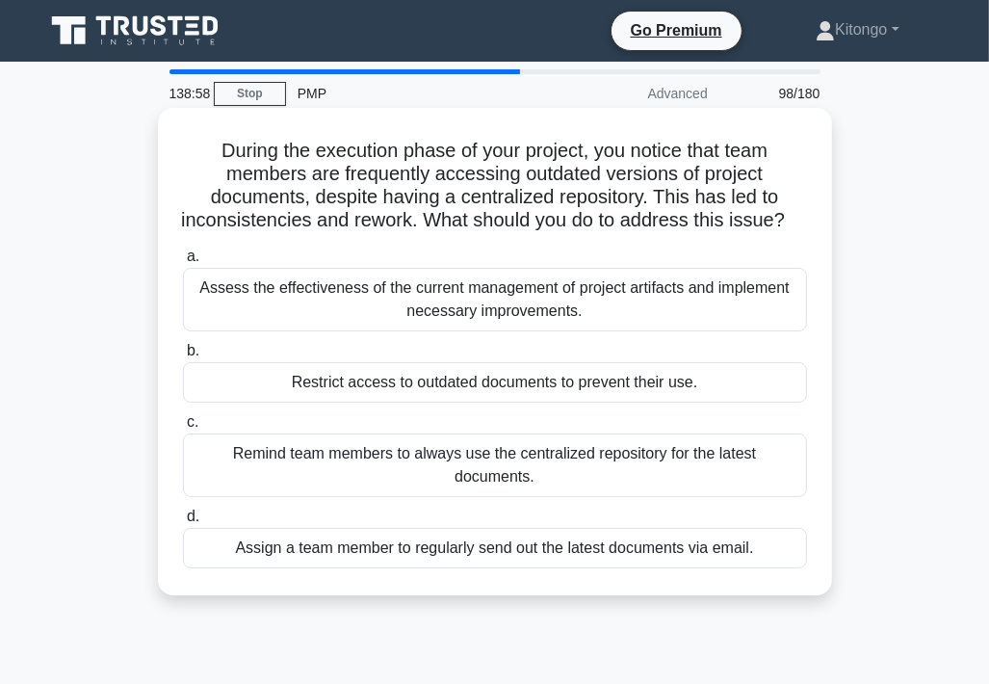
click at [346, 331] on div "Assess the effectiveness of the current management of project artifacts and imp…" at bounding box center [495, 300] width 624 height 64
click at [183, 263] on input "a. Assess the effectiveness of the current management of project artifacts and …" at bounding box center [183, 256] width 0 height 13
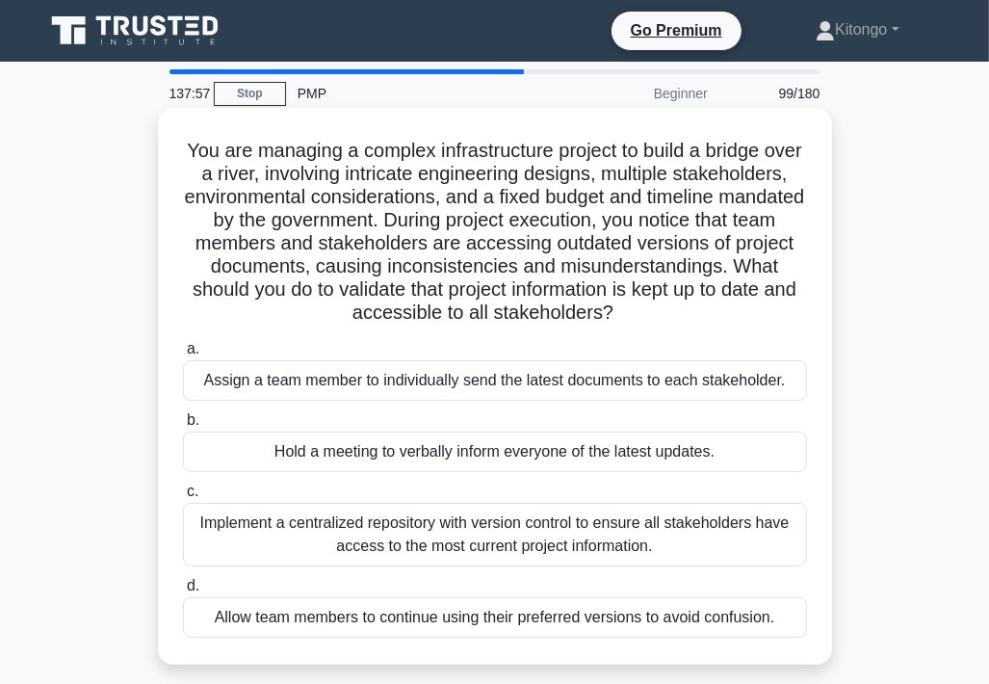
click at [470, 521] on div "Implement a centralized repository with version control to ensure all stakehold…" at bounding box center [495, 535] width 624 height 64
click at [183, 498] on input "c. Implement a centralized repository with version control to ensure all stakeh…" at bounding box center [183, 492] width 0 height 13
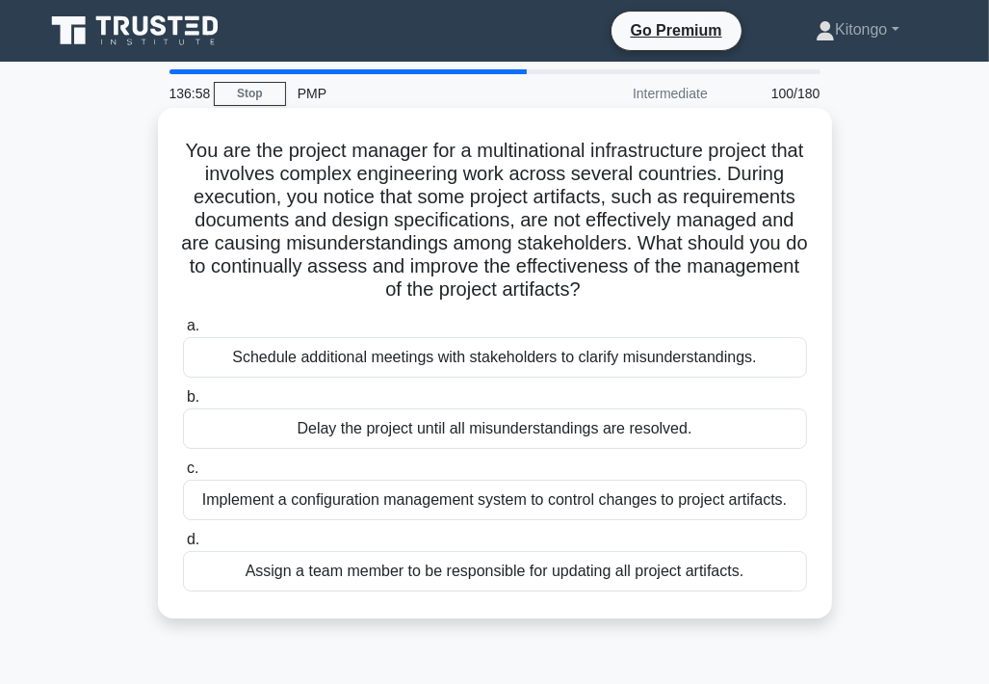
click at [328, 507] on div "Implement a configuration management system to control changes to project artif…" at bounding box center [495, 500] width 624 height 40
click at [183, 475] on input "c. Implement a configuration management system to control changes to project ar…" at bounding box center [183, 468] width 0 height 13
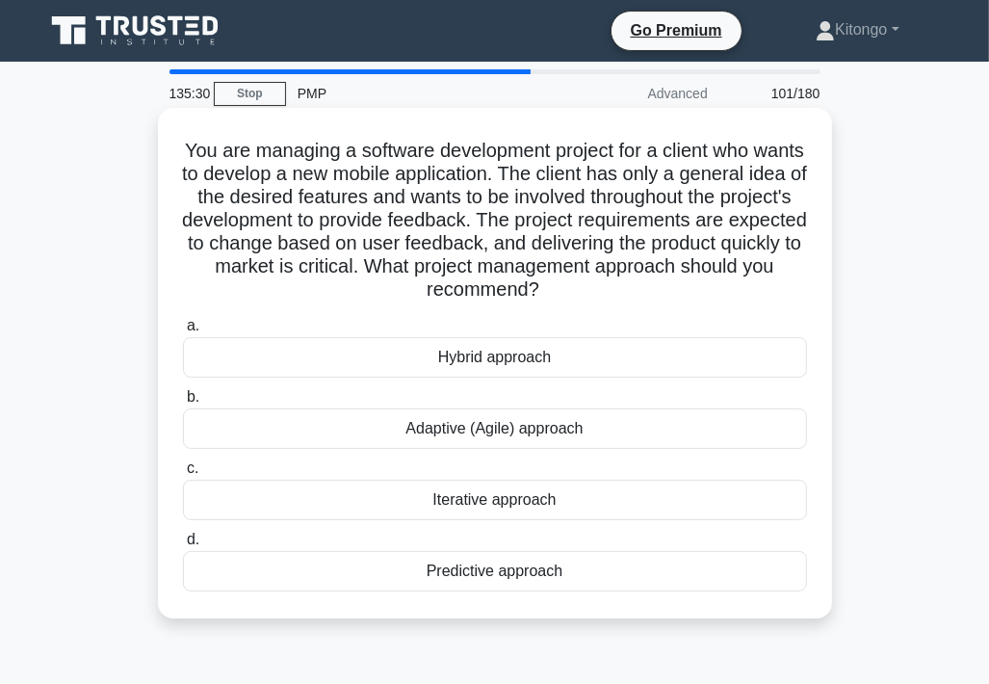
click at [439, 417] on div "Adaptive (Agile) approach" at bounding box center [495, 428] width 624 height 40
click at [183, 404] on input "b. Adaptive (Agile) approach" at bounding box center [183, 397] width 0 height 13
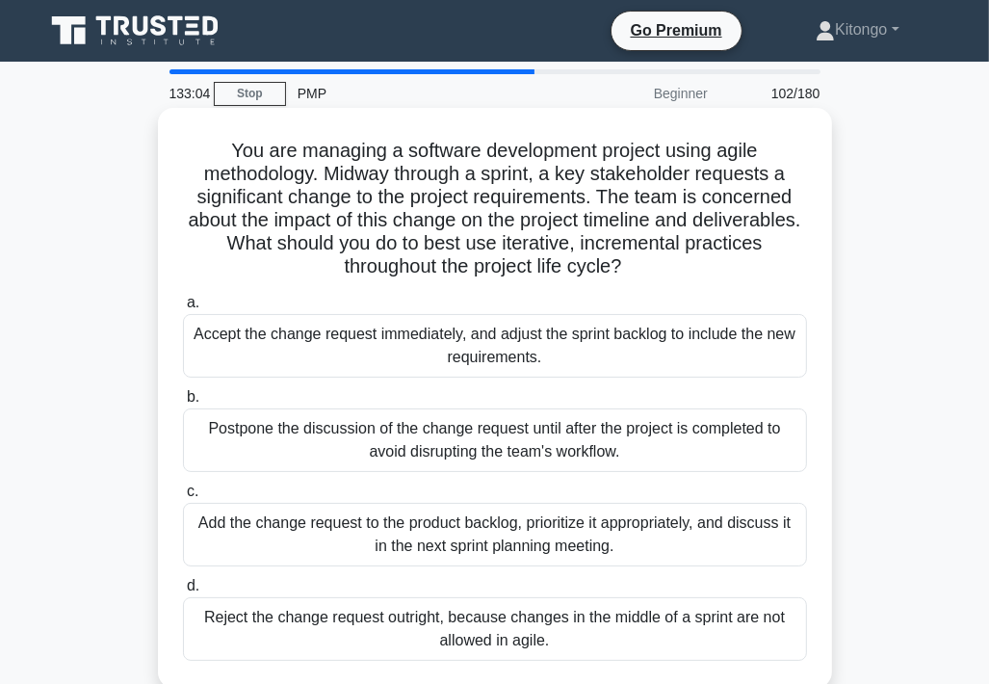
click at [612, 535] on div "Add the change request to the product backlog, prioritize it appropriately, and…" at bounding box center [495, 535] width 624 height 64
click at [183, 498] on input "c. Add the change request to the product backlog, prioritize it appropriately, …" at bounding box center [183, 492] width 0 height 13
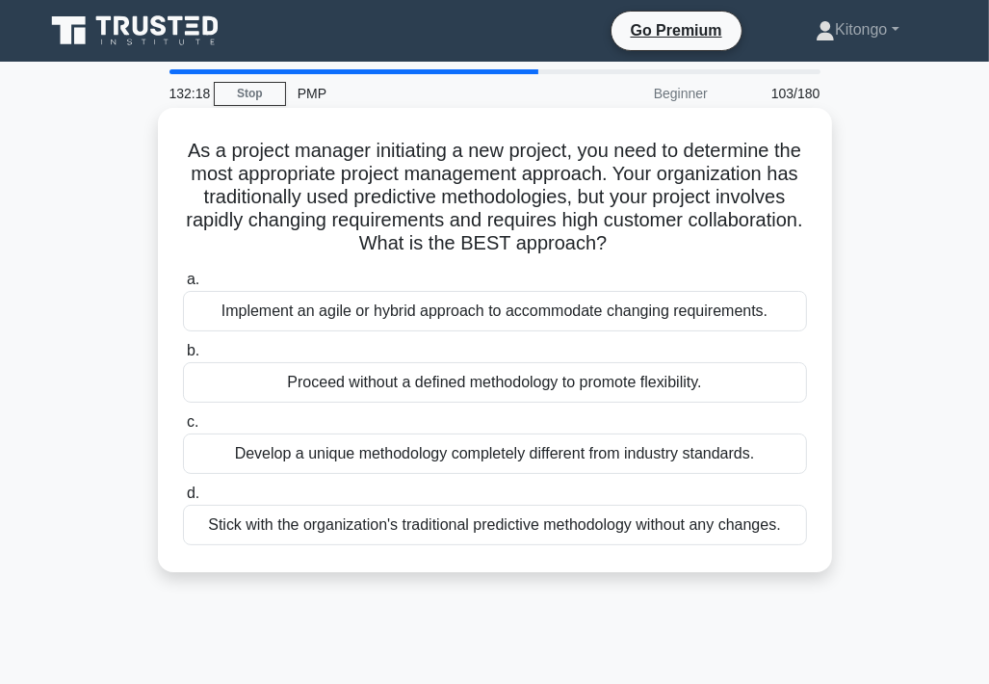
click at [470, 310] on div "Implement an agile or hybrid approach to accommodate changing requirements." at bounding box center [495, 311] width 624 height 40
click at [183, 286] on input "a. Implement an agile or hybrid approach to accommodate changing requirements." at bounding box center [183, 280] width 0 height 13
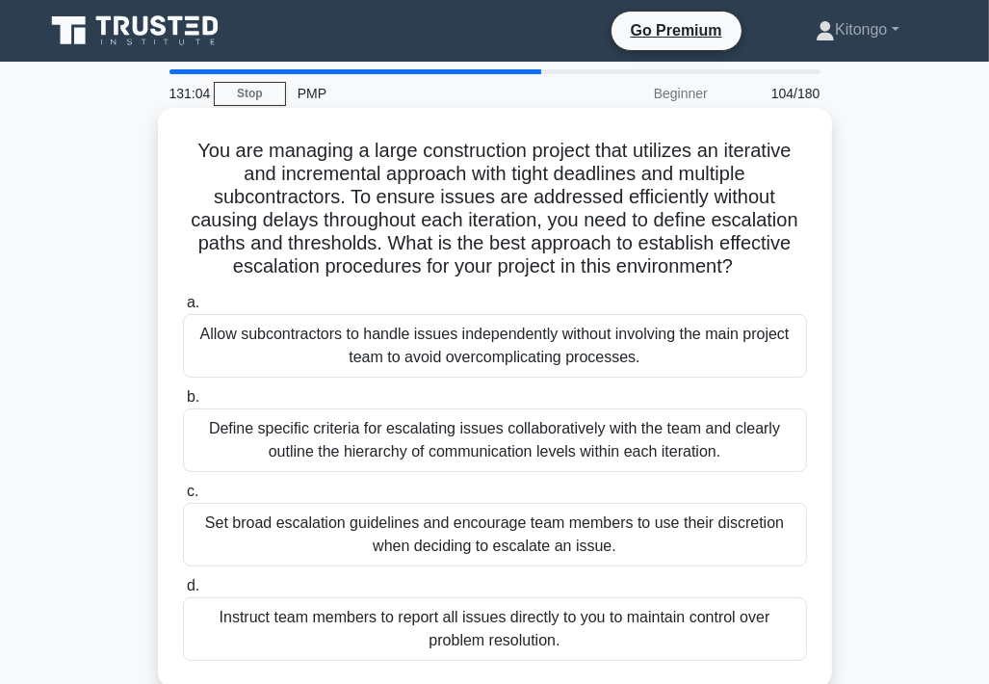
click at [407, 434] on div "Define specific criteria for escalating issues collaboratively with the team an…" at bounding box center [495, 440] width 624 height 64
click at [183, 404] on input "b. Define specific criteria for escalating issues collaboratively with the team…" at bounding box center [183, 397] width 0 height 13
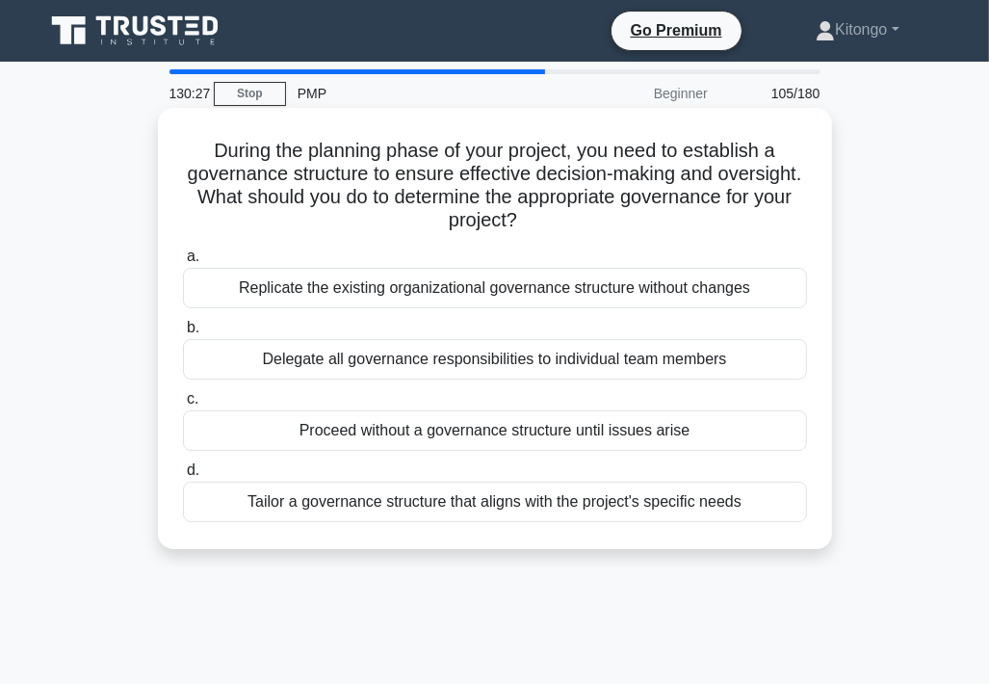
click at [657, 509] on div "Tailor a governance structure that aligns with the project's specific needs" at bounding box center [495, 502] width 624 height 40
click at [183, 477] on input "d. Tailor a governance structure that aligns with the project's specific needs" at bounding box center [183, 470] width 0 height 13
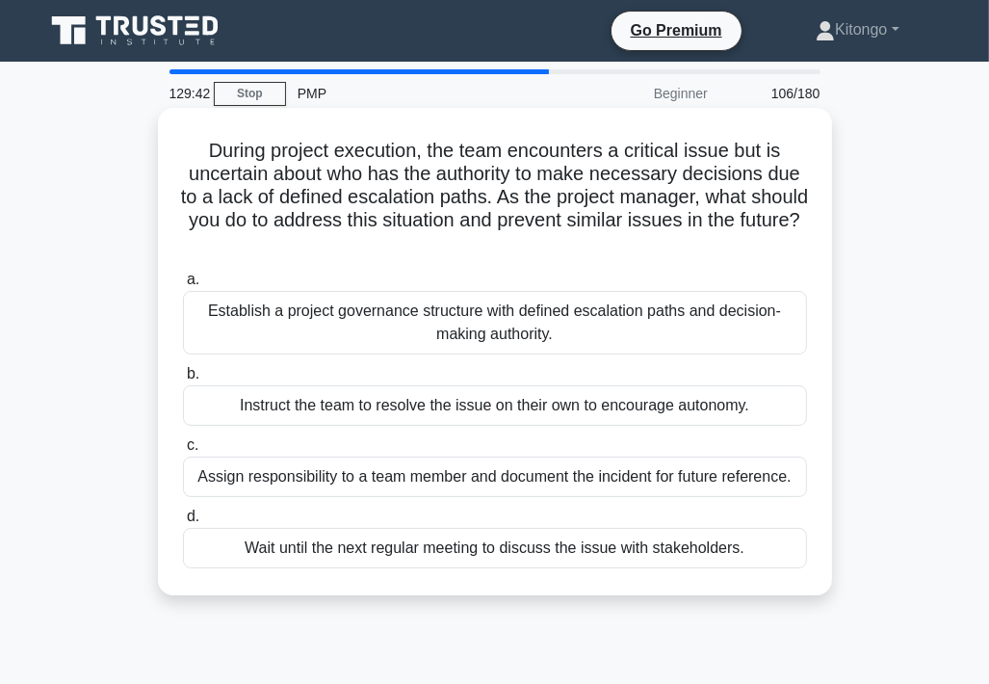
click at [562, 335] on div "Establish a project governance structure with defined escalation paths and deci…" at bounding box center [495, 323] width 624 height 64
click at [183, 286] on input "a. Establish a project governance structure with defined escalation paths and d…" at bounding box center [183, 280] width 0 height 13
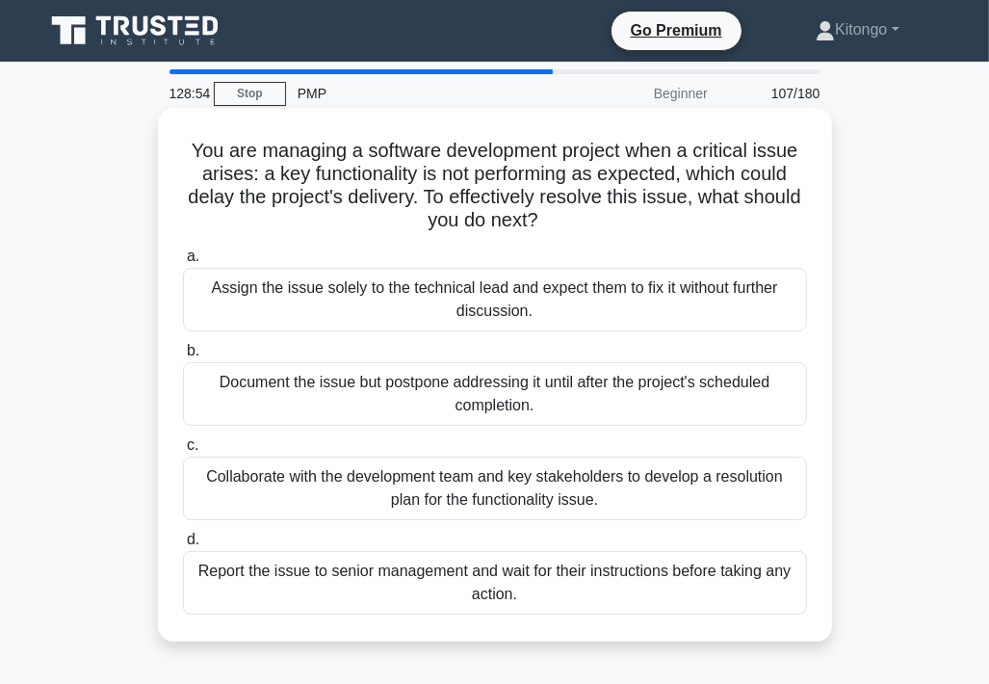
click at [333, 463] on div "Collaborate with the development team and key stakeholders to develop a resolut…" at bounding box center [495, 489] width 624 height 64
click at [183, 452] on input "c. Collaborate with the development team and key stakeholders to develop a reso…" at bounding box center [183, 445] width 0 height 13
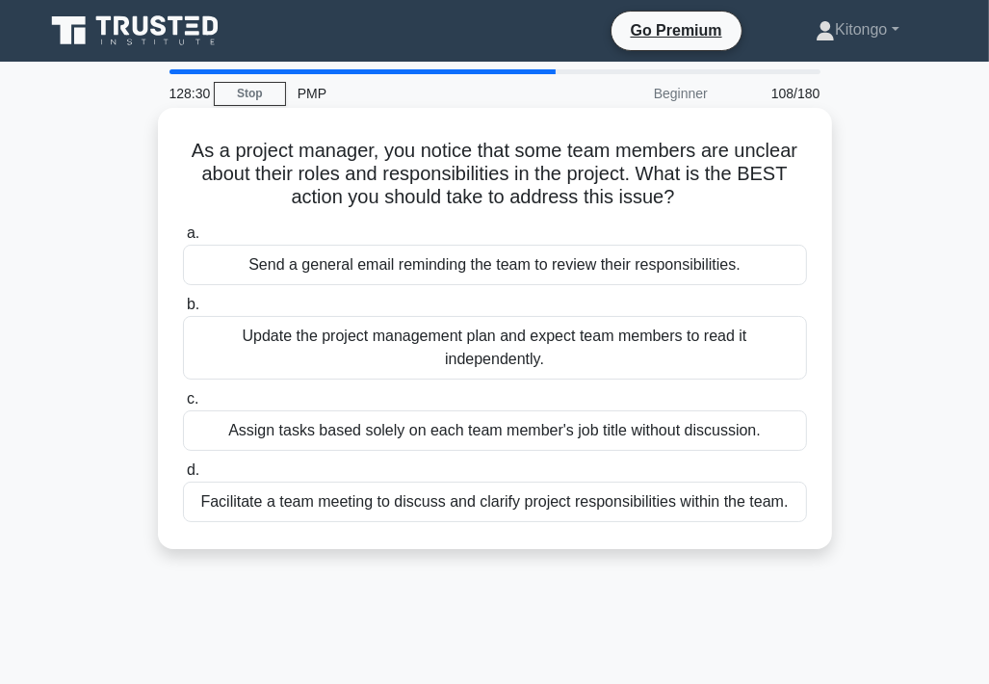
click at [674, 498] on div "Facilitate a team meeting to discuss and clarify project responsibilities withi…" at bounding box center [495, 502] width 624 height 40
click at [183, 477] on input "d. Facilitate a team meeting to discuss and clarify project responsibilities wi…" at bounding box center [183, 470] width 0 height 13
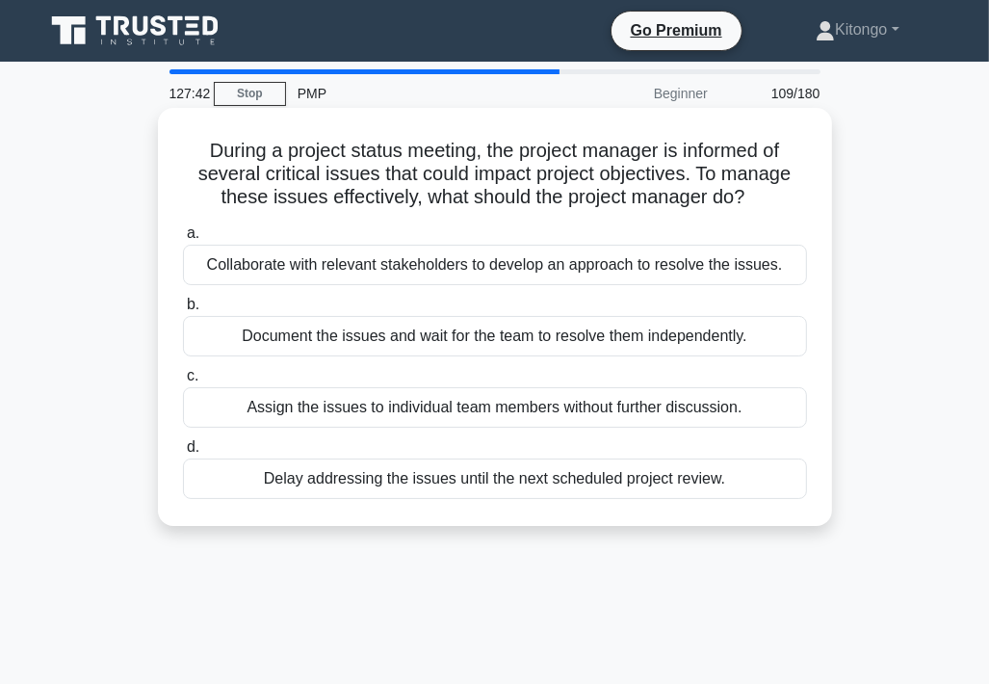
click at [409, 278] on div "Collaborate with relevant stakeholders to develop an approach to resolve the is…" at bounding box center [495, 265] width 624 height 40
click at [183, 240] on input "a. Collaborate with relevant stakeholders to develop an approach to resolve the…" at bounding box center [183, 233] width 0 height 13
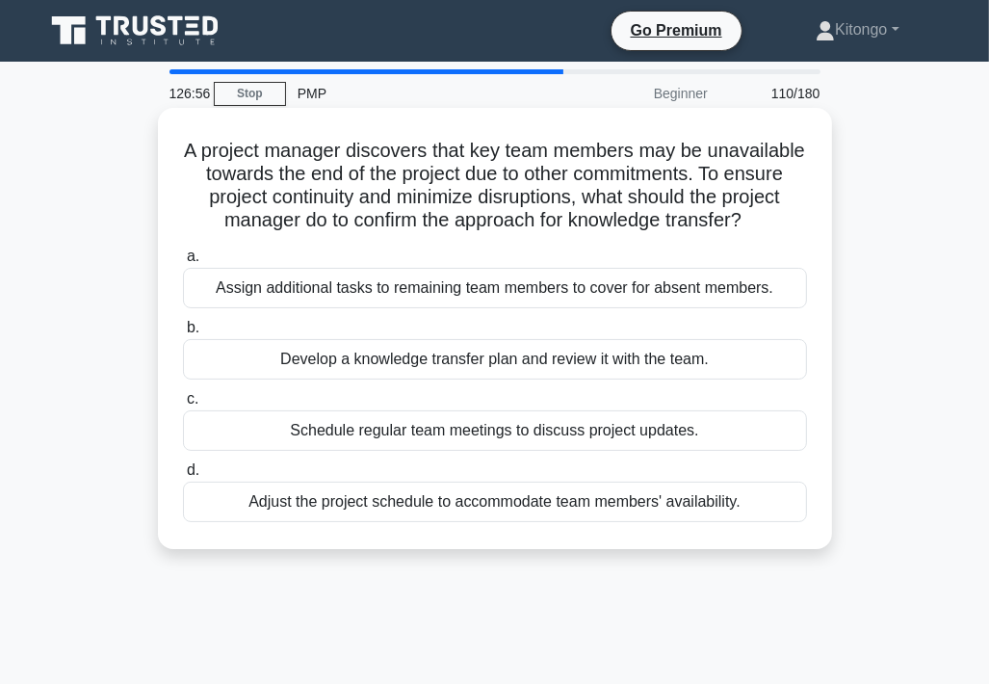
click at [616, 380] on div "Develop a knowledge transfer plan and review it with the team." at bounding box center [495, 359] width 624 height 40
click at [183, 334] on input "b. Develop a knowledge transfer plan and review it with the team." at bounding box center [183, 328] width 0 height 13
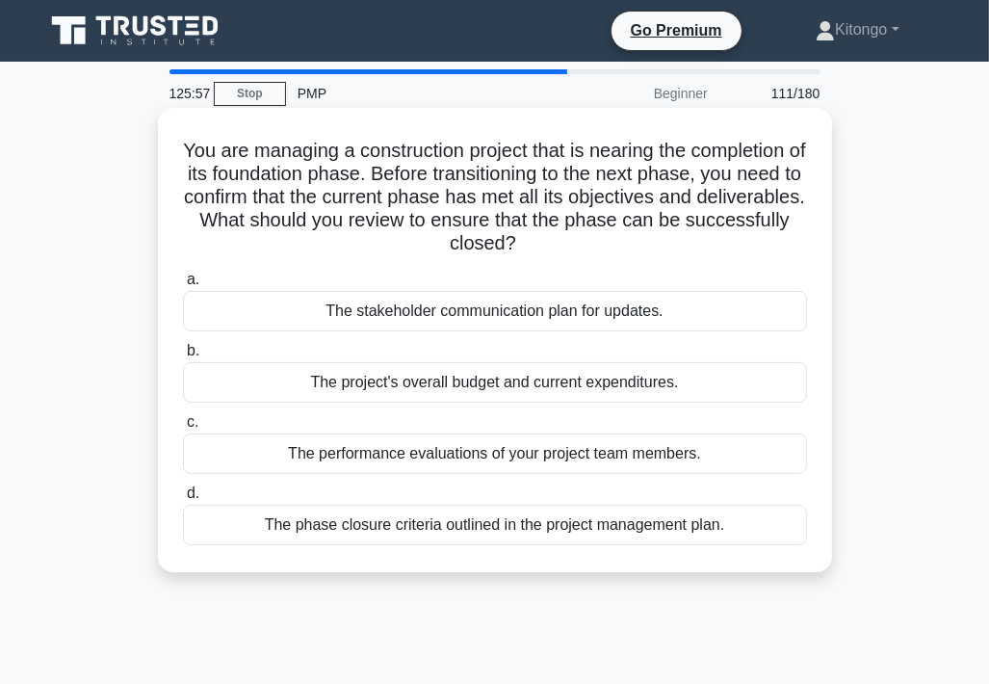
click at [333, 540] on div "The phase closure criteria outlined in the project management plan." at bounding box center [495, 525] width 624 height 40
click at [183, 500] on input "d. The phase closure criteria outlined in the project management plan." at bounding box center [183, 493] width 0 height 13
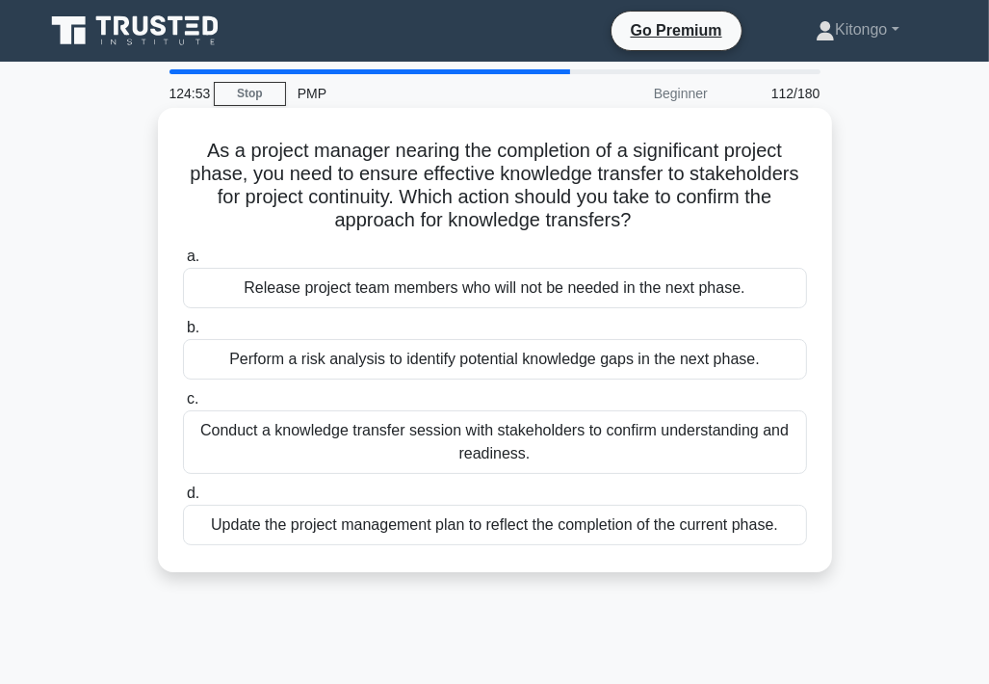
click at [464, 448] on div "Conduct a knowledge transfer session with stakeholders to confirm understanding…" at bounding box center [495, 442] width 624 height 64
click at [183, 406] on input "c. Conduct a knowledge transfer session with stakeholders to confirm understand…" at bounding box center [183, 399] width 0 height 13
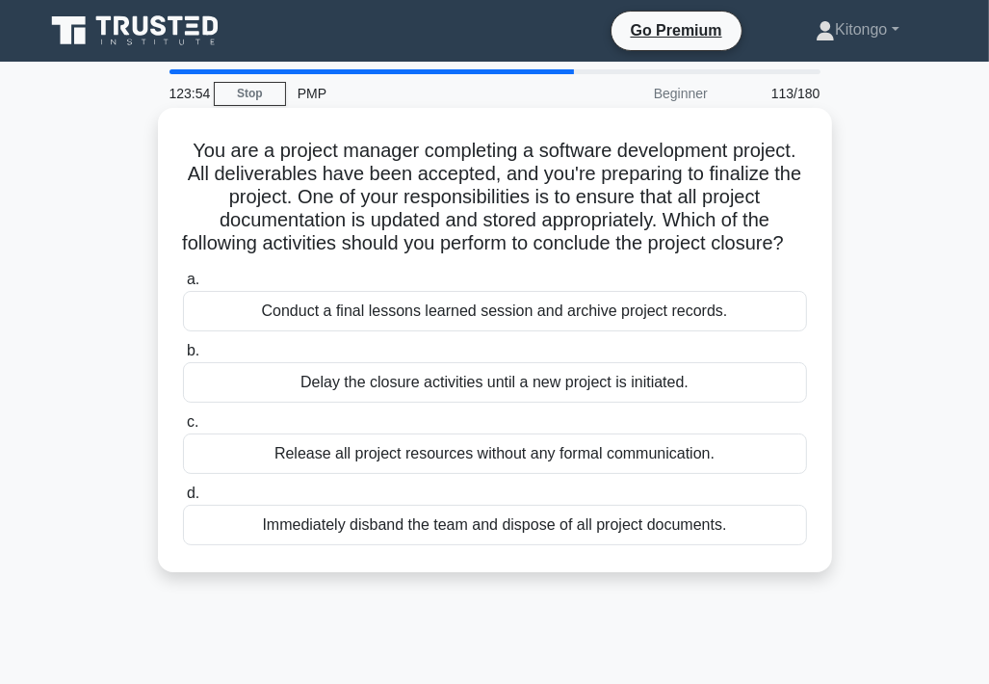
click at [503, 331] on div "Conduct a final lessons learned session and archive project records." at bounding box center [495, 311] width 624 height 40
click at [183, 286] on input "a. Conduct a final lessons learned session and archive project records." at bounding box center [183, 280] width 0 height 13
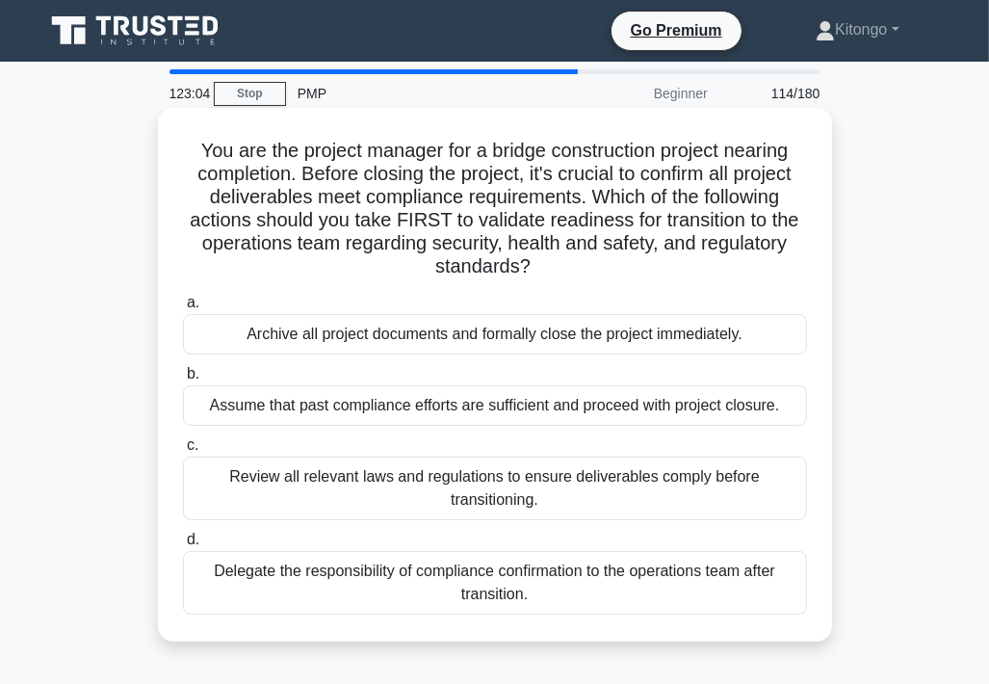
click at [292, 479] on div "Review all relevant laws and regulations to ensure deliverables comply before t…" at bounding box center [495, 489] width 624 height 64
click at [183, 452] on input "c. Review all relevant laws and regulations to ensure deliverables comply befor…" at bounding box center [183, 445] width 0 height 13
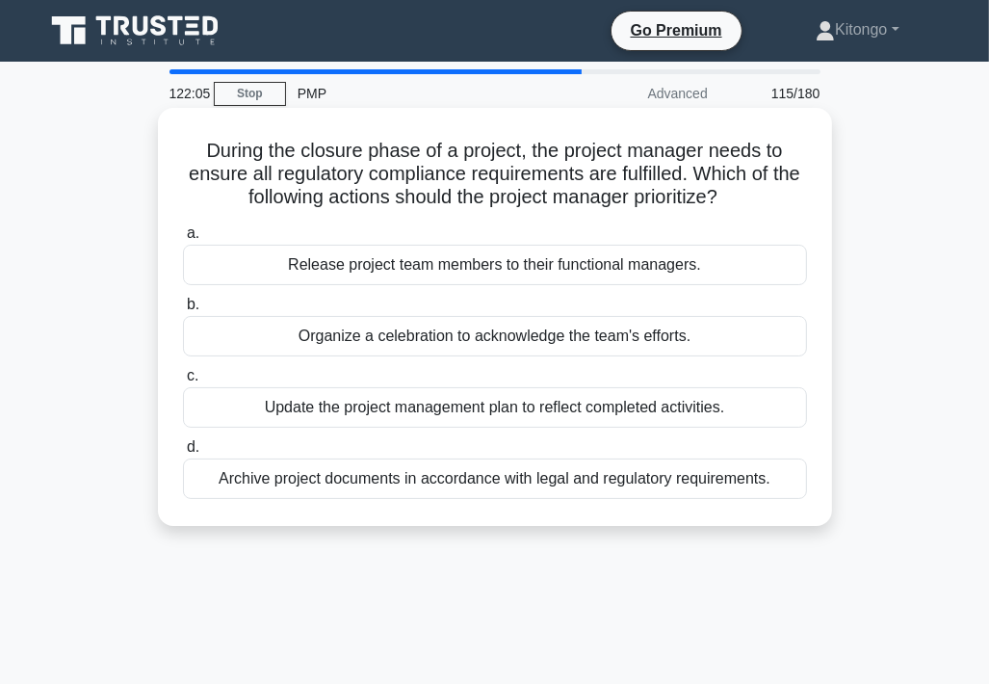
click at [691, 494] on div "Archive project documents in accordance with legal and regulatory requirements." at bounding box center [495, 479] width 624 height 40
click at [183, 454] on input "d. Archive project documents in accordance with legal and regulatory requiremen…" at bounding box center [183, 447] width 0 height 13
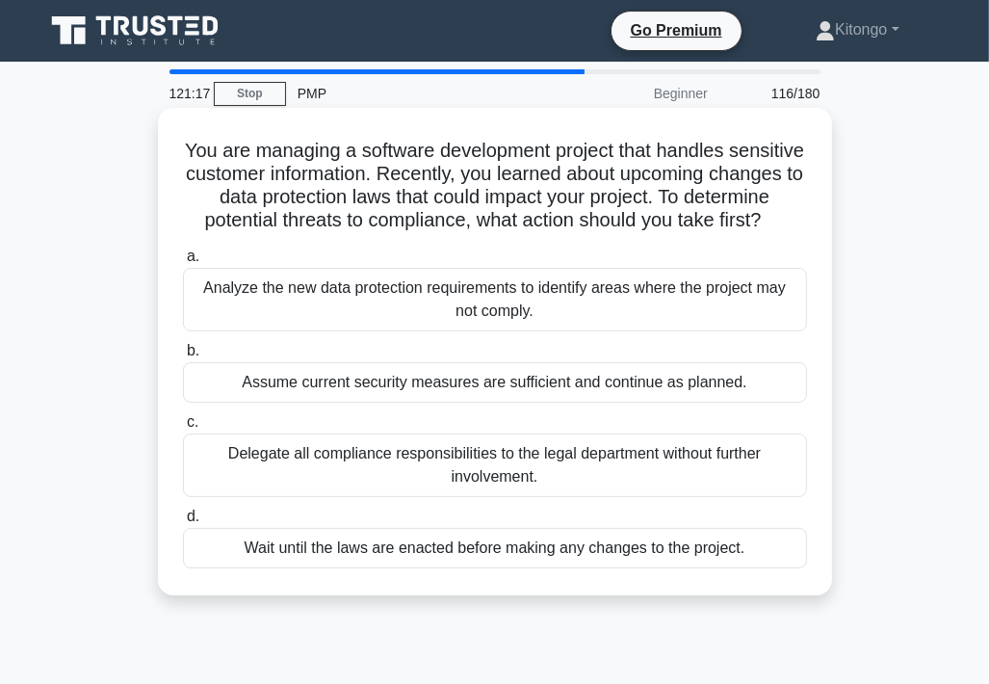
click at [358, 329] on div "Analyze the new data protection requirements to identify areas where the projec…" at bounding box center [495, 300] width 624 height 64
click at [183, 263] on input "a. Analyze the new data protection requirements to identify areas where the pro…" at bounding box center [183, 256] width 0 height 13
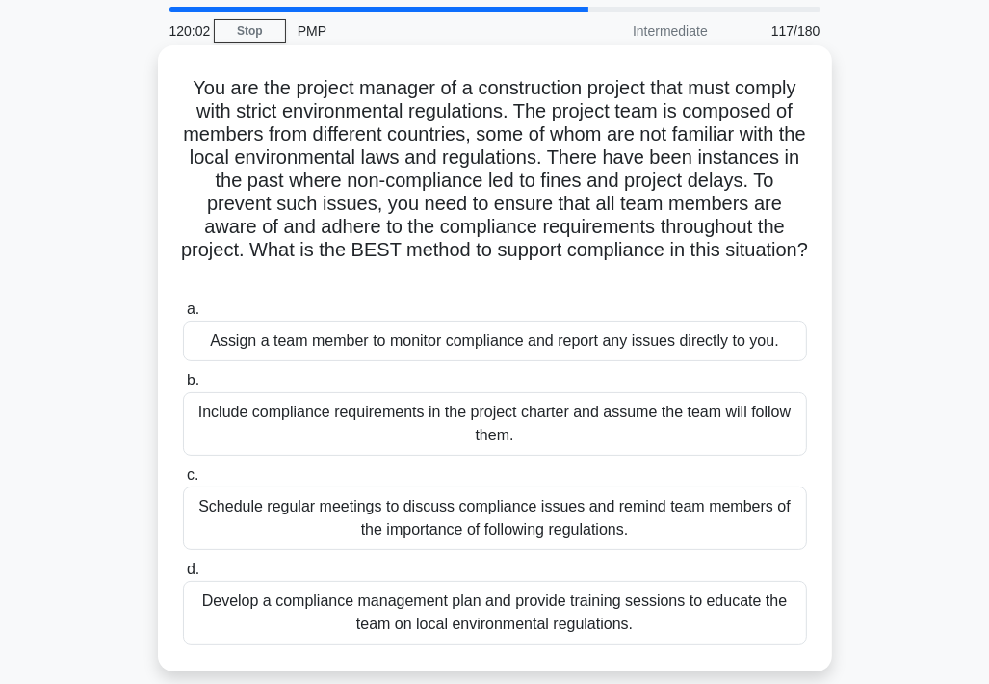
scroll to position [96, 0]
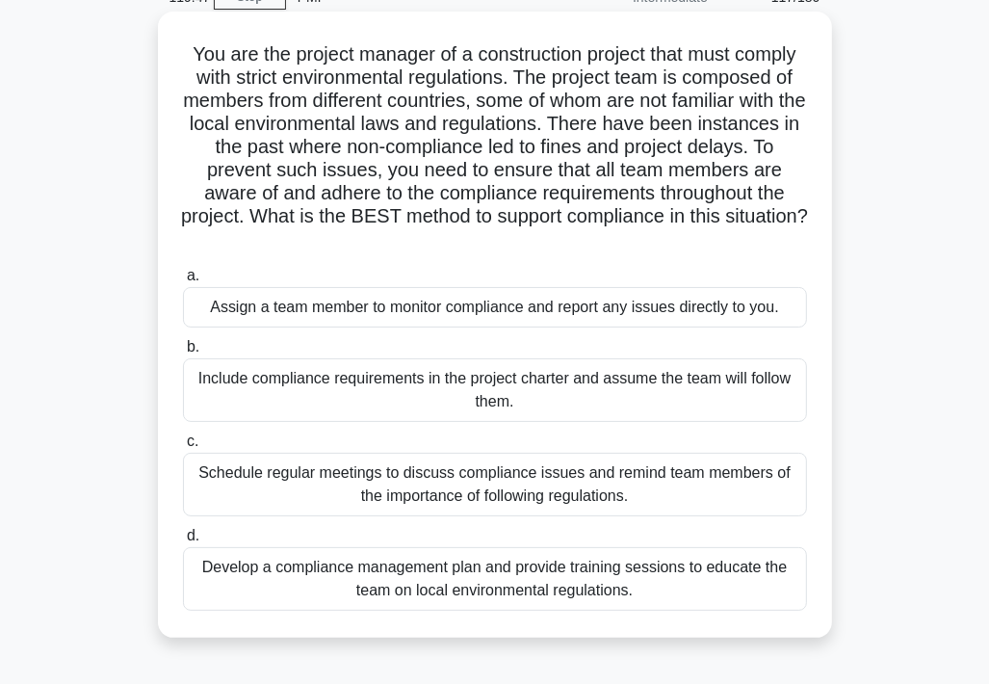
click at [475, 591] on div "Develop a compliance management plan and provide training sessions to educate t…" at bounding box center [495, 579] width 624 height 64
click at [183, 542] on input "d. Develop a compliance management plan and provide training sessions to educat…" at bounding box center [183, 536] width 0 height 13
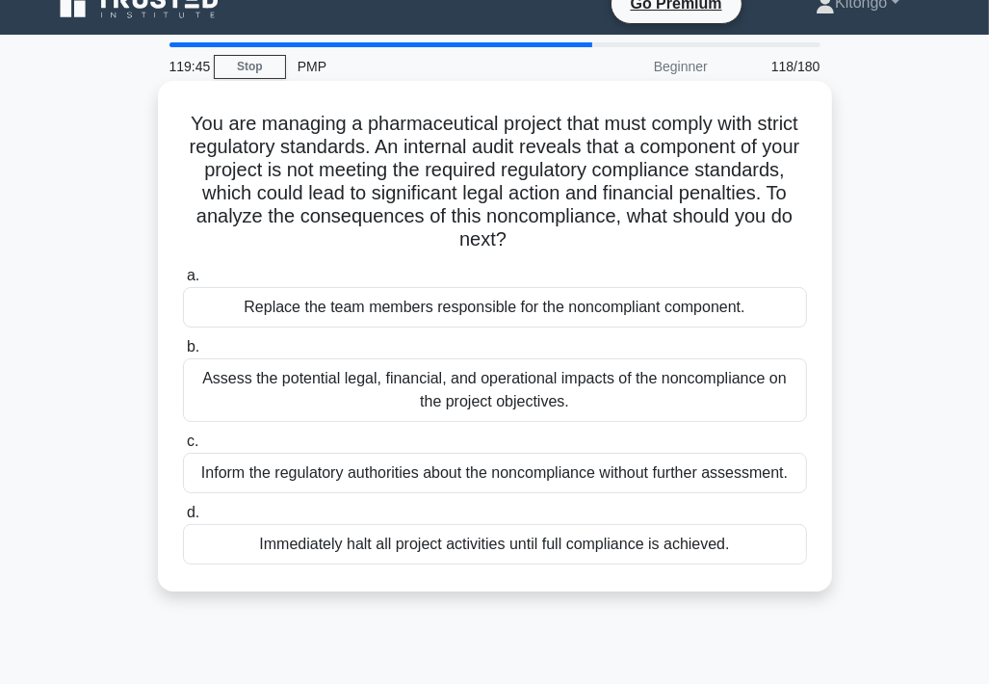
scroll to position [0, 0]
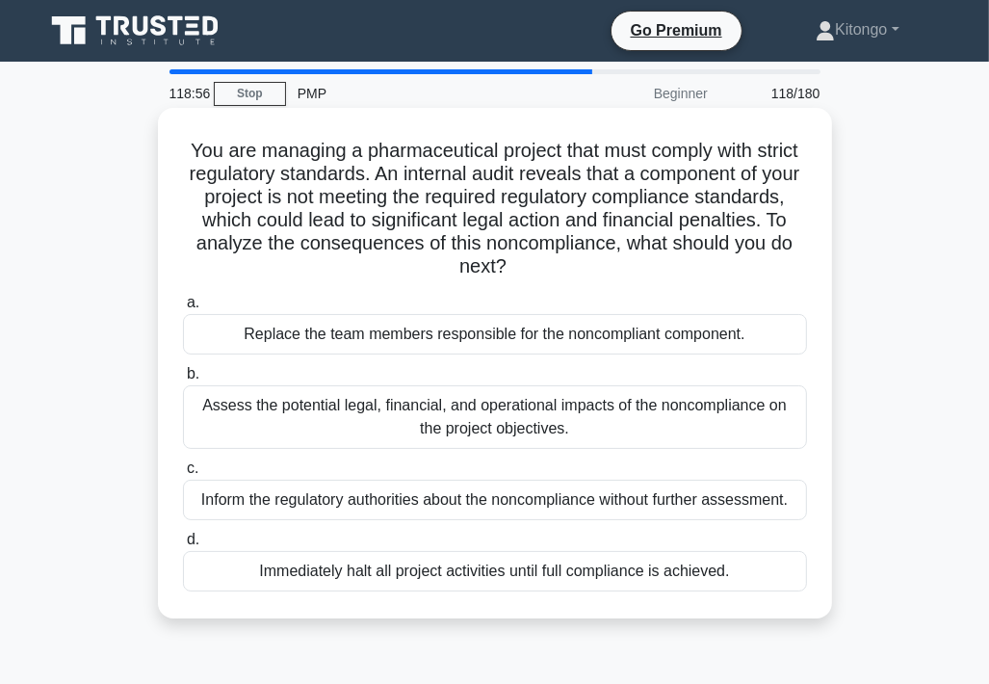
click at [345, 440] on div "Assess the potential legal, financial, and operational impacts of the noncompli…" at bounding box center [495, 417] width 624 height 64
click at [183, 381] on input "b. Assess the potential legal, financial, and operational impacts of the noncom…" at bounding box center [183, 374] width 0 height 13
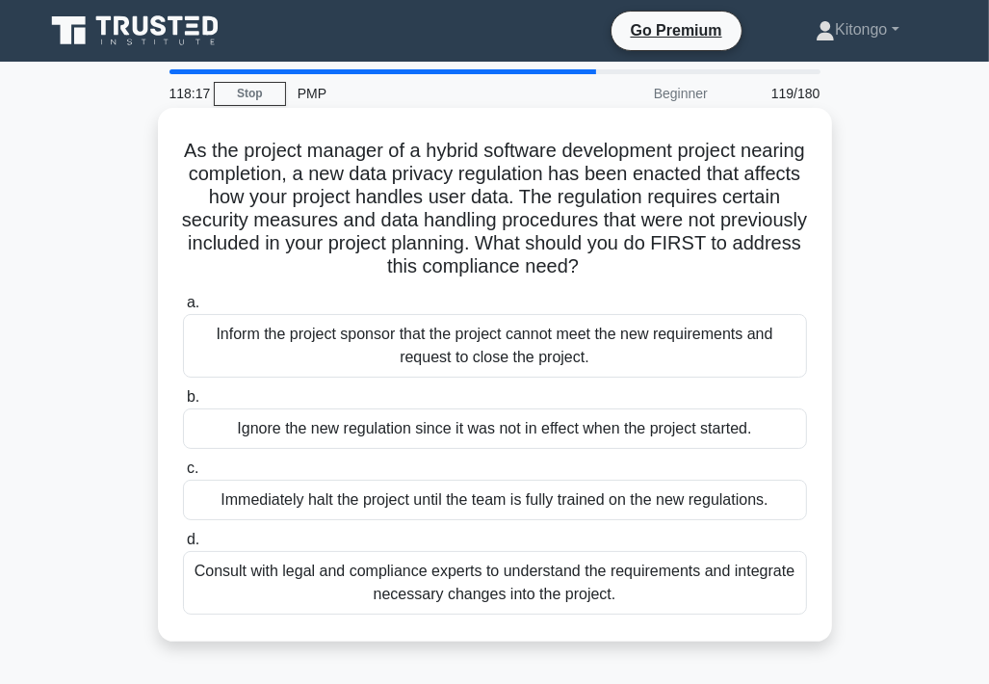
click at [227, 571] on div "Consult with legal and compliance experts to understand the requirements and in…" at bounding box center [495, 583] width 624 height 64
click at [183, 546] on input "d. Consult with legal and compliance experts to understand the requirements and…" at bounding box center [183, 540] width 0 height 13
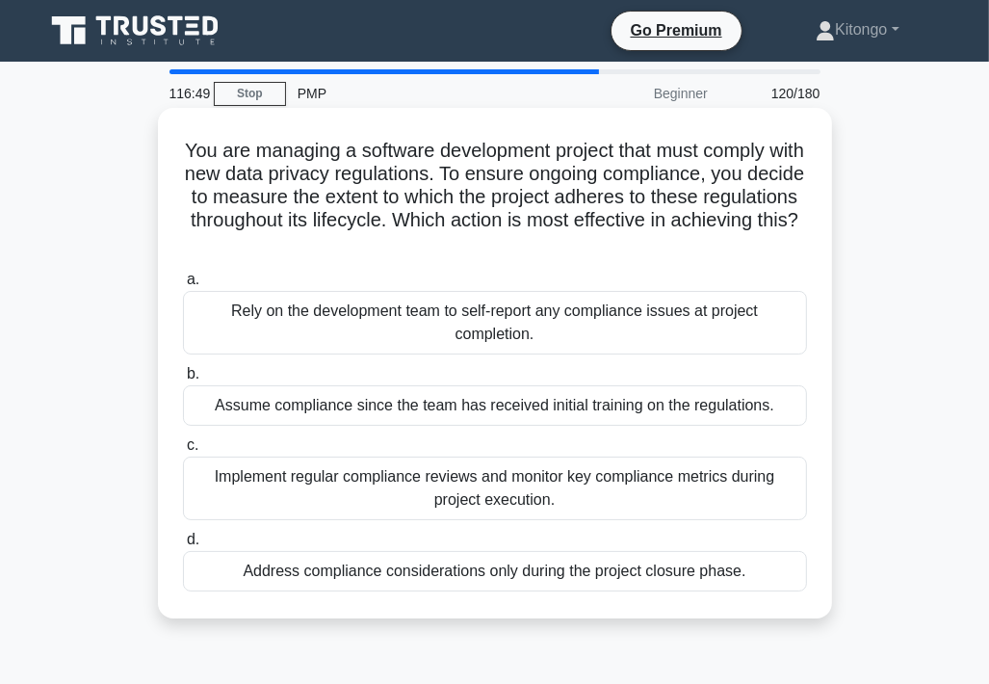
click at [413, 495] on div "Implement regular compliance reviews and monitor key compliance metrics during …" at bounding box center [495, 489] width 624 height 64
click at [183, 452] on input "c. Implement regular compliance reviews and monitor key compliance metrics duri…" at bounding box center [183, 445] width 0 height 13
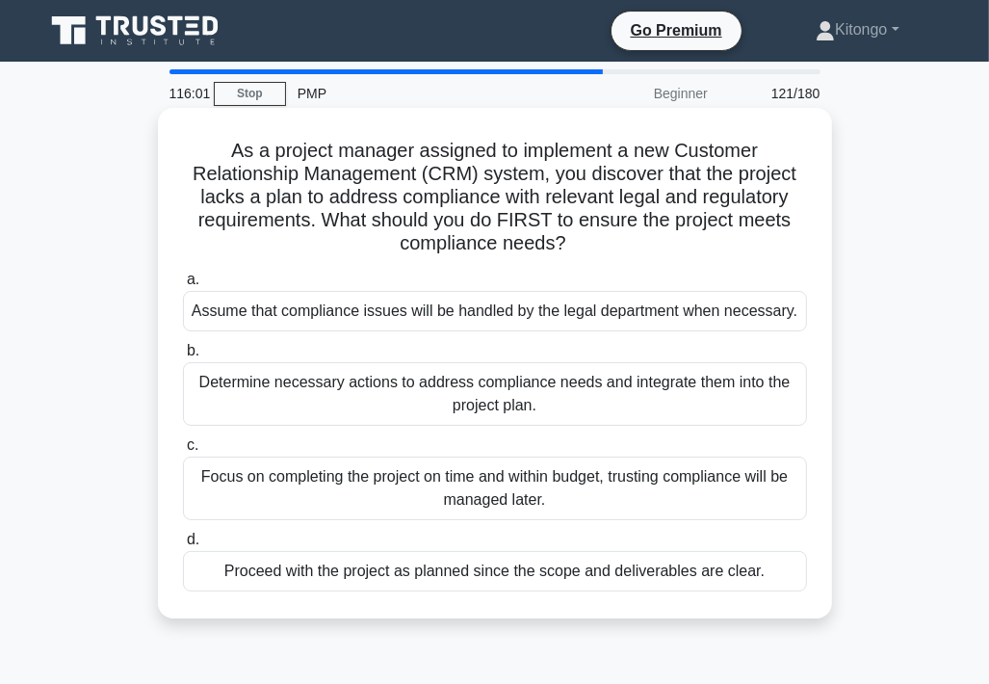
click at [347, 395] on div "Determine necessary actions to address compliance needs and integrate them into…" at bounding box center [495, 394] width 624 height 64
click at [183, 357] on input "b. Determine necessary actions to address compliance needs and integrate them i…" at bounding box center [183, 351] width 0 height 13
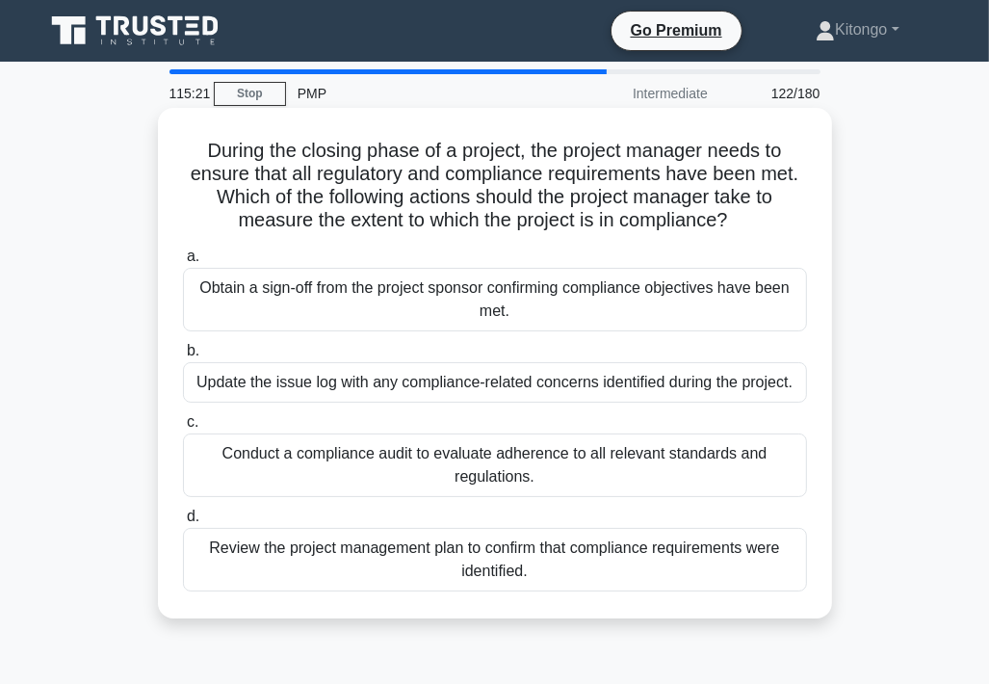
click at [369, 467] on div "Conduct a compliance audit to evaluate adherence to all relevant standards and …" at bounding box center [495, 466] width 624 height 64
click at [183, 429] on input "c. Conduct a compliance audit to evaluate adherence to all relevant standards a…" at bounding box center [183, 422] width 0 height 13
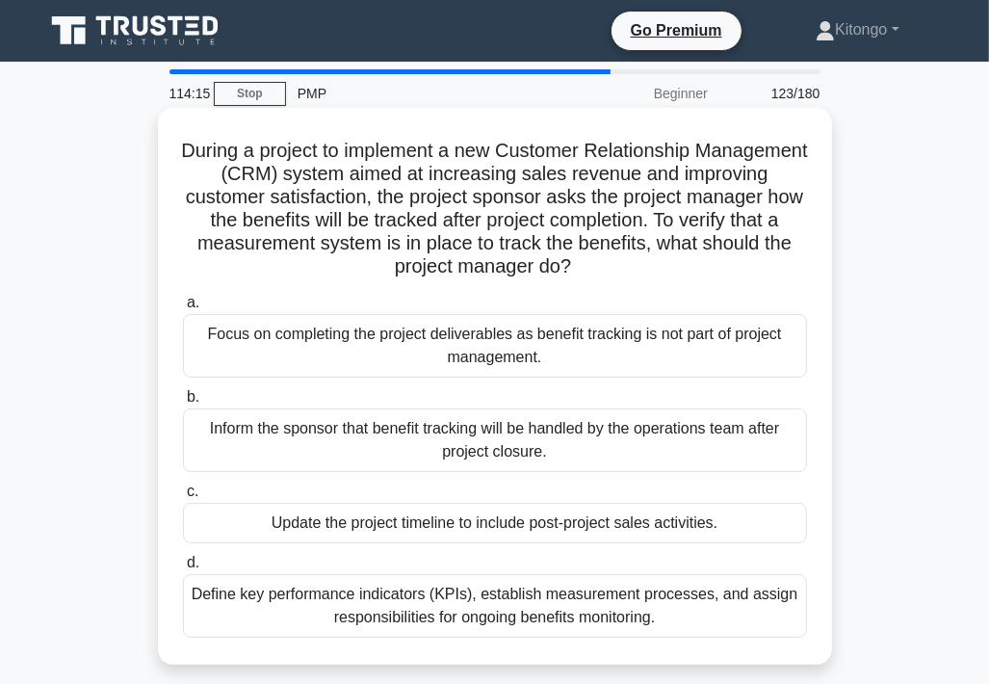
click at [439, 606] on div "Define key performance indicators (KPIs), establish measurement processes, and …" at bounding box center [495, 606] width 624 height 64
click at [183, 569] on input "d. Define key performance indicators (KPIs), establish measurement processes, a…" at bounding box center [183, 563] width 0 height 13
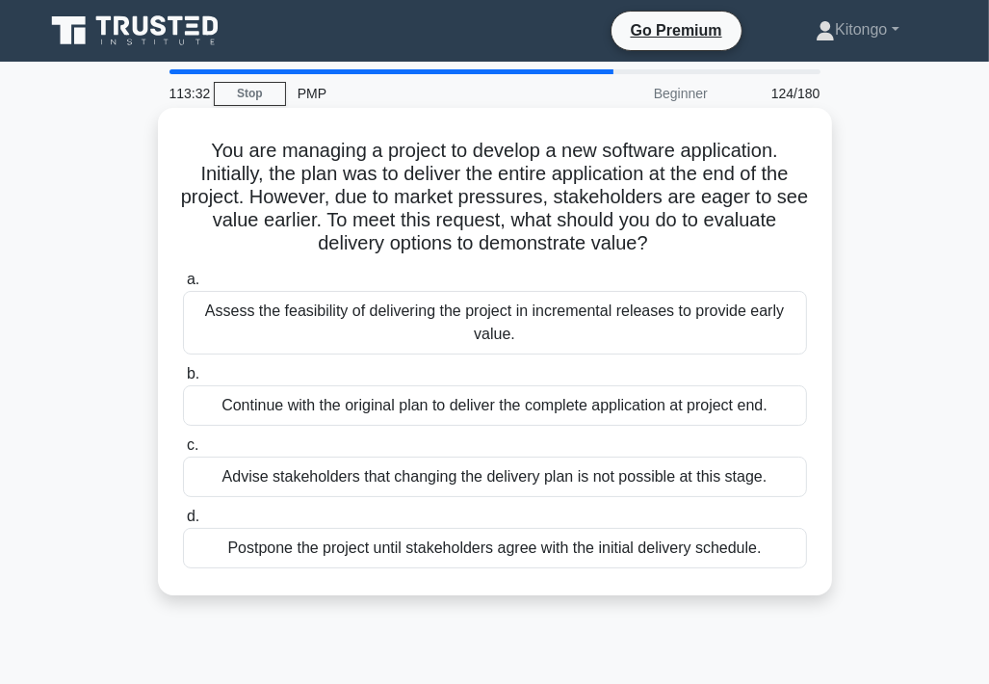
click at [317, 330] on div "Assess the feasibility of delivering the project in incremental releases to pro…" at bounding box center [495, 323] width 624 height 64
click at [183, 286] on input "a. Assess the feasibility of delivering the project in incremental releases to …" at bounding box center [183, 280] width 0 height 13
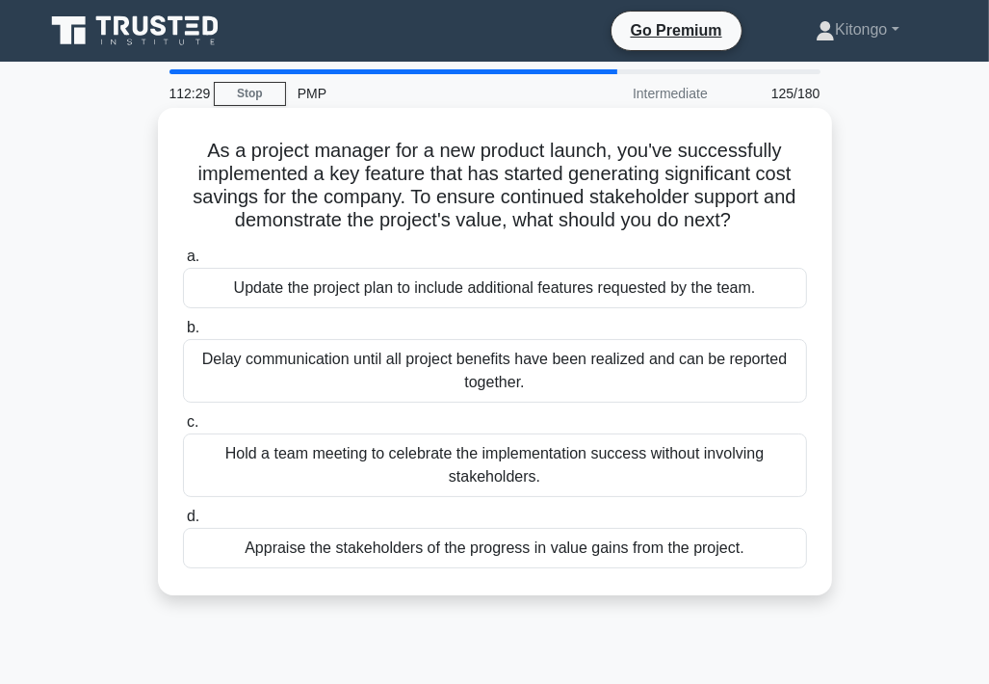
click at [316, 552] on div "Appraise the stakeholders of the progress in value gains from the project." at bounding box center [495, 548] width 624 height 40
click at [183, 523] on input "d. Appraise the stakeholders of the progress in value gains from the project." at bounding box center [183, 517] width 0 height 13
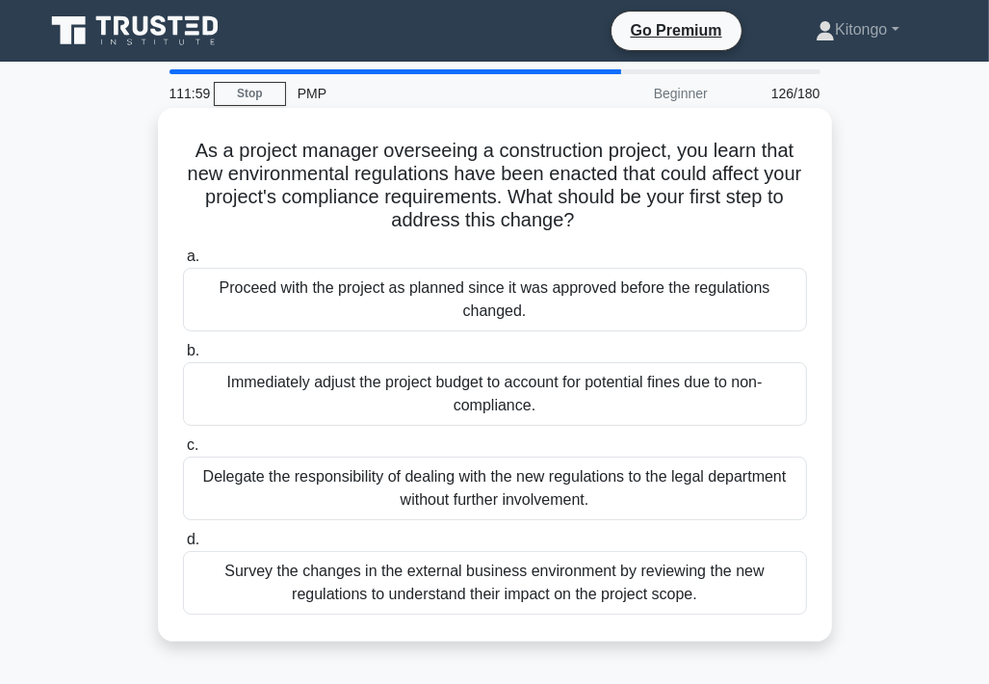
click at [516, 582] on div "Survey the changes in the external business environment by reviewing the new re…" at bounding box center [495, 583] width 624 height 64
click at [183, 546] on input "d. Survey the changes in the external business environment by reviewing the new…" at bounding box center [183, 540] width 0 height 13
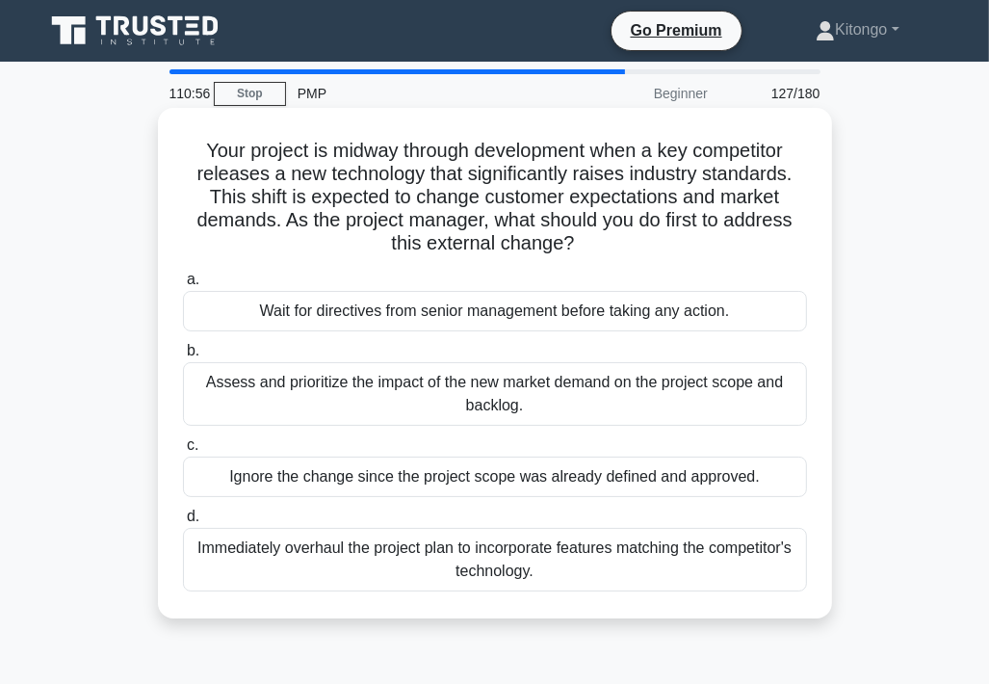
click at [469, 392] on div "Assess and prioritize the impact of the new market demand on the project scope …" at bounding box center [495, 394] width 624 height 64
click at [183, 357] on input "b. Assess and prioritize the impact of the new market demand on the project sco…" at bounding box center [183, 351] width 0 height 13
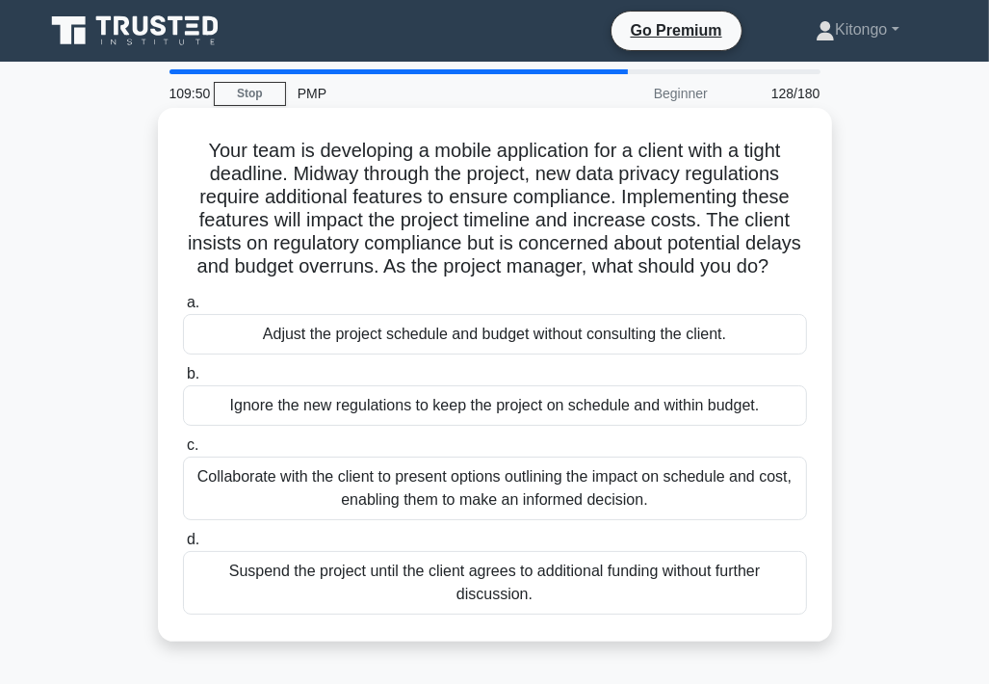
click at [355, 505] on div "Collaborate with the client to present options outlining the impact on schedule…" at bounding box center [495, 489] width 624 height 64
click at [183, 452] on input "c. Collaborate with the client to present options outlining the impact on sched…" at bounding box center [183, 445] width 0 height 13
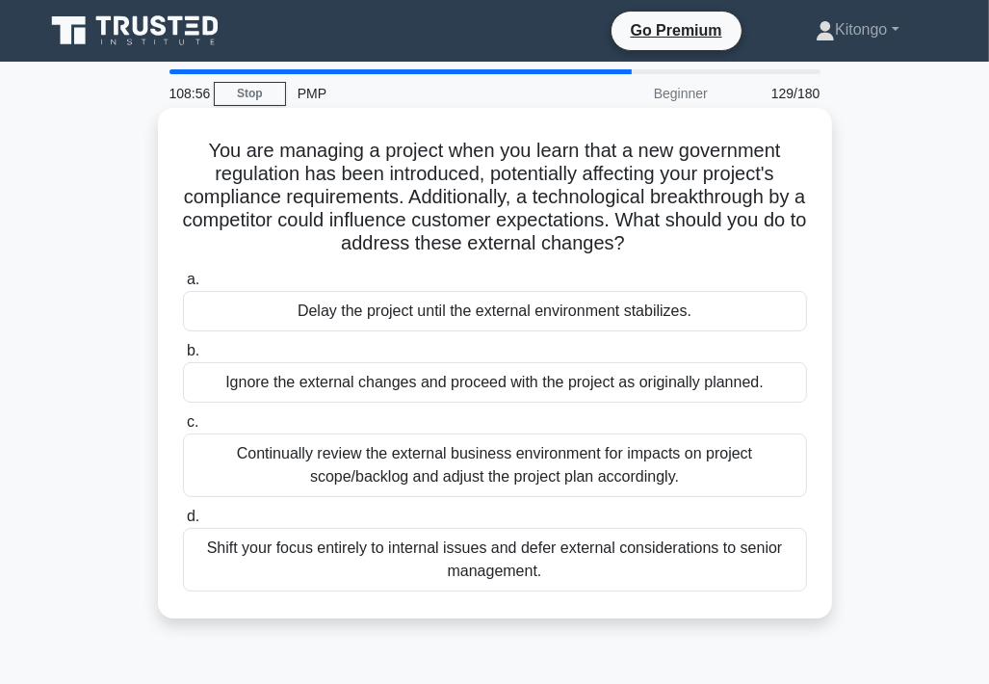
click at [365, 486] on div "Continually review the external business environment for impacts on project sco…" at bounding box center [495, 466] width 624 height 64
click at [183, 429] on input "c. Continually review the external business environment for impacts on project …" at bounding box center [183, 422] width 0 height 13
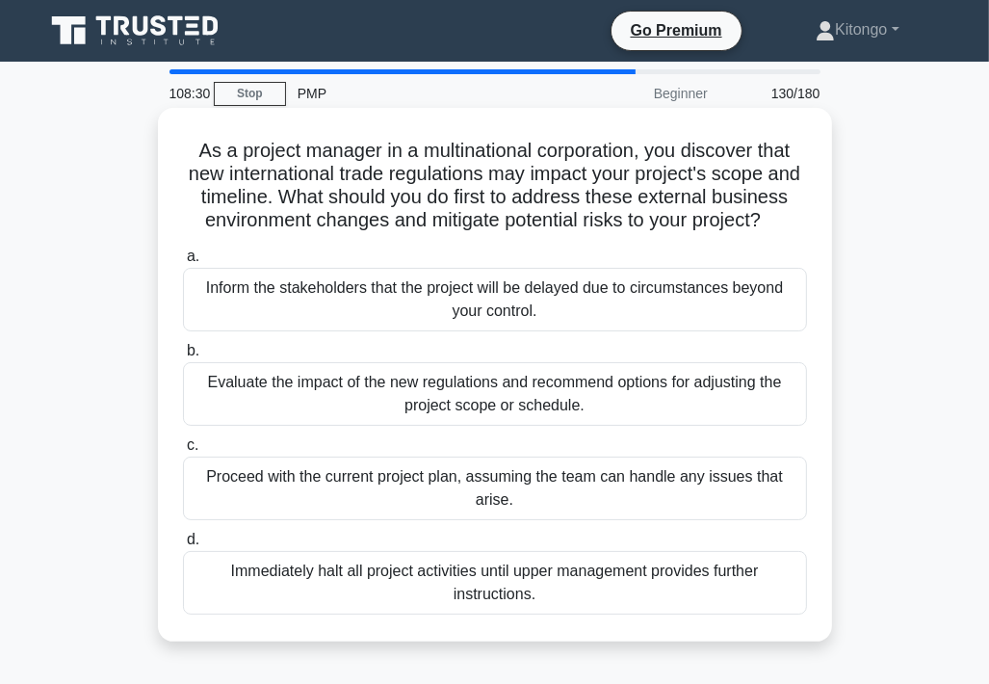
click at [509, 425] on div "Evaluate the impact of the new regulations and recommend options for adjusting …" at bounding box center [495, 394] width 624 height 64
click at [183, 357] on input "b. Evaluate the impact of the new regulations and recommend options for adjusti…" at bounding box center [183, 351] width 0 height 13
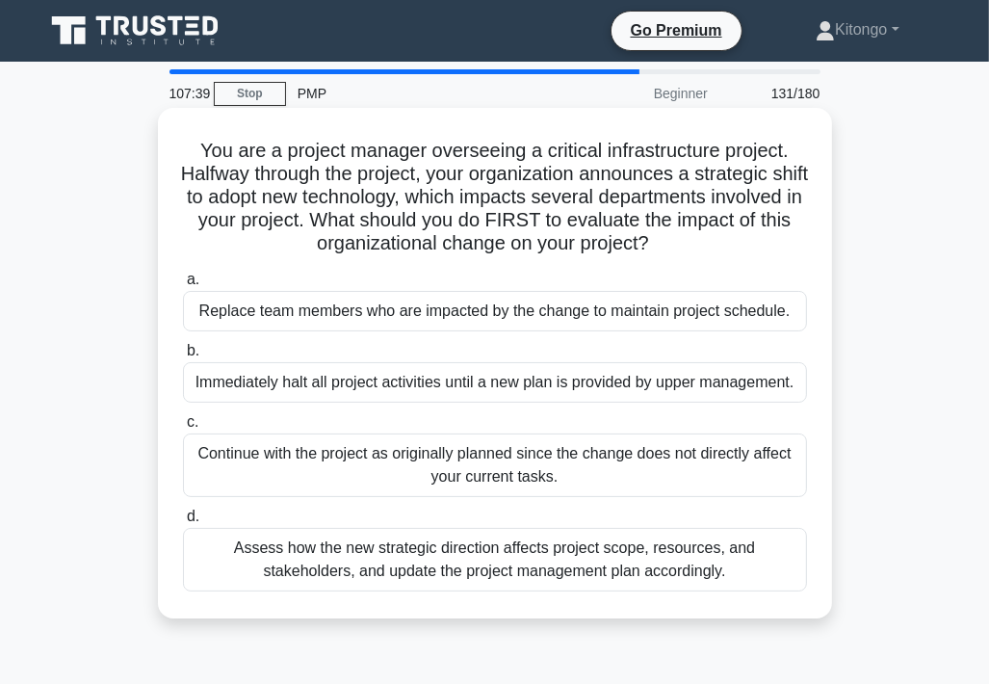
click at [397, 558] on div "Assess how the new strategic direction affects project scope, resources, and st…" at bounding box center [495, 560] width 624 height 64
click at [183, 523] on input "d. Assess how the new strategic direction affects project scope, resources, and…" at bounding box center [183, 517] width 0 height 13
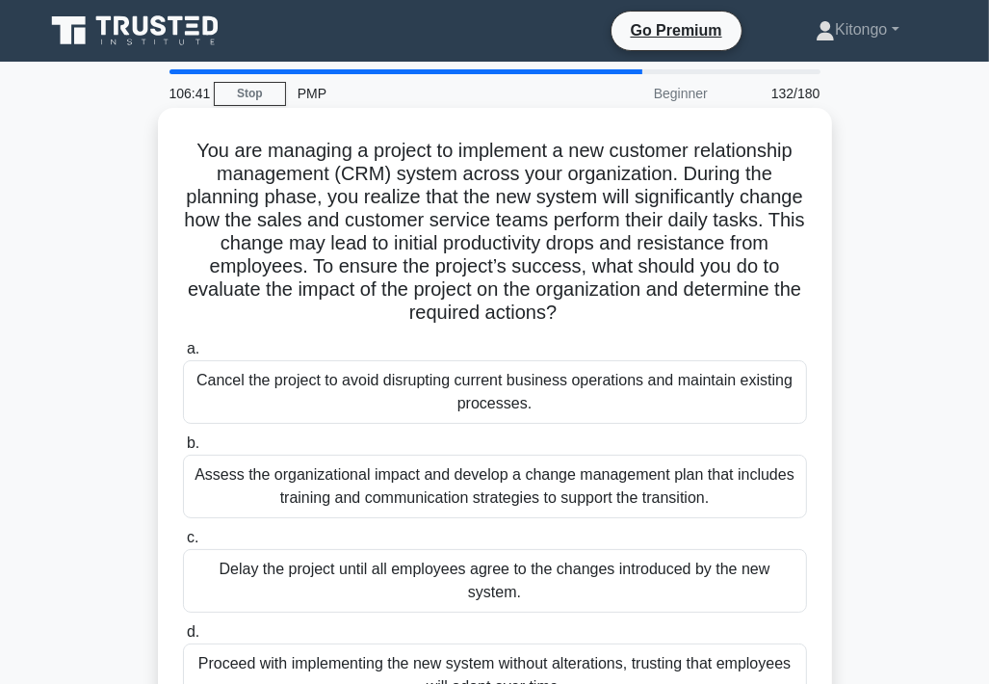
click at [365, 488] on div "Assess the organizational impact and develop a change management plan that incl…" at bounding box center [495, 487] width 624 height 64
click at [183, 450] on input "b. Assess the organizational impact and develop a change management plan that i…" at bounding box center [183, 443] width 0 height 13
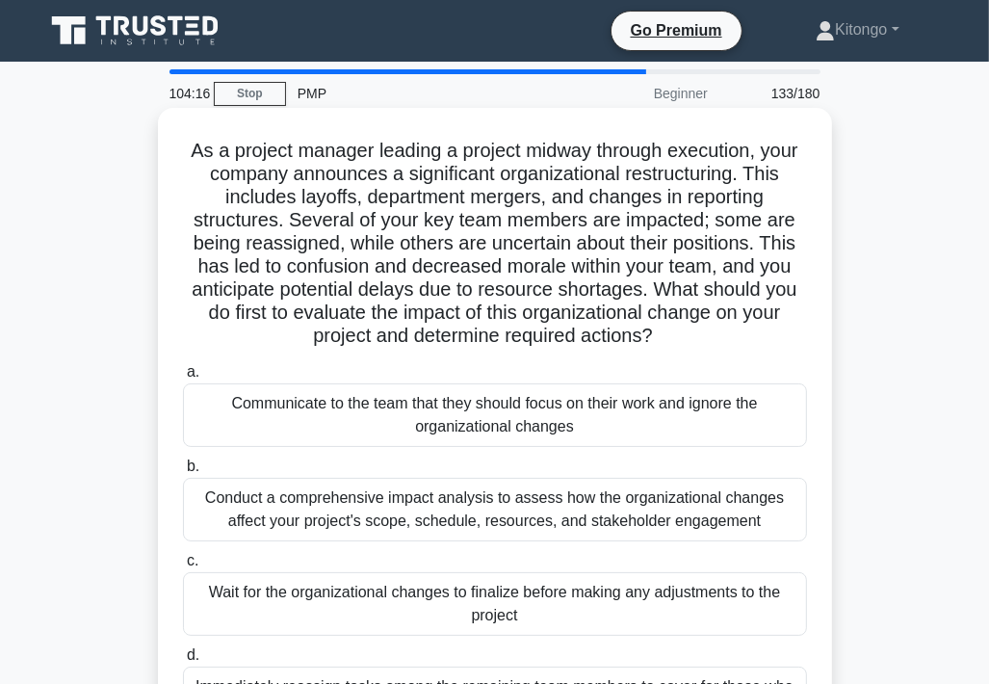
click at [313, 522] on div "Conduct a comprehensive impact analysis to assess how the organizational change…" at bounding box center [495, 510] width 624 height 64
click at [183, 473] on input "b. Conduct a comprehensive impact analysis to assess how the organizational cha…" at bounding box center [183, 466] width 0 height 13
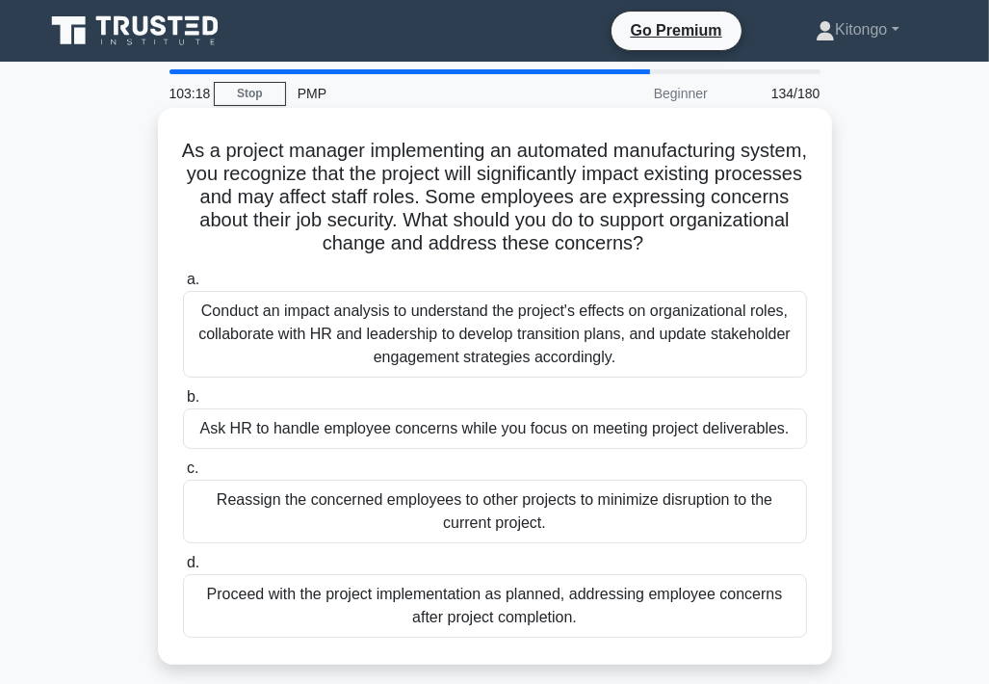
click at [694, 354] on div "Conduct an impact analysis to understand the project's effects on organizationa…" at bounding box center [495, 334] width 624 height 87
click at [183, 286] on input "a. Conduct an impact analysis to understand the project's effects on organizati…" at bounding box center [183, 280] width 0 height 13
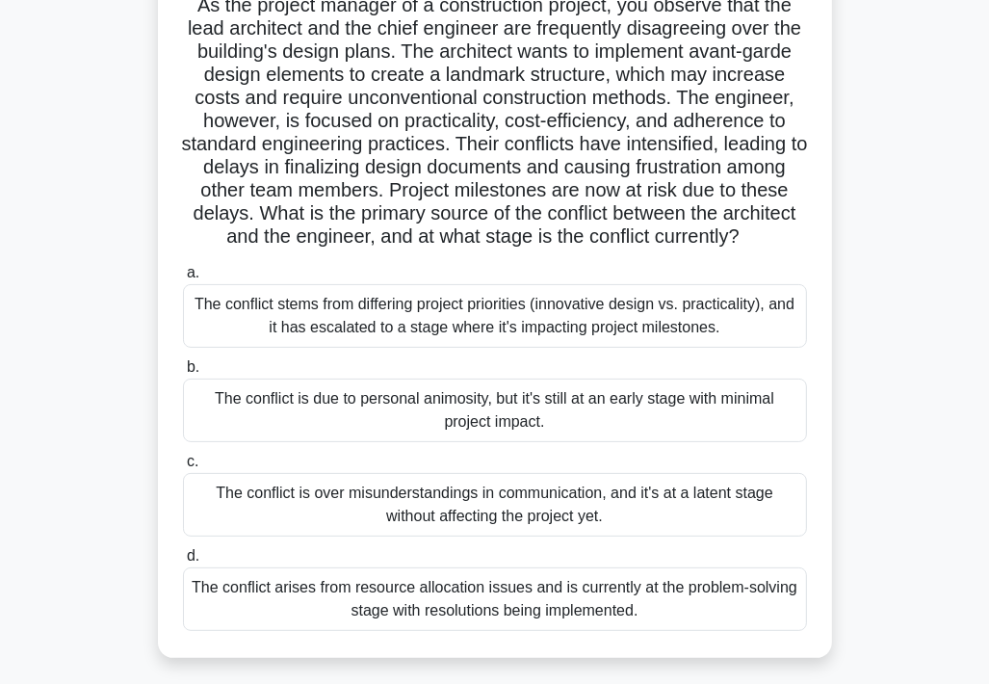
scroll to position [193, 0]
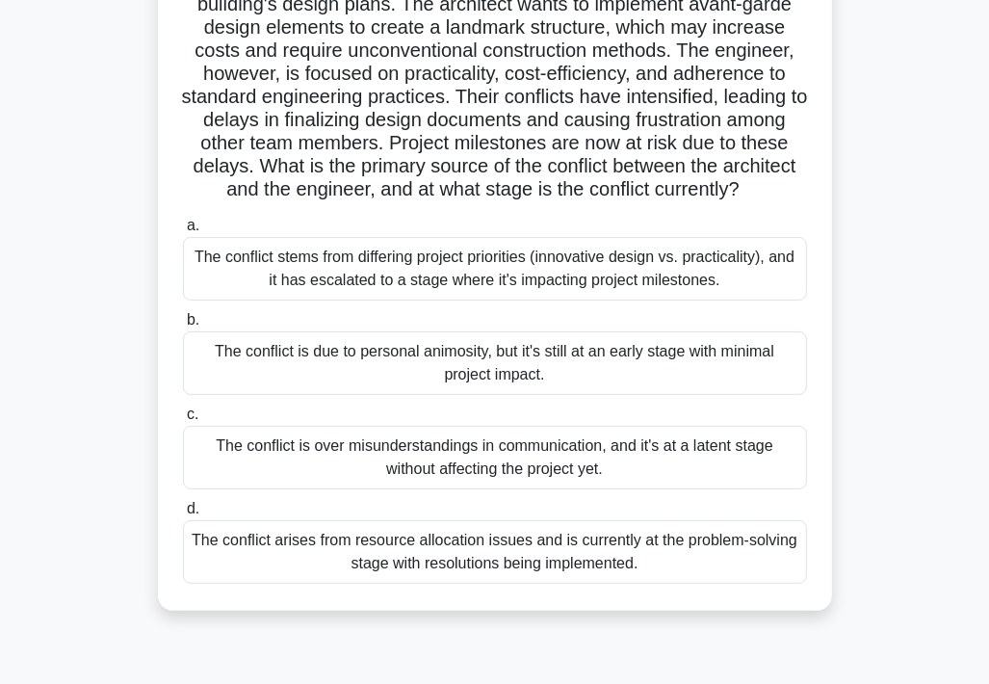
click at [440, 282] on div "The conflict stems from differing project priorities (innovative design vs. pra…" at bounding box center [495, 269] width 624 height 64
click at [183, 232] on input "a. The conflict stems from differing project priorities (innovative design vs. …" at bounding box center [183, 226] width 0 height 13
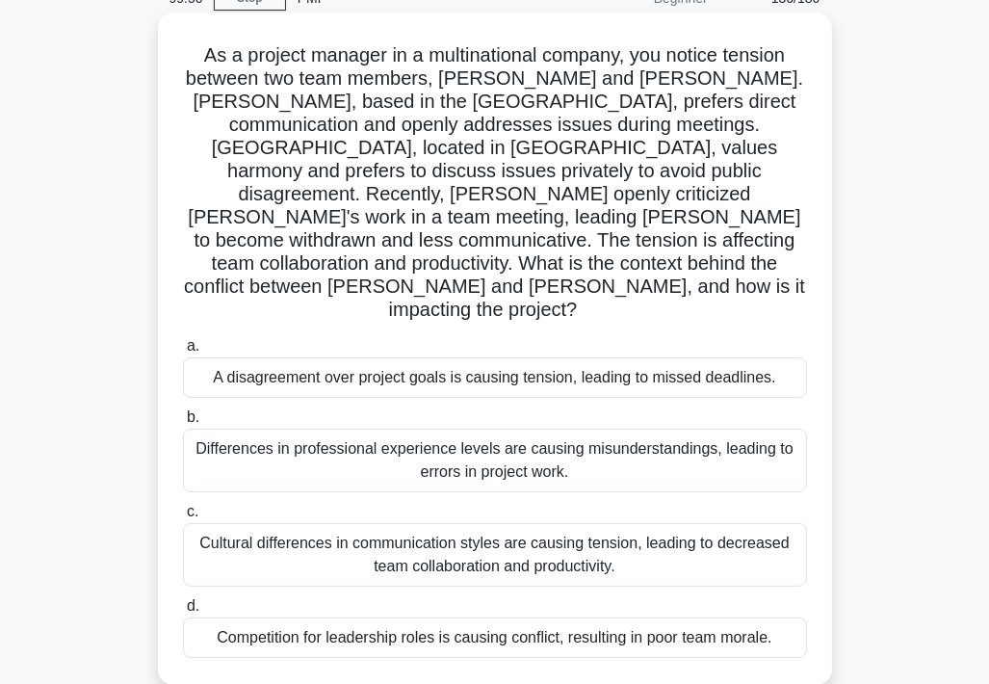
scroll to position [96, 0]
click at [408, 522] on div "Cultural differences in communication styles are causing tension, leading to de…" at bounding box center [495, 554] width 624 height 64
click at [183, 508] on input "c. Cultural differences in communication styles are causing tension, leading to…" at bounding box center [183, 511] width 0 height 13
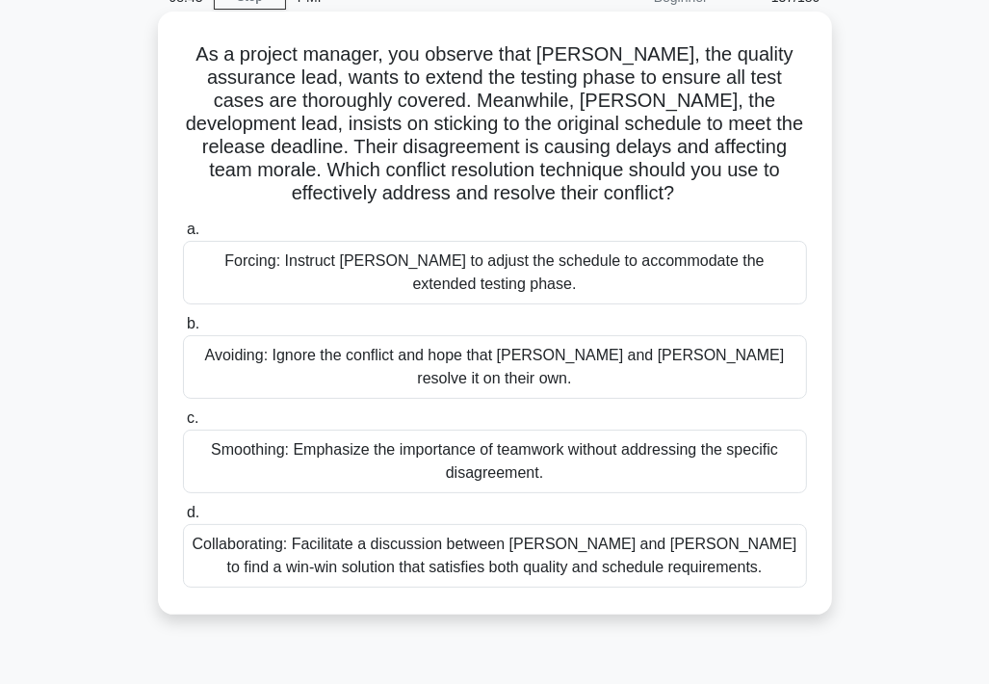
click at [447, 549] on div "Collaborating: Facilitate a discussion between Karen and Tom to find a win-win …" at bounding box center [495, 556] width 624 height 64
click at [183, 519] on input "d. Collaborating: Facilitate a discussion between Karen and Tom to find a win-w…" at bounding box center [183, 513] width 0 height 13
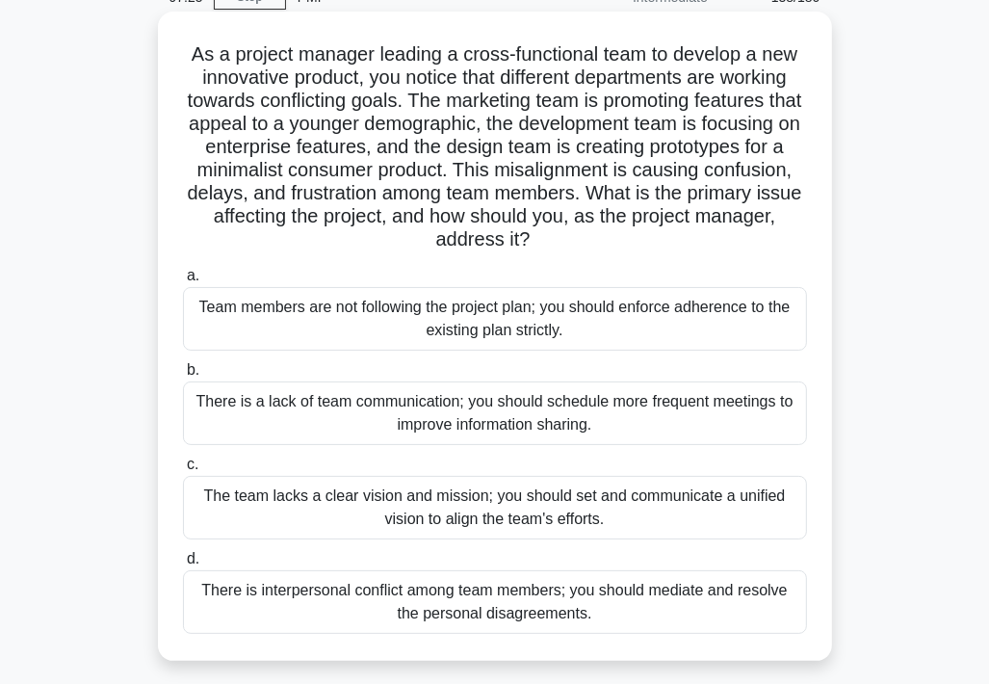
click at [591, 513] on div "The team lacks a clear vision and mission; you should set and communicate a uni…" at bounding box center [495, 508] width 624 height 64
click at [183, 471] on input "c. The team lacks a clear vision and mission; you should set and communicate a …" at bounding box center [183, 465] width 0 height 13
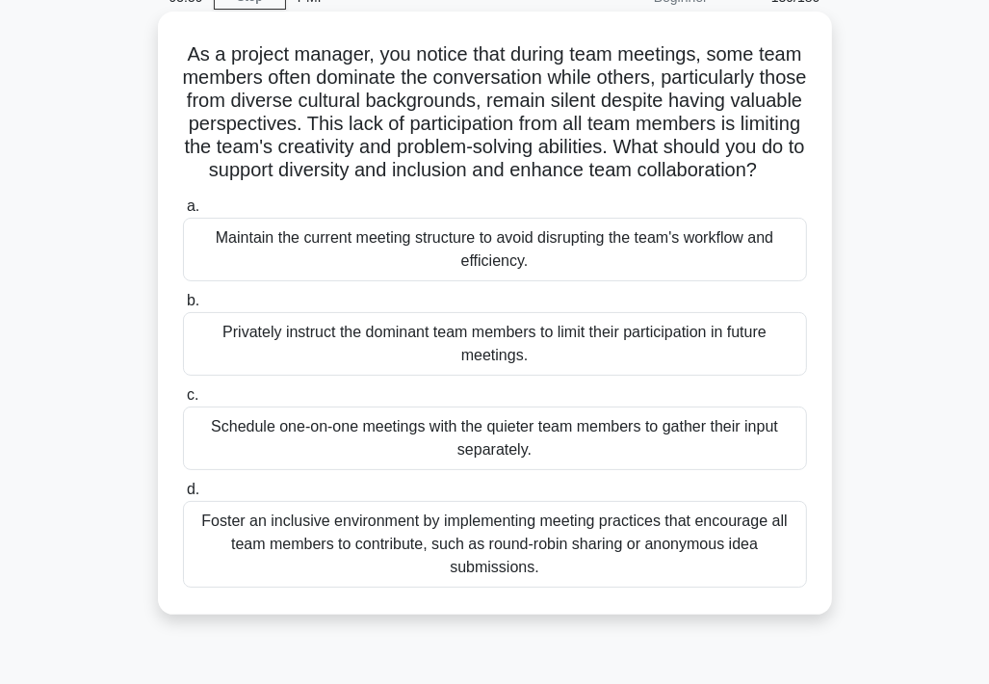
click at [488, 588] on div "Foster an inclusive environment by implementing meeting practices that encourag…" at bounding box center [495, 544] width 624 height 87
click at [183, 496] on input "d. Foster an inclusive environment by implementing meeting practices that encou…" at bounding box center [183, 490] width 0 height 13
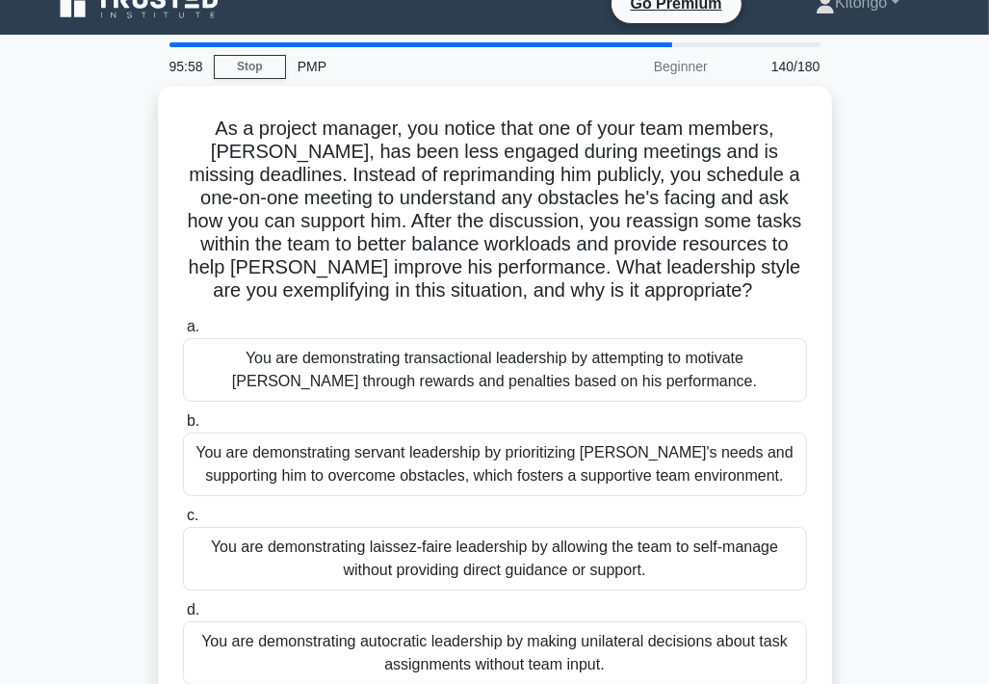
scroll to position [0, 0]
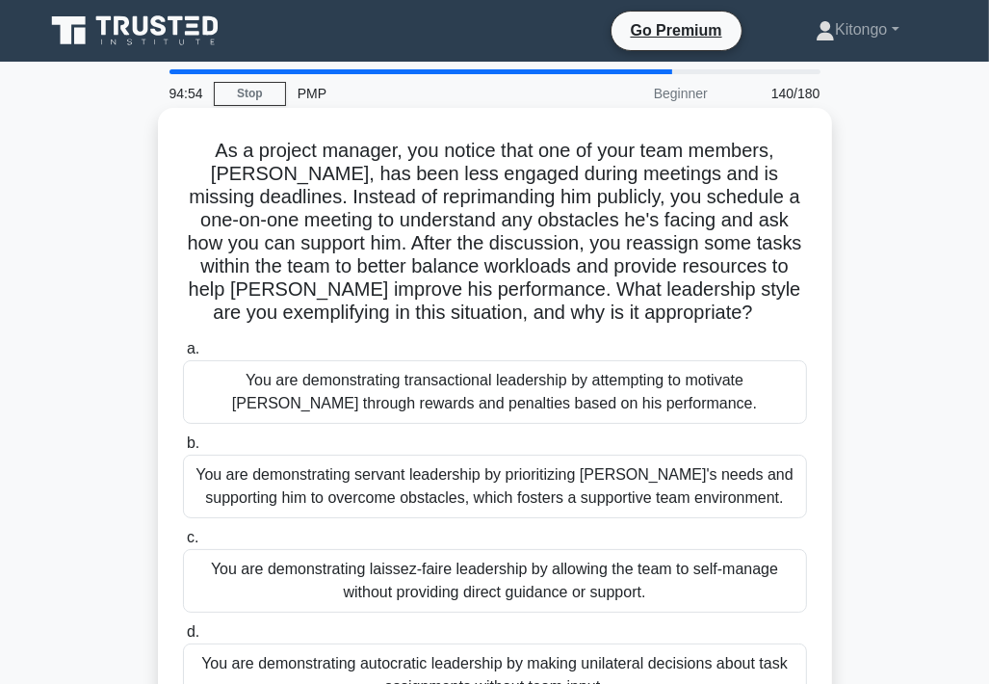
click at [366, 500] on div "You are demonstrating servant leadership by prioritizing James's needs and supp…" at bounding box center [495, 487] width 624 height 64
click at [183, 450] on input "b. You are demonstrating servant leadership by prioritizing James's needs and s…" at bounding box center [183, 443] width 0 height 13
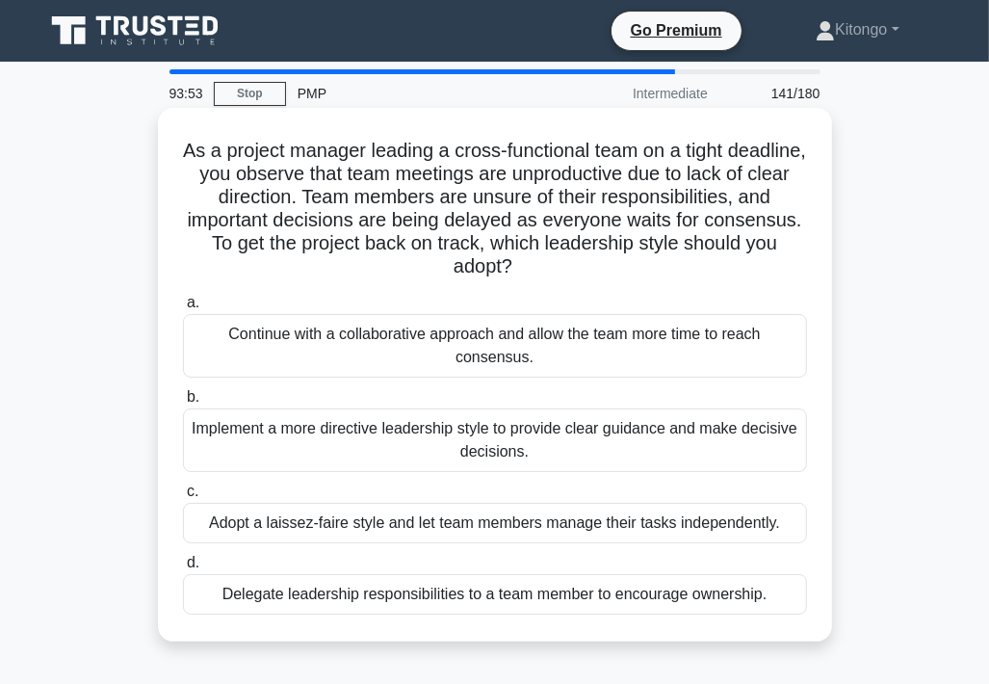
click at [361, 445] on div "Implement a more directive leadership style to provide clear guidance and make …" at bounding box center [495, 440] width 624 height 64
click at [183, 404] on input "b. Implement a more directive leadership style to provide clear guidance and ma…" at bounding box center [183, 397] width 0 height 13
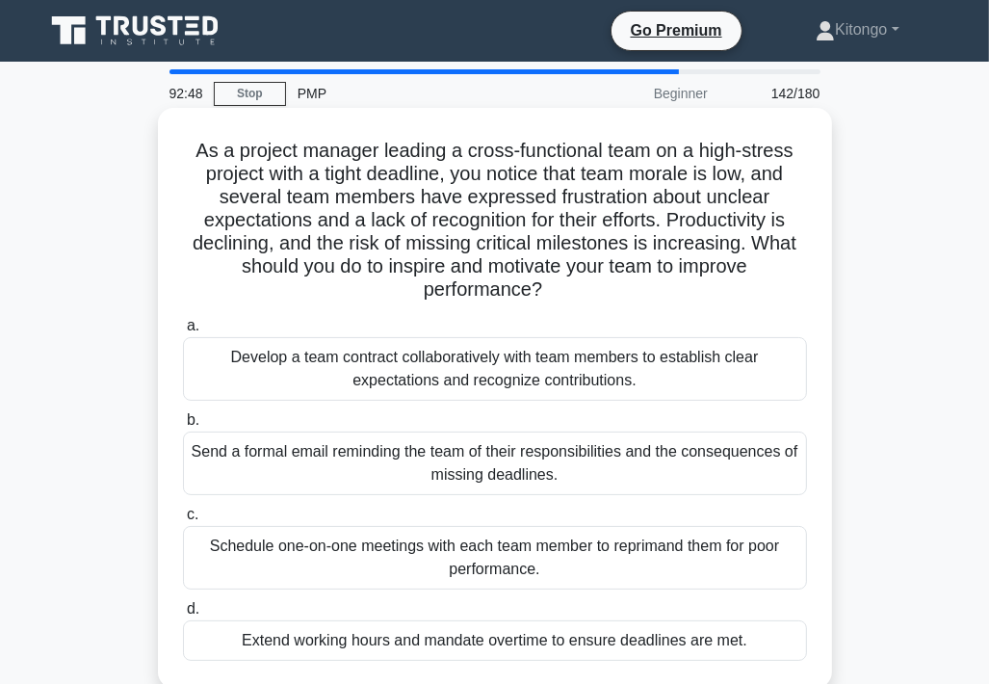
click at [356, 382] on div "Develop a team contract collaboratively with team members to establish clear ex…" at bounding box center [495, 369] width 624 height 64
click at [183, 332] on input "a. Develop a team contract collaboratively with team members to establish clear…" at bounding box center [183, 326] width 0 height 13
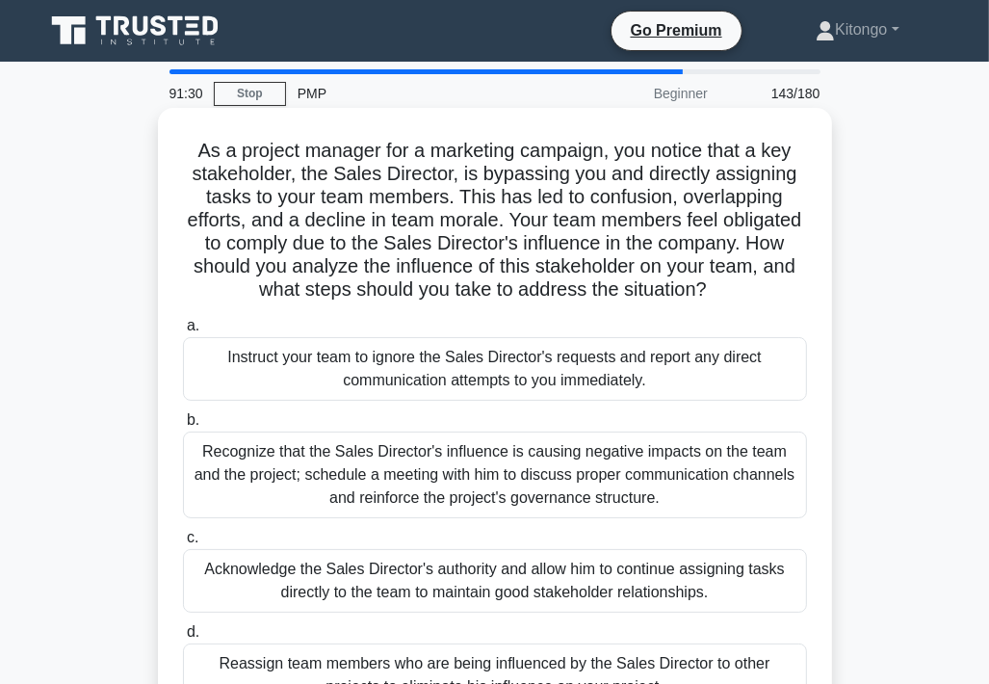
click at [274, 467] on div "Recognize that the Sales Director's influence is causing negative impacts on th…" at bounding box center [495, 475] width 624 height 87
click at [183, 427] on input "b. Recognize that the Sales Director's influence is causing negative impacts on…" at bounding box center [183, 420] width 0 height 13
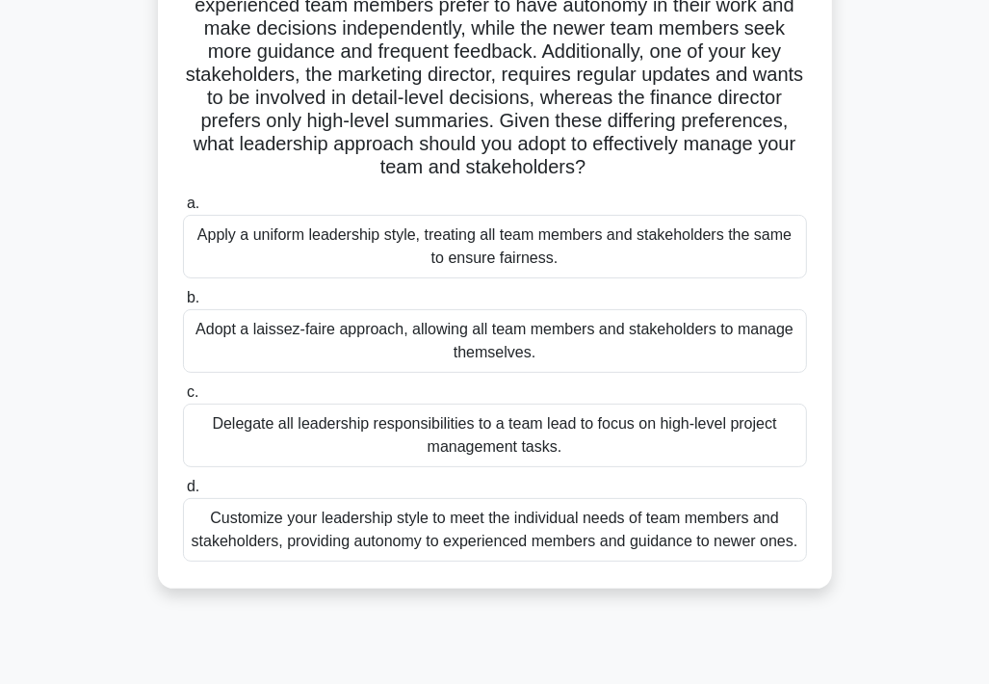
scroll to position [193, 0]
click at [597, 547] on div "Customize your leadership style to meet the individual needs of team members an…" at bounding box center [495, 529] width 624 height 64
click at [183, 492] on input "d. Customize your leadership style to meet the individual needs of team members…" at bounding box center [183, 486] width 0 height 13
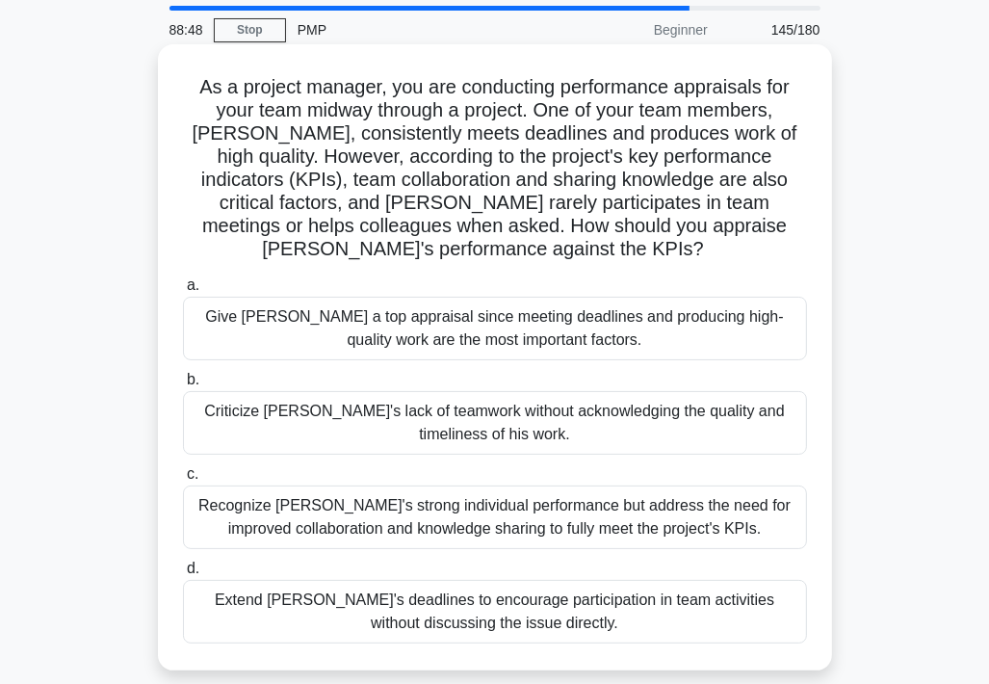
scroll to position [96, 0]
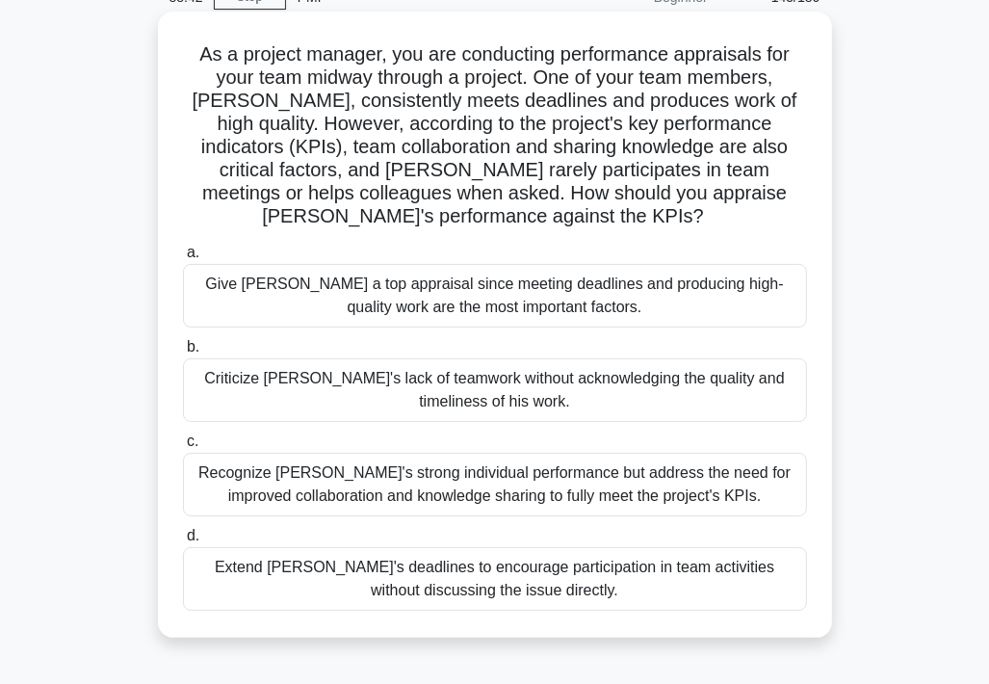
click at [431, 482] on div "Recognize Alex's strong individual performance but address the need for improve…" at bounding box center [495, 485] width 624 height 64
click at [183, 448] on input "c. Recognize Alex's strong individual performance but address the need for impr…" at bounding box center [183, 441] width 0 height 13
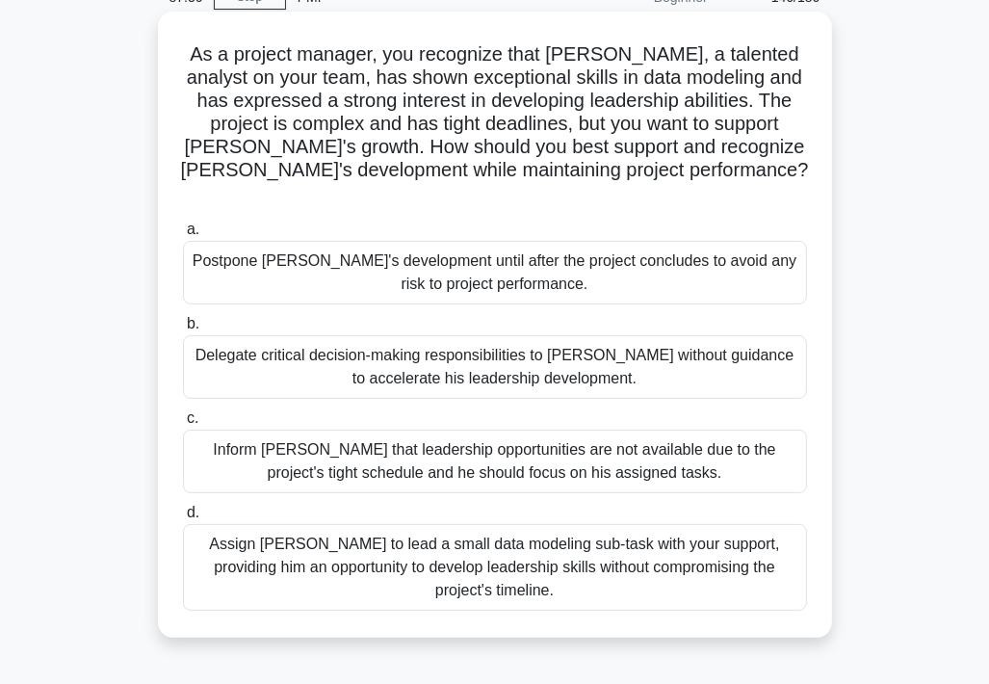
click at [493, 548] on div "Assign Daniel to lead a small data modeling sub-task with your support, providi…" at bounding box center [495, 567] width 624 height 87
click at [183, 519] on input "d. Assign Daniel to lead a small data modeling sub-task with your support, prov…" at bounding box center [183, 513] width 0 height 13
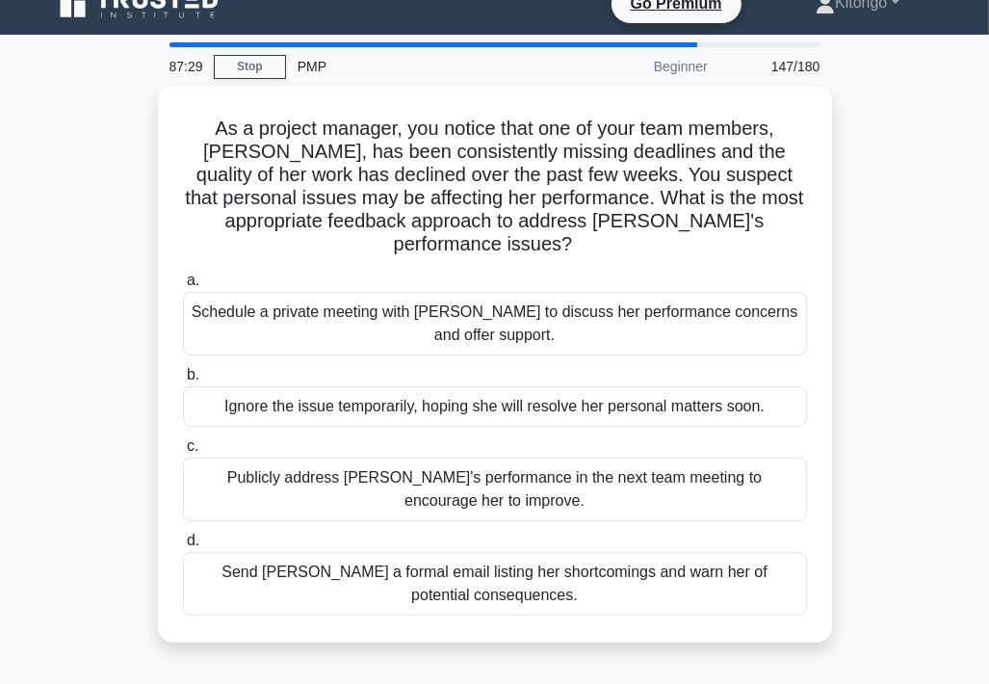
scroll to position [0, 0]
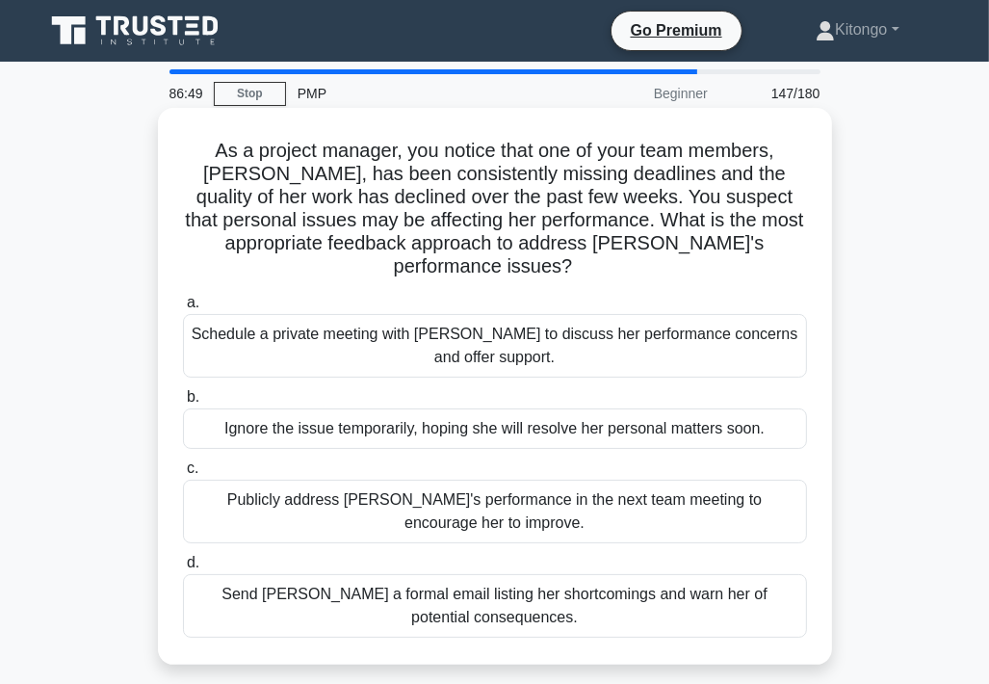
click at [432, 333] on div "Schedule a private meeting with Emily to discuss her performance concerns and o…" at bounding box center [495, 346] width 624 height 64
click at [183, 309] on input "a. Schedule a private meeting with Emily to discuss her performance concerns an…" at bounding box center [183, 303] width 0 height 13
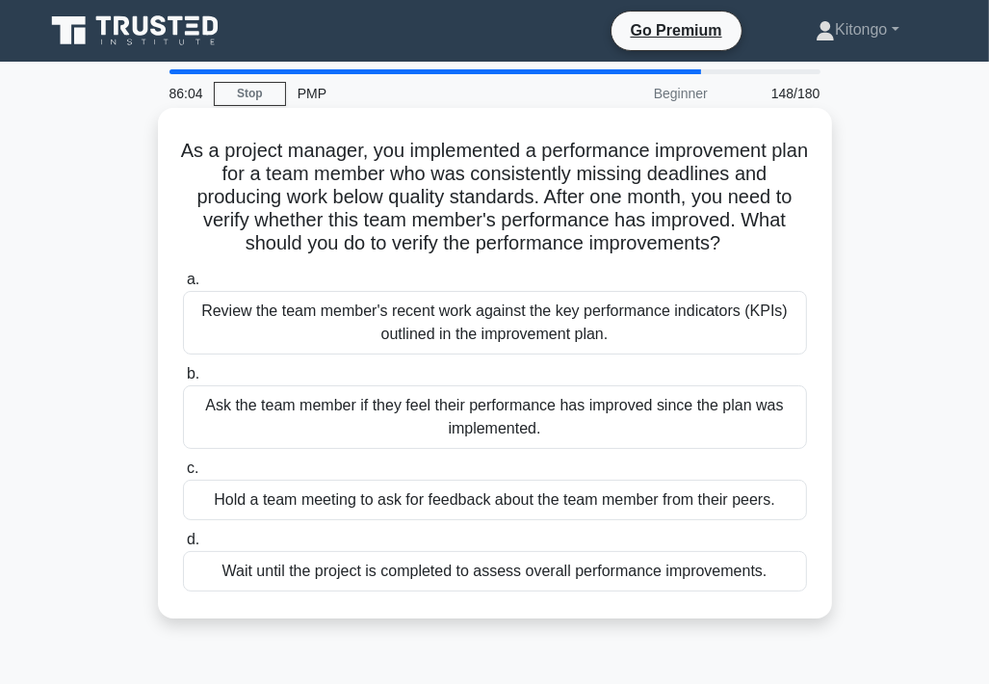
click at [405, 325] on div "Review the team member's recent work against the key performance indicators (KP…" at bounding box center [495, 323] width 624 height 64
click at [183, 286] on input "a. Review the team member's recent work against the key performance indicators …" at bounding box center [183, 280] width 0 height 13
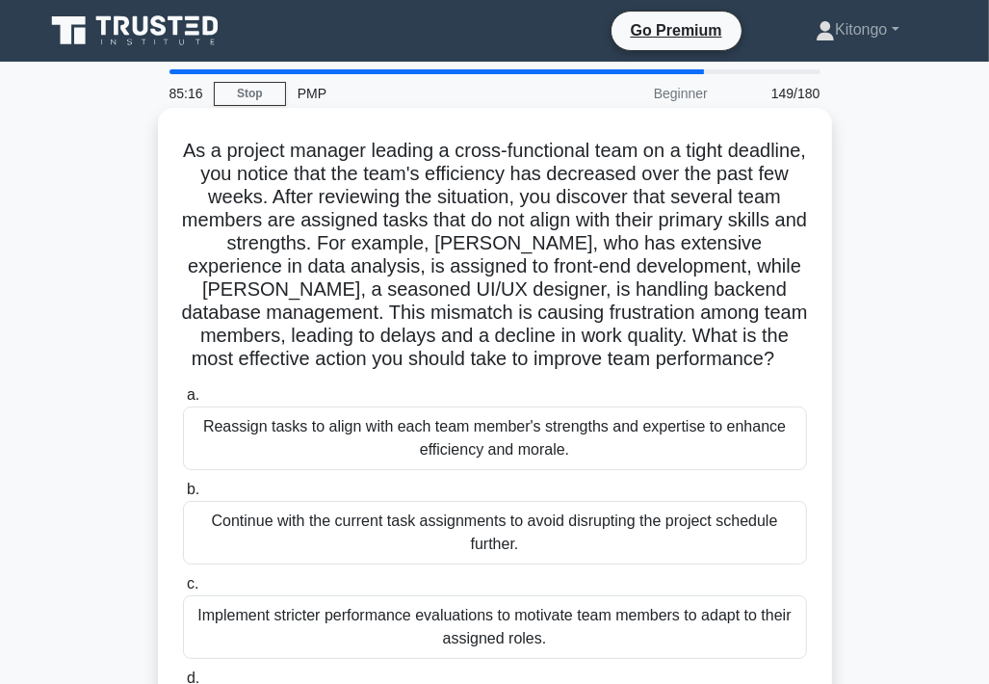
scroll to position [96, 0]
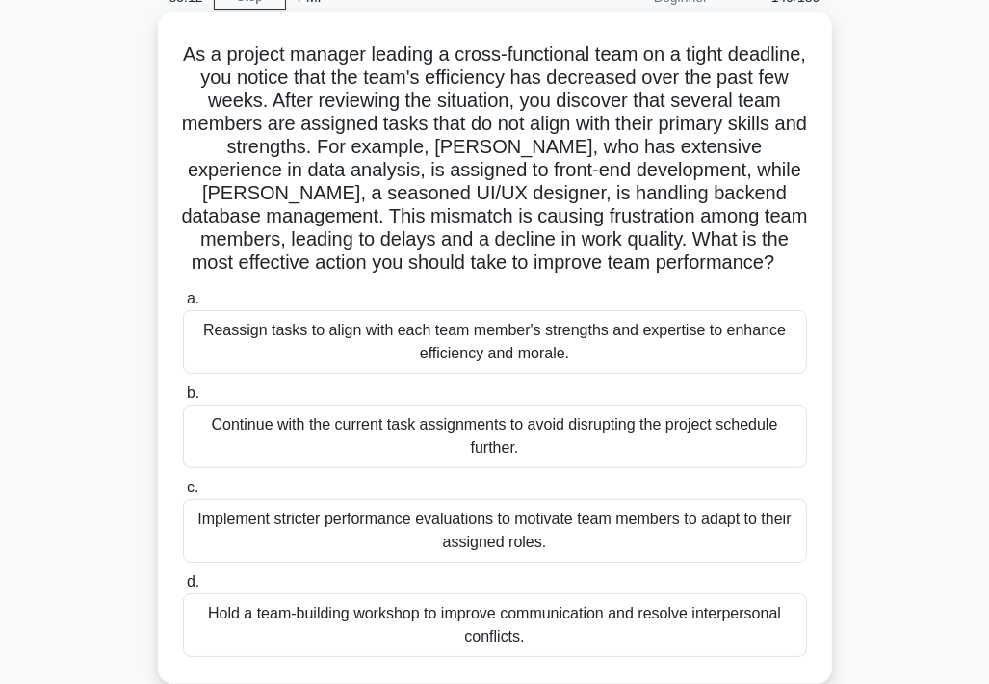
click at [531, 352] on div "Reassign tasks to align with each team member's strengths and expertise to enha…" at bounding box center [495, 342] width 624 height 64
click at [183, 305] on input "a. Reassign tasks to align with each team member's strengths and expertise to e…" at bounding box center [183, 299] width 0 height 13
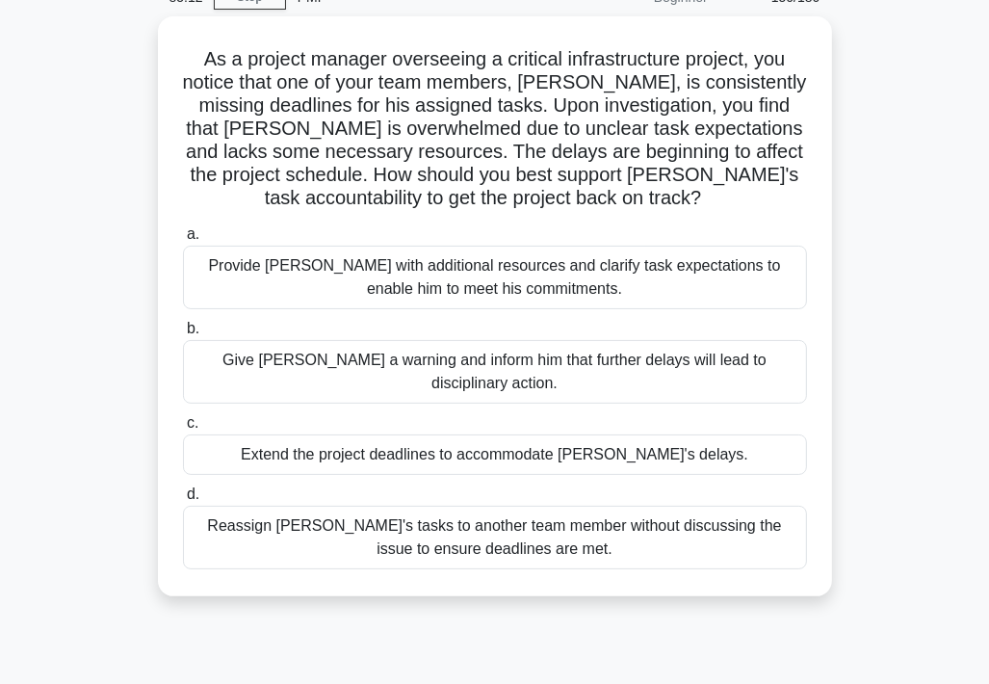
scroll to position [0, 0]
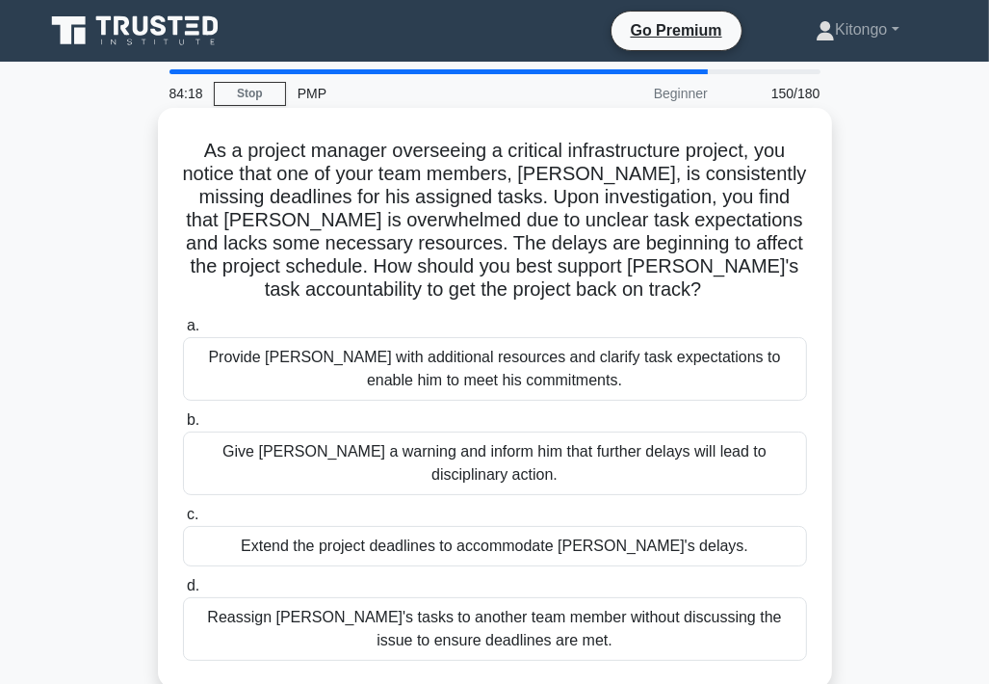
click at [455, 379] on div "Provide David with additional resources and clarify task expectations to enable…" at bounding box center [495, 369] width 624 height 64
click at [183, 332] on input "a. Provide David with additional resources and clarify task expectations to ena…" at bounding box center [183, 326] width 0 height 13
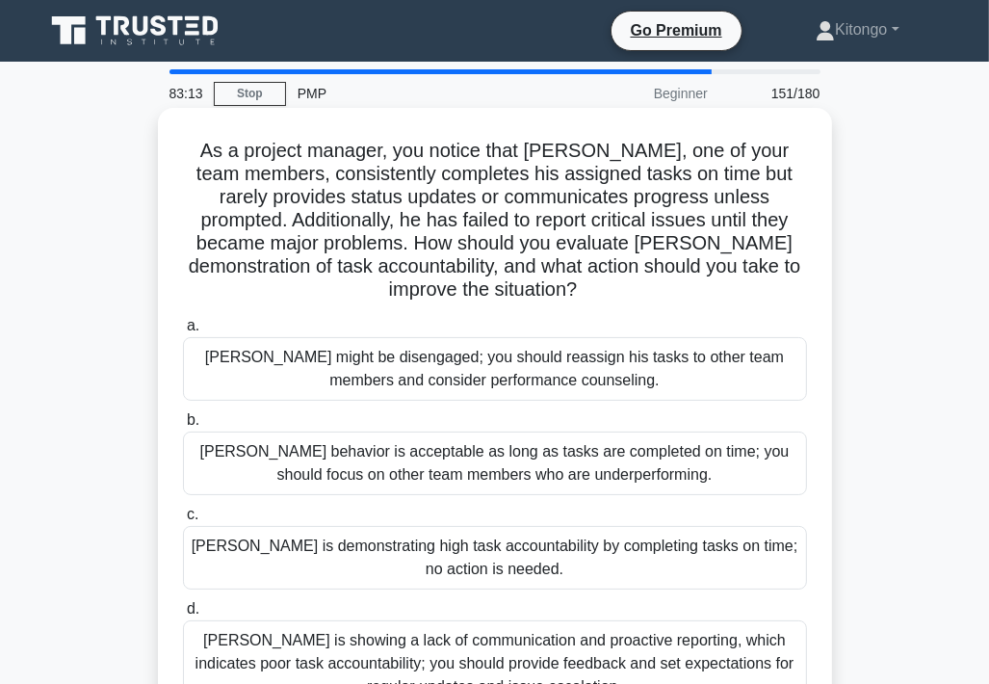
scroll to position [96, 0]
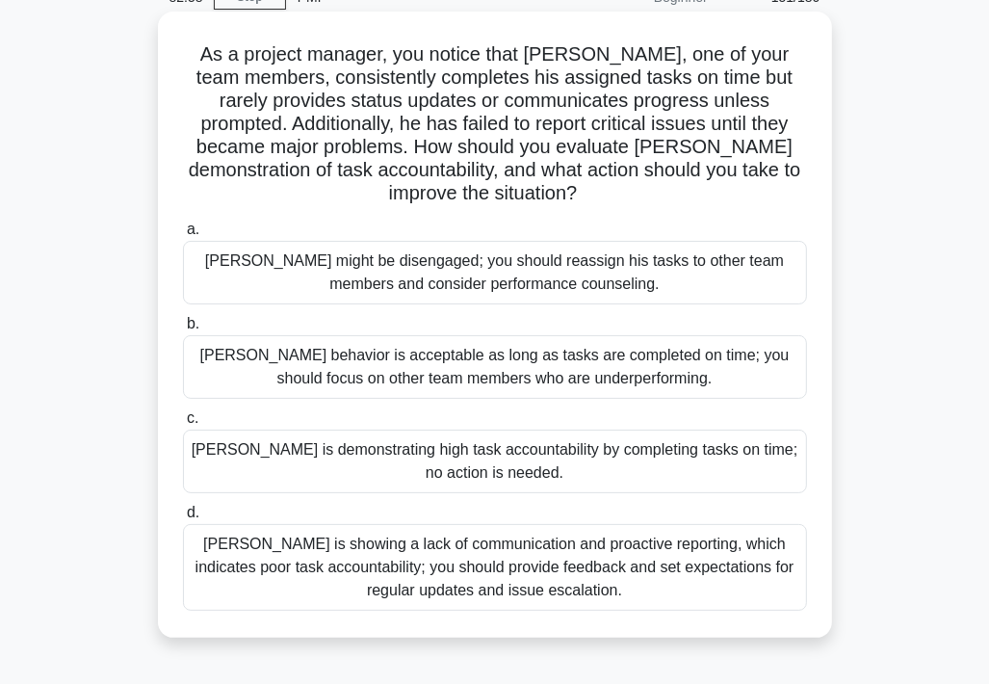
click at [392, 579] on div "Thomas is showing a lack of communication and proactive reporting, which indica…" at bounding box center [495, 567] width 624 height 87
click at [183, 519] on input "d. Thomas is showing a lack of communication and proactive reporting, which ind…" at bounding box center [183, 513] width 0 height 13
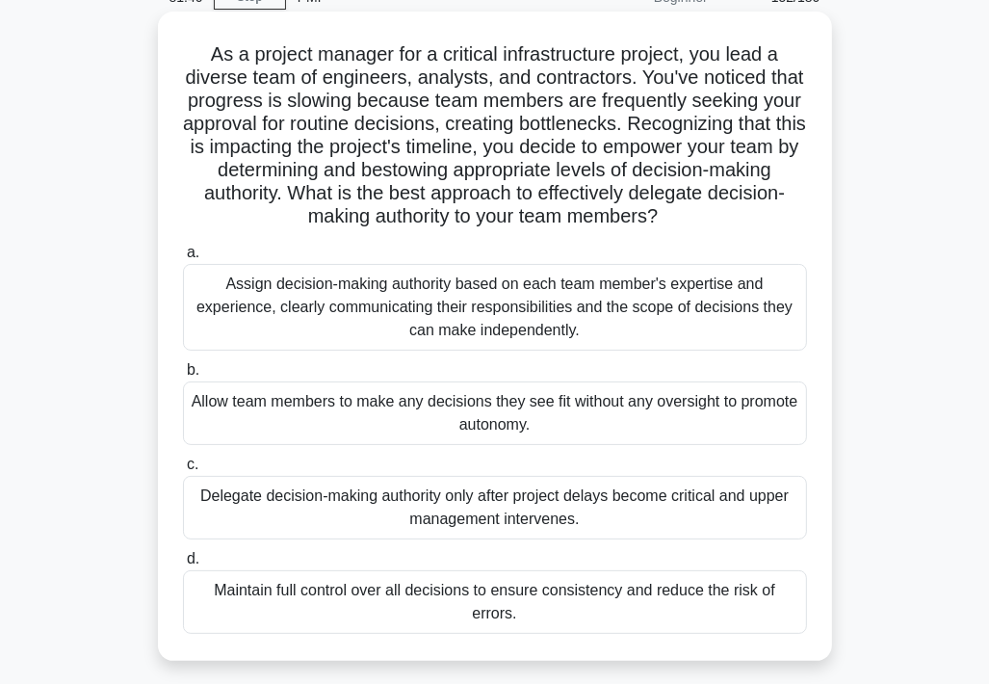
click at [443, 327] on div "Assign decision-making authority based on each team member's expertise and expe…" at bounding box center [495, 307] width 624 height 87
click at [183, 259] on input "a. Assign decision-making authority based on each team member's expertise and e…" at bounding box center [183, 253] width 0 height 13
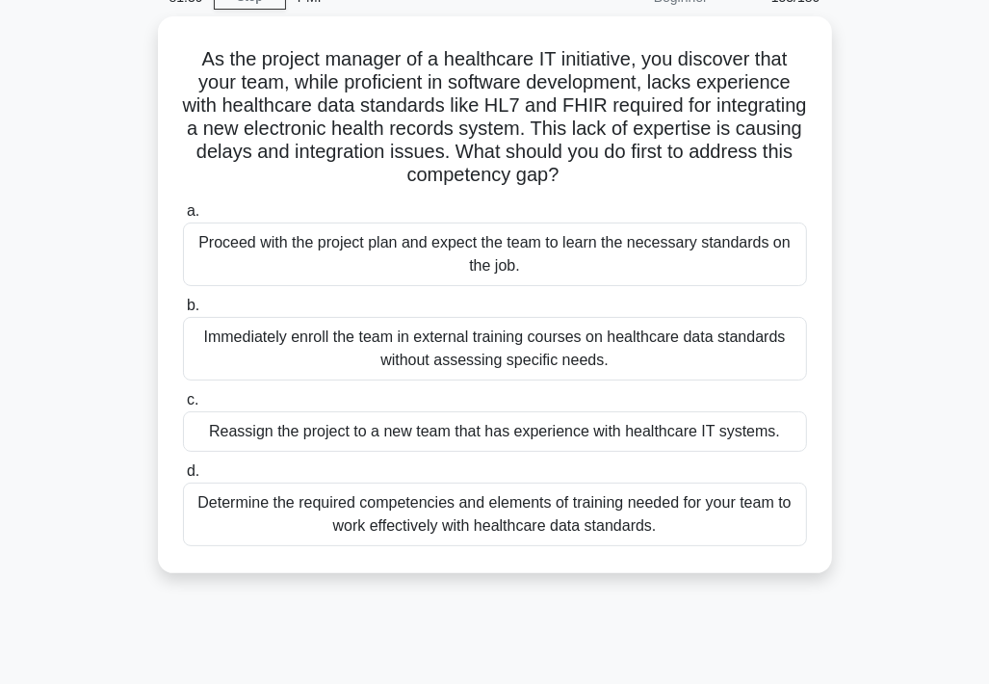
scroll to position [0, 0]
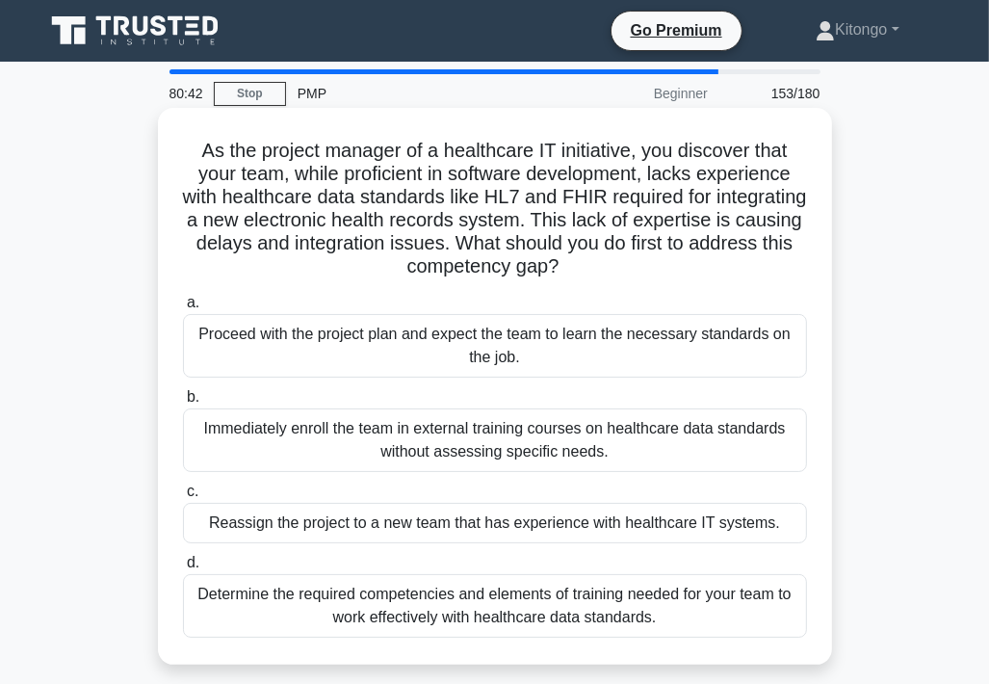
click at [434, 610] on div "Determine the required competencies and elements of training needed for your te…" at bounding box center [495, 606] width 624 height 64
click at [183, 569] on input "d. Determine the required competencies and elements of training needed for your…" at bounding box center [183, 563] width 0 height 13
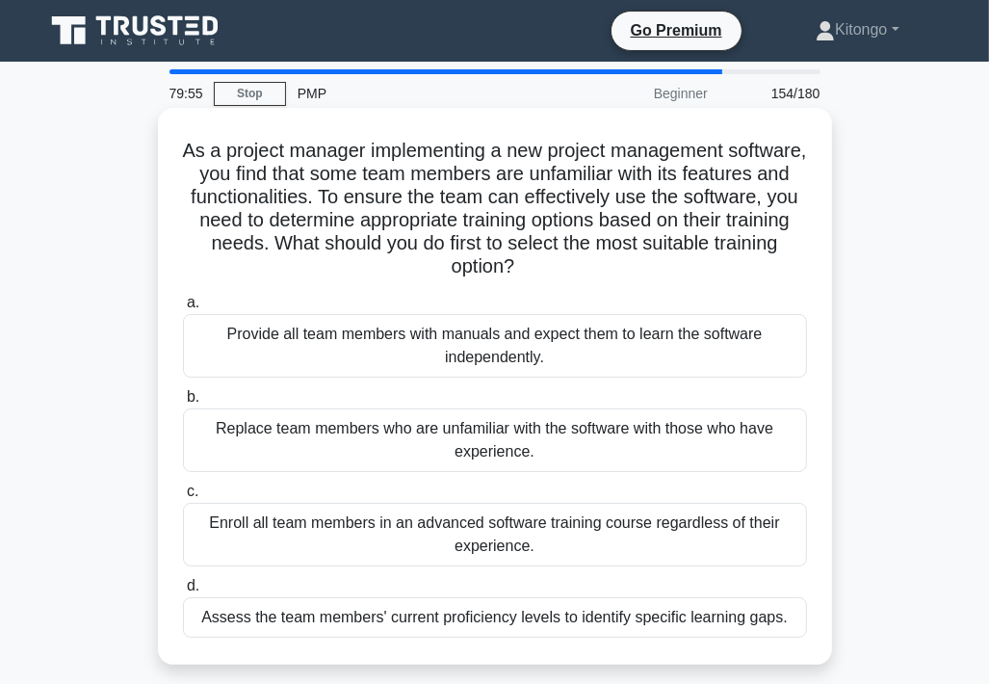
click at [416, 625] on div "Assess the team members' current proficiency levels to identify specific learni…" at bounding box center [495, 617] width 624 height 40
click at [183, 592] on input "d. Assess the team members' current proficiency levels to identify specific lea…" at bounding box center [183, 586] width 0 height 13
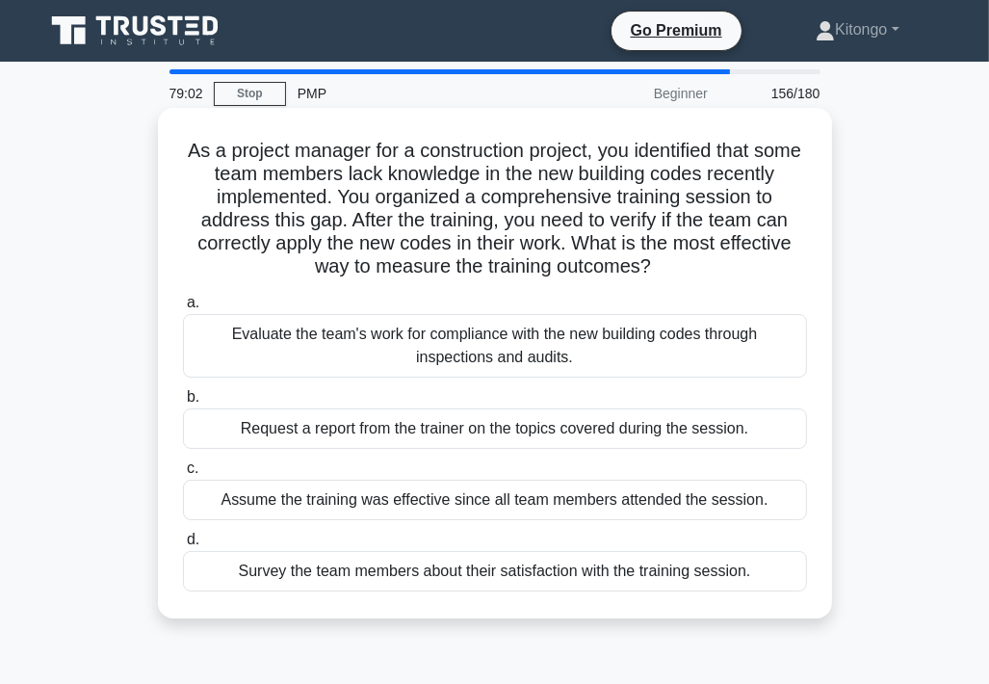
click at [474, 359] on div "Evaluate the team's work for compliance with the new building codes through ins…" at bounding box center [495, 346] width 624 height 64
click at [183, 309] on input "a. Evaluate the team's work for compliance with the new building codes through …" at bounding box center [183, 303] width 0 height 13
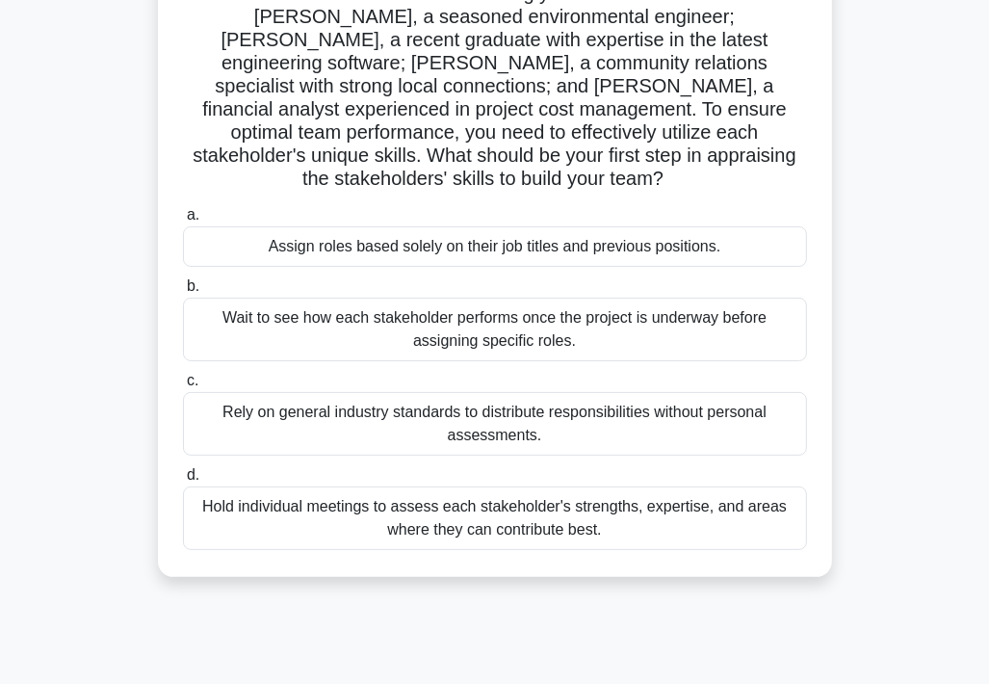
scroll to position [193, 0]
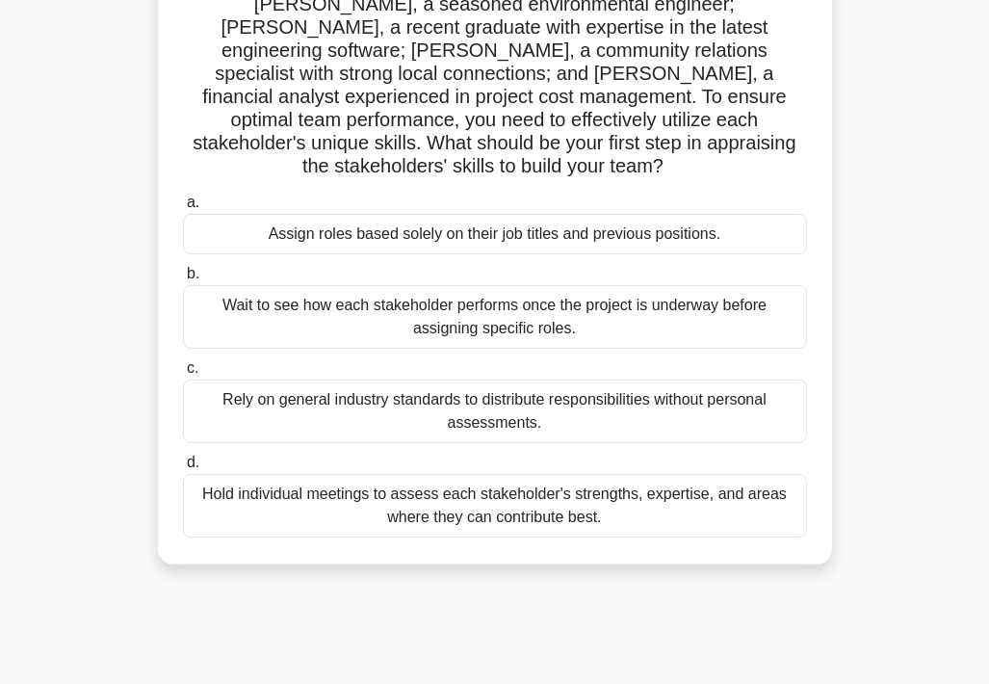
click at [501, 494] on div "Hold individual meetings to assess each stakeholder's strengths, expertise, and…" at bounding box center [495, 506] width 624 height 64
click at [183, 469] on input "d. Hold individual meetings to assess each stakeholder's strengths, expertise, …" at bounding box center [183, 463] width 0 height 13
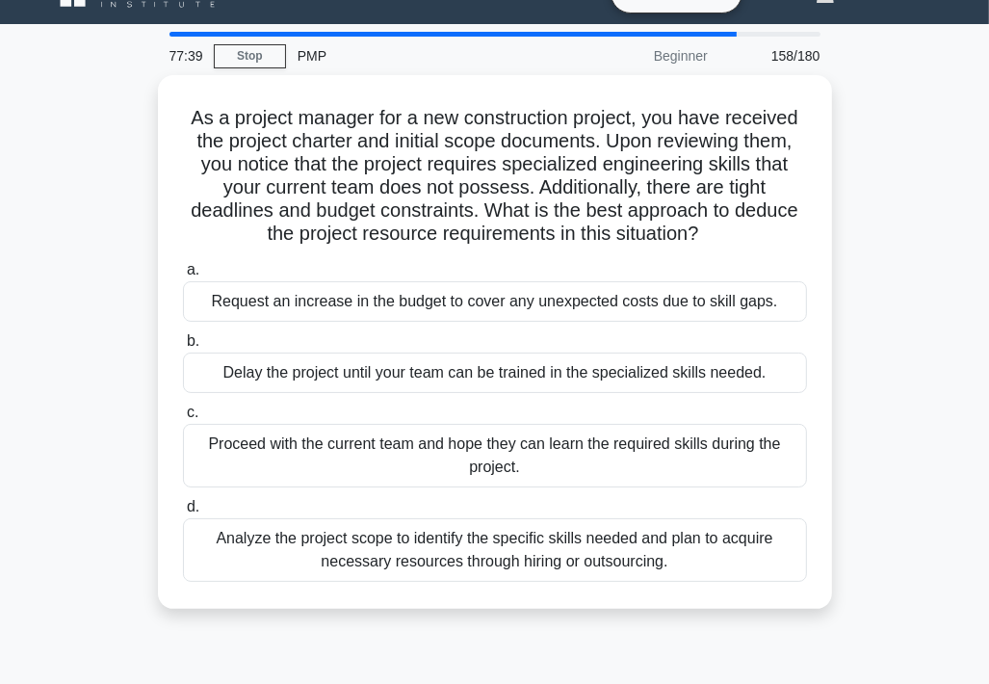
scroll to position [0, 0]
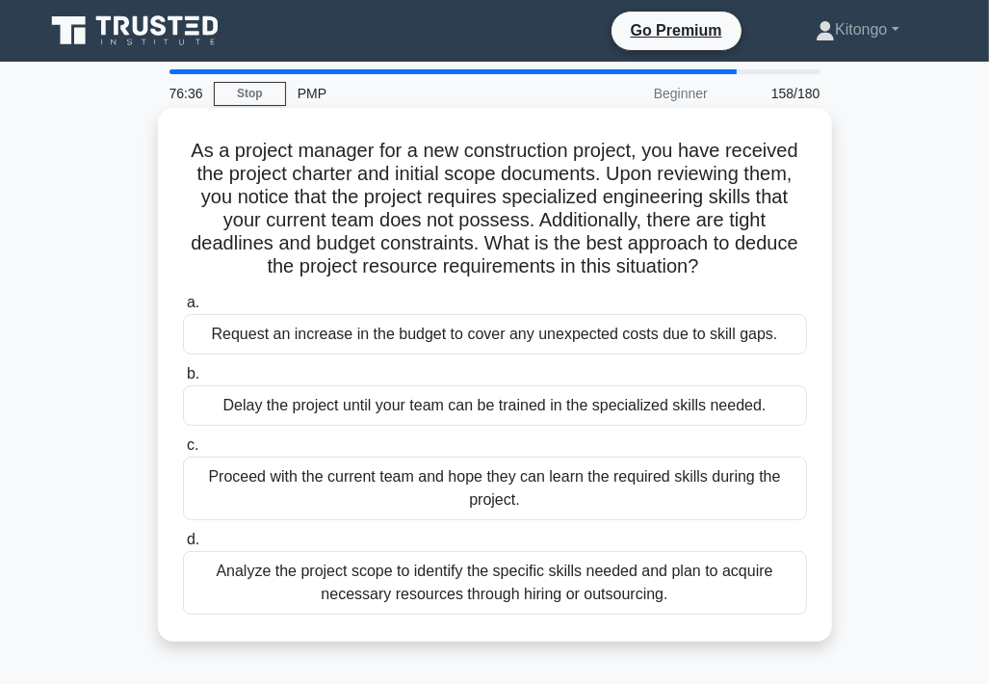
click at [339, 594] on div "Analyze the project scope to identify the specific skills needed and plan to ac…" at bounding box center [495, 583] width 624 height 64
click at [183, 546] on input "d. Analyze the project scope to identify the specific skills needed and plan to…" at bounding box center [183, 540] width 0 height 13
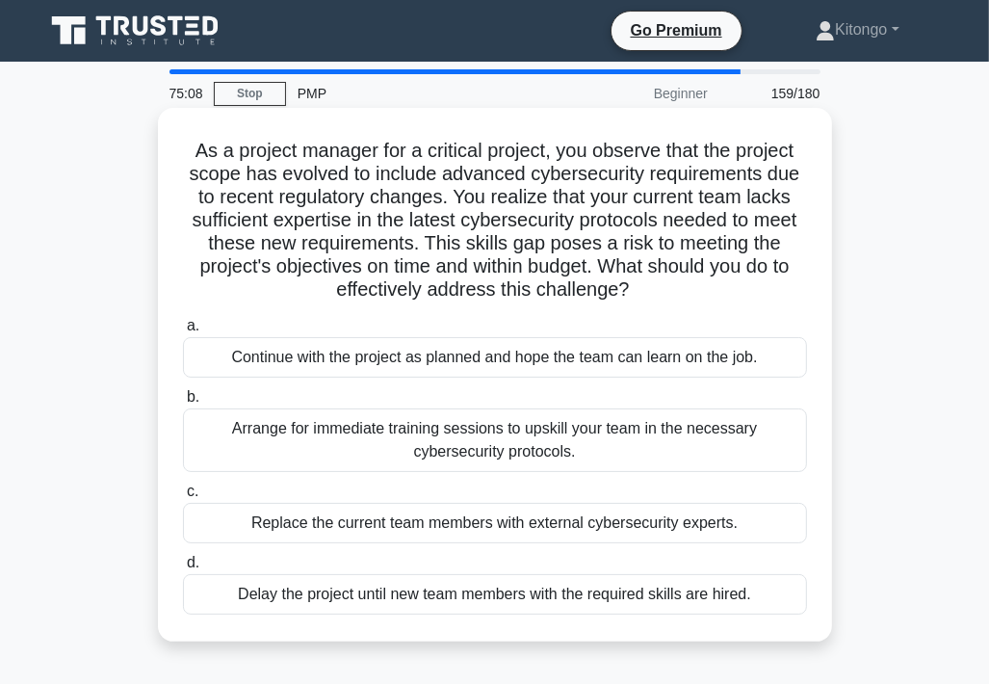
click at [472, 457] on div "Arrange for immediate training sessions to upskill your team in the necessary c…" at bounding box center [495, 440] width 624 height 64
click at [183, 404] on input "b. Arrange for immediate training sessions to upskill your team in the necessar…" at bounding box center [183, 397] width 0 height 13
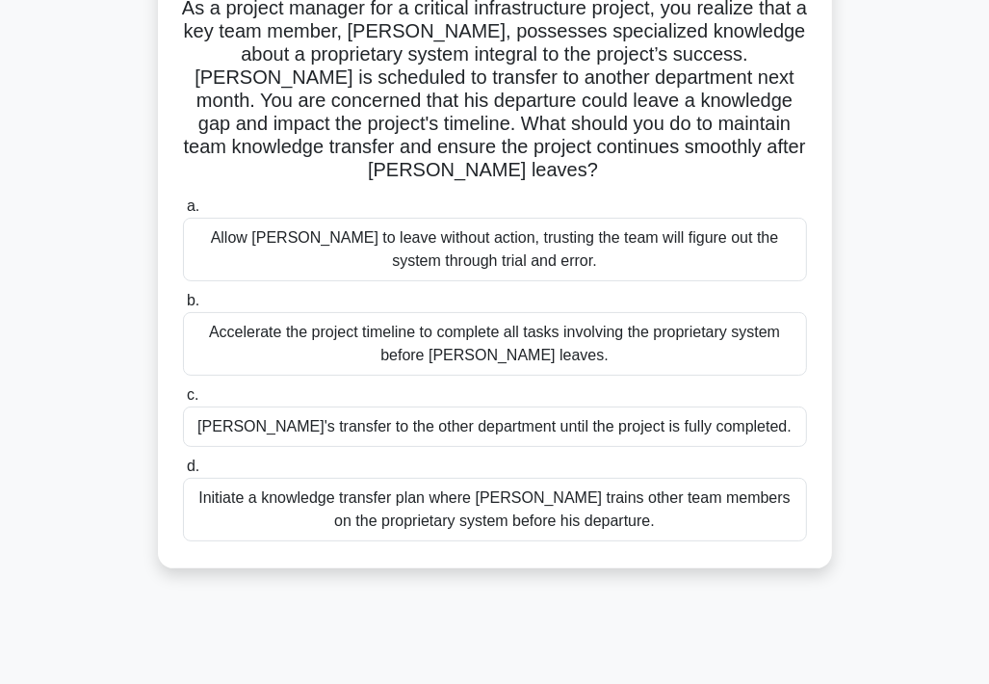
scroll to position [193, 0]
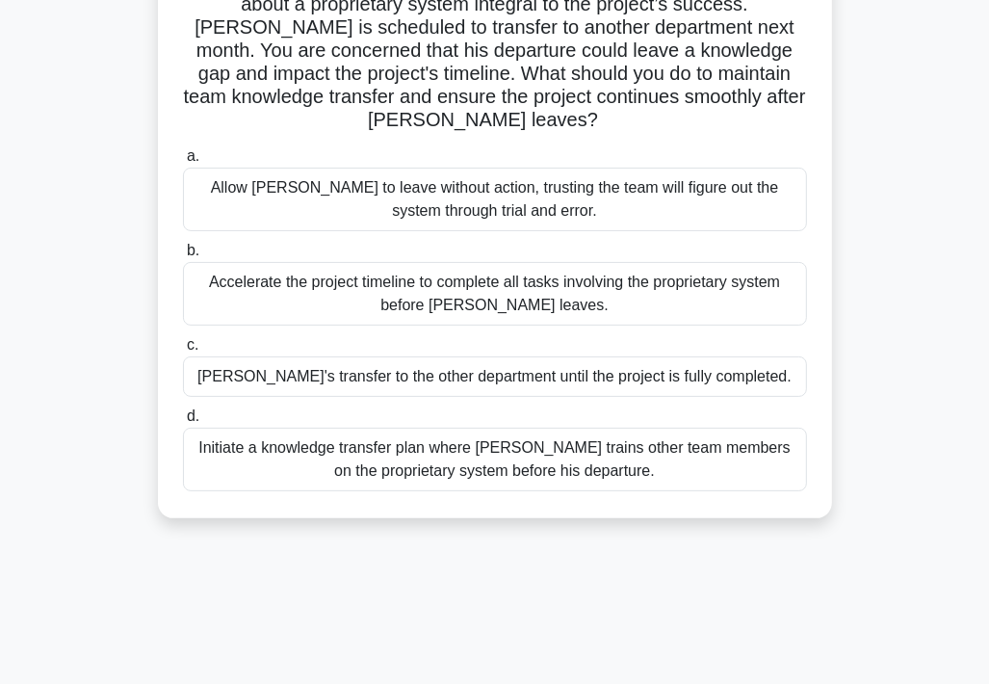
click at [355, 457] on div "Initiate a knowledge transfer plan where Carlos trains other team members on th…" at bounding box center [495, 460] width 624 height 64
click at [183, 423] on input "d. Initiate a knowledge transfer plan where Carlos trains other team members on…" at bounding box center [183, 416] width 0 height 13
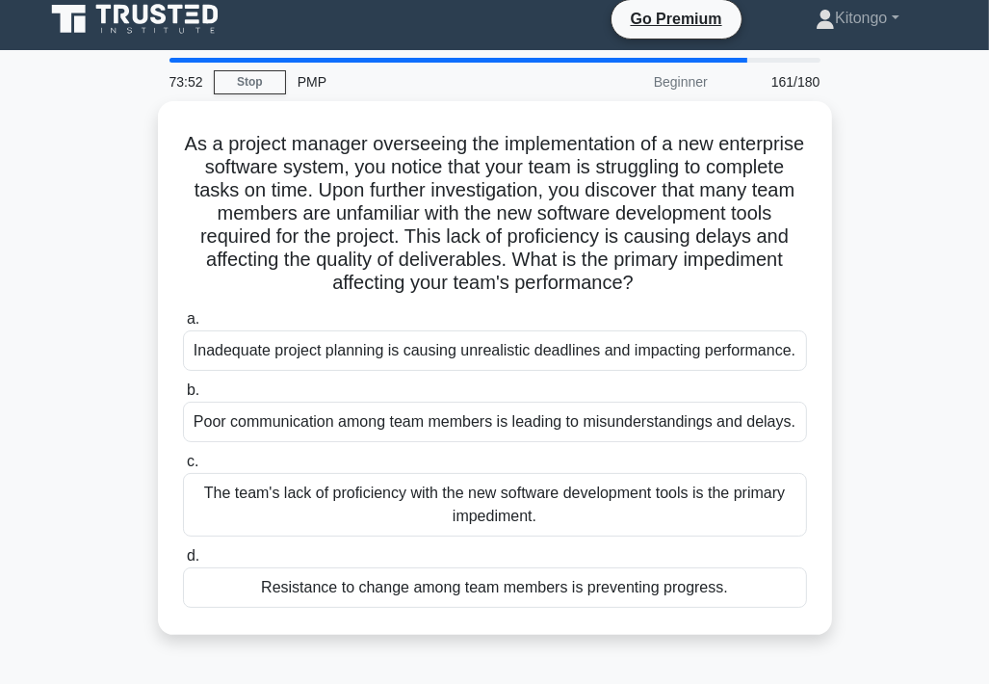
scroll to position [0, 0]
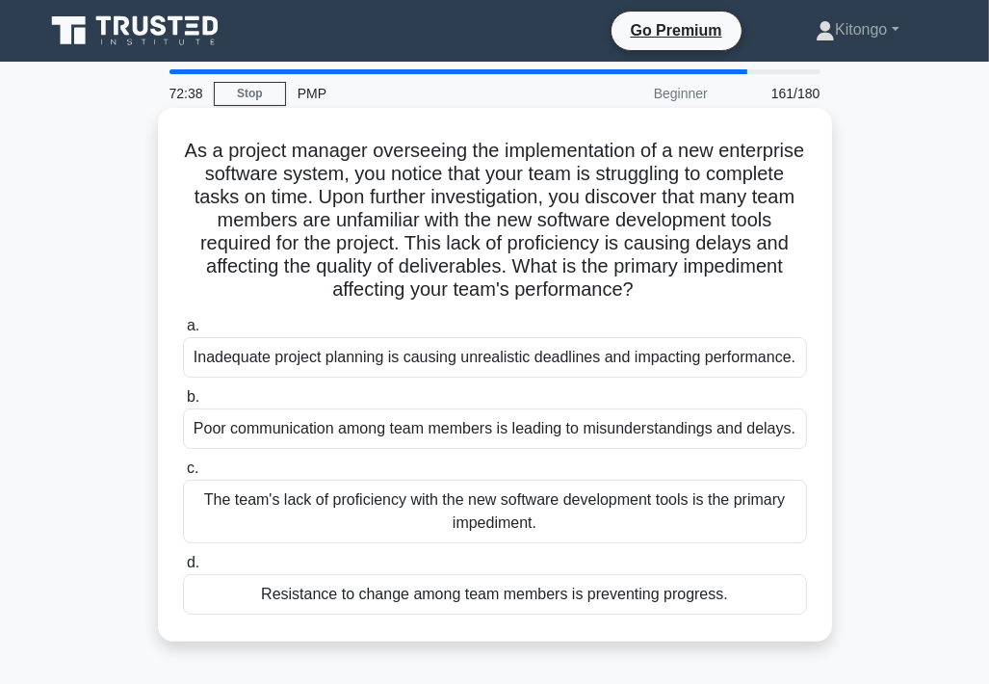
click at [420, 518] on div "The team's lack of proficiency with the new software development tools is the p…" at bounding box center [495, 512] width 624 height 64
click at [183, 475] on input "c. The team's lack of proficiency with the new software development tools is th…" at bounding box center [183, 468] width 0 height 13
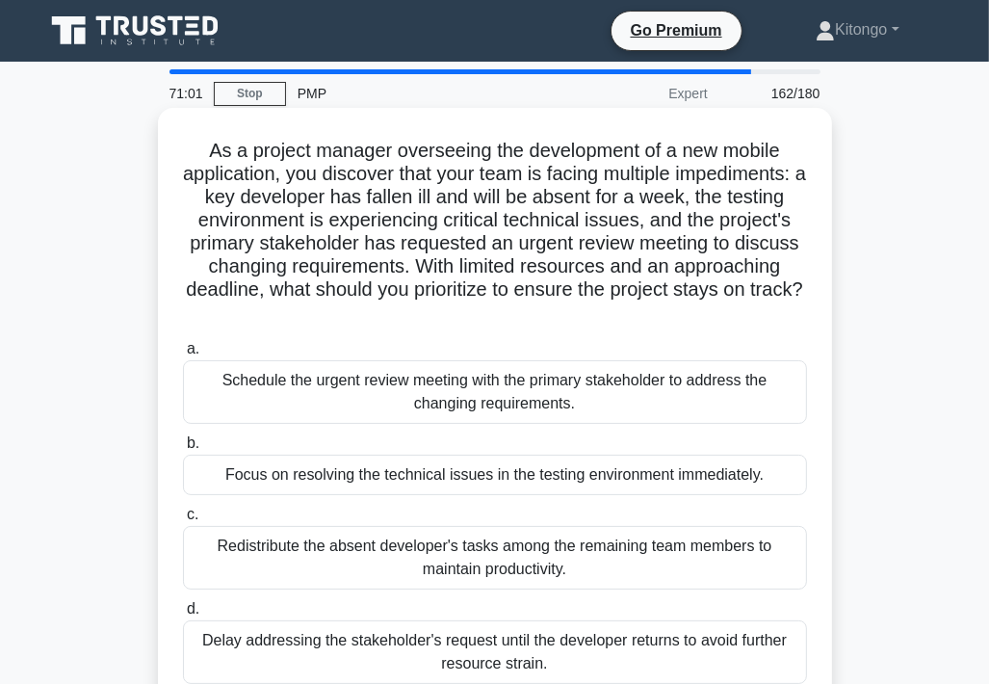
click at [379, 398] on div "Schedule the urgent review meeting with the primary stakeholder to address the …" at bounding box center [495, 392] width 624 height 64
click at [183, 355] on input "a. Schedule the urgent review meeting with the primary stakeholder to address t…" at bounding box center [183, 349] width 0 height 13
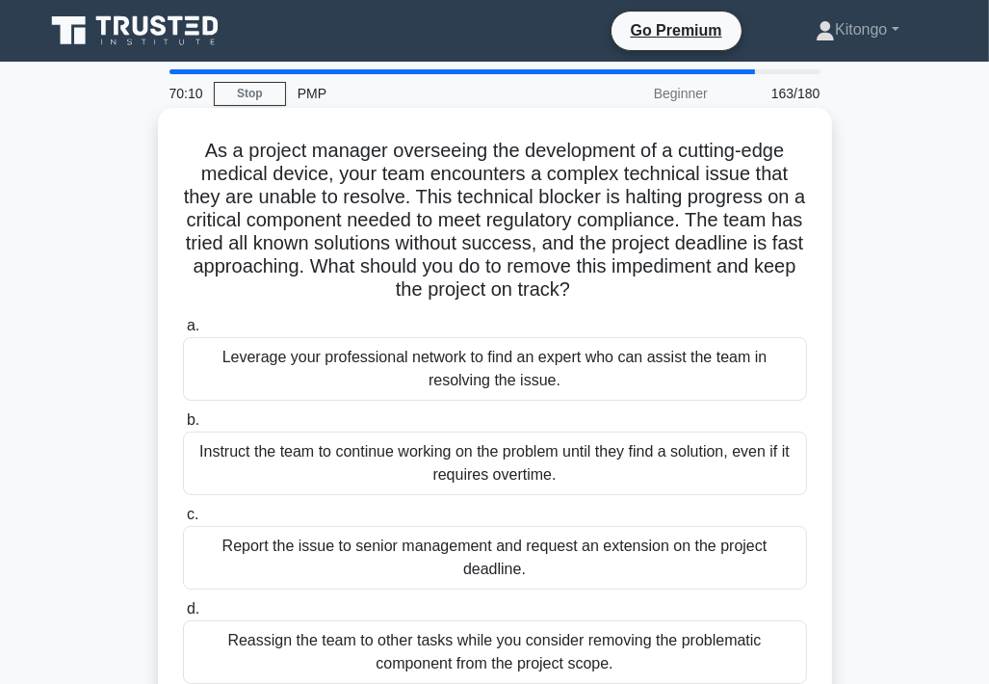
scroll to position [96, 0]
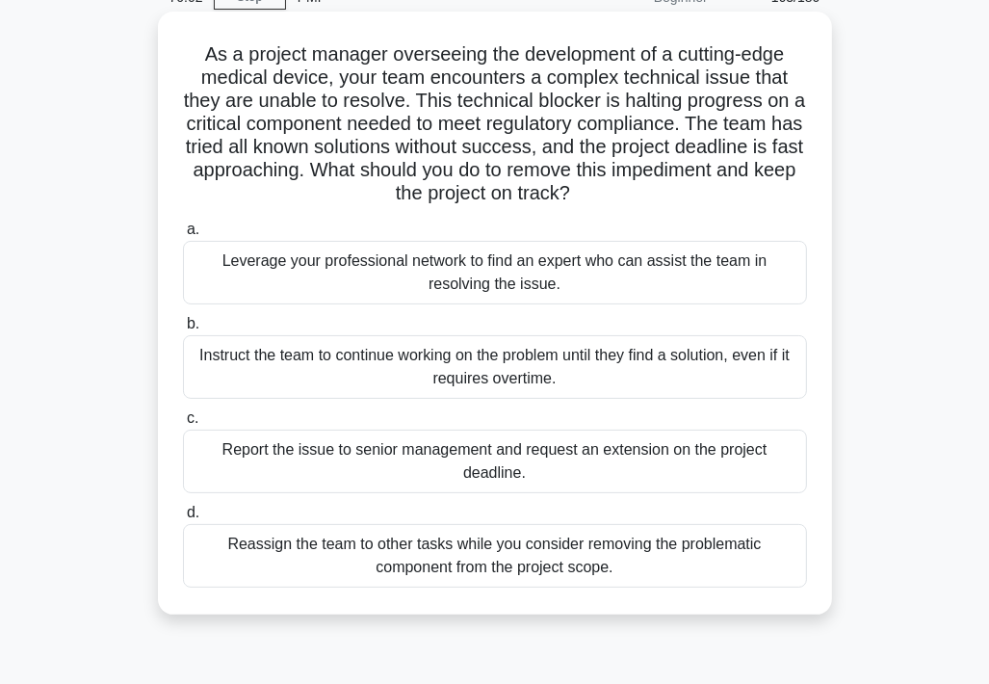
click at [286, 277] on div "Leverage your professional network to find an expert who can assist the team in…" at bounding box center [495, 273] width 624 height 64
click at [183, 236] on input "a. Leverage your professional network to find an expert who can assist the team…" at bounding box center [183, 230] width 0 height 13
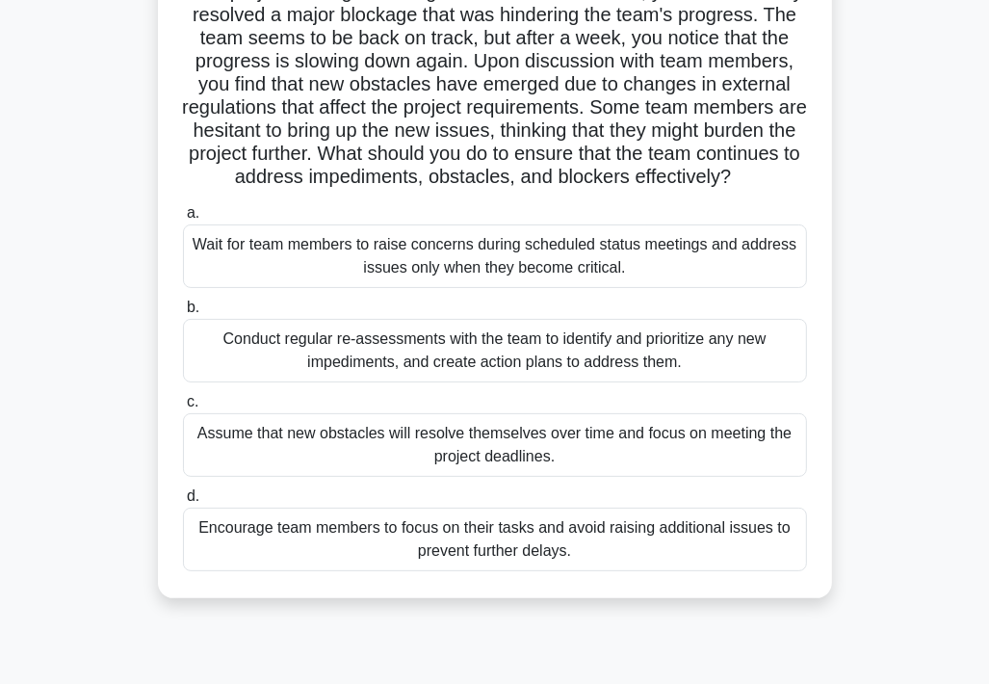
scroll to position [193, 0]
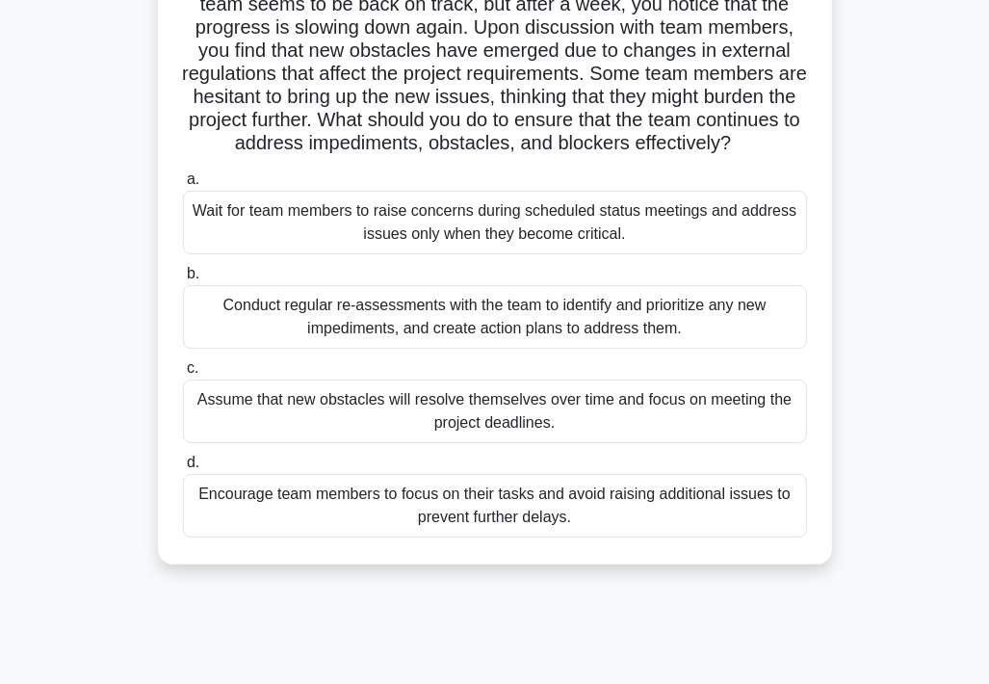
click at [316, 332] on div "Conduct regular re-assessments with the team to identify and prioritize any new…" at bounding box center [495, 317] width 624 height 64
click at [183, 280] on input "b. Conduct regular re-assessments with the team to identify and prioritize any …" at bounding box center [183, 274] width 0 height 13
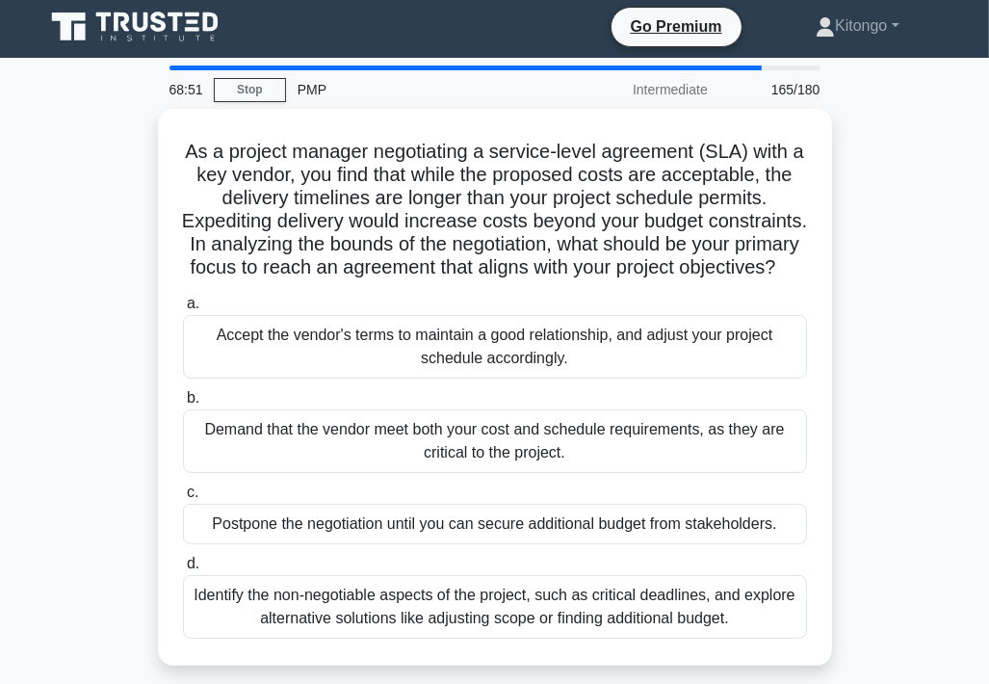
scroll to position [0, 0]
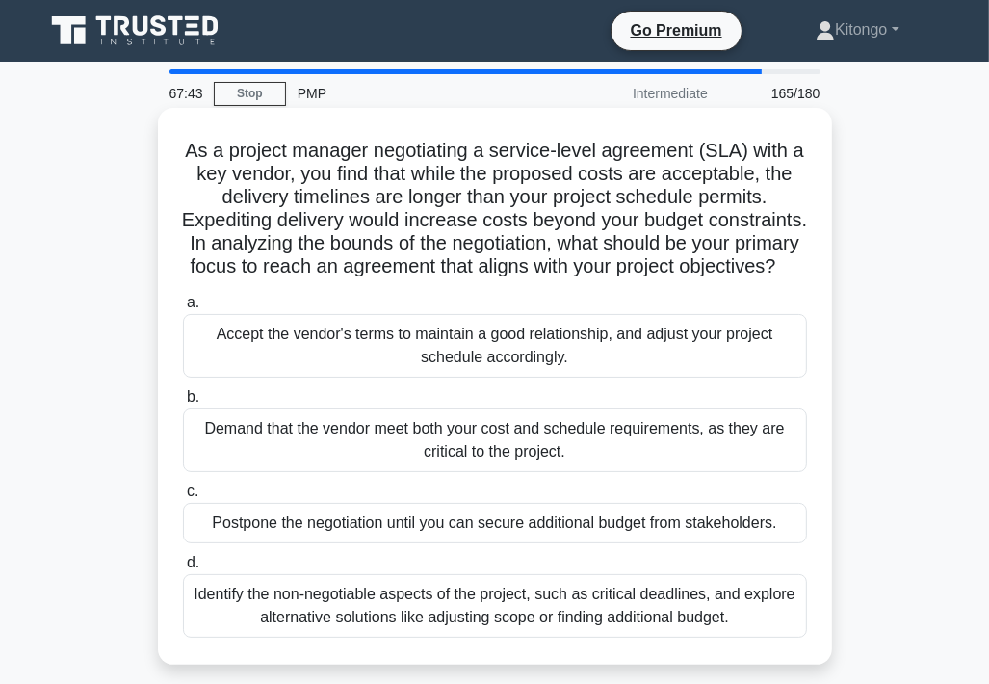
click at [381, 625] on div "Identify the non-negotiable aspects of the project, such as critical deadlines,…" at bounding box center [495, 606] width 624 height 64
click at [183, 569] on input "d. Identify the non-negotiable aspects of the project, such as critical deadlin…" at bounding box center [183, 563] width 0 height 13
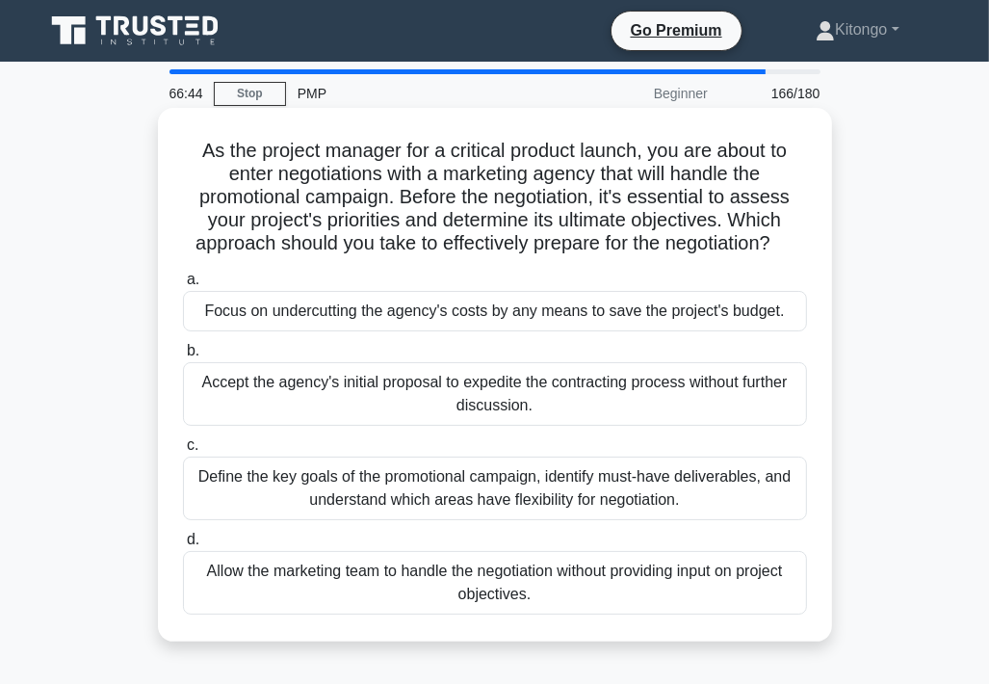
click at [385, 490] on div "Define the key goals of the promotional campaign, identify must-have deliverabl…" at bounding box center [495, 489] width 624 height 64
click at [183, 452] on input "c. Define the key goals of the promotional campaign, identify must-have deliver…" at bounding box center [183, 445] width 0 height 13
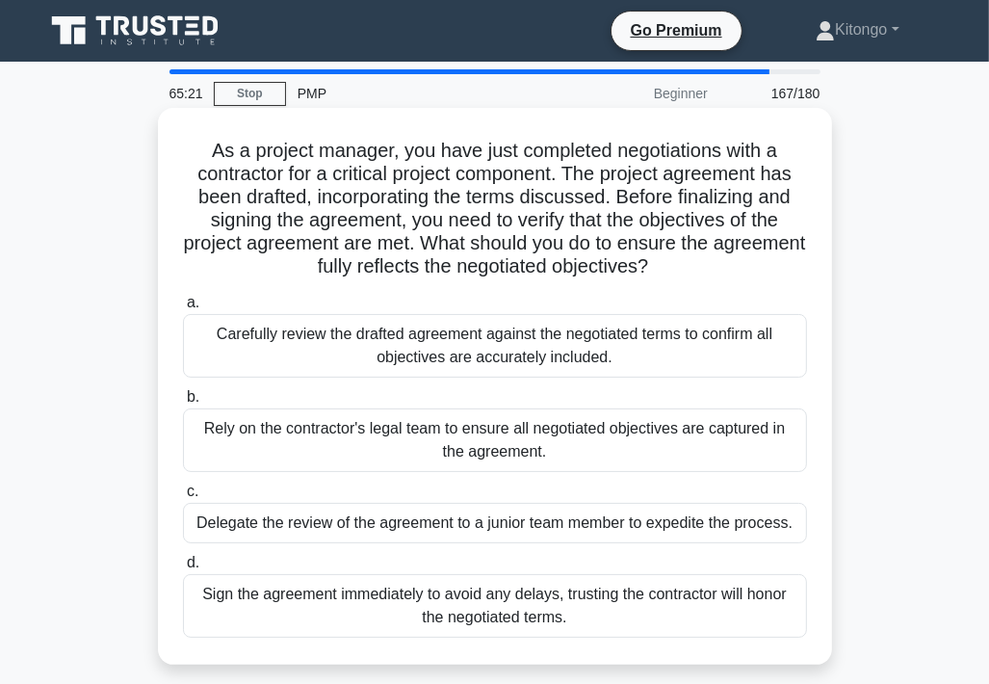
click at [334, 355] on div "Carefully review the drafted agreement against the negotiated terms to confirm …" at bounding box center [495, 346] width 624 height 64
click at [183, 309] on input "a. Carefully review the drafted agreement against the negotiated terms to confi…" at bounding box center [183, 303] width 0 height 13
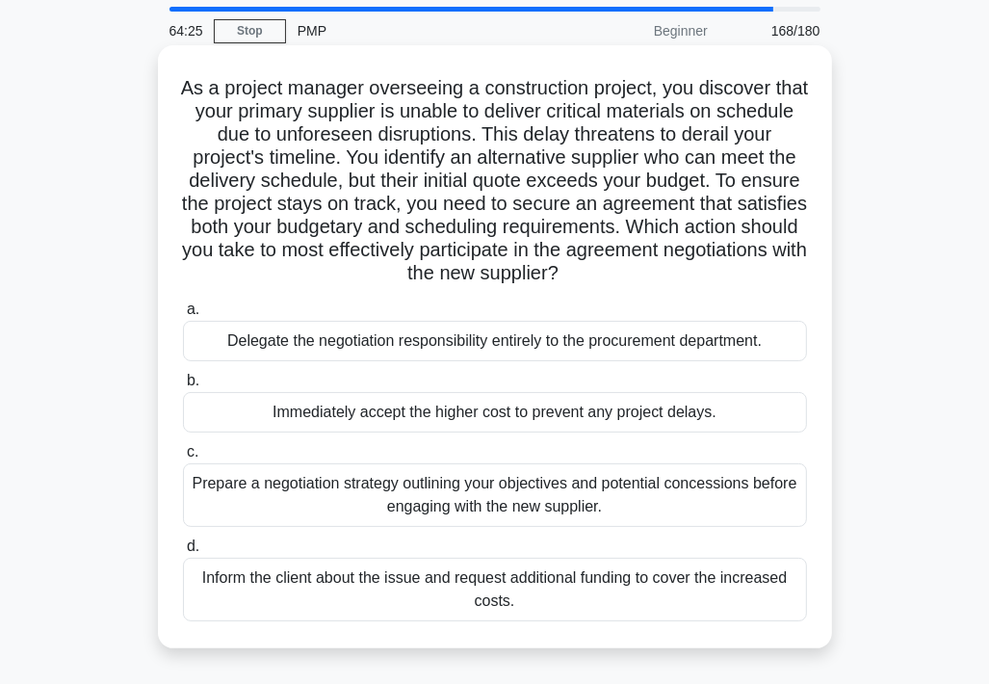
scroll to position [96, 0]
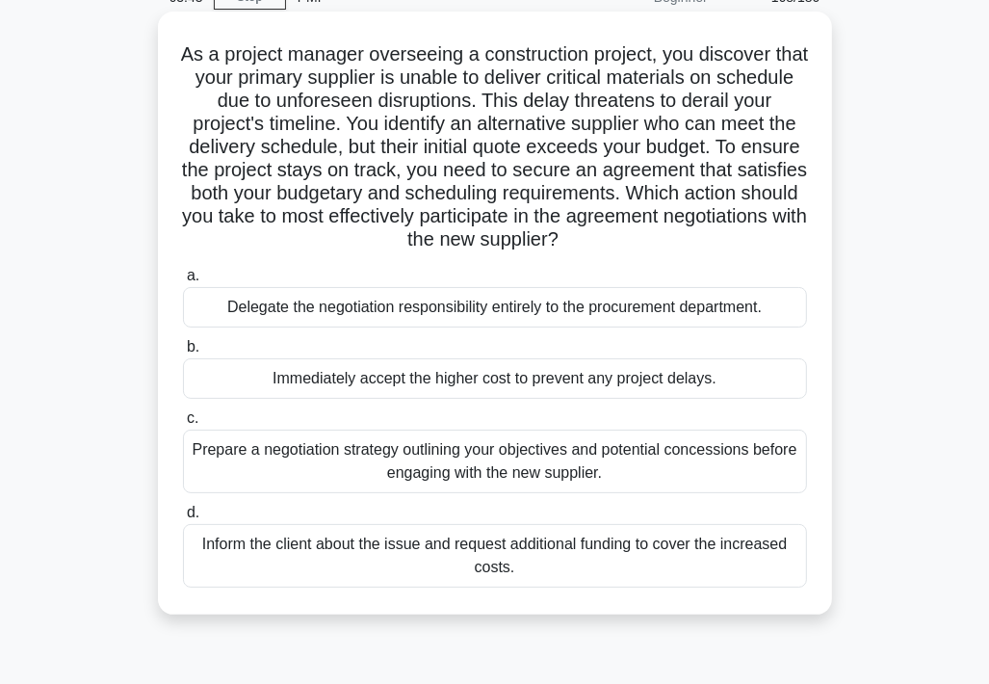
click at [277, 467] on div "Prepare a negotiation strategy outlining your objectives and potential concessi…" at bounding box center [495, 462] width 624 height 64
click at [183, 425] on input "c. Prepare a negotiation strategy outlining your objectives and potential conce…" at bounding box center [183, 418] width 0 height 13
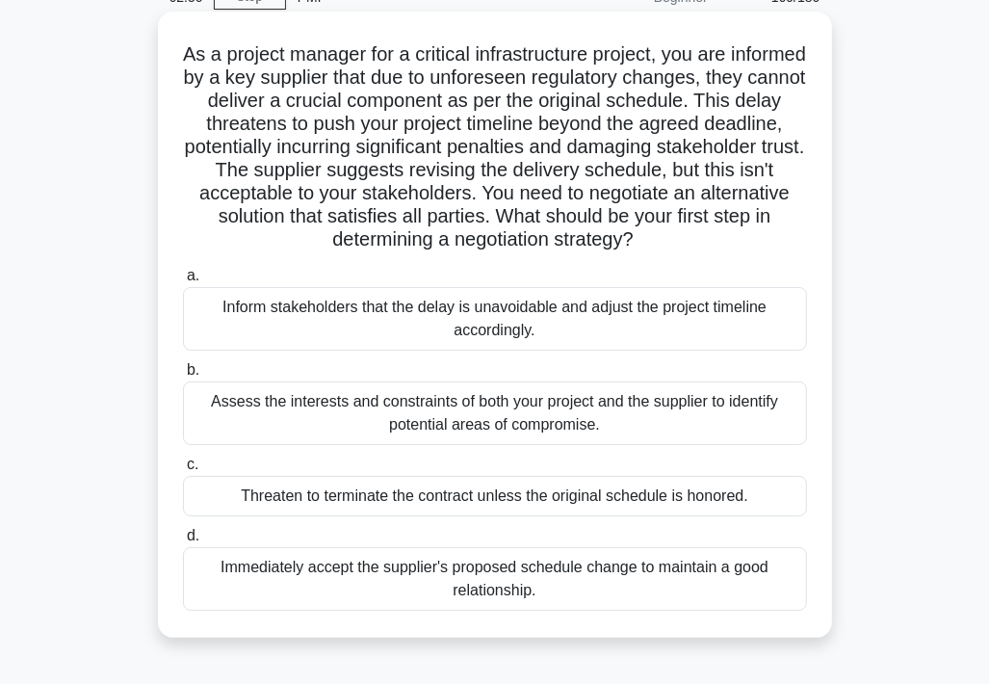
scroll to position [193, 0]
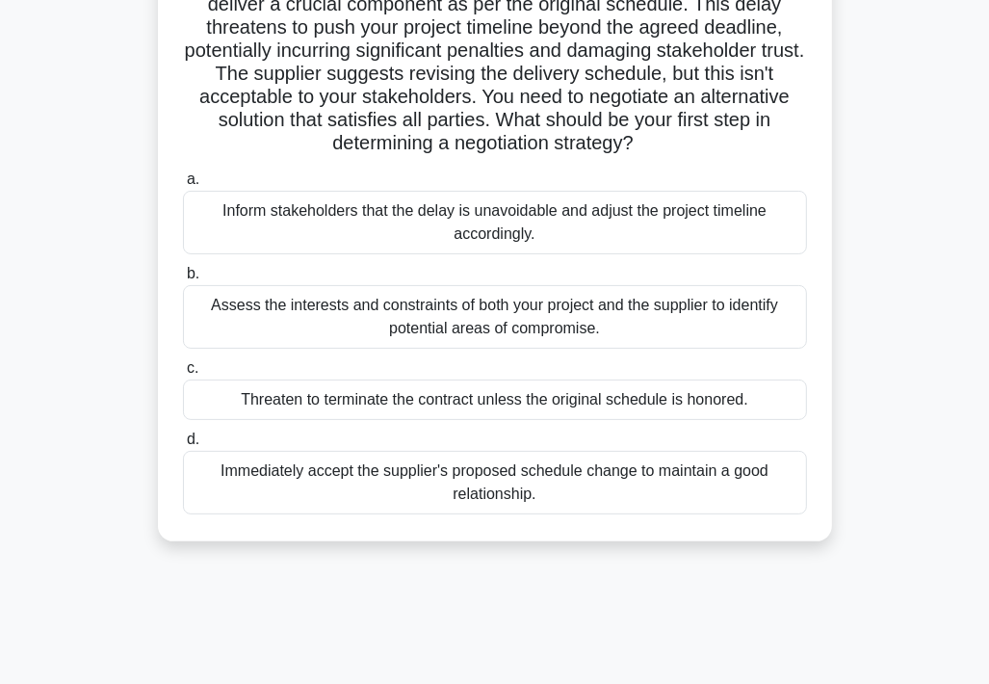
click at [388, 321] on div "Assess the interests and constraints of both your project and the supplier to i…" at bounding box center [495, 317] width 624 height 64
click at [183, 280] on input "b. Assess the interests and constraints of both your project and the supplier t…" at bounding box center [183, 274] width 0 height 13
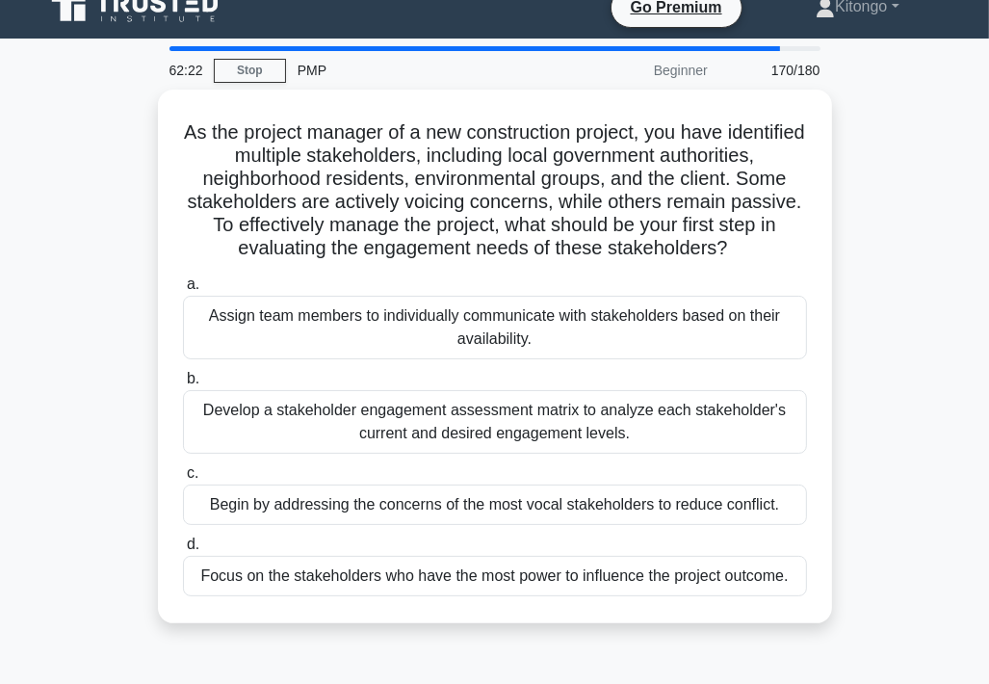
scroll to position [0, 0]
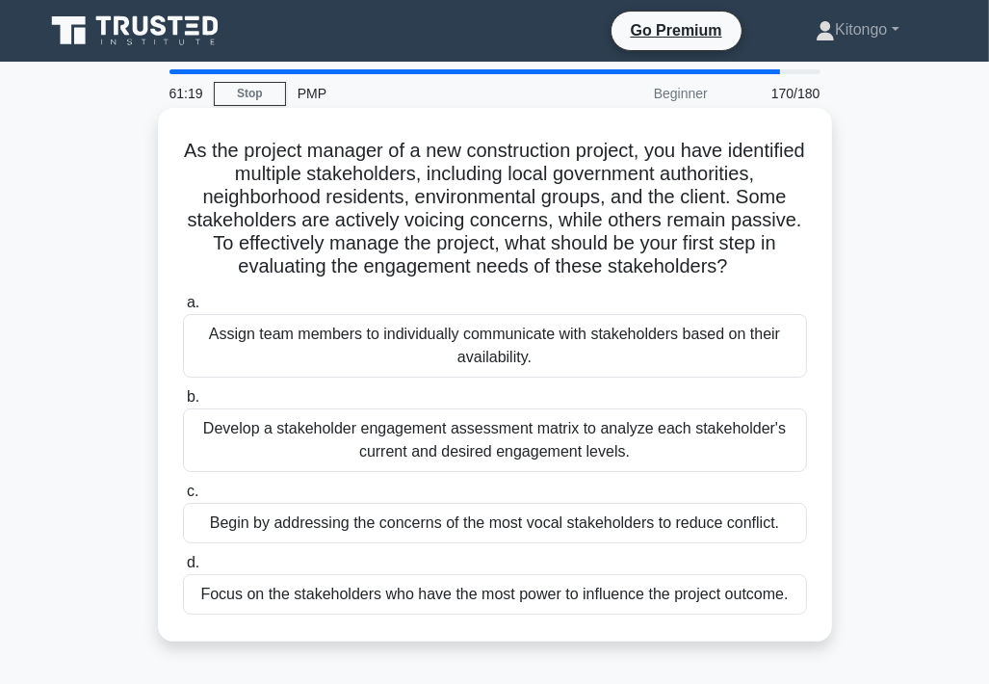
click at [332, 471] on div "Develop a stakeholder engagement assessment matrix to analyze each stakeholder'…" at bounding box center [495, 440] width 624 height 64
click at [183, 404] on input "b. Develop a stakeholder engagement assessment matrix to analyze each stakehold…" at bounding box center [183, 397] width 0 height 13
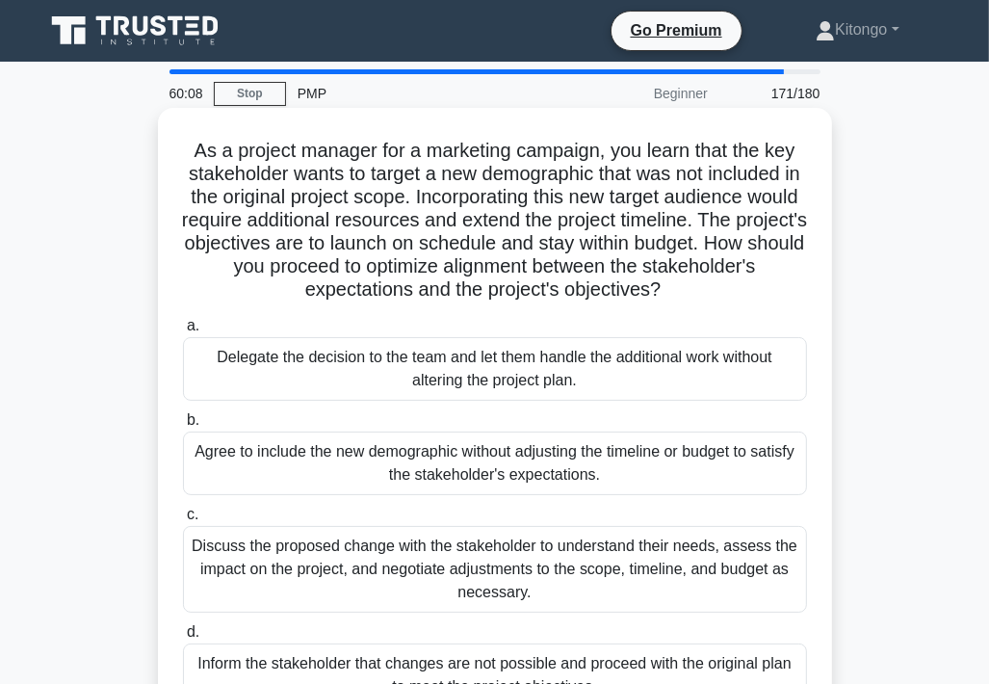
click at [344, 548] on div "Discuss the proposed change with the stakeholder to understand their needs, ass…" at bounding box center [495, 569] width 624 height 87
click at [183, 521] on input "c. Discuss the proposed change with the stakeholder to understand their needs, …" at bounding box center [183, 515] width 0 height 13
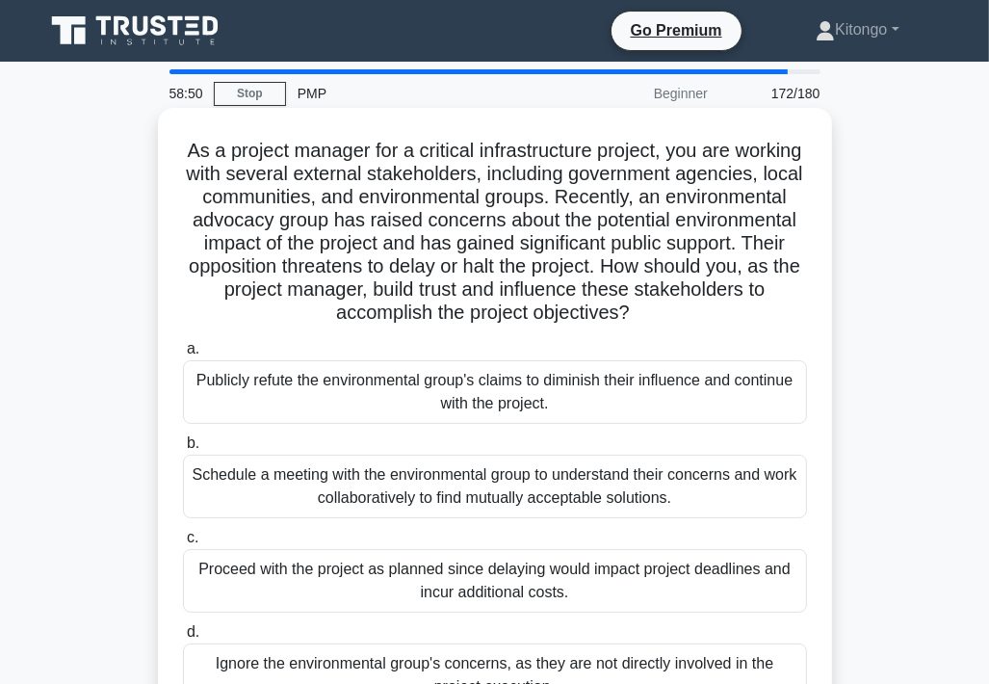
click at [337, 500] on div "Schedule a meeting with the environmental group to understand their concerns an…" at bounding box center [495, 487] width 624 height 64
click at [183, 450] on input "b. Schedule a meeting with the environmental group to understand their concerns…" at bounding box center [183, 443] width 0 height 13
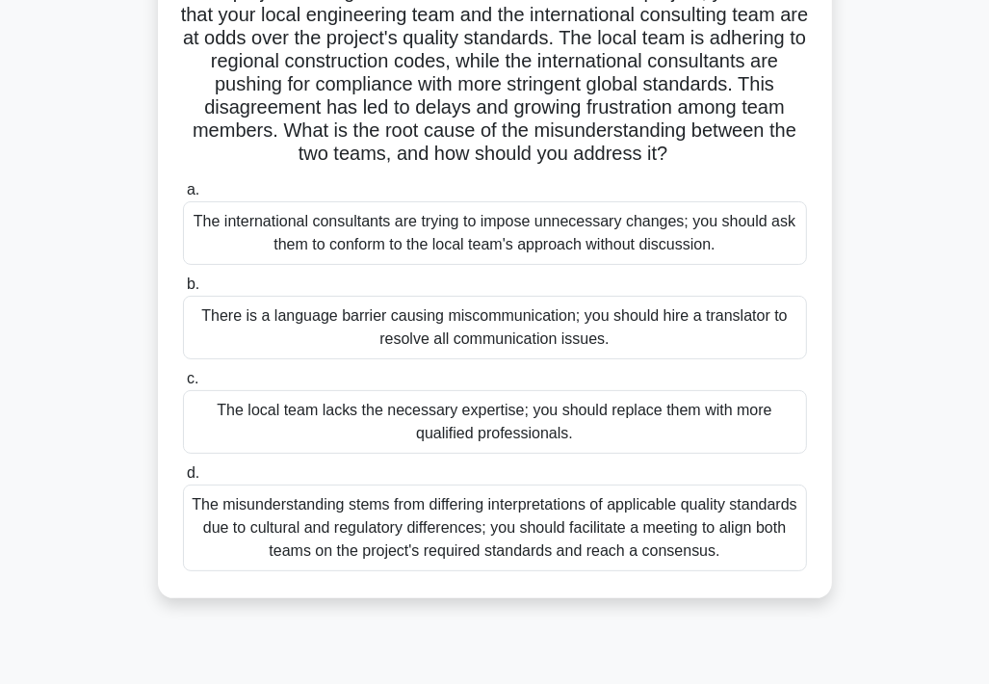
scroll to position [193, 0]
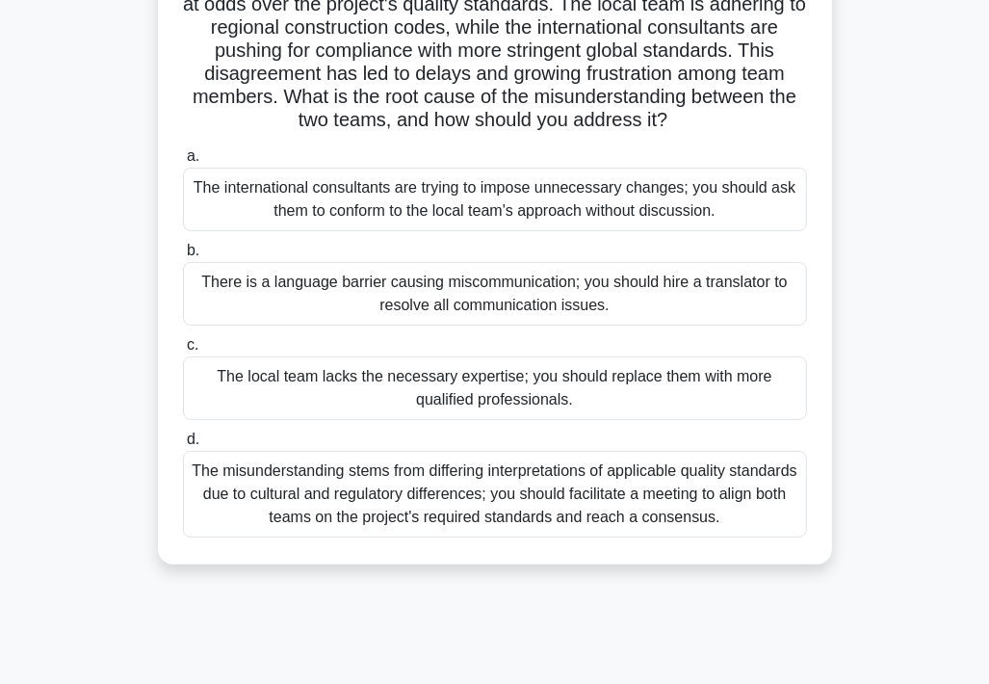
click at [408, 537] on div "The misunderstanding stems from differing interpretations of applicable quality…" at bounding box center [495, 494] width 624 height 87
click at [183, 446] on input "d. The misunderstanding stems from differing interpretations of applicable qual…" at bounding box center [183, 440] width 0 height 13
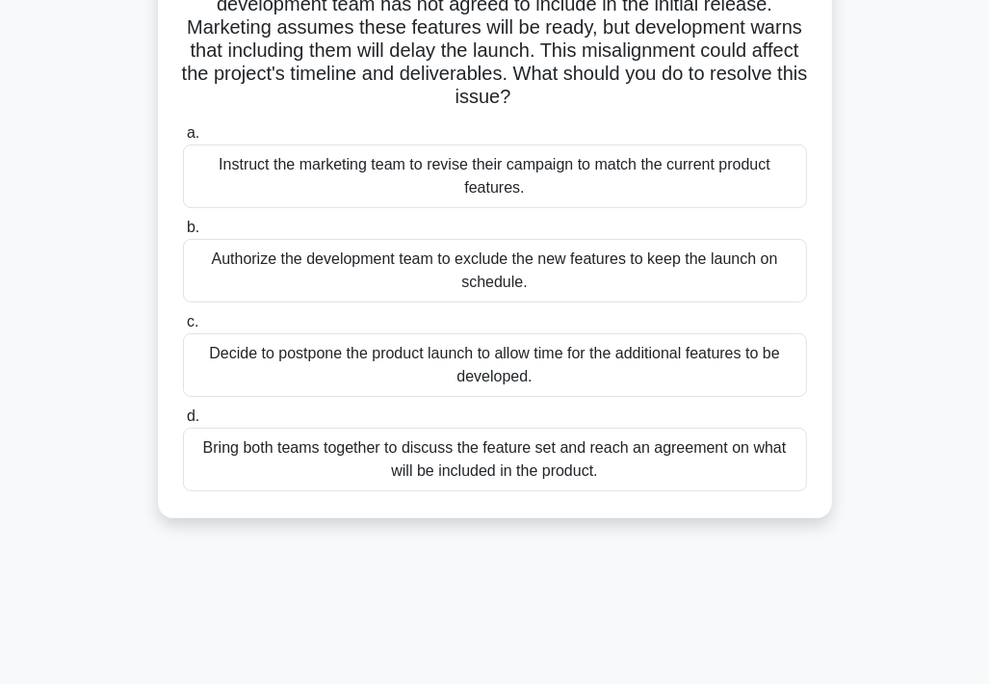
click at [304, 459] on div "Bring both teams together to discuss the feature set and reach an agreement on …" at bounding box center [495, 460] width 624 height 64
click at [183, 423] on input "d. Bring both teams together to discuss the feature set and reach an agreement …" at bounding box center [183, 416] width 0 height 13
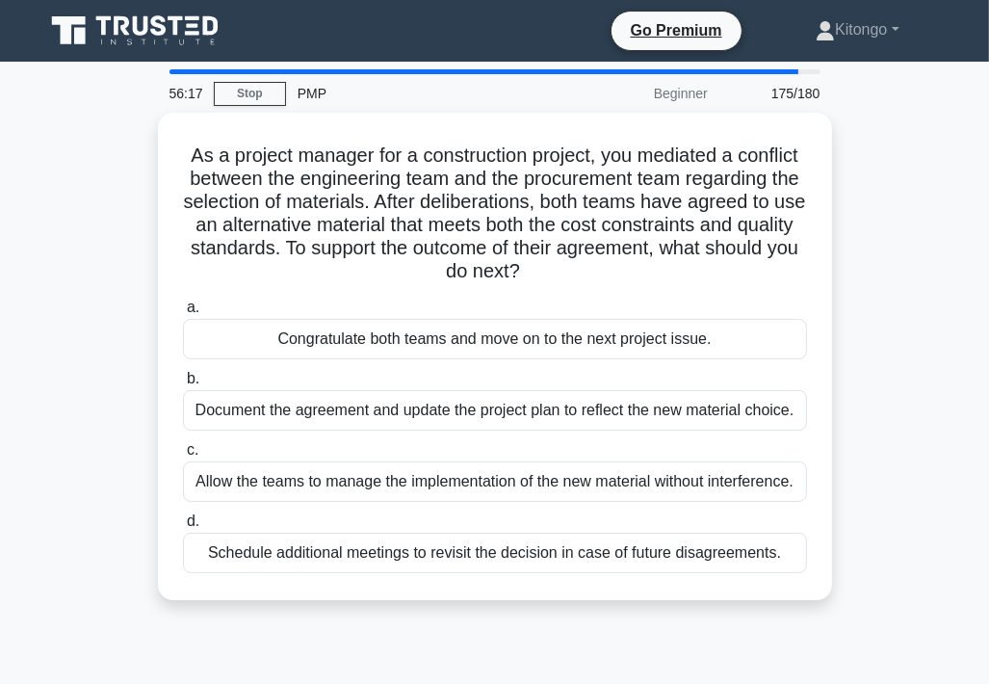
scroll to position [0, 0]
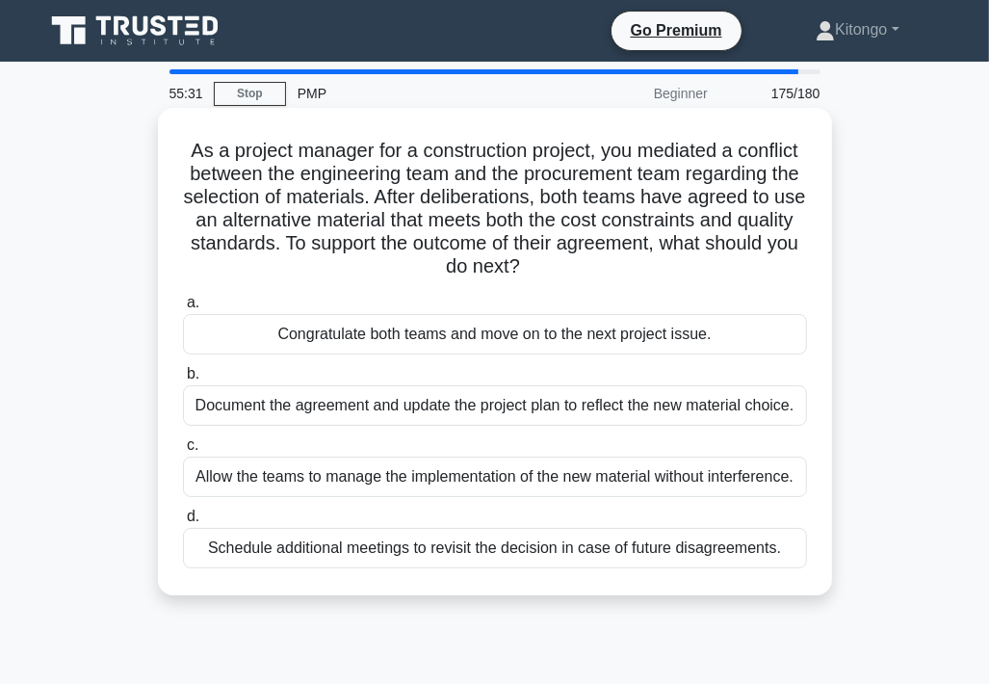
click at [618, 409] on div "Document the agreement and update the project plan to reflect the new material …" at bounding box center [495, 405] width 624 height 40
click at [183, 381] on input "b. Document the agreement and update the project plan to reflect the new materi…" at bounding box center [183, 374] width 0 height 13
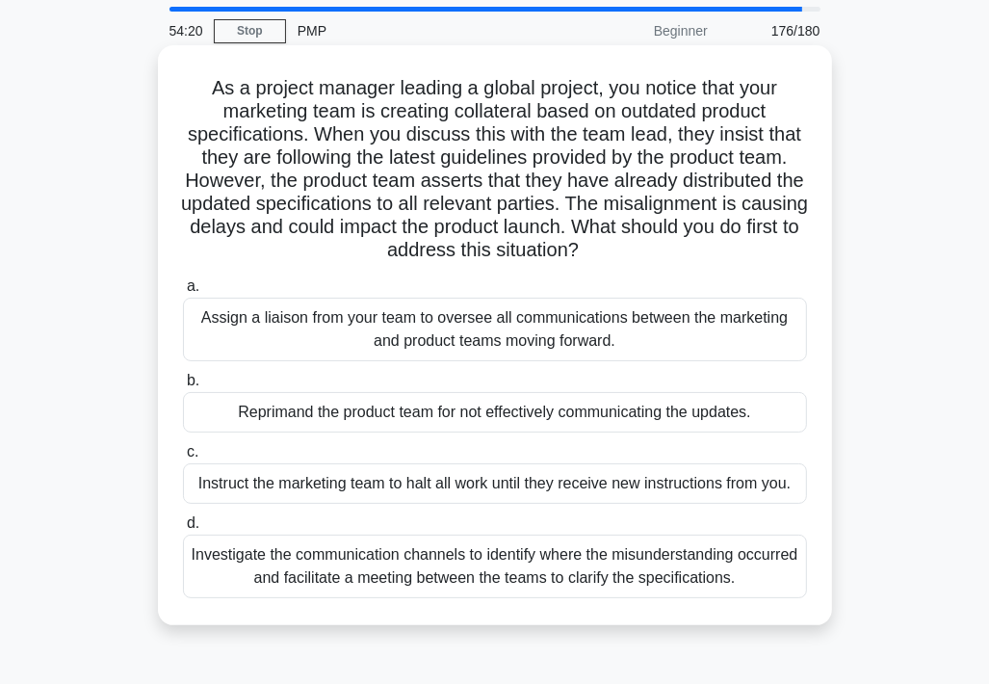
scroll to position [96, 0]
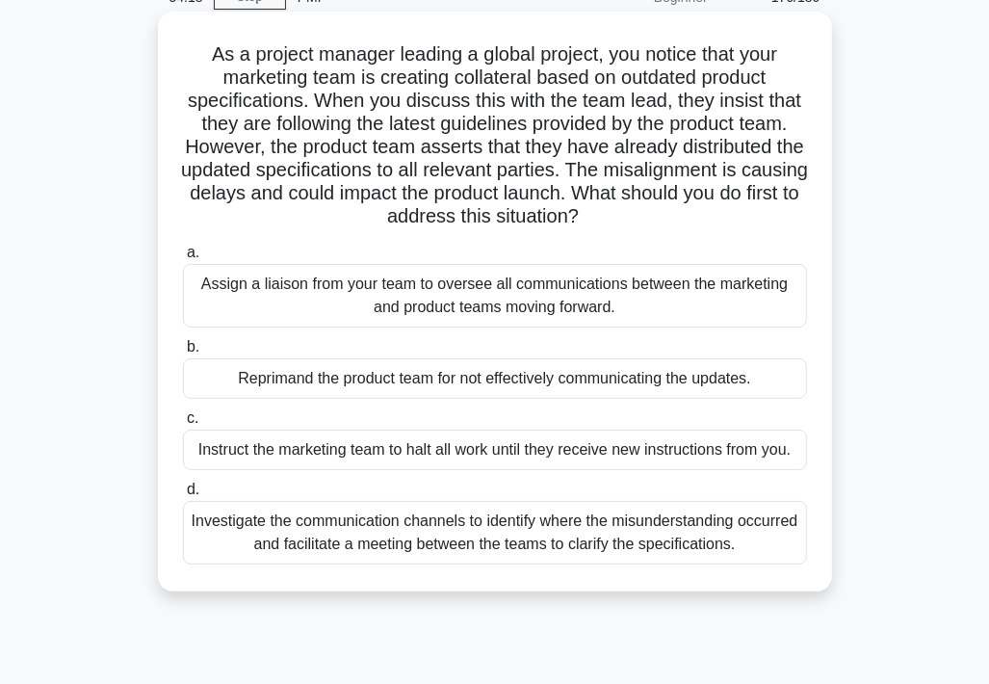
click at [319, 525] on div "Investigate the communication channels to identify where the misunderstanding o…" at bounding box center [495, 533] width 624 height 64
click at [183, 496] on input "d. Investigate the communication channels to identify where the misunderstandin…" at bounding box center [183, 490] width 0 height 13
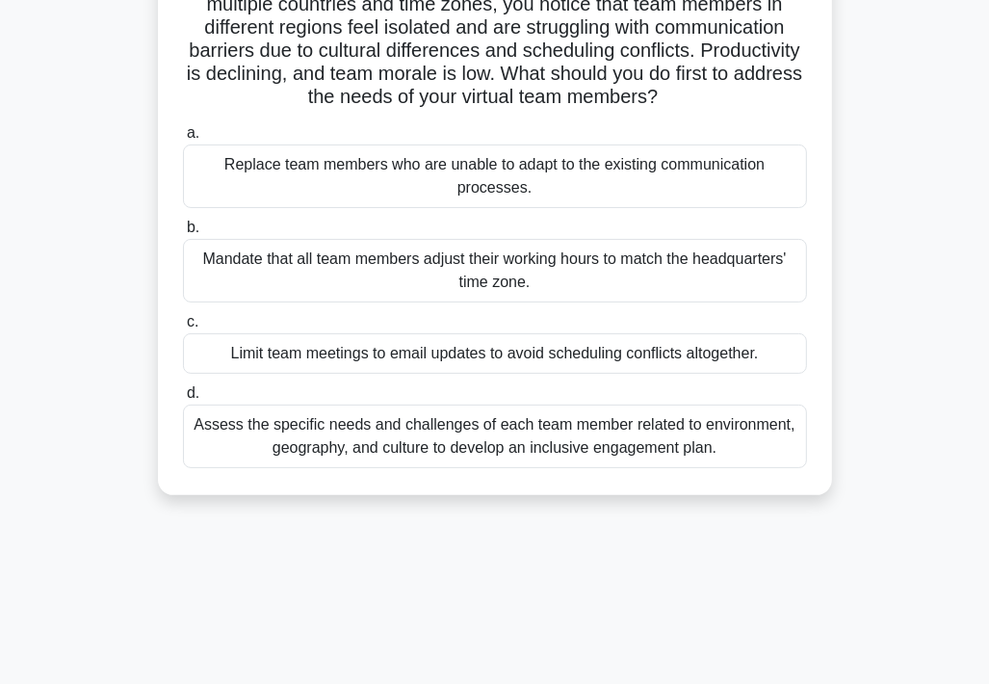
scroll to position [193, 0]
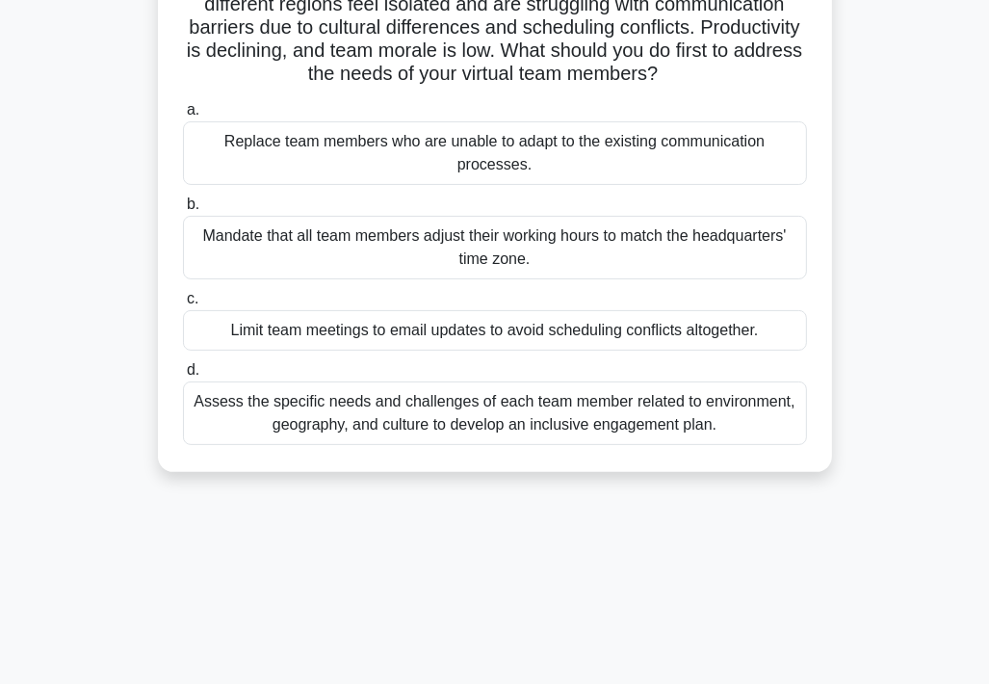
click at [462, 412] on div "Assess the specific needs and challenges of each team member related to environ…" at bounding box center [495, 413] width 624 height 64
click at [183, 377] on input "d. Assess the specific needs and challenges of each team member related to envi…" at bounding box center [183, 370] width 0 height 13
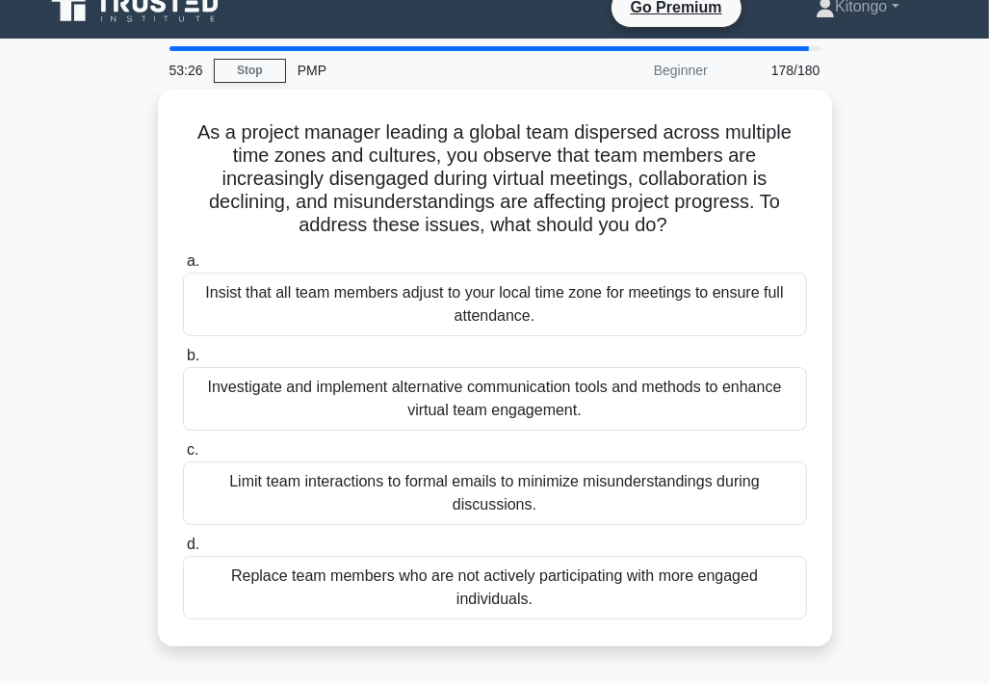
scroll to position [0, 0]
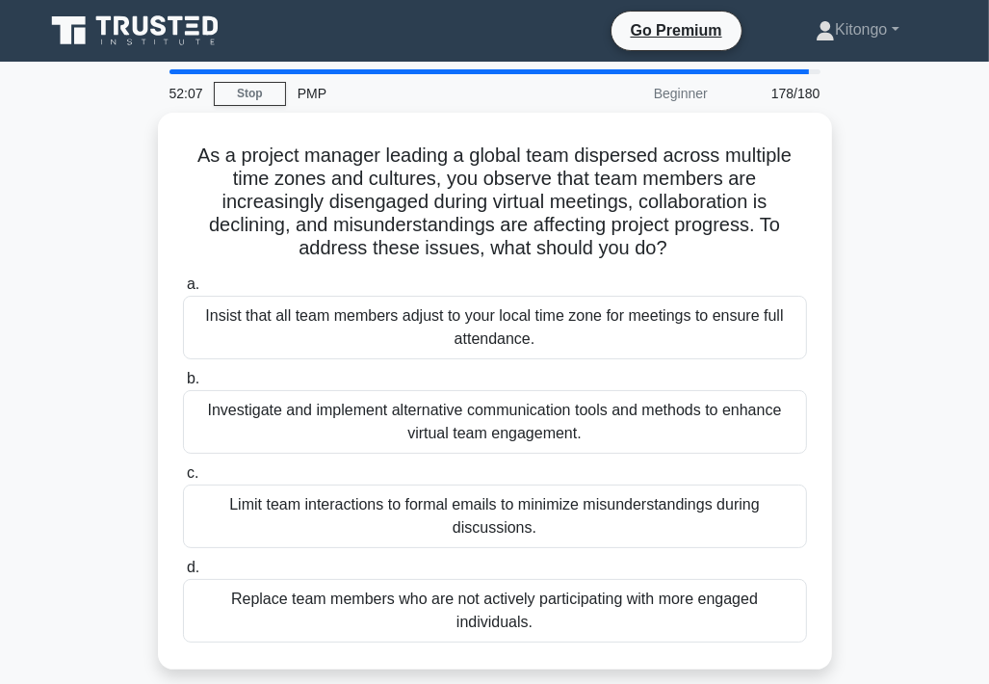
click at [462, 412] on div "Investigate and implement alternative communication tools and methods to enhanc…" at bounding box center [495, 422] width 624 height 64
click at [183, 385] on input "b. Investigate and implement alternative communication tools and methods to enh…" at bounding box center [183, 379] width 0 height 13
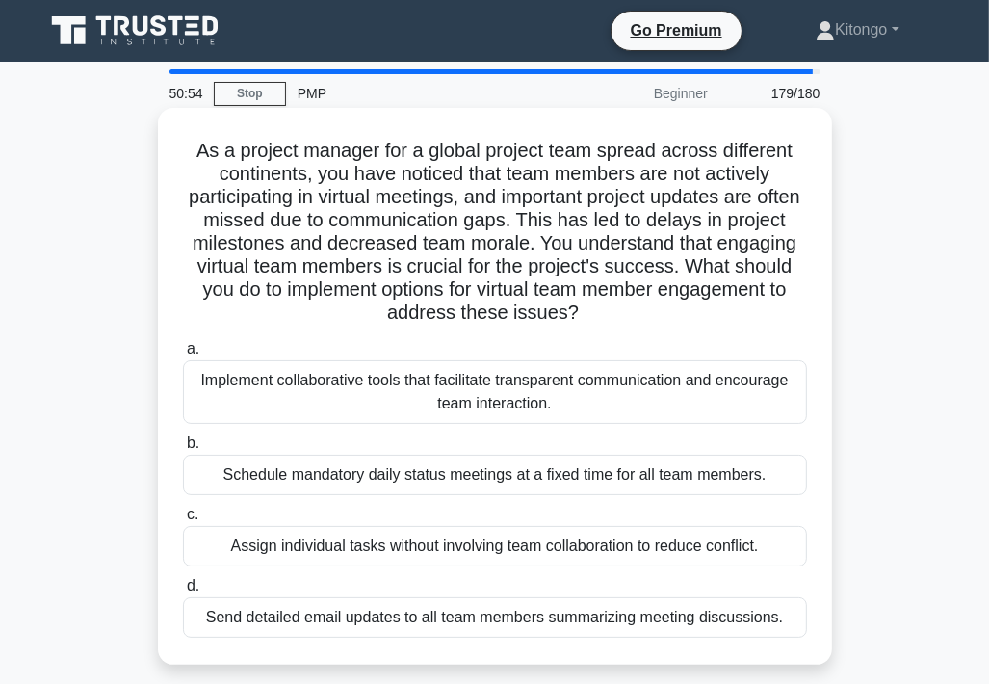
click at [470, 397] on div "Implement collaborative tools that facilitate transparent communication and enc…" at bounding box center [495, 392] width 624 height 64
click at [183, 355] on input "a. Implement collaborative tools that facilitate transparent communication and …" at bounding box center [183, 349] width 0 height 13
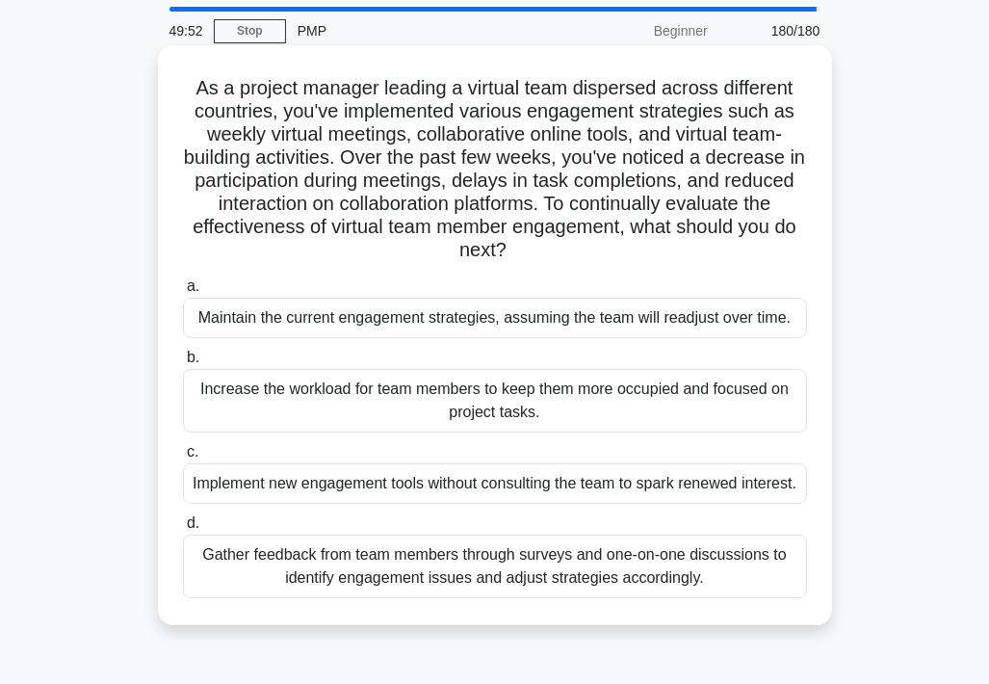
scroll to position [96, 0]
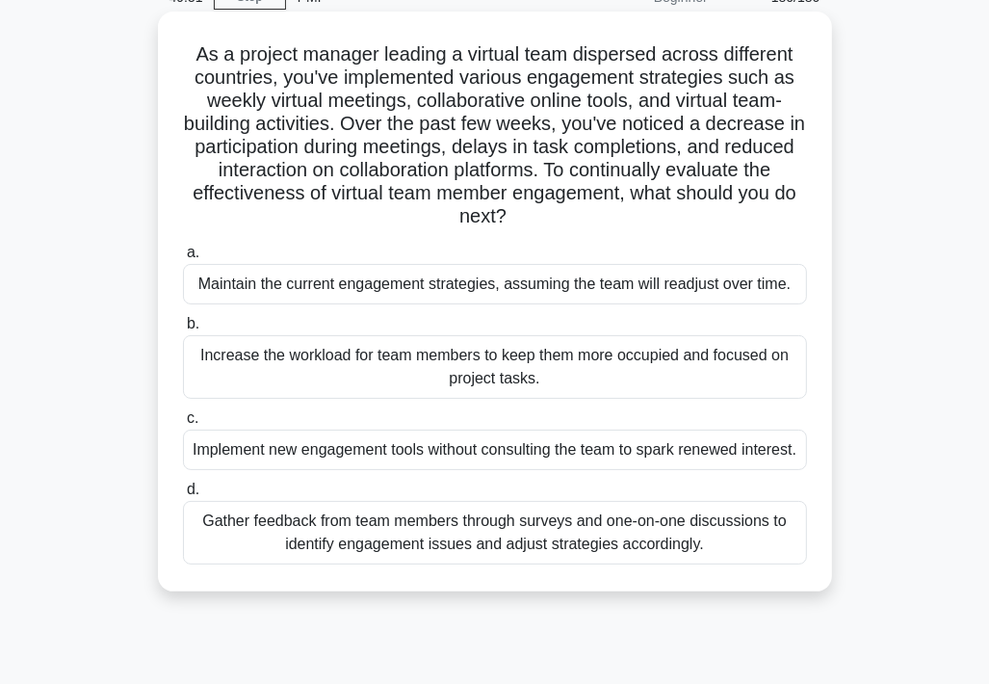
click at [378, 558] on div "Gather feedback from team members through surveys and one-on-one discussions to…" at bounding box center [495, 533] width 624 height 64
click at [183, 496] on input "d. Gather feedback from team members through surveys and one-on-one discussions…" at bounding box center [183, 490] width 0 height 13
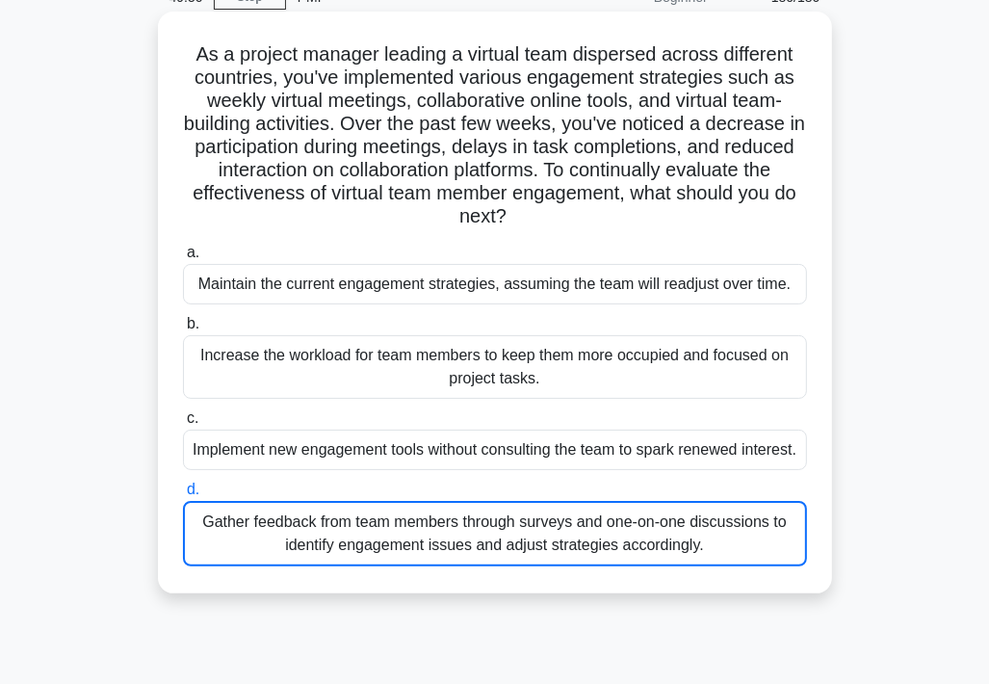
scroll to position [0, 0]
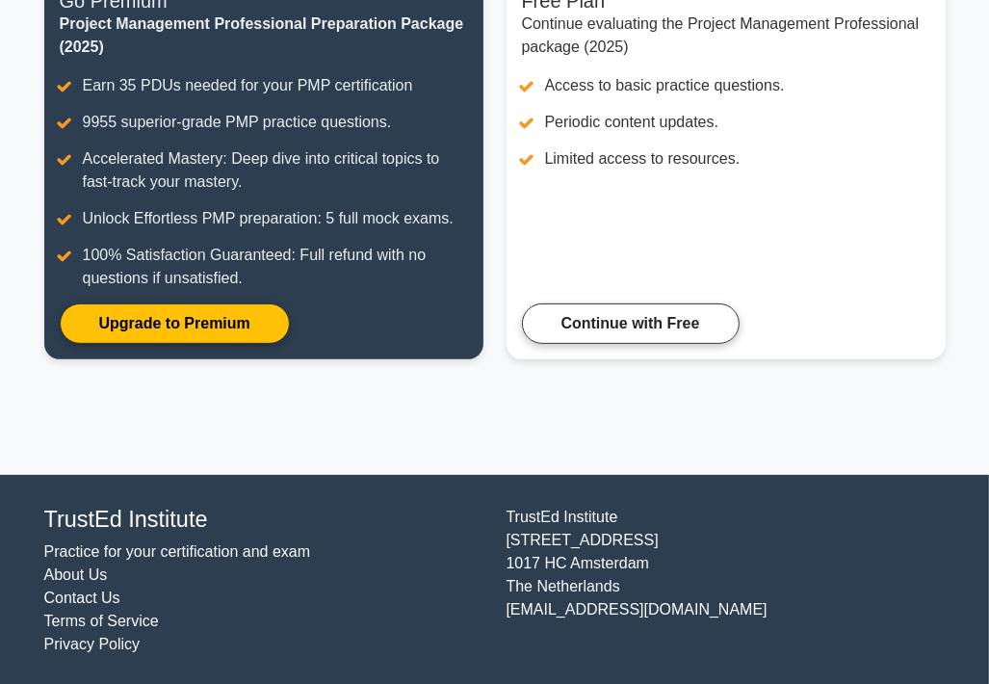
scroll to position [291, 0]
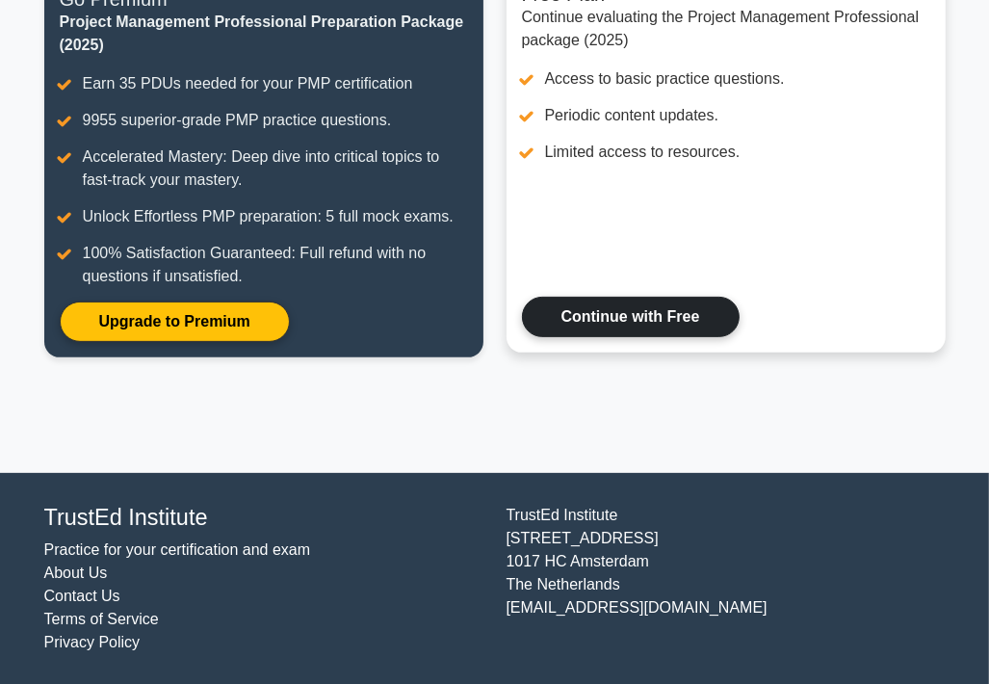
click at [636, 315] on link "Continue with Free" at bounding box center [631, 317] width 218 height 40
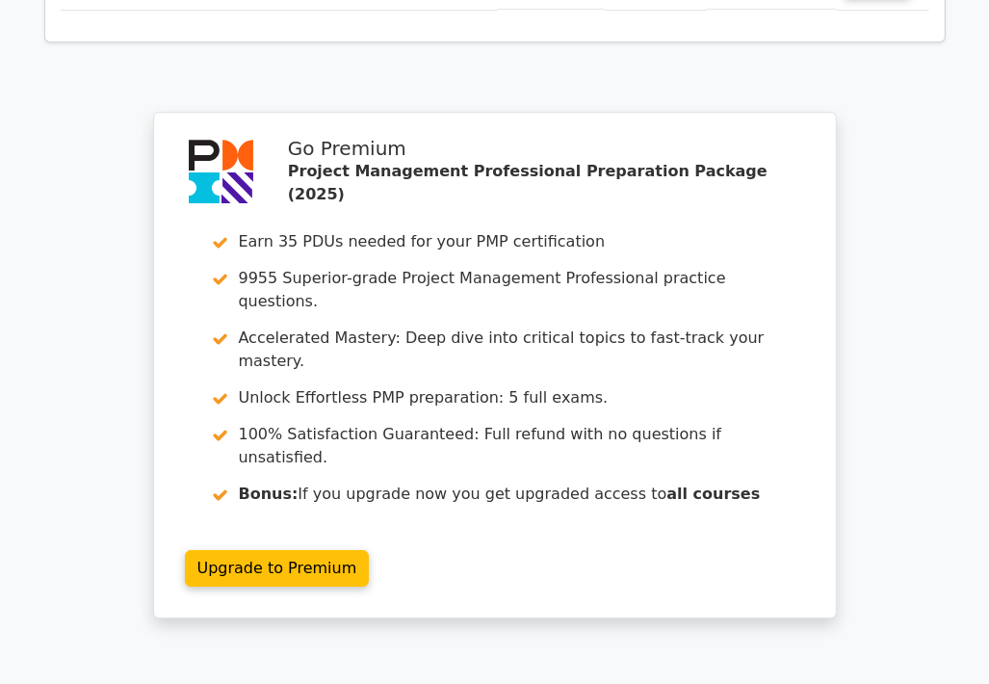
scroll to position [4343, 0]
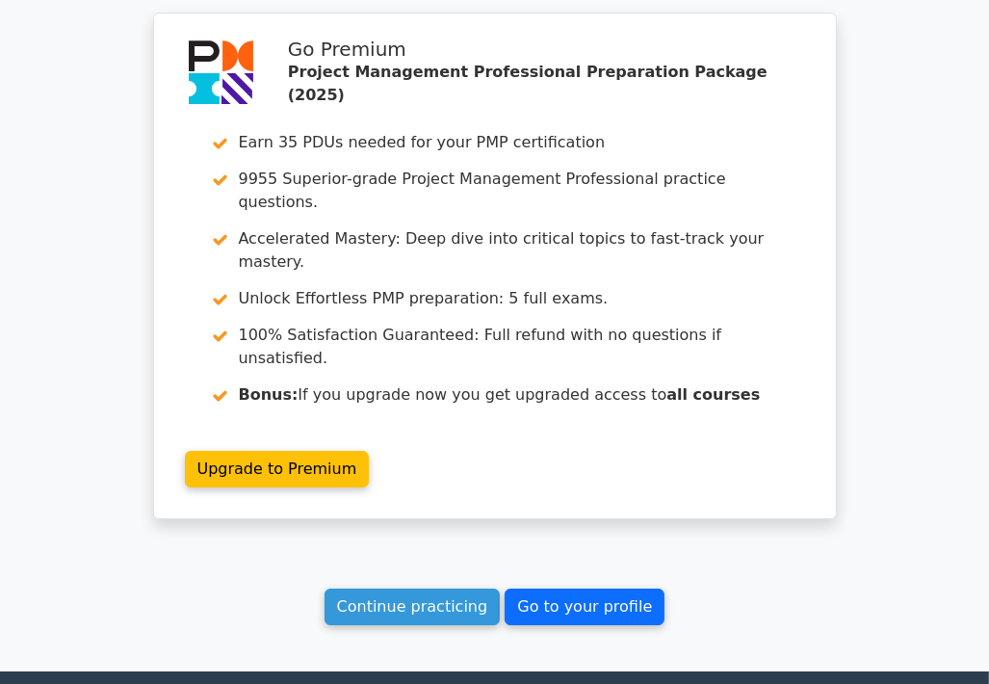
click at [551, 589] on link "Go to your profile" at bounding box center [585, 607] width 160 height 37
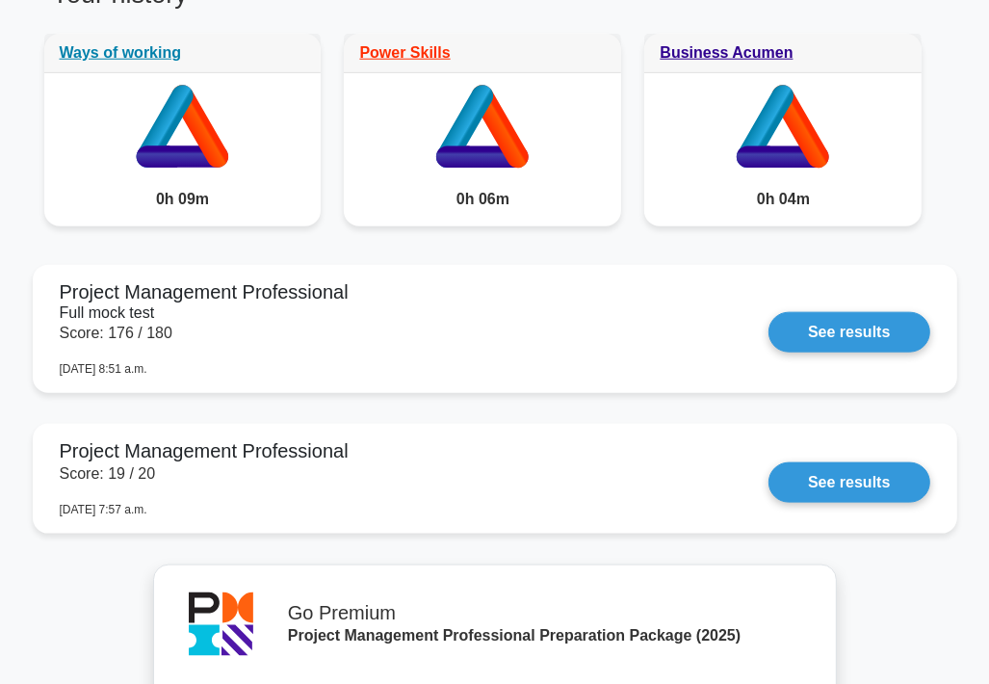
scroll to position [1445, 0]
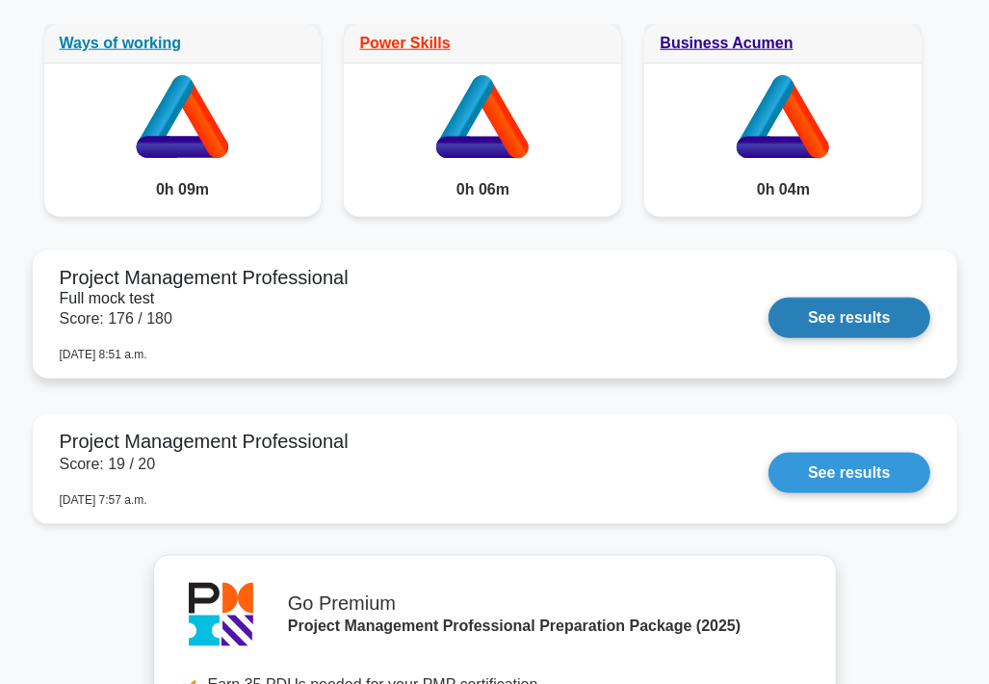
click at [822, 313] on link "See results" at bounding box center [849, 318] width 161 height 40
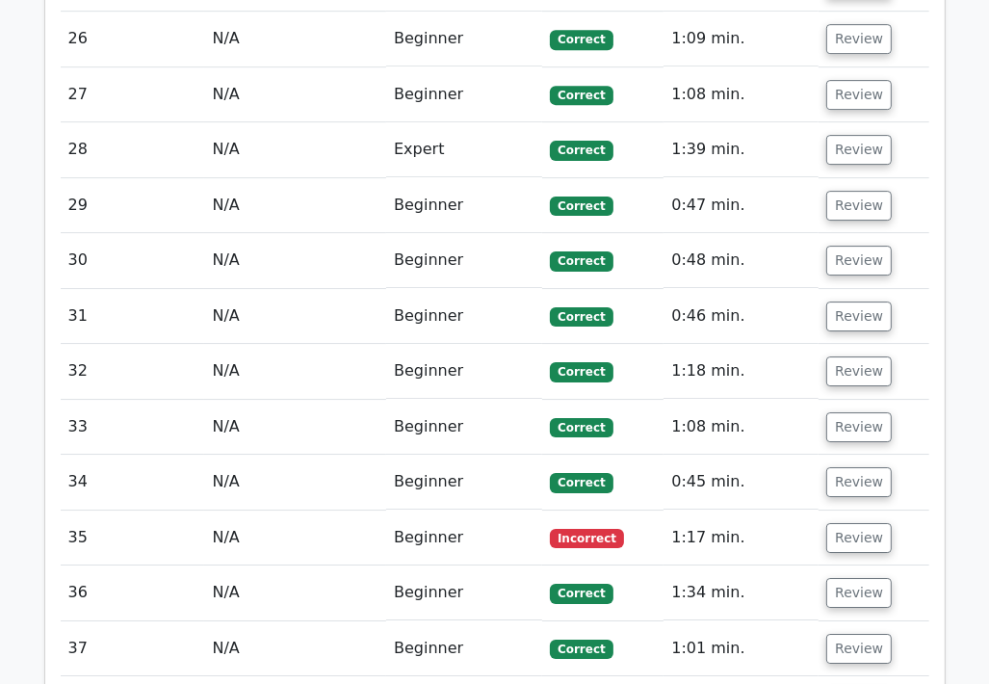
scroll to position [4239, 0]
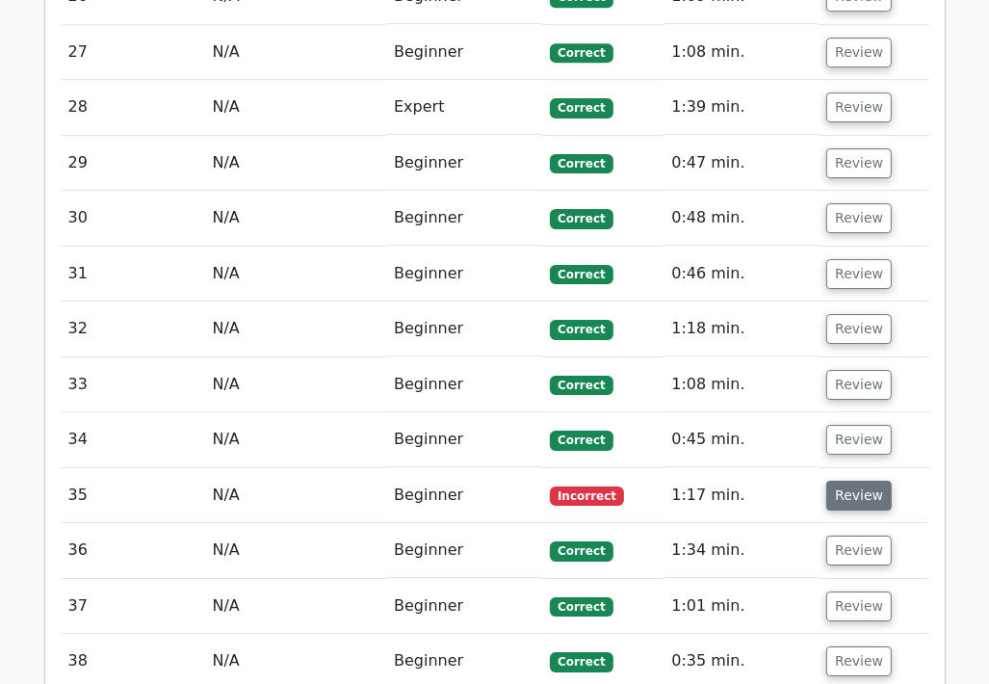
click at [852, 481] on button "Review" at bounding box center [860, 496] width 66 height 30
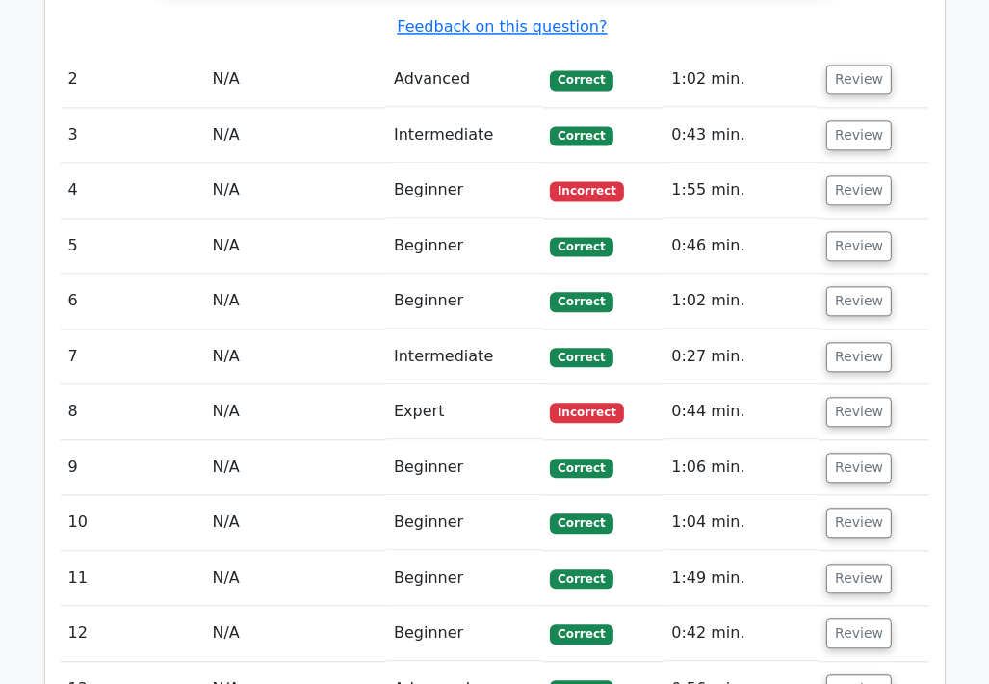
scroll to position [2794, 0]
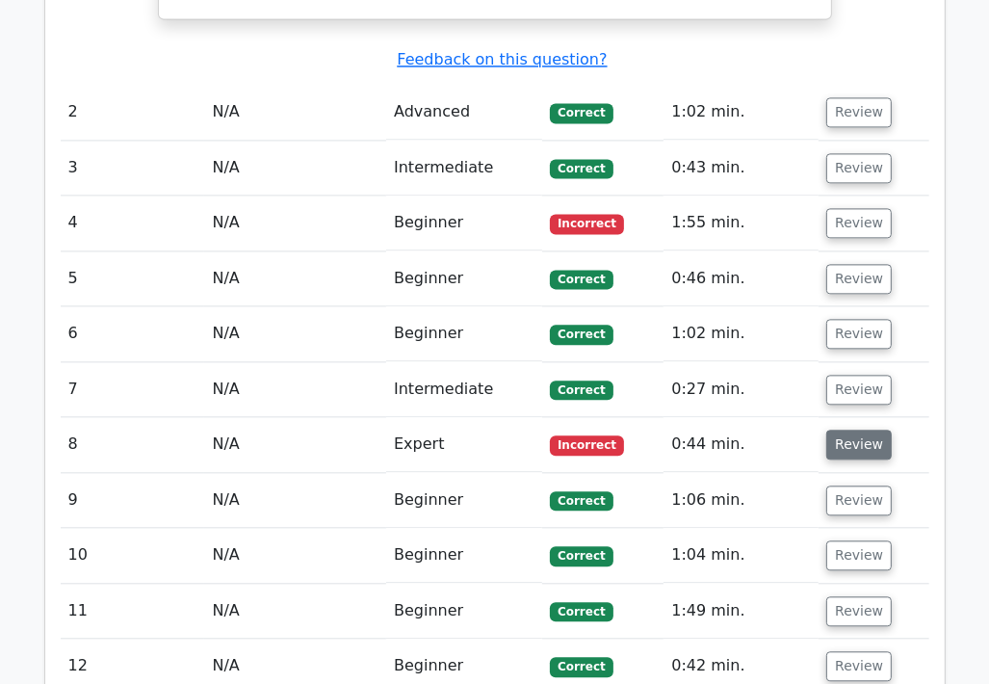
click at [857, 430] on button "Review" at bounding box center [860, 445] width 66 height 30
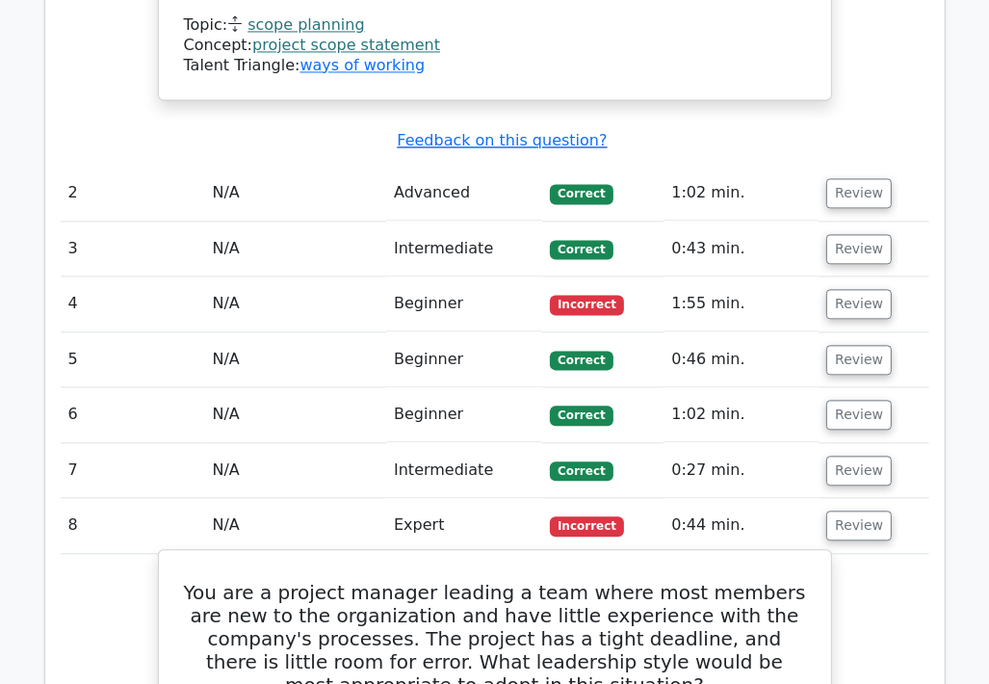
scroll to position [2697, 0]
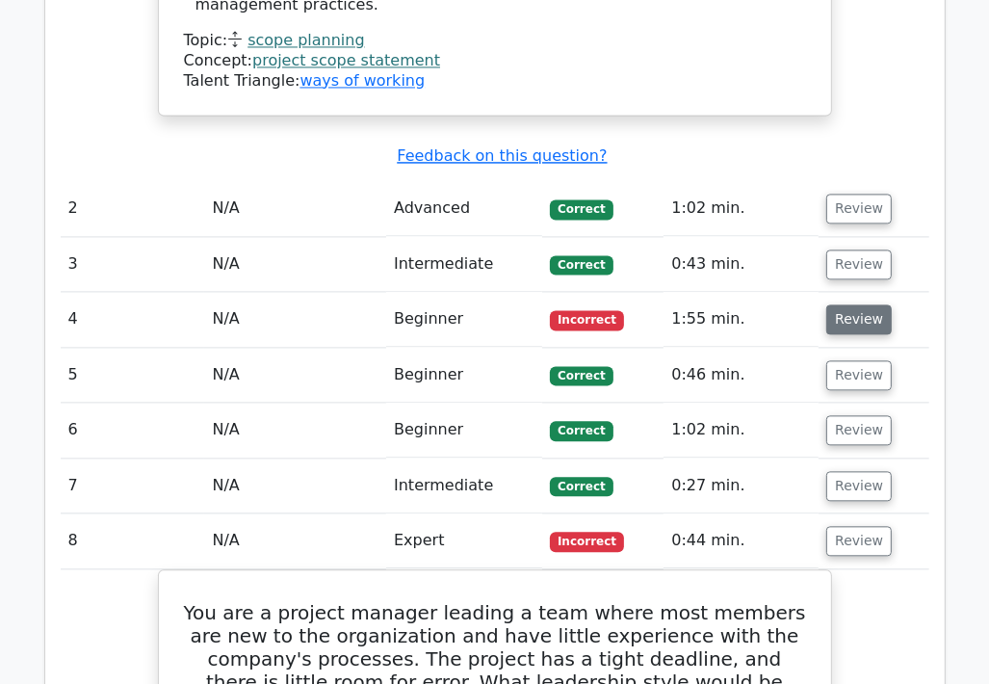
click at [872, 304] on button "Review" at bounding box center [860, 319] width 66 height 30
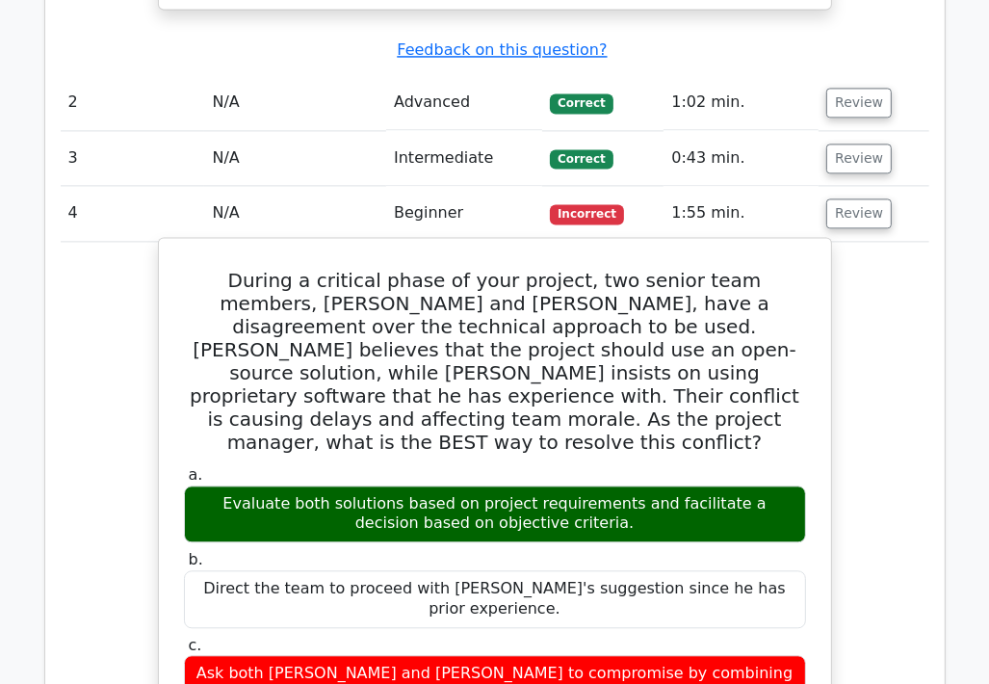
scroll to position [2794, 0]
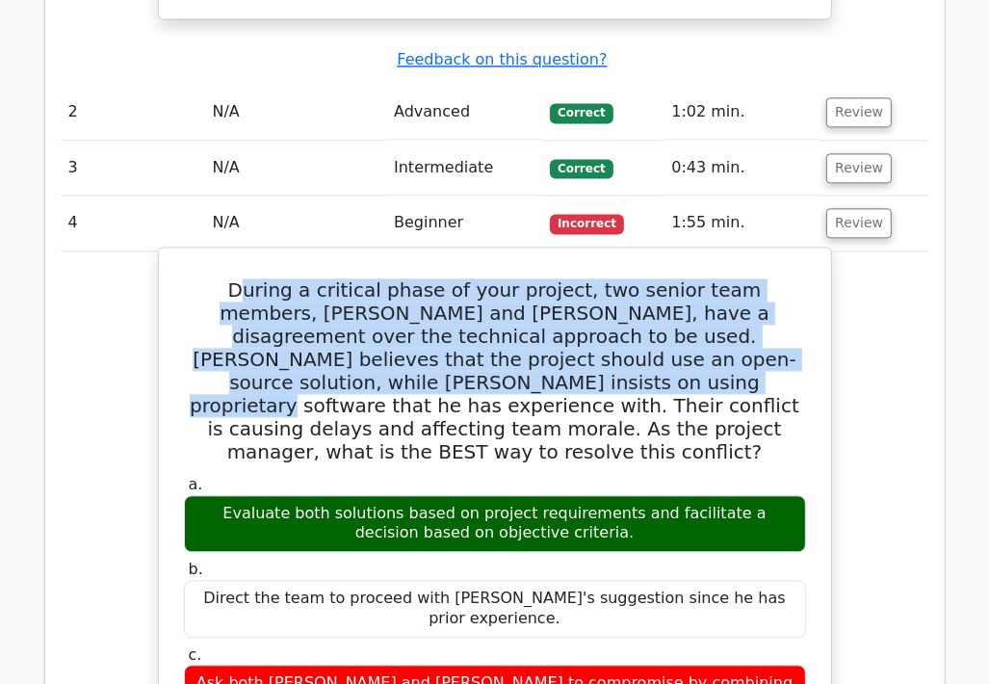
drag, startPoint x: 193, startPoint y: 153, endPoint x: 215, endPoint y: 258, distance: 107.3
click at [215, 278] on h5 "During a critical phase of your project, two senior team members, Alice and Bob…" at bounding box center [495, 370] width 626 height 185
drag, startPoint x: 185, startPoint y: 155, endPoint x: 772, endPoint y: 565, distance: 716.0
copy div "During a critical phase of your project, two senior team members, Alice and Bob…"
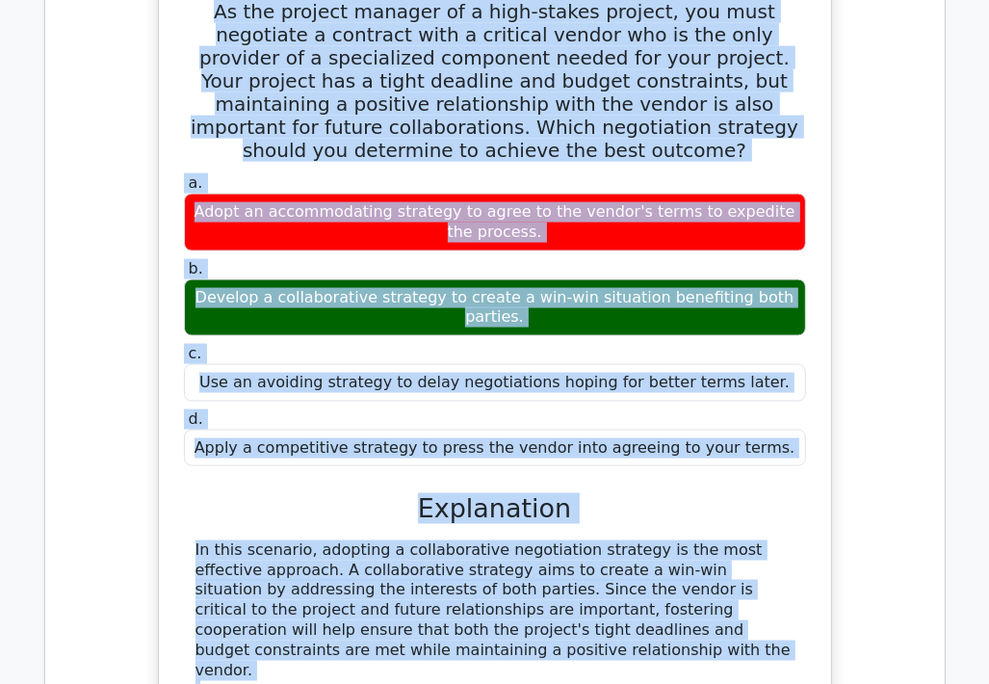
scroll to position [6727, 0]
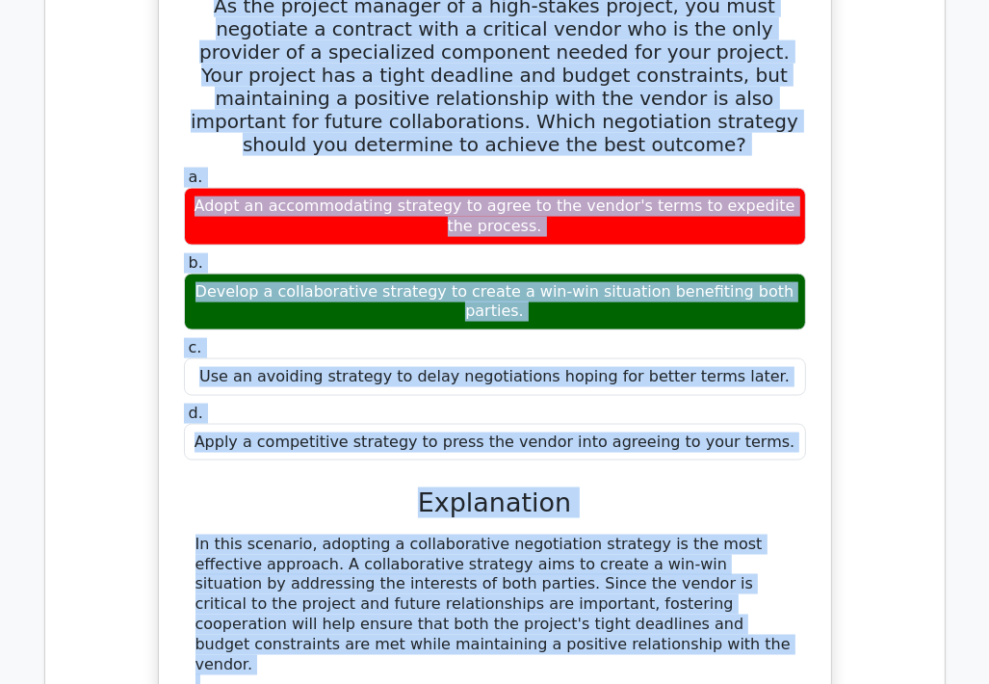
drag, startPoint x: 196, startPoint y: 464, endPoint x: 729, endPoint y: 430, distance: 534.8
click at [729, 430] on div "As the project manager of a high-stakes project, you must negotiate a contract …" at bounding box center [495, 408] width 657 height 874
copy div "As the project manager of a high-stakes project, you must negotiate a contract …"
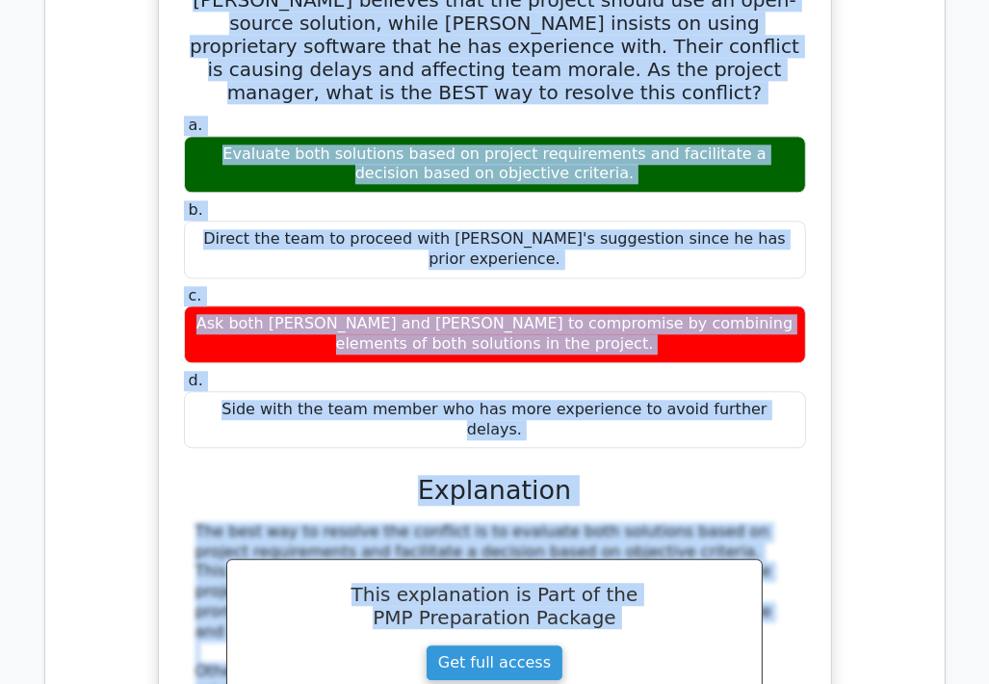
scroll to position [3170, 0]
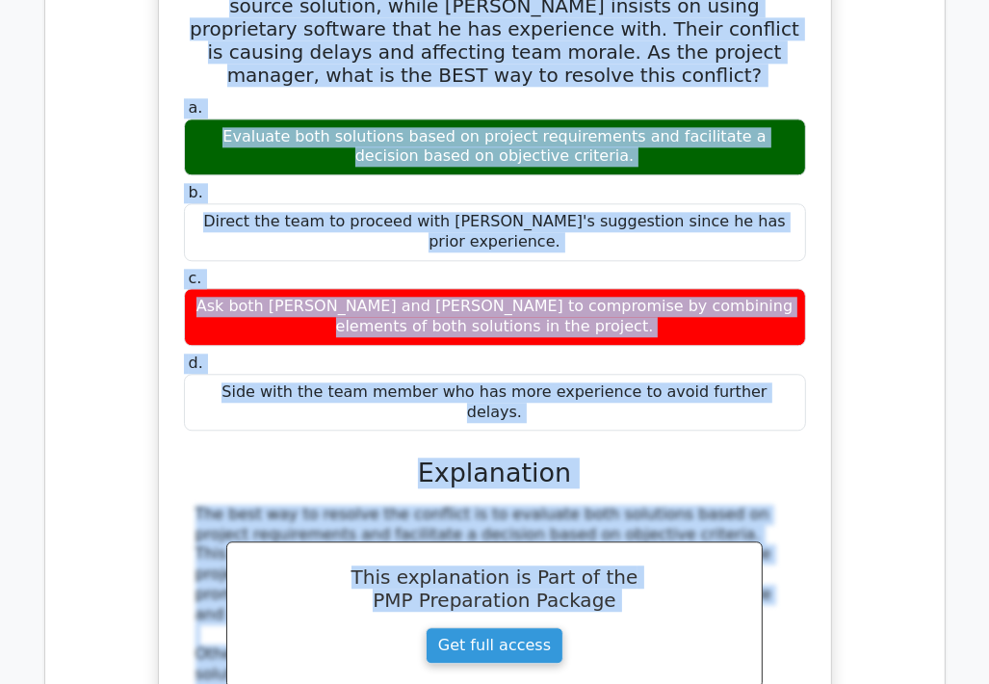
drag, startPoint x: 187, startPoint y: 264, endPoint x: 781, endPoint y: 198, distance: 598.0
click at [781, 198] on div "During a critical phase of your project, two senior team members, Alice and Bob…" at bounding box center [495, 347] width 657 height 937
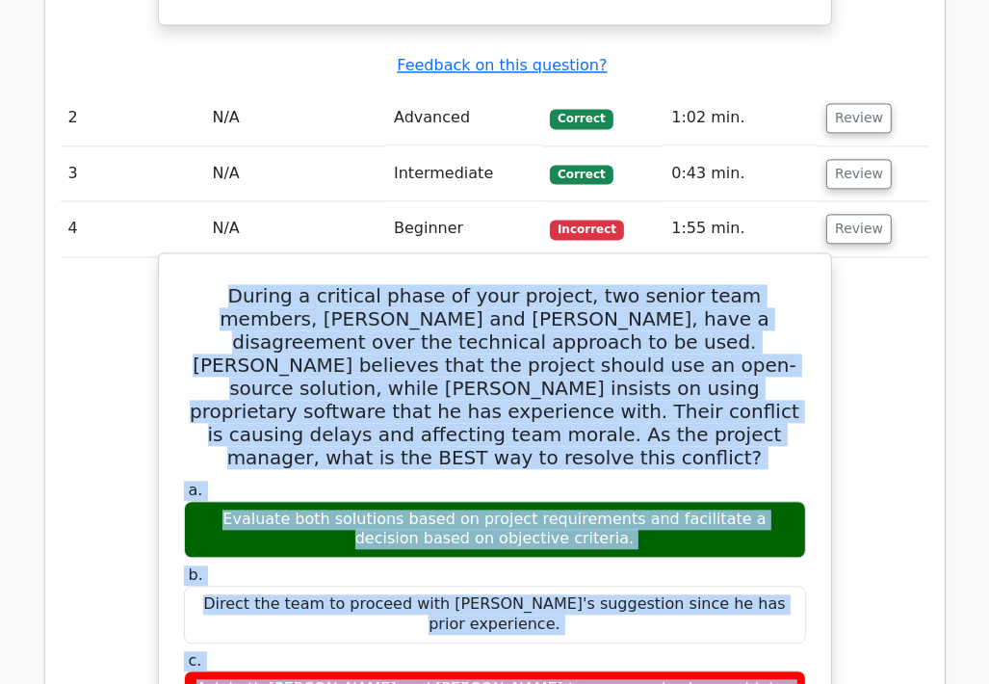
scroll to position [2785, 0]
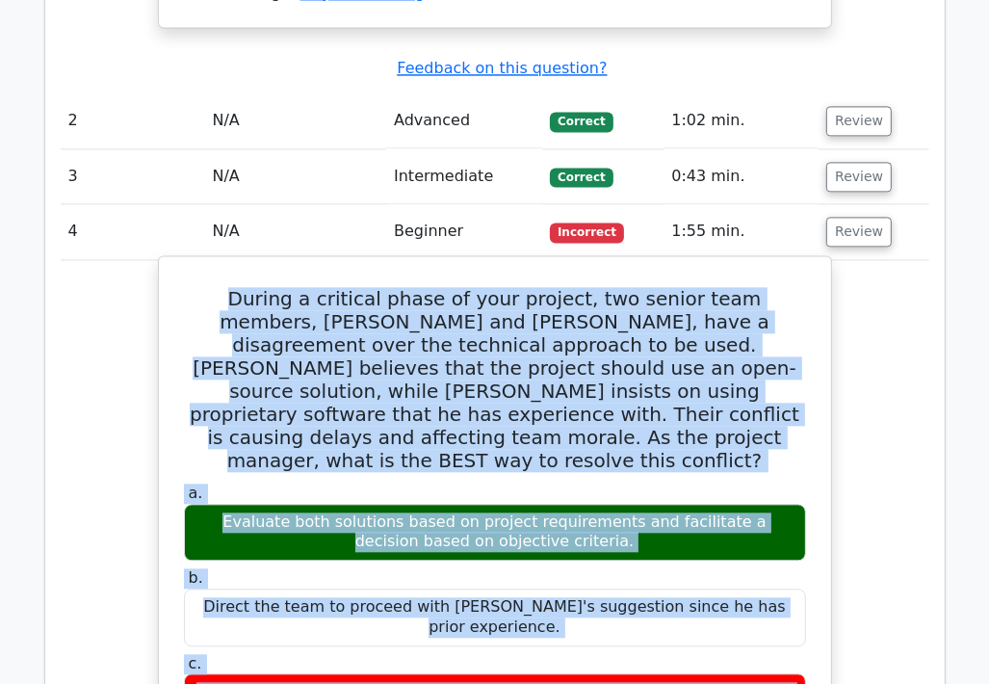
copy div "During a critical phase of your project, two senior team members, Alice and Bob…"
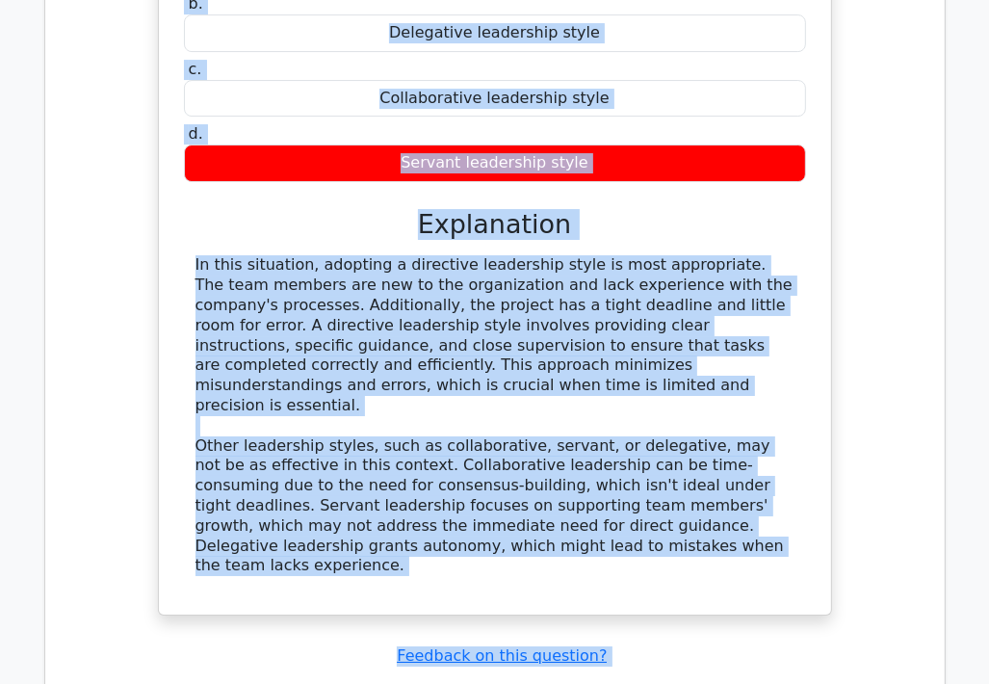
scroll to position [4519, 0]
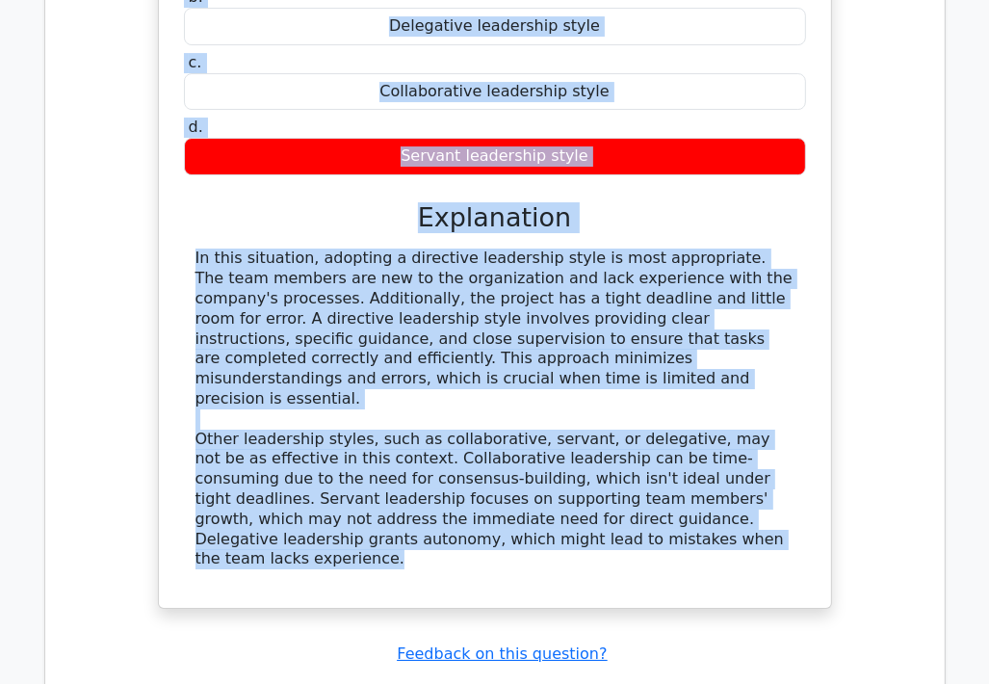
drag, startPoint x: 200, startPoint y: 329, endPoint x: 656, endPoint y: 296, distance: 456.8
click at [656, 296] on div "You are a project manager leading a team where most members are new to the orga…" at bounding box center [495, 187] width 657 height 828
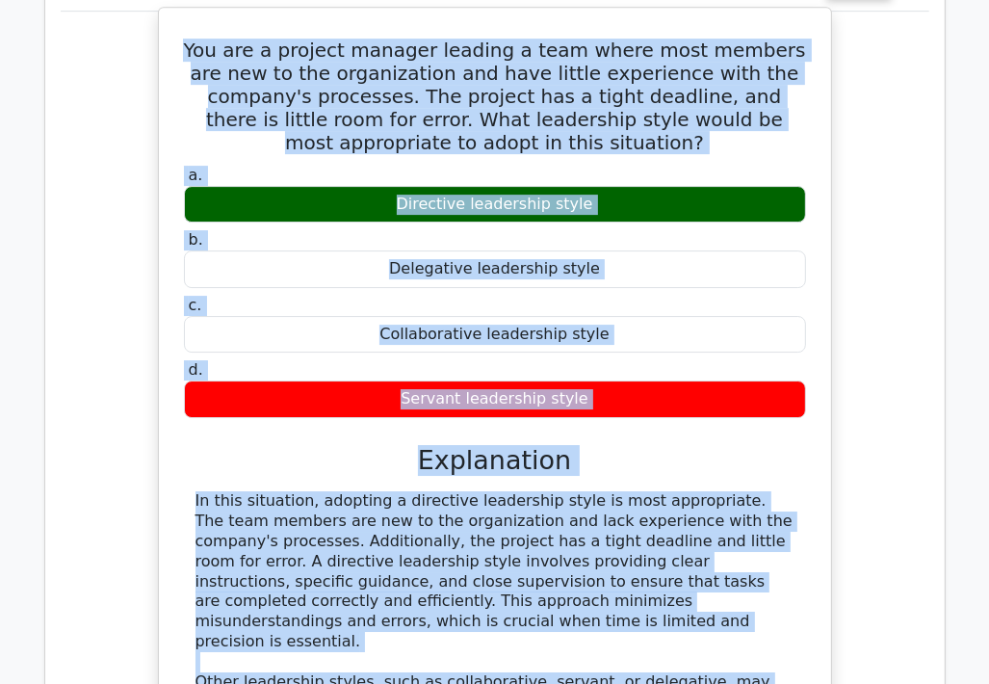
scroll to position [4230, 0]
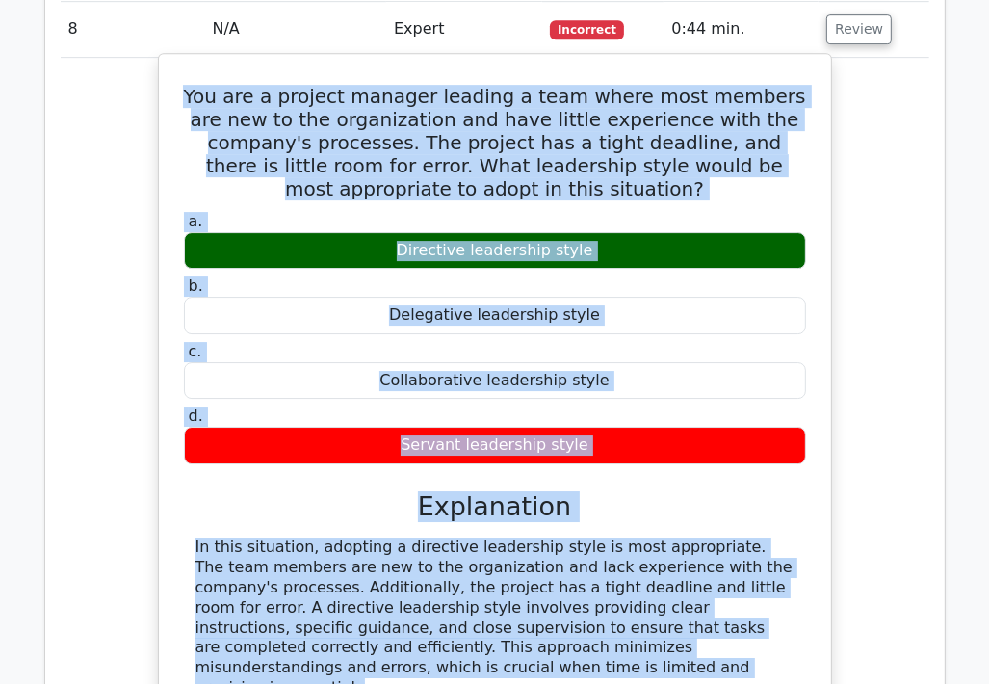
copy div "You are a project manager leading a team where most members are new to the orga…"
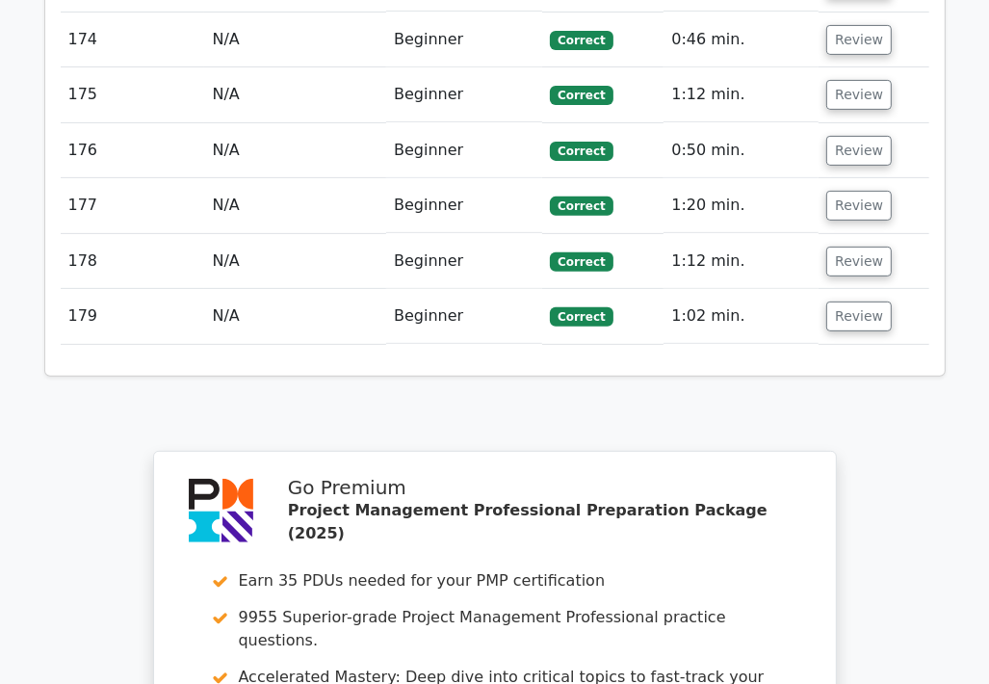
scroll to position [15405, 0]
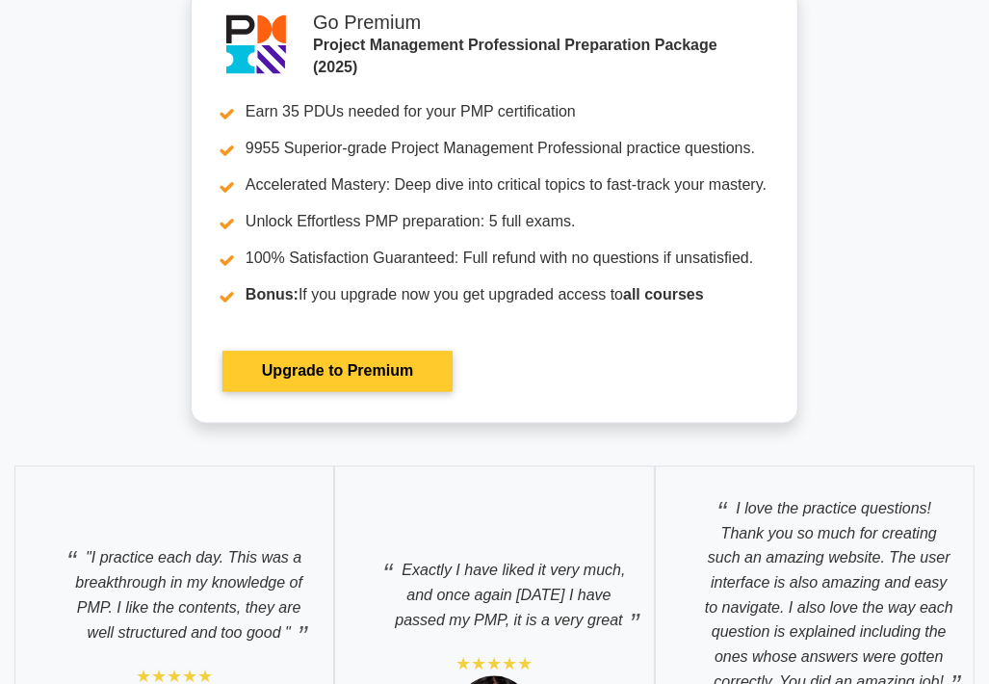
scroll to position [7418, 0]
